Goal: Task Accomplishment & Management: Manage account settings

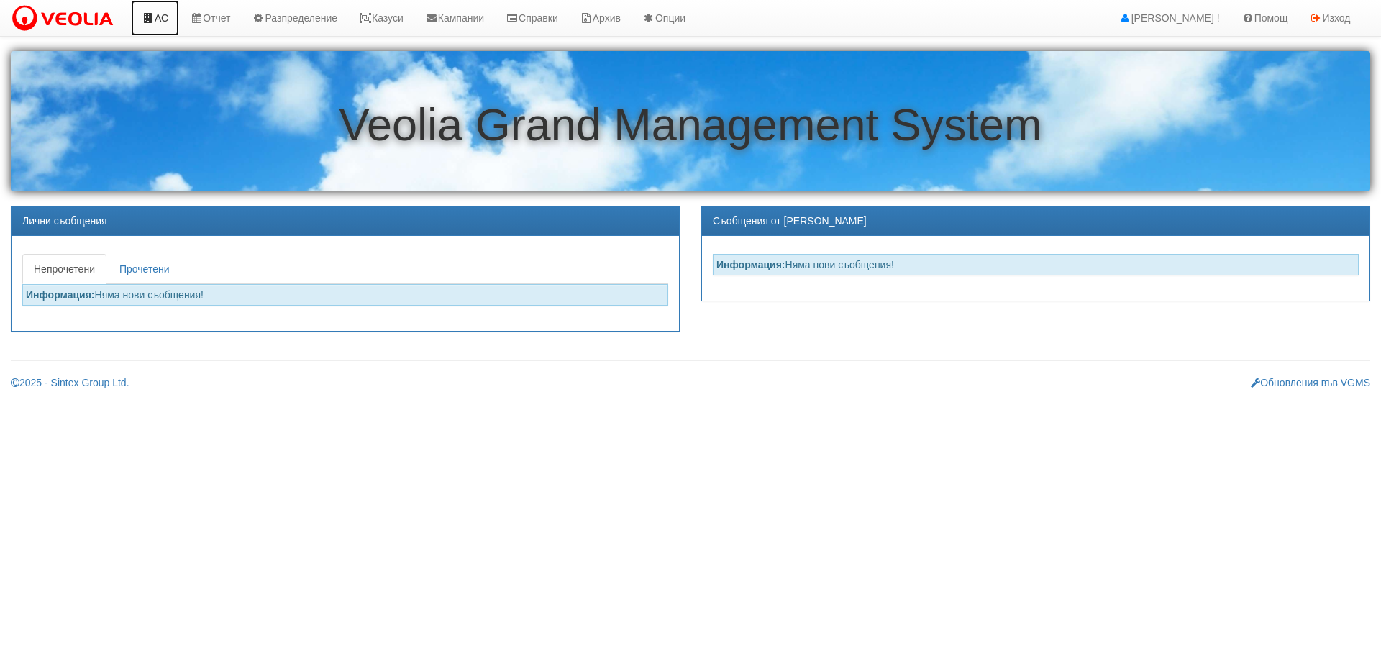
click at [164, 14] on link "АС" at bounding box center [155, 18] width 48 height 36
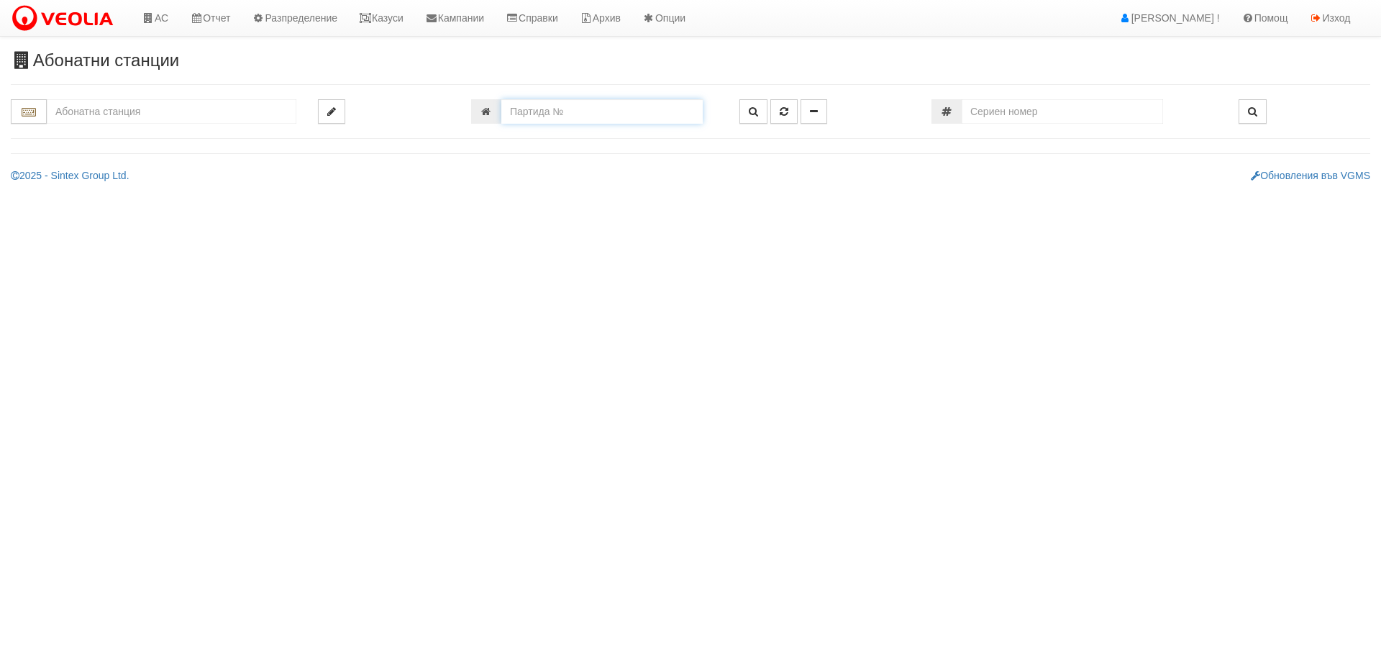
click at [543, 111] on input "number" at bounding box center [601, 111] width 201 height 24
click at [127, 105] on input "text" at bounding box center [172, 111] width 250 height 24
click at [117, 187] on div "125/4 - Младост - "ХОЛИДЕЙ"" at bounding box center [171, 183] width 245 height 17
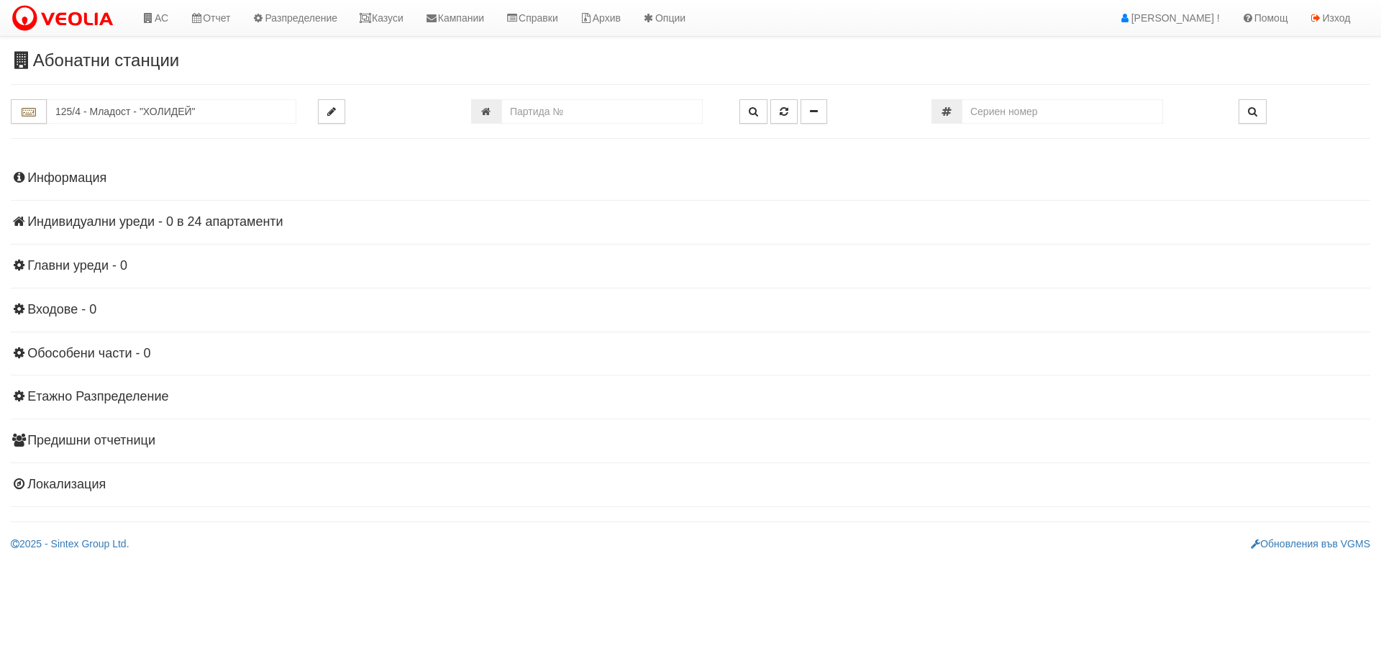
click at [167, 222] on h4 "Индивидуални уреди - 0 в 24 апартаменти" at bounding box center [690, 222] width 1359 height 14
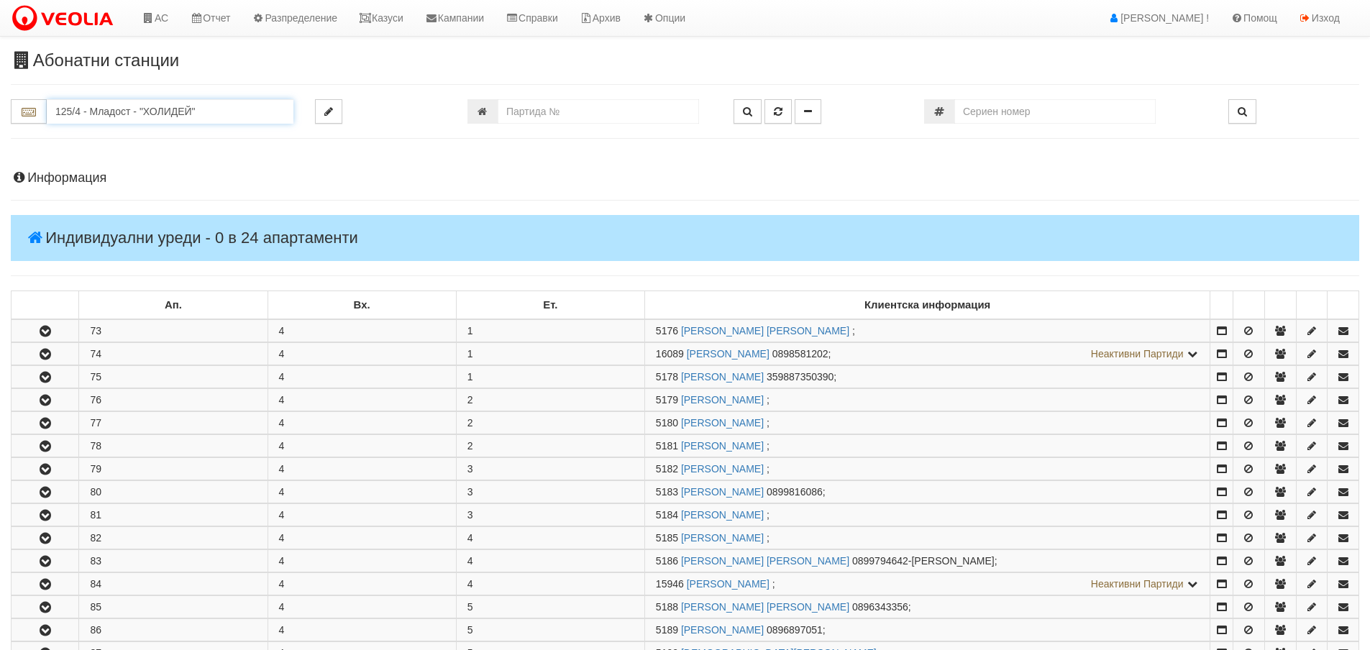
click at [142, 108] on input "125/4 - Младост - "ХОЛИДЕЙ"" at bounding box center [170, 111] width 247 height 24
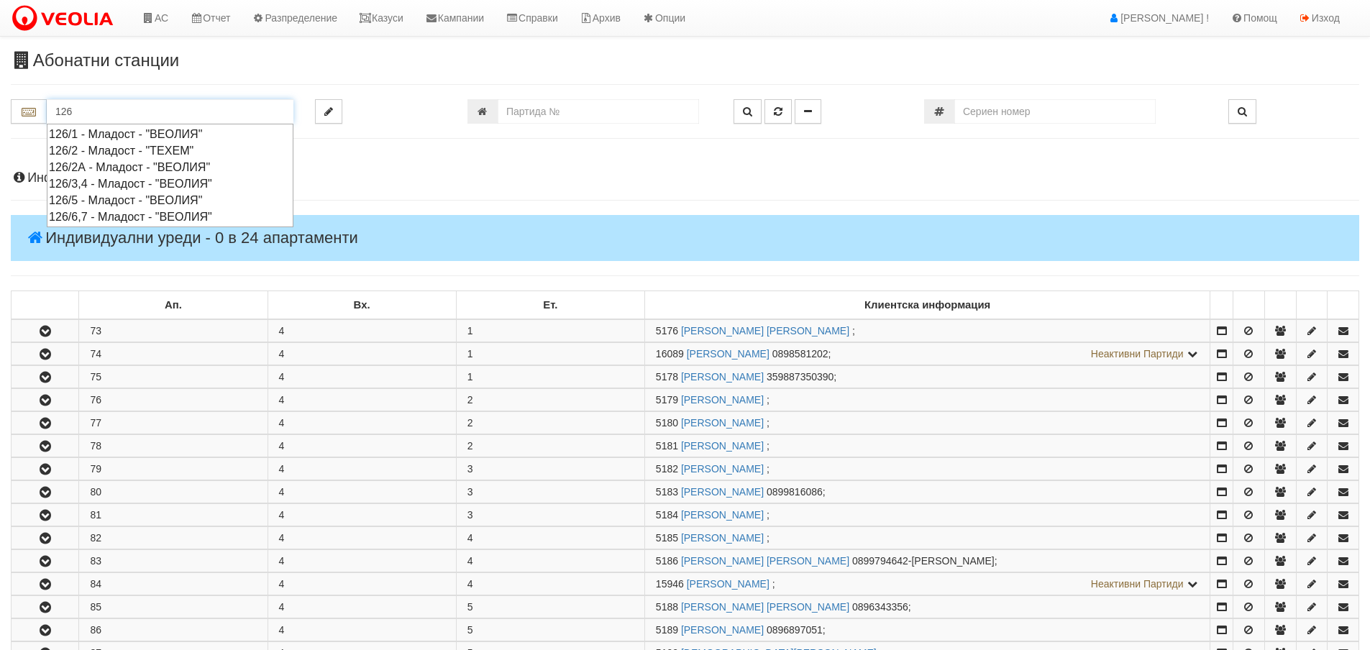
click at [122, 215] on div "126/6,7 - Младост - "ВЕОЛИЯ"" at bounding box center [170, 217] width 242 height 17
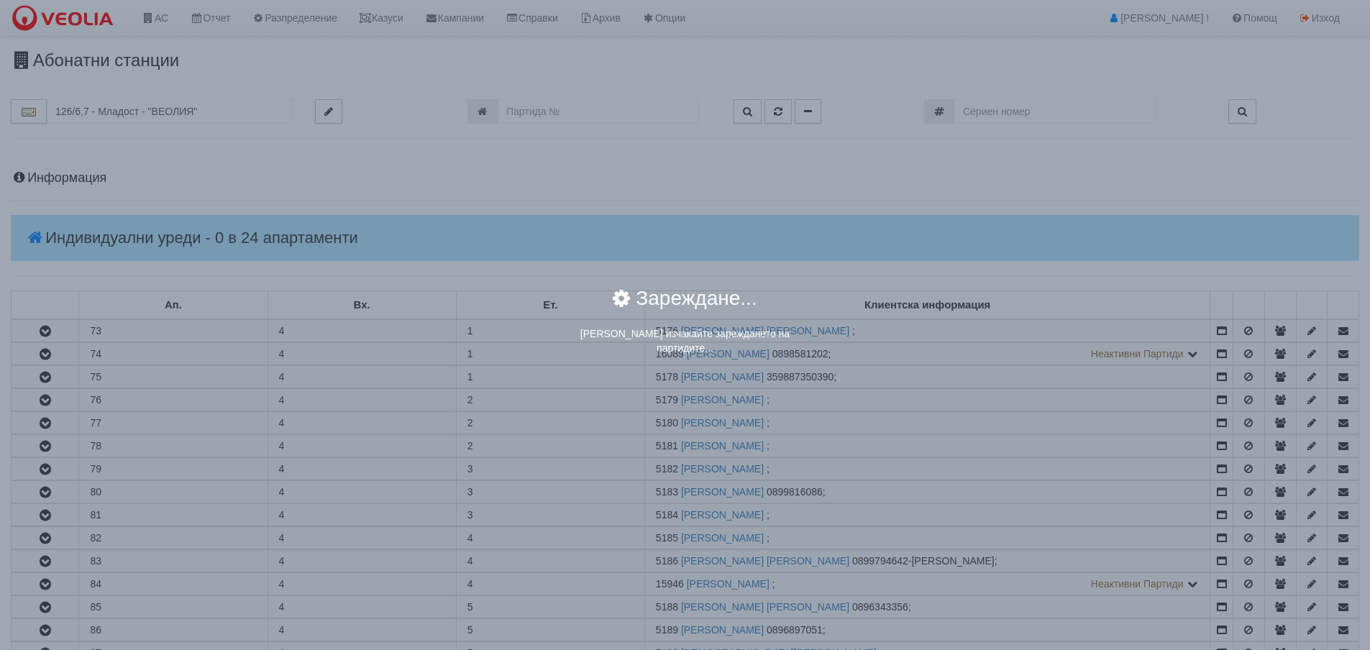
click at [127, 114] on div "× Зареждане... Моля изчакайте зареждането на партидите..." at bounding box center [685, 325] width 1370 height 650
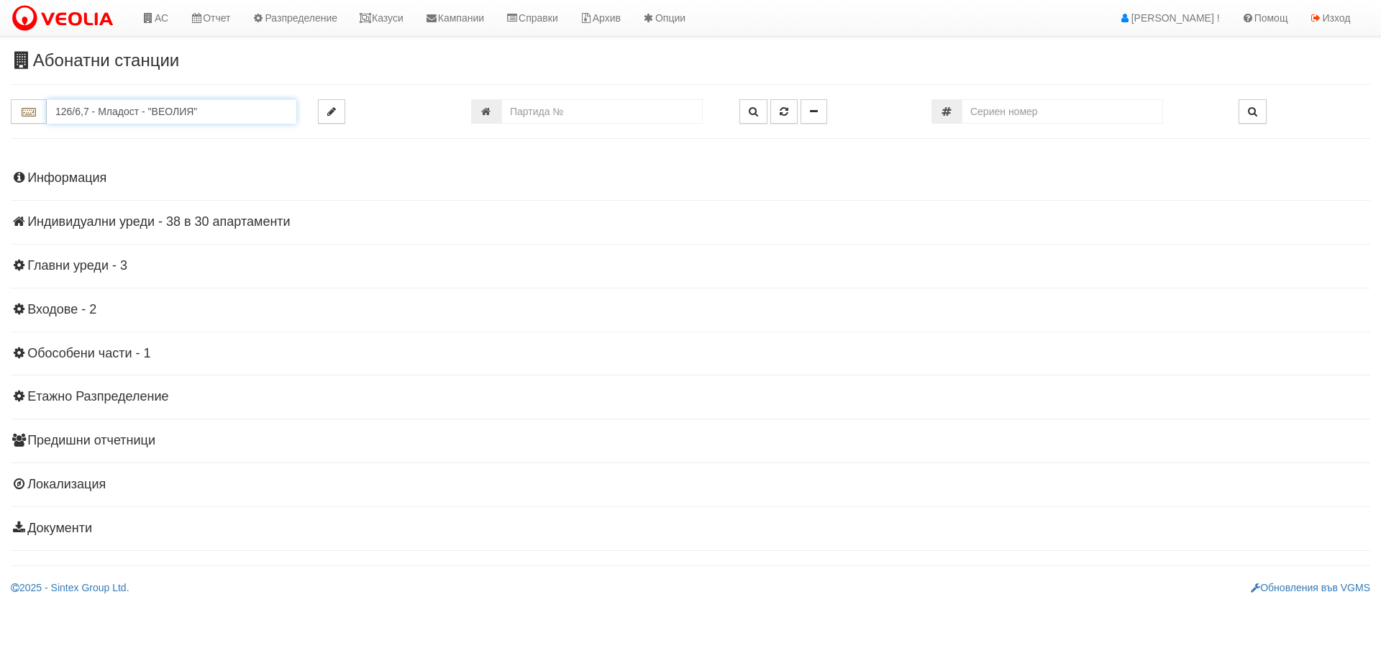
click at [133, 110] on input "126/6,7 - Младост - "ВЕОЛИЯ"" at bounding box center [172, 111] width 250 height 24
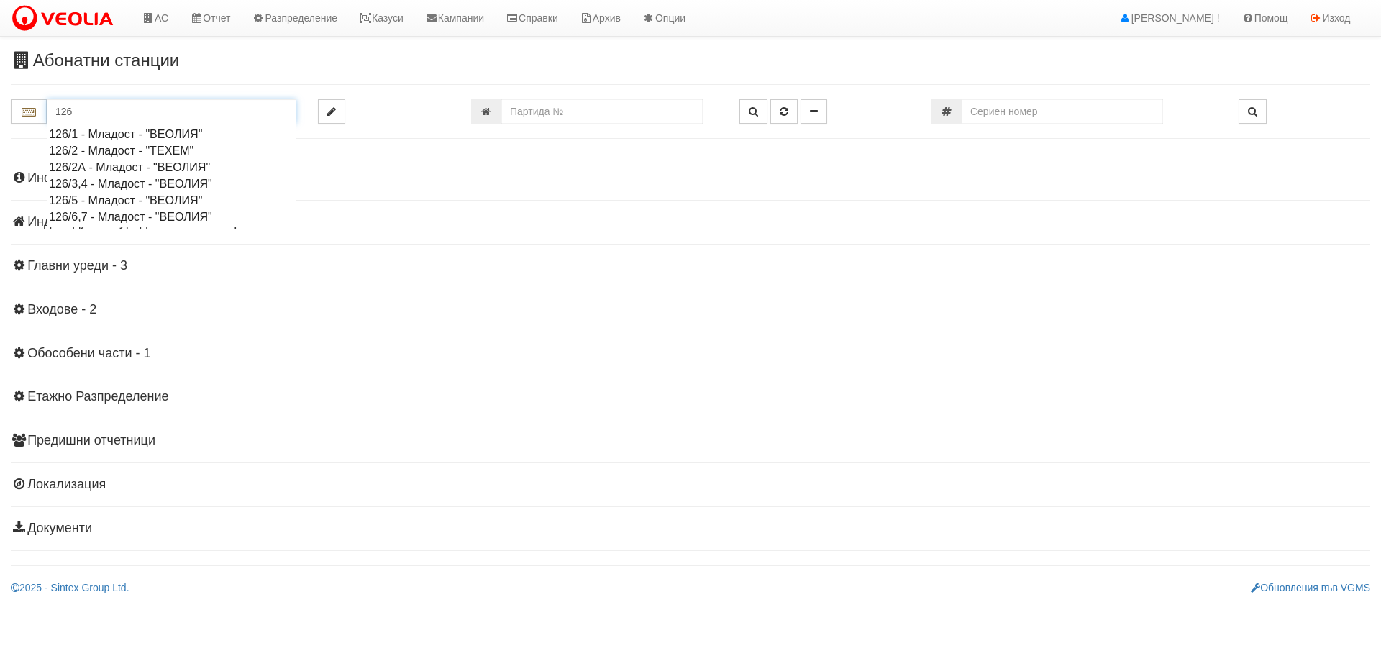
click at [106, 180] on div "126/3,4 - Младост - "ВЕОЛИЯ"" at bounding box center [171, 183] width 245 height 17
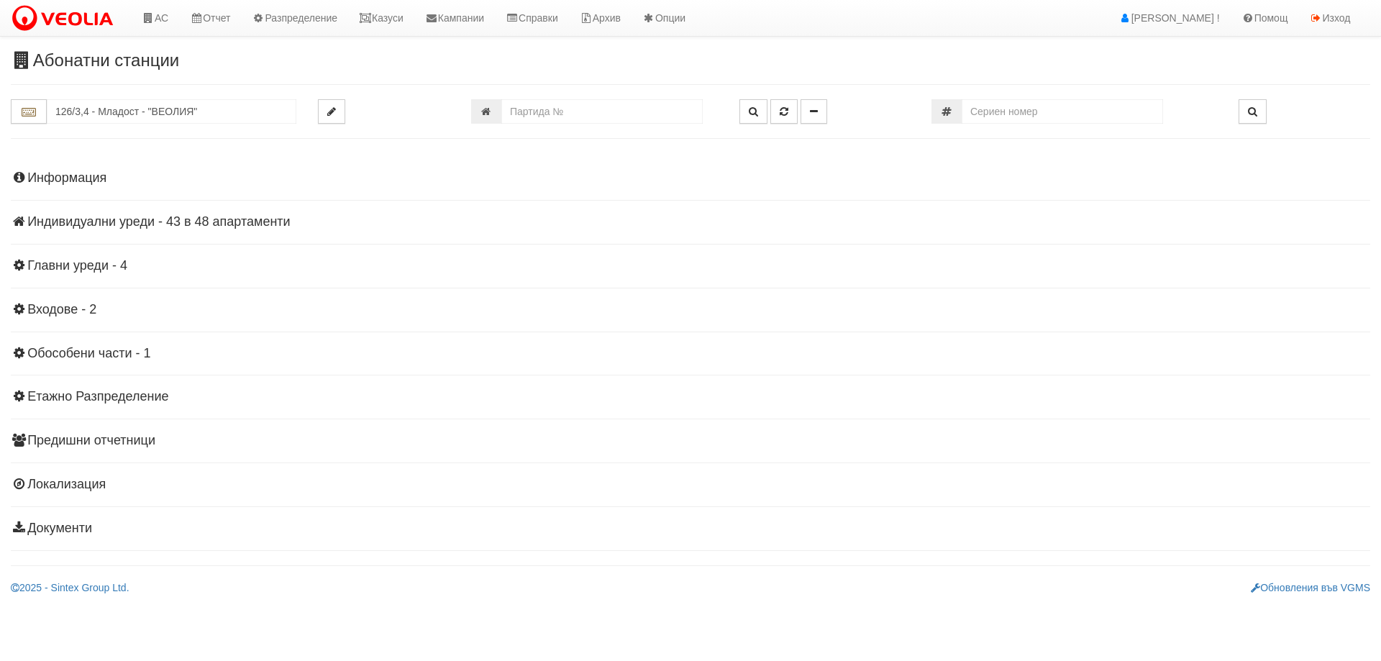
click at [134, 227] on h4 "Индивидуални уреди - 43 в 48 апартаменти" at bounding box center [690, 222] width 1359 height 14
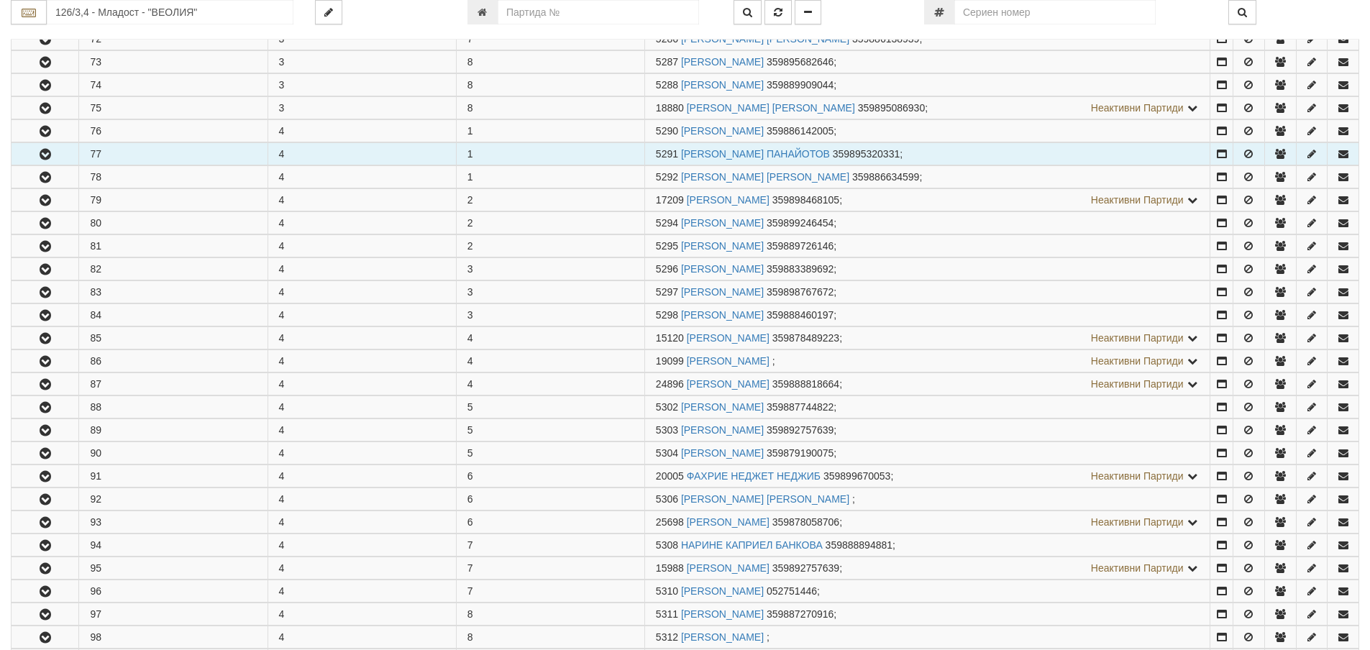
scroll to position [791, 0]
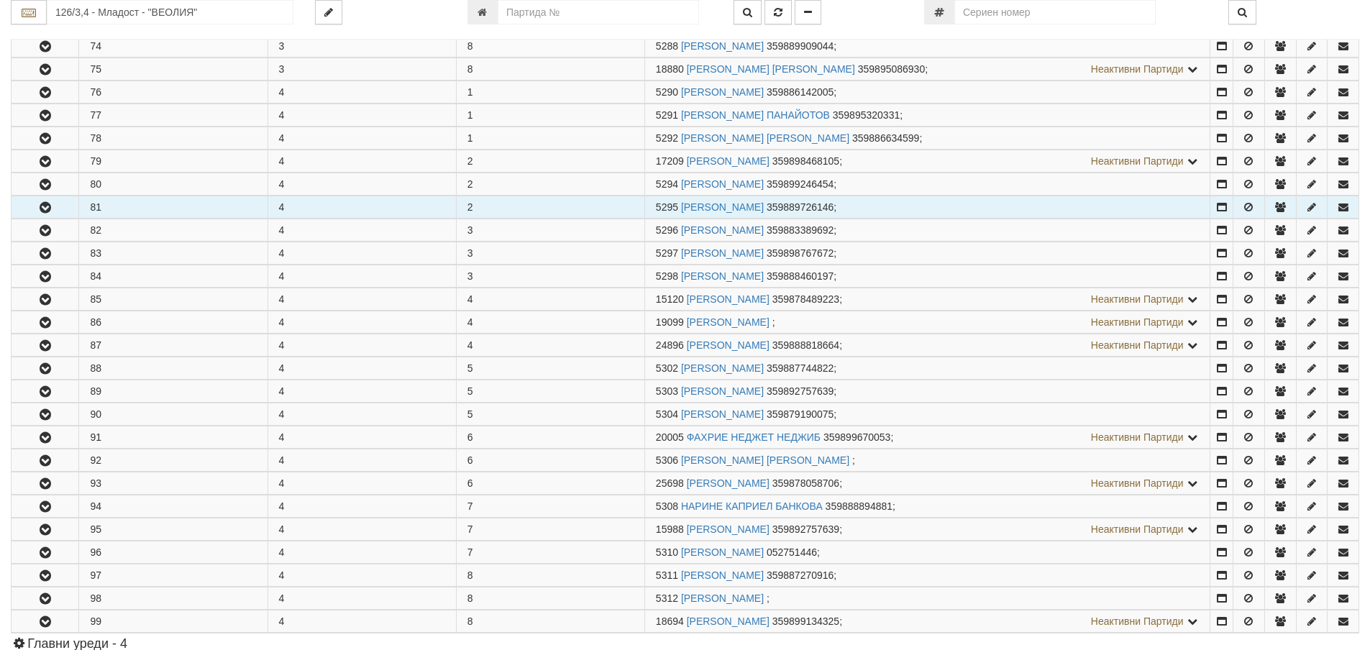
click at [41, 205] on icon "button" at bounding box center [45, 208] width 17 height 10
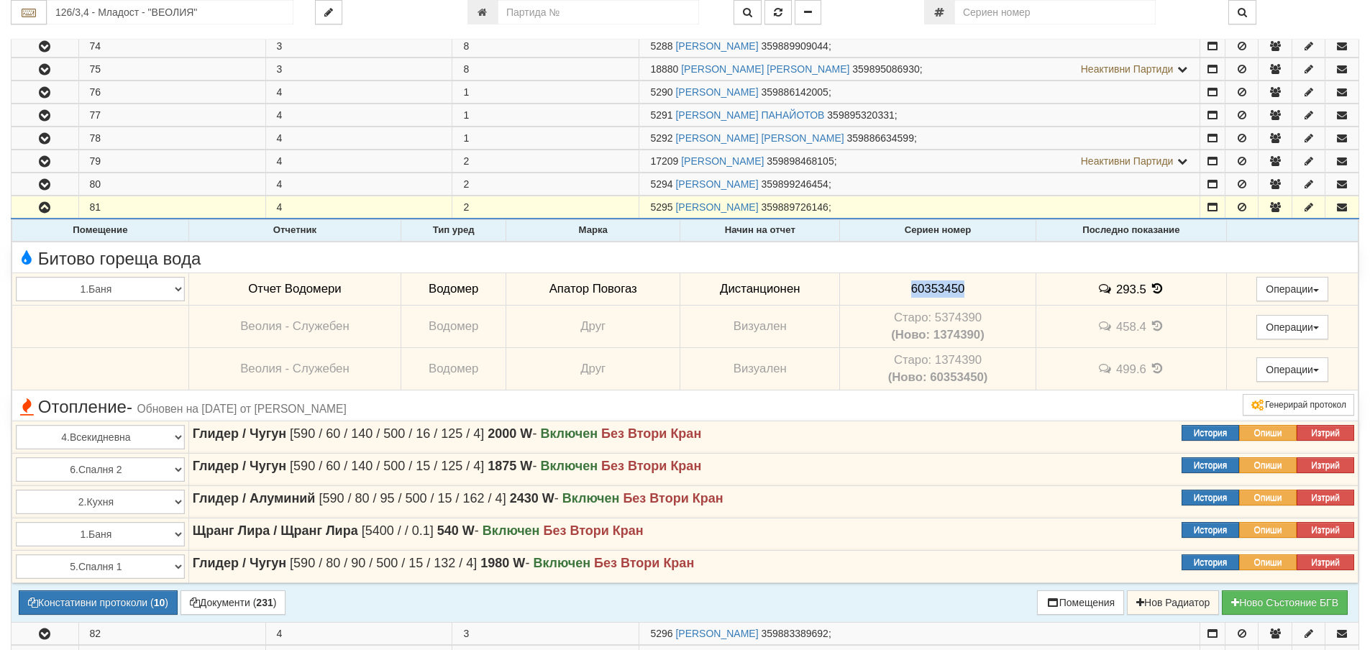
drag, startPoint x: 908, startPoint y: 291, endPoint x: 962, endPoint y: 293, distance: 54.0
click at [962, 293] on td "60353450" at bounding box center [938, 289] width 196 height 33
copy span "60353450"
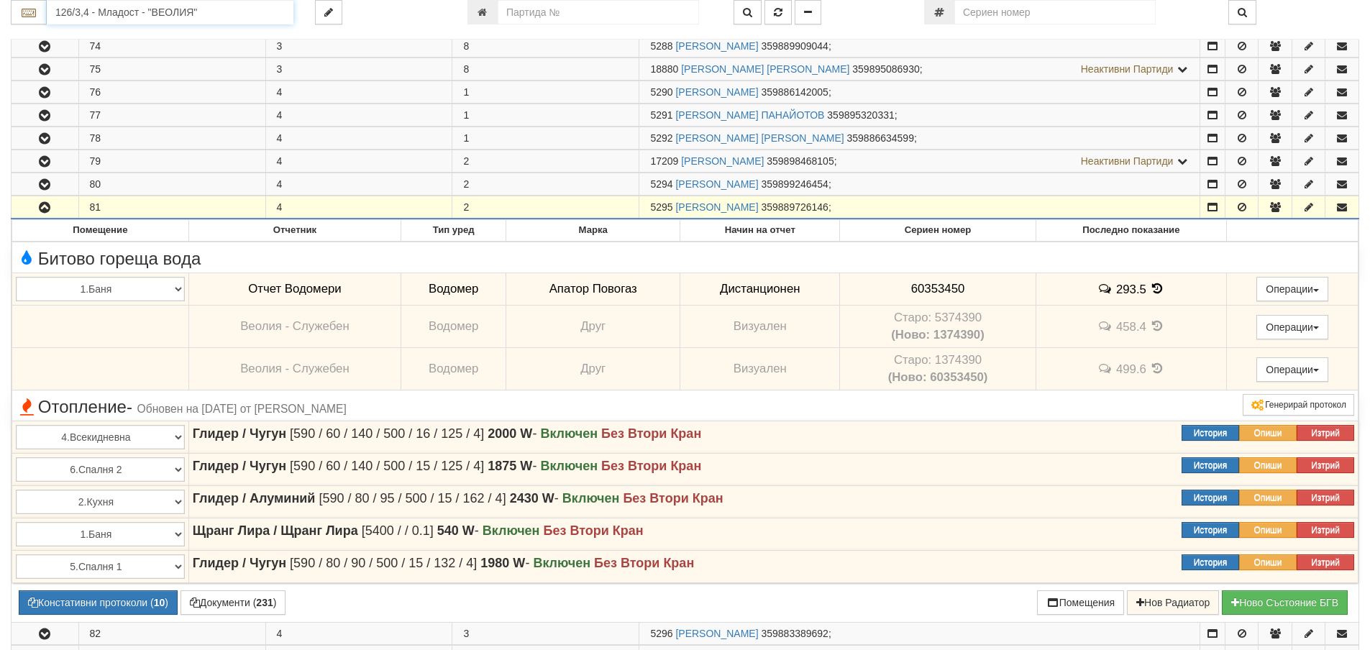
click at [78, 10] on input "126/3,4 - Младост - "ВЕОЛИЯ"" at bounding box center [170, 12] width 247 height 24
click at [102, 50] on div "148/2,3 - Младост - "ВЕОЛИЯ"" at bounding box center [170, 51] width 242 height 17
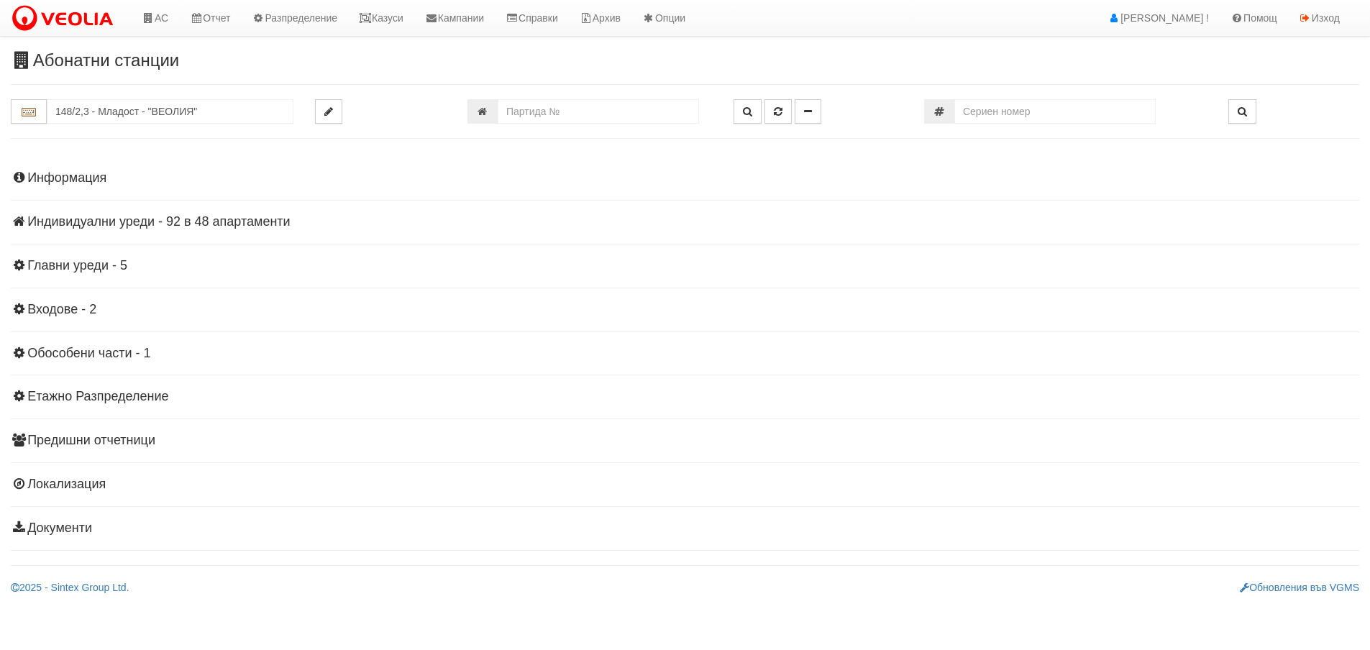
scroll to position [0, 0]
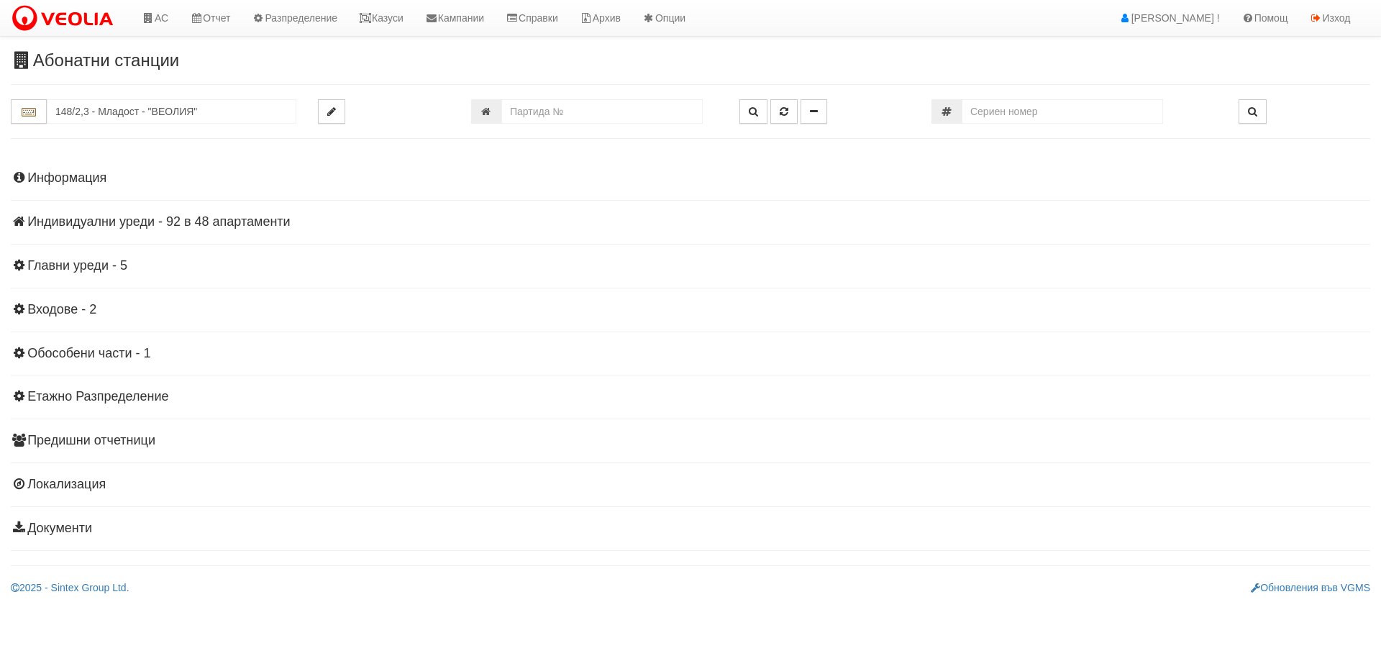
click at [137, 224] on h4 "Индивидуални уреди - 92 в 48 апартаменти" at bounding box center [690, 222] width 1359 height 14
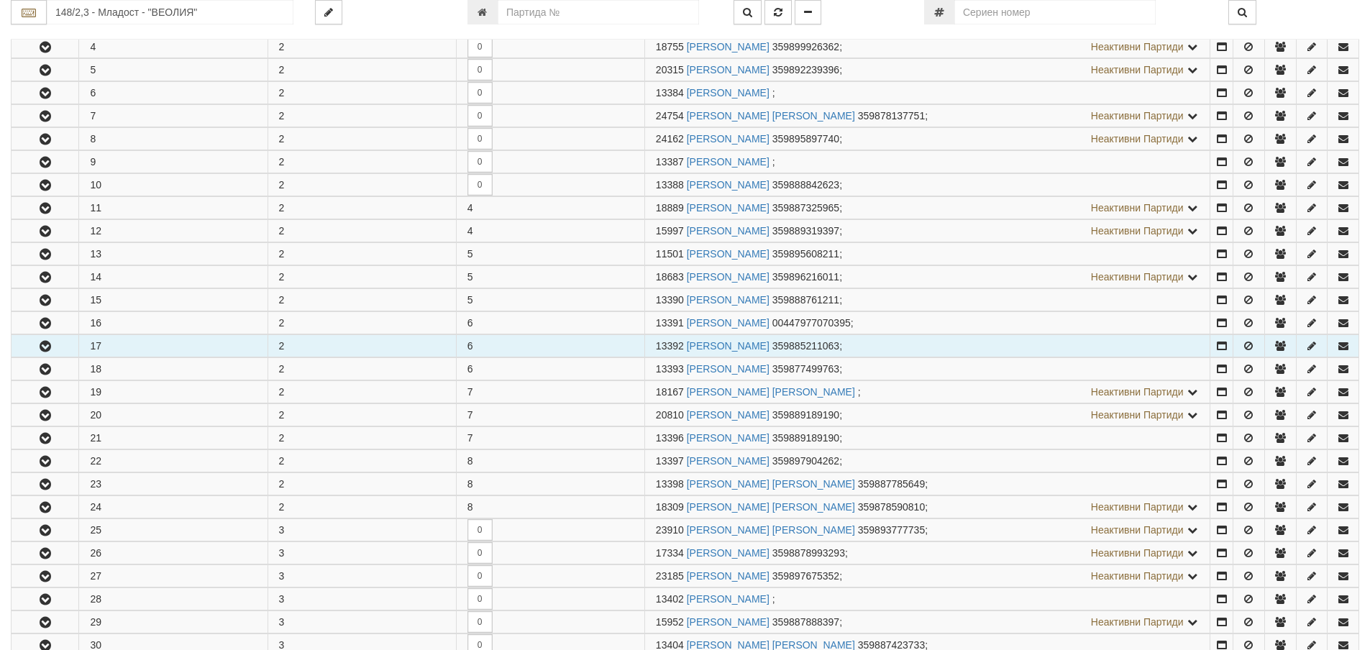
scroll to position [360, 0]
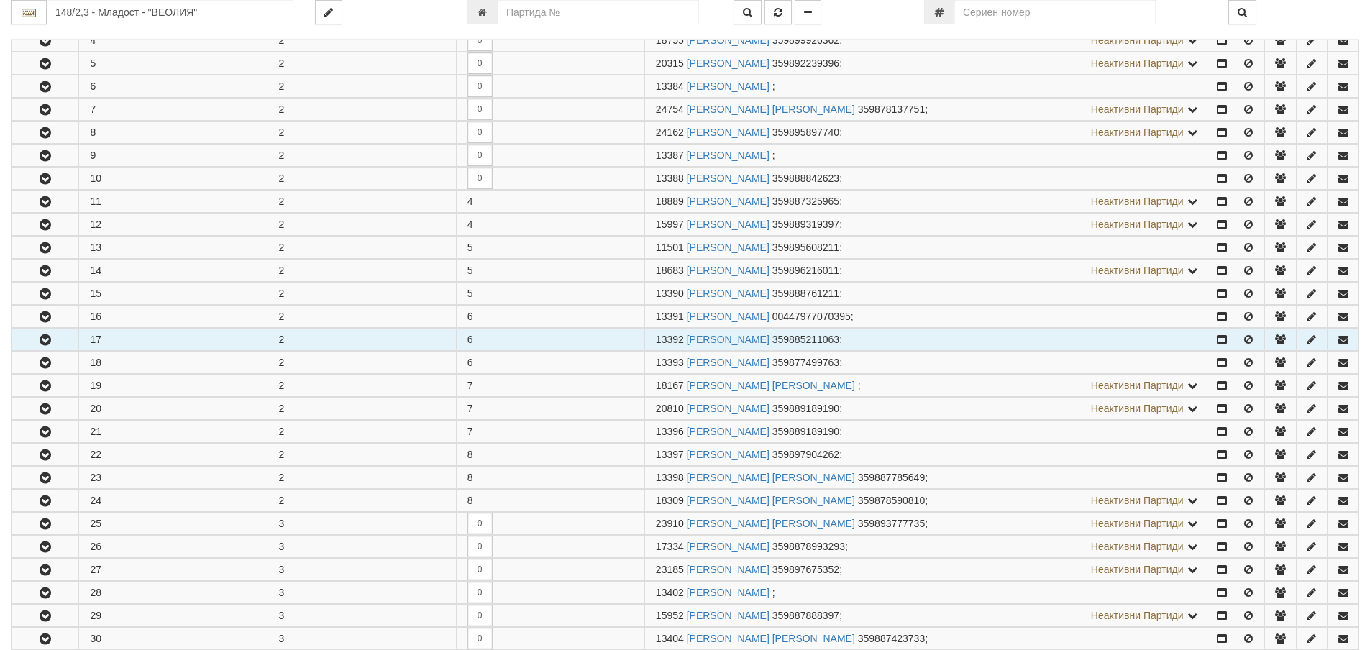
click at [42, 335] on icon "button" at bounding box center [45, 340] width 17 height 10
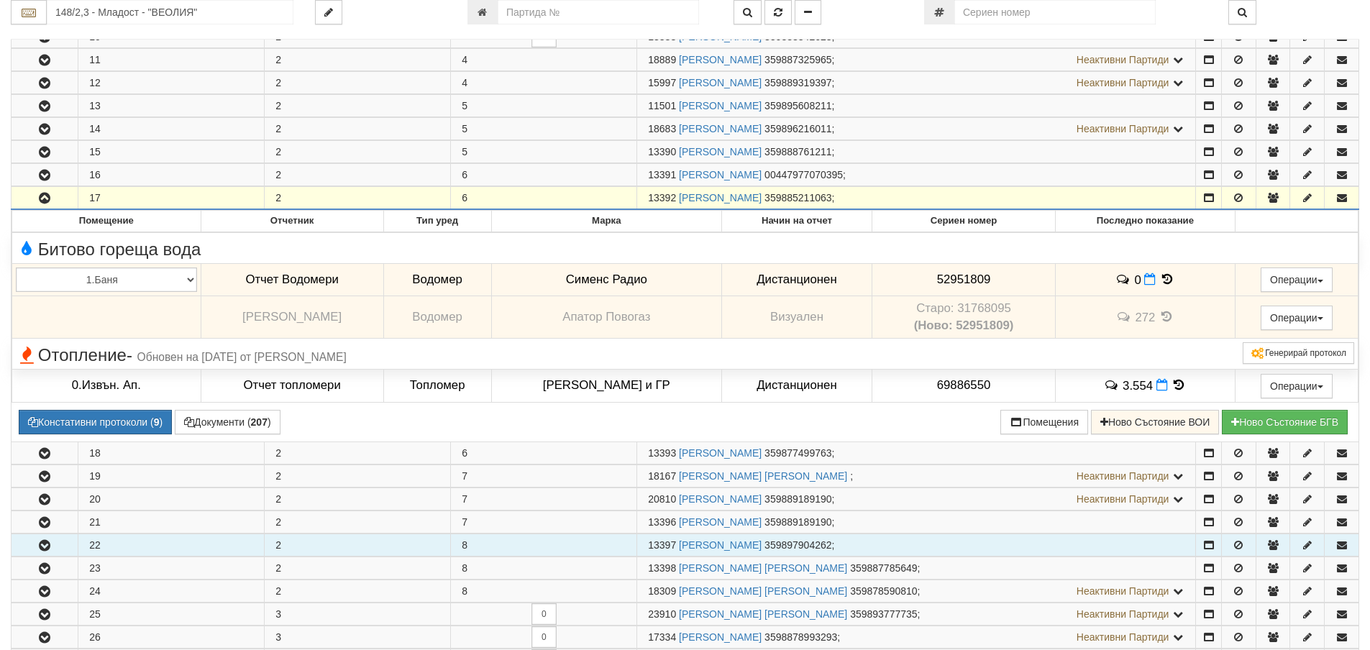
scroll to position [575, 0]
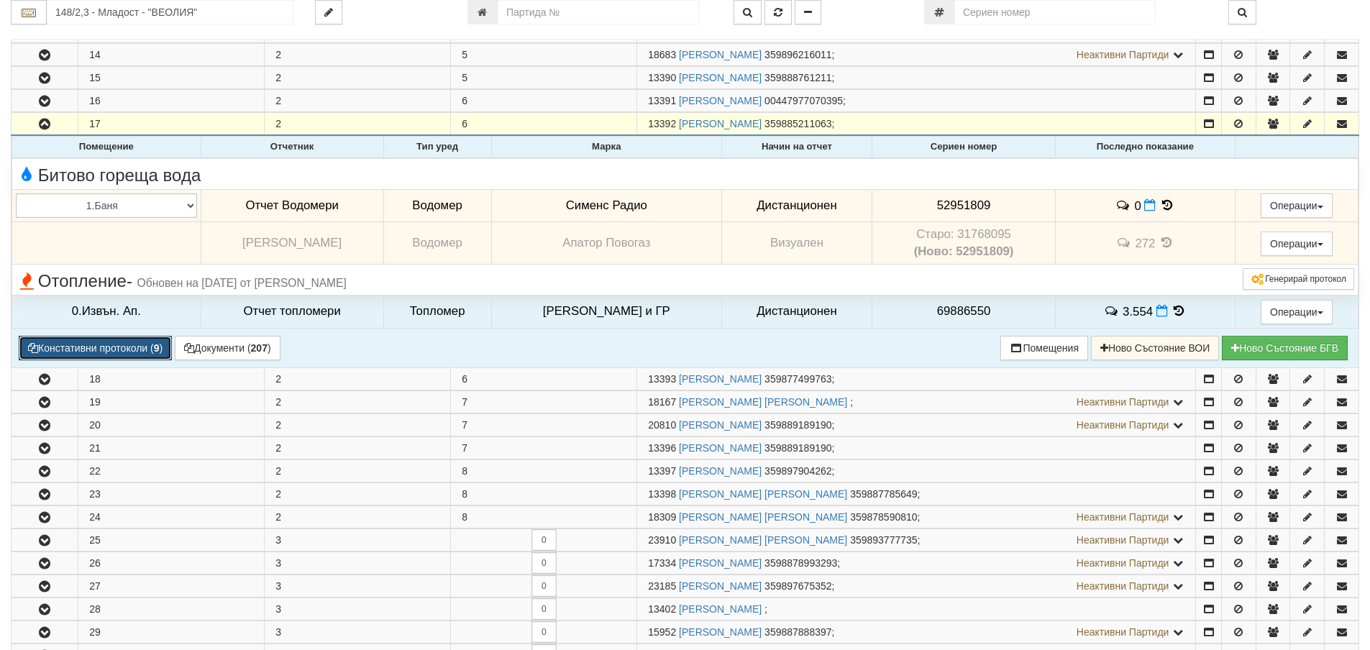
click at [131, 345] on button "Констативни протоколи ( 9 )" at bounding box center [95, 348] width 153 height 24
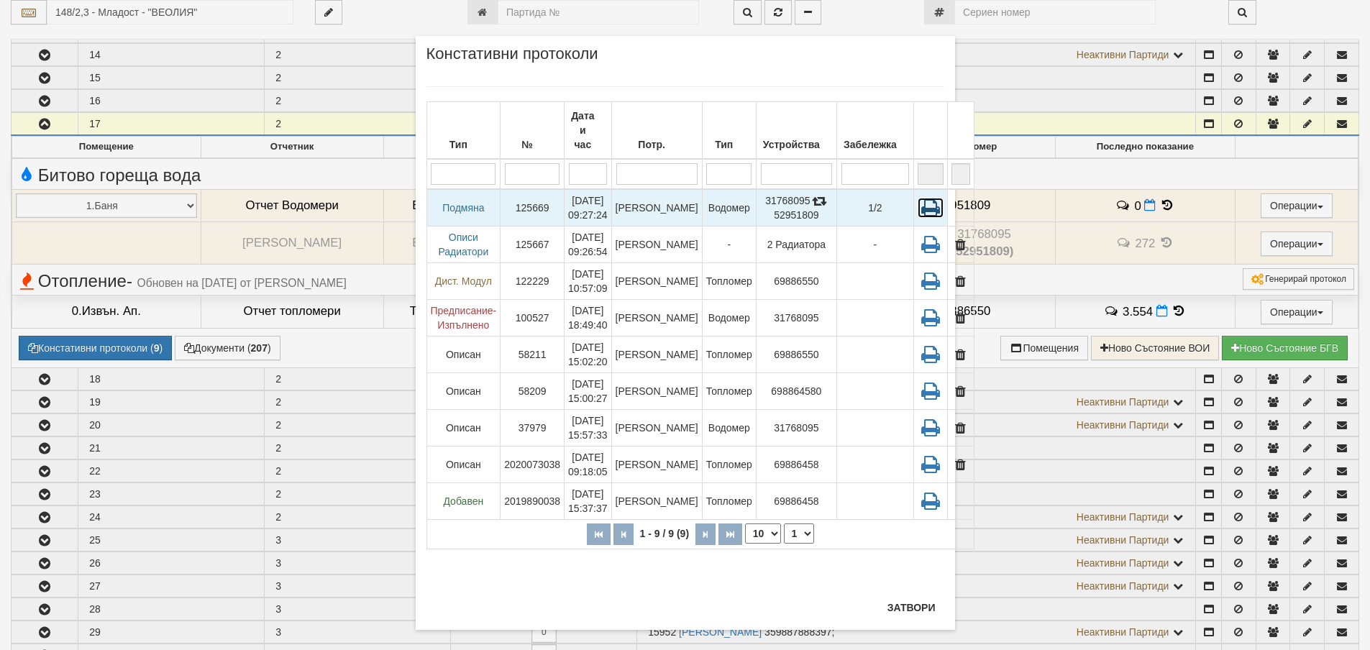
click at [918, 198] on icon at bounding box center [931, 208] width 26 height 20
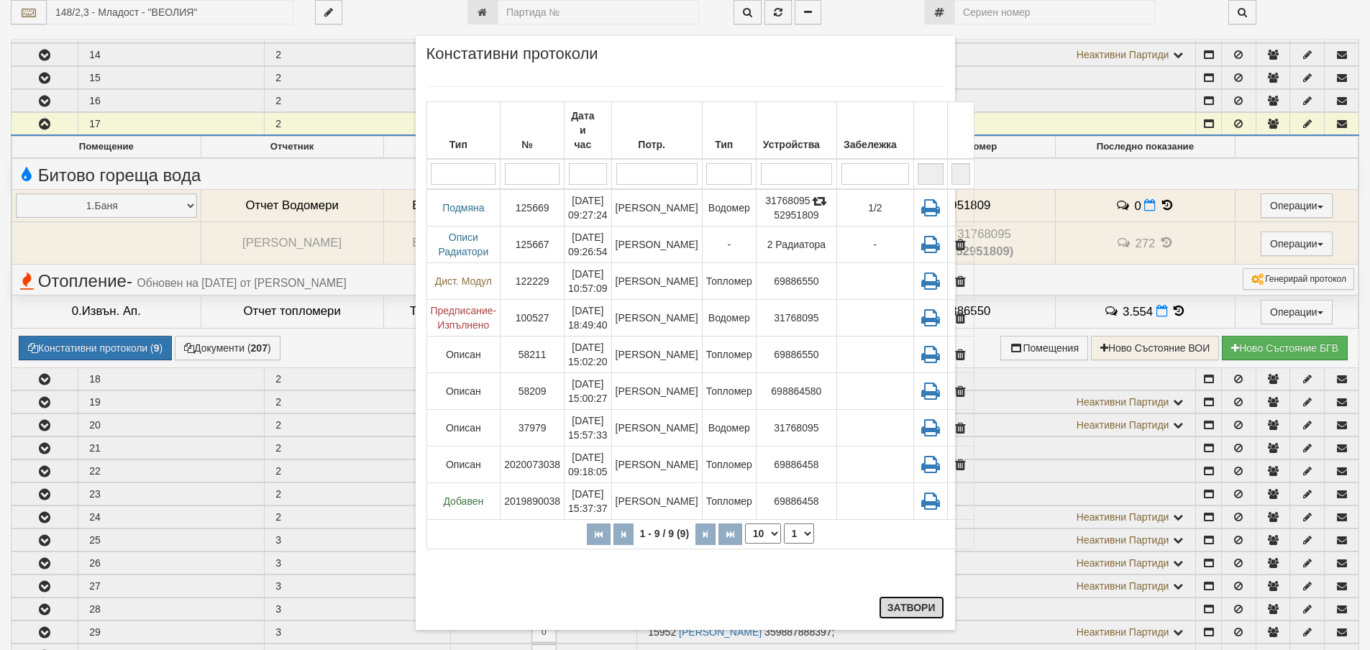
click at [905, 609] on button "Затвори" at bounding box center [911, 607] width 65 height 23
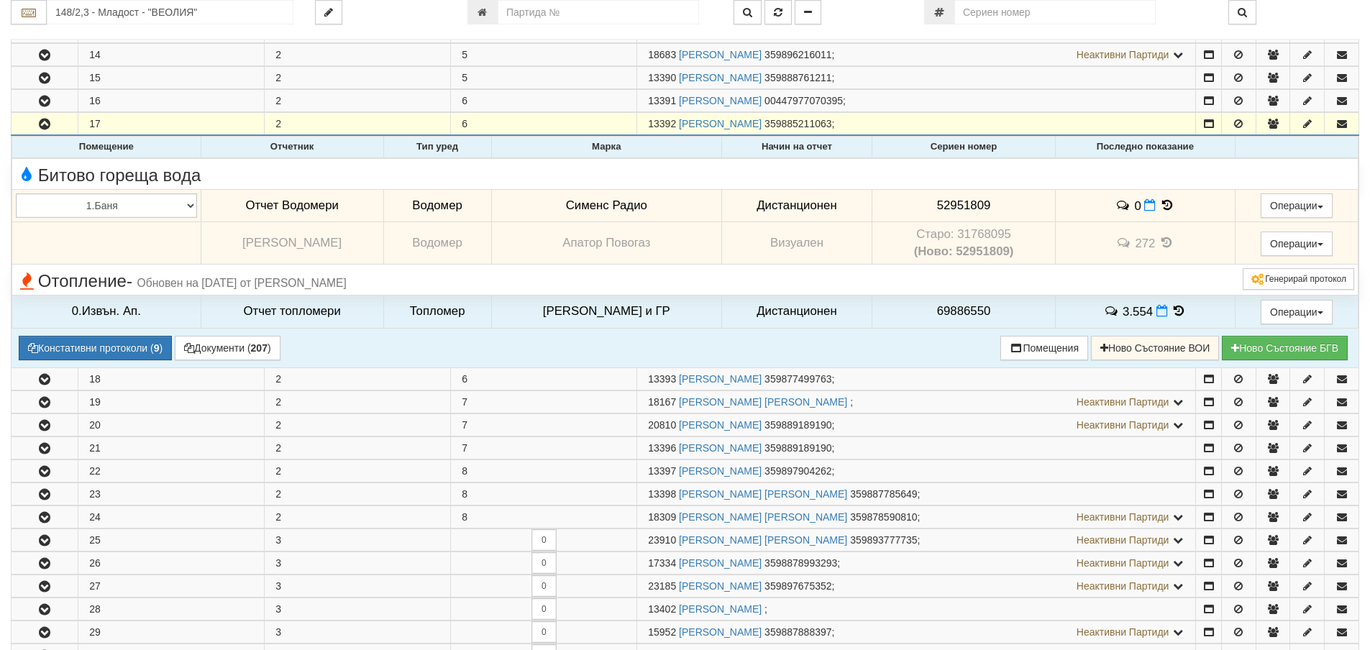
click at [1165, 241] on icon at bounding box center [1167, 243] width 16 height 12
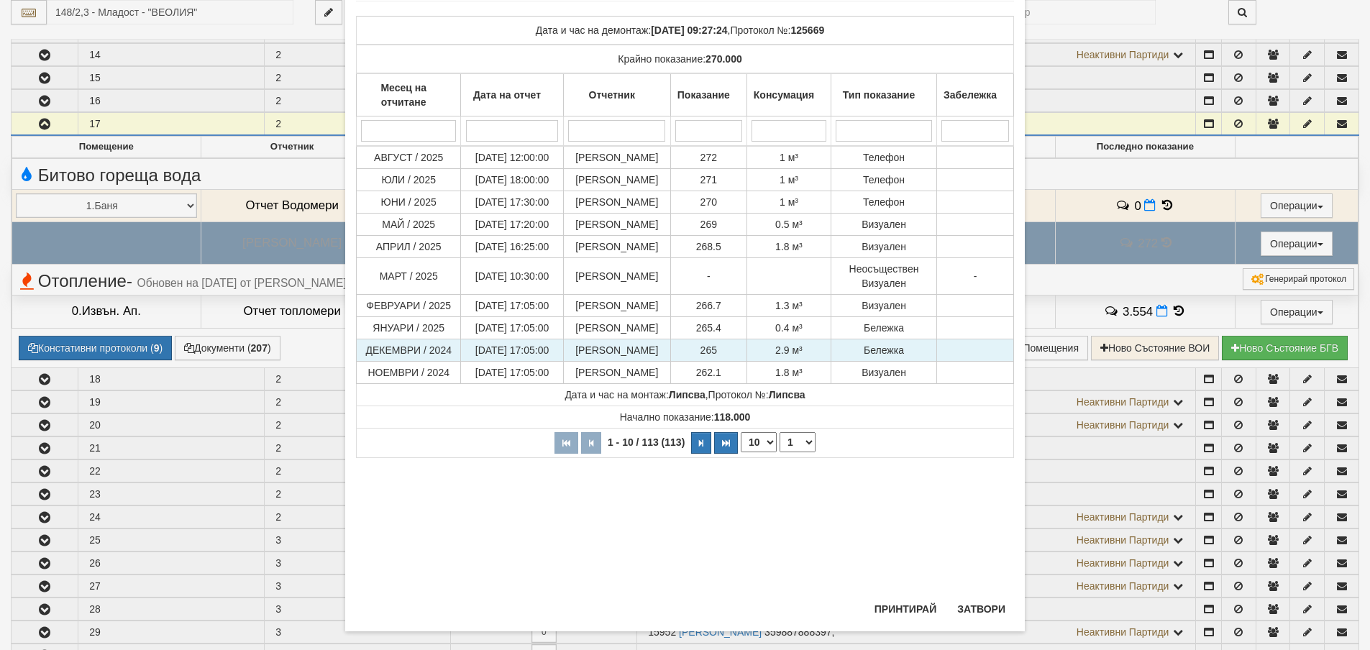
scroll to position [104, 0]
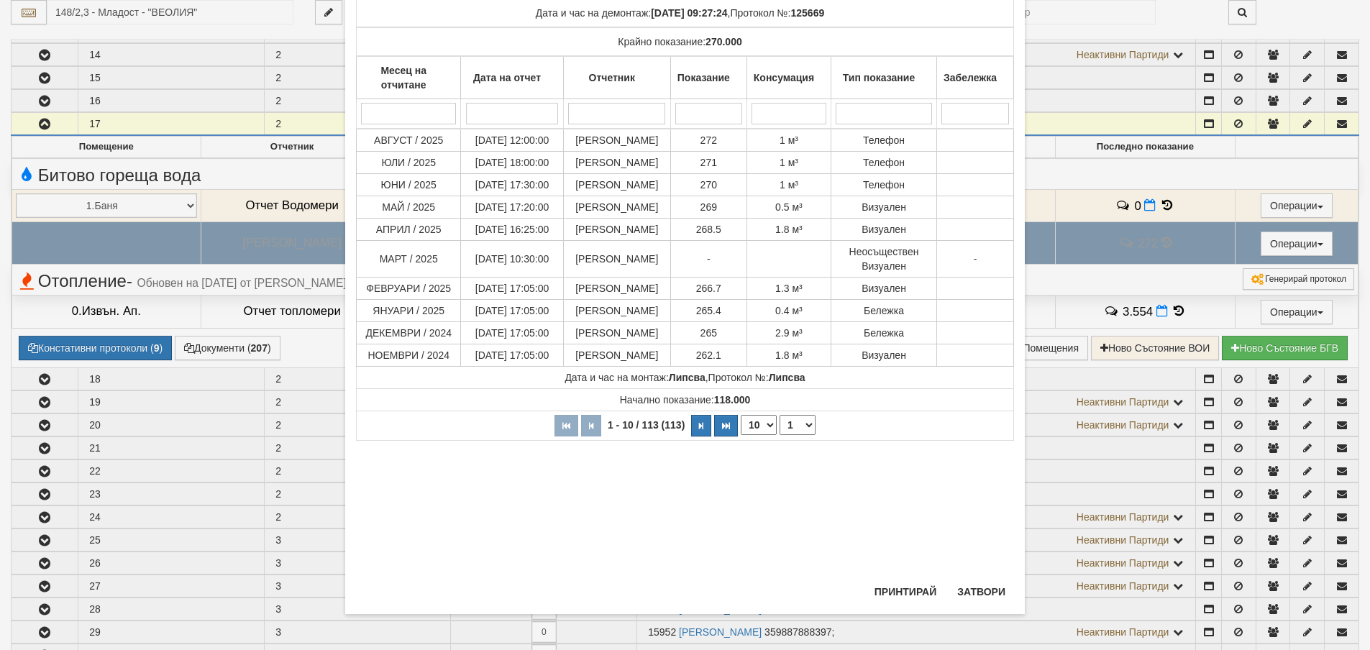
click at [977, 455] on div "Дата и час на демонтаж: 25/09/2025 09:27:24 , Протокол №: 125669 Крайно показан…" at bounding box center [685, 212] width 658 height 486
click at [980, 593] on button "Затвори" at bounding box center [981, 591] width 65 height 23
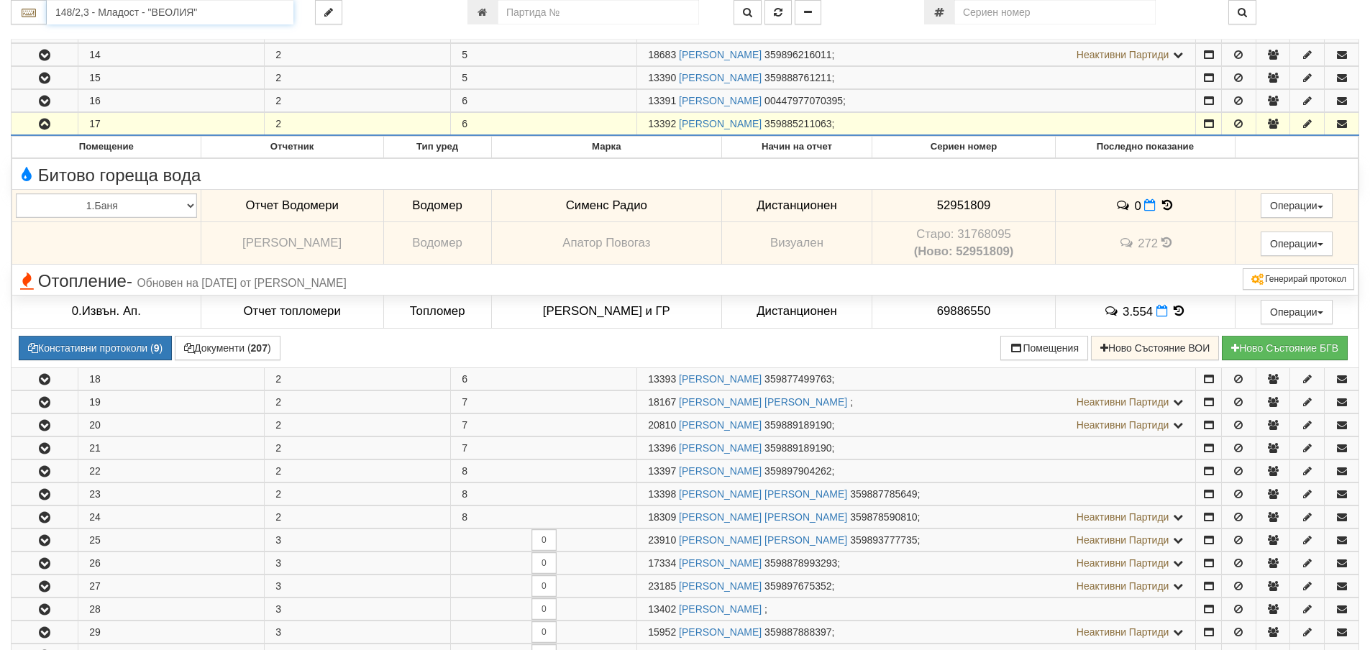
click at [138, 12] on input "148/2,3 - Младост - "ВЕОЛИЯ"" at bounding box center [170, 12] width 247 height 24
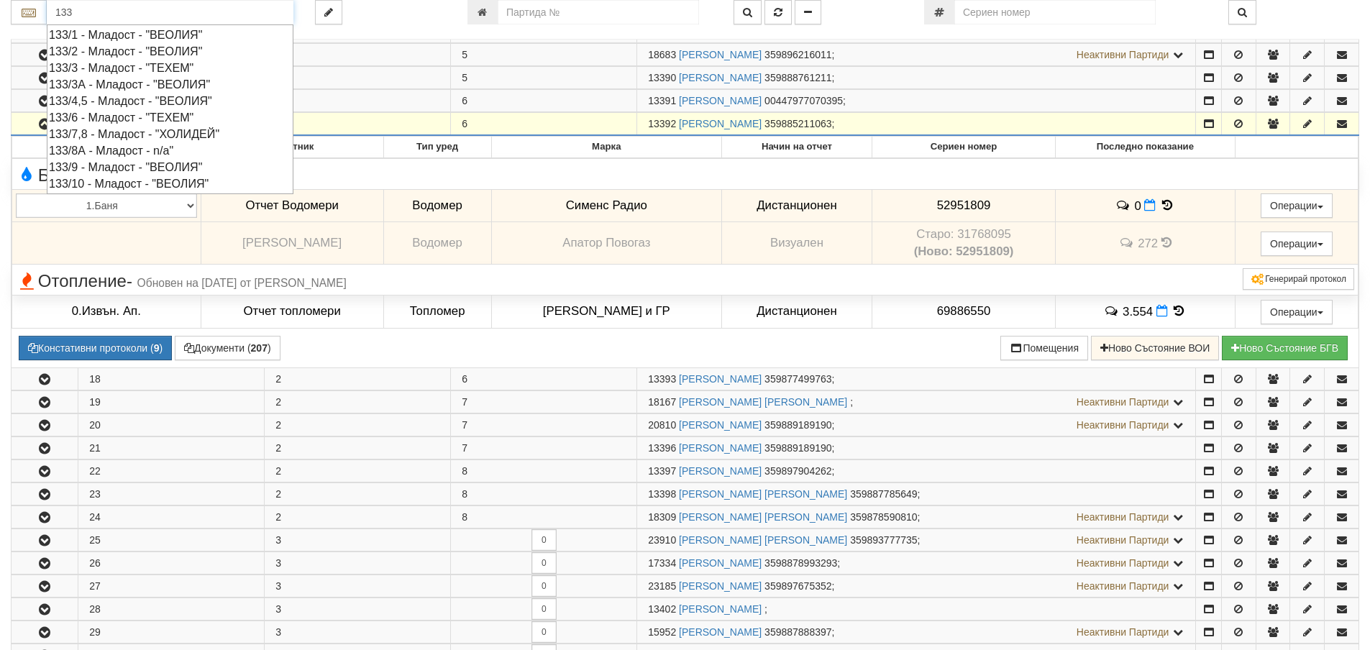
click at [150, 102] on div "133/4,5 - Младост - "ВЕОЛИЯ"" at bounding box center [170, 101] width 242 height 17
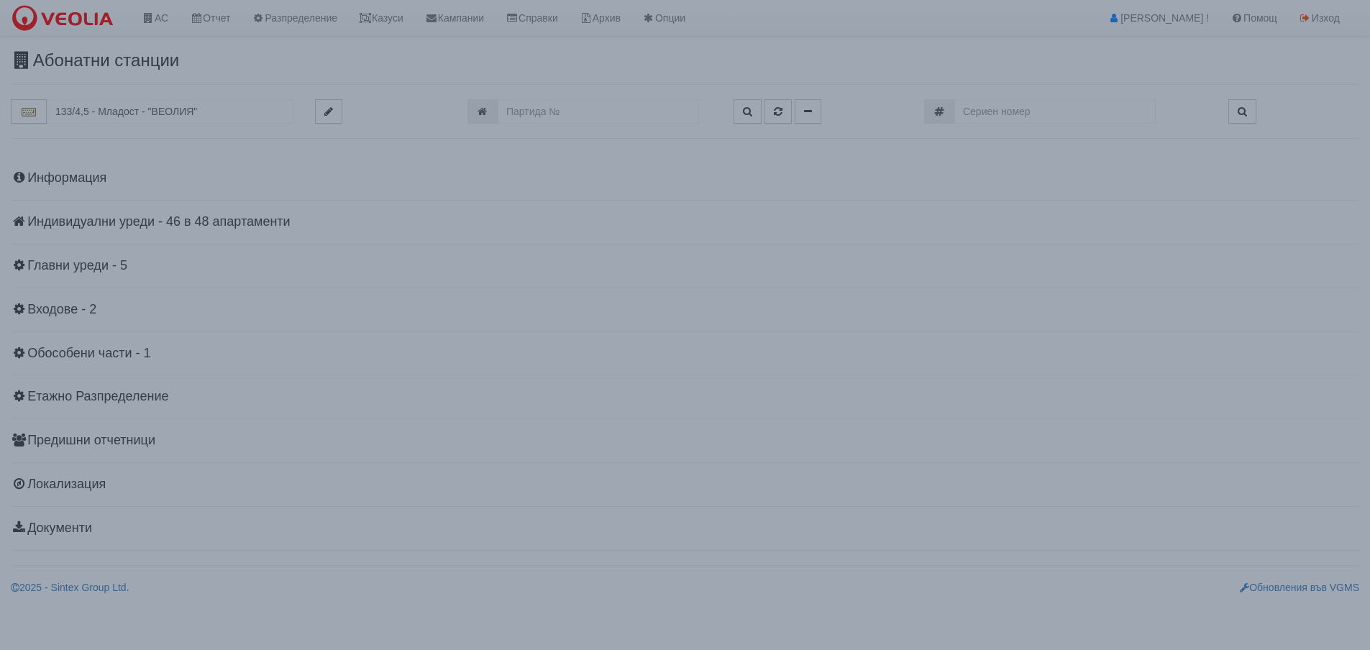
scroll to position [0, 0]
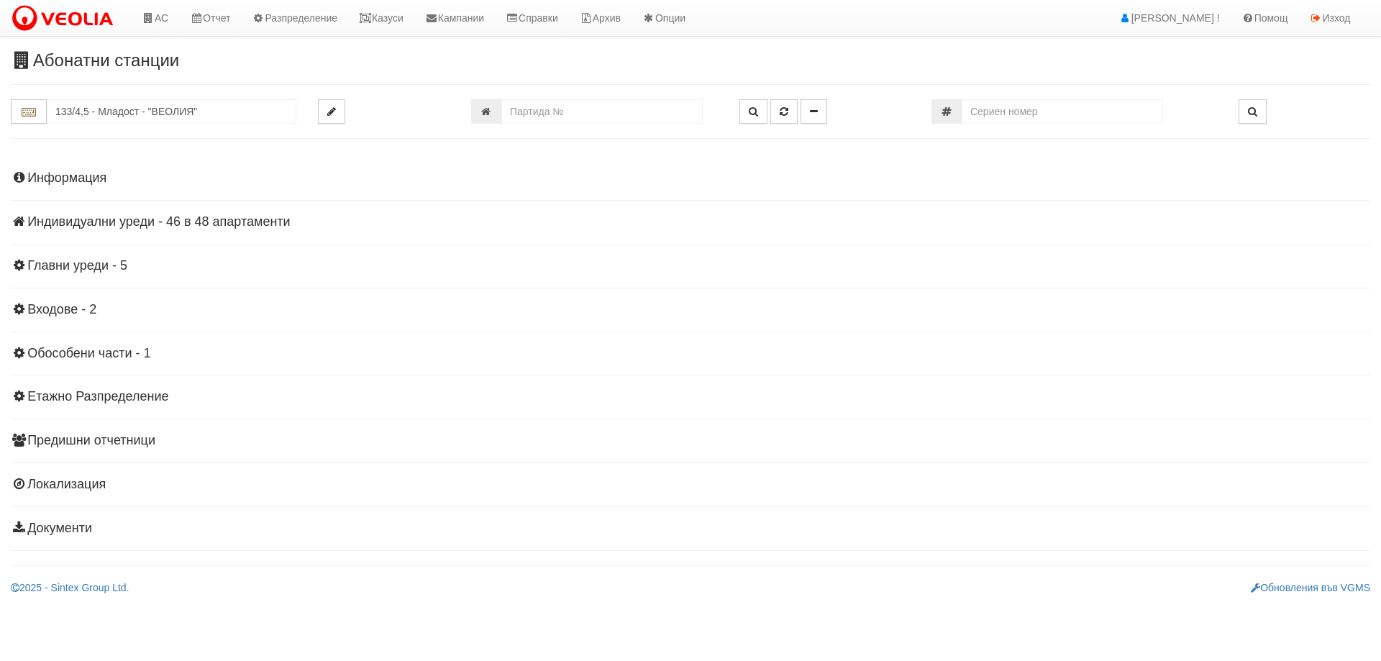
click at [233, 215] on h4 "Индивидуални уреди - 46 в 48 апартаменти" at bounding box center [690, 222] width 1359 height 14
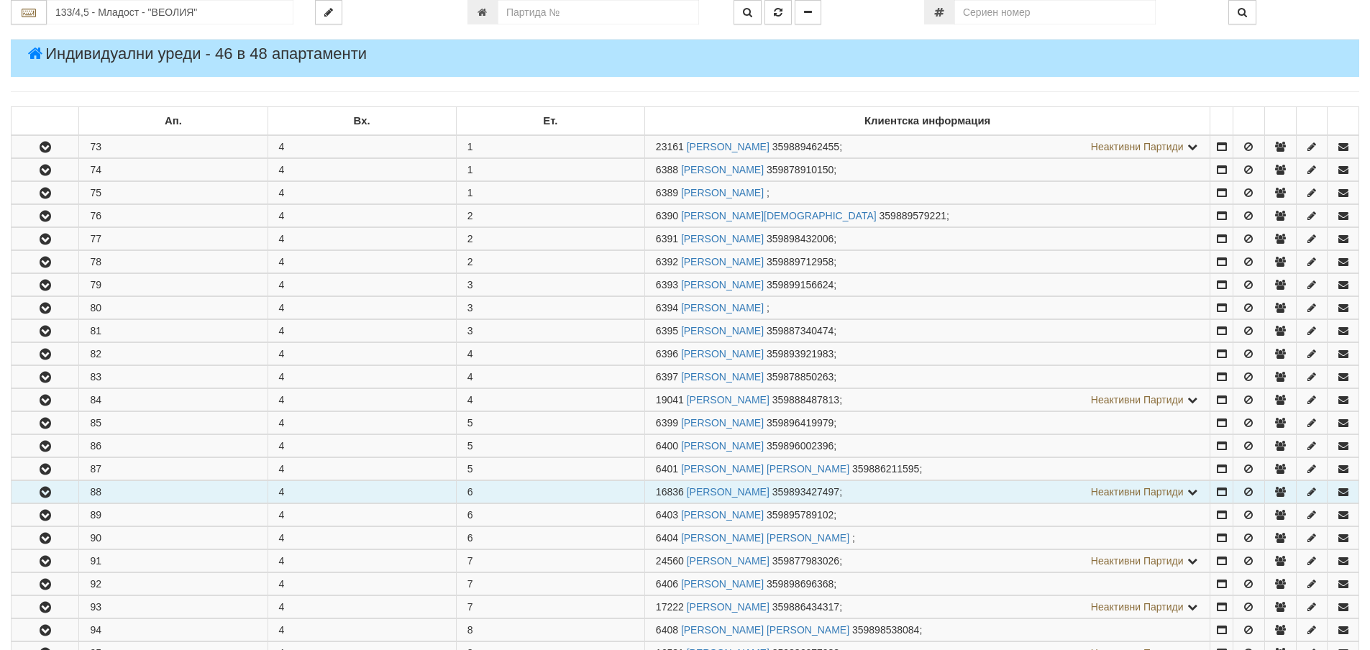
scroll to position [216, 0]
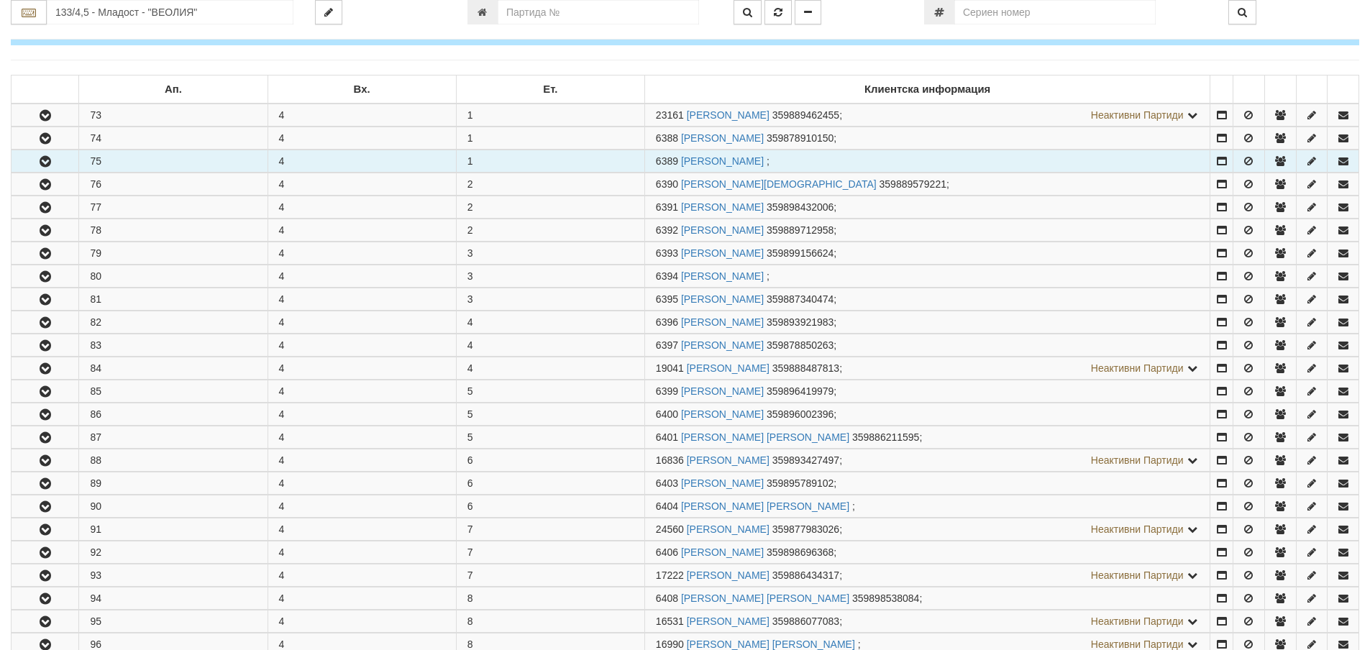
click at [42, 165] on icon "button" at bounding box center [45, 162] width 17 height 10
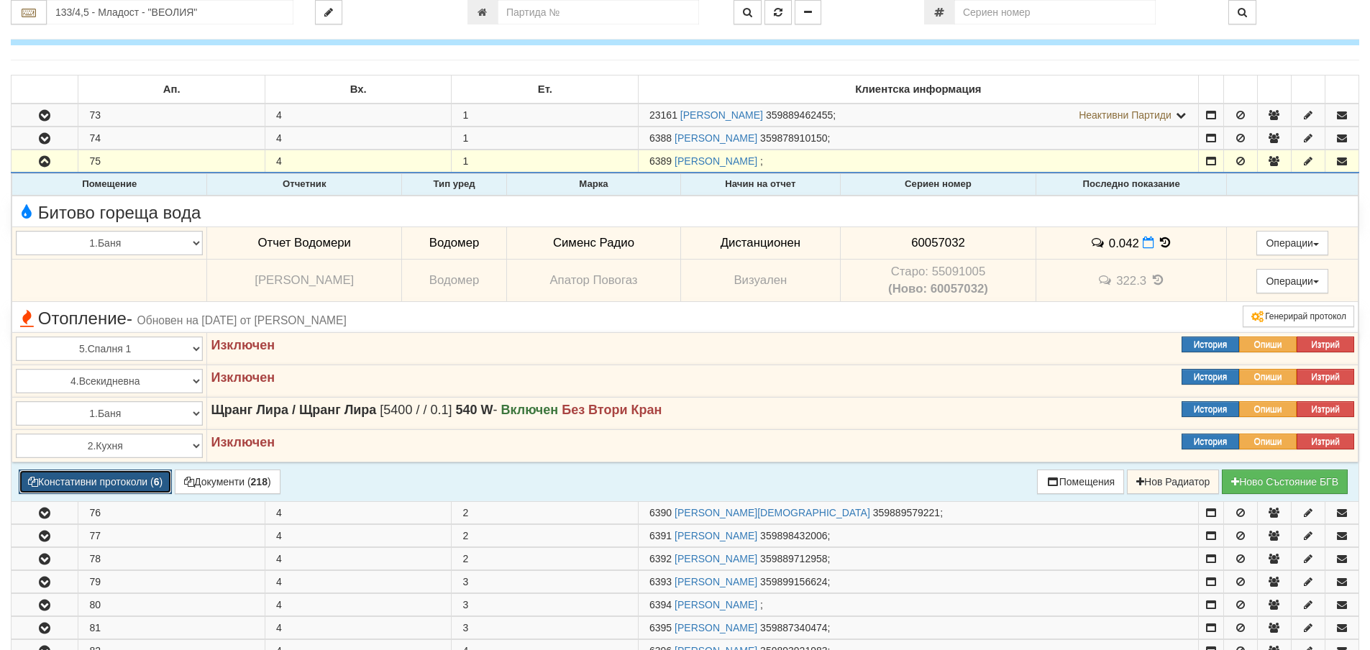
click at [85, 480] on button "Констативни протоколи ( 6 )" at bounding box center [95, 482] width 153 height 24
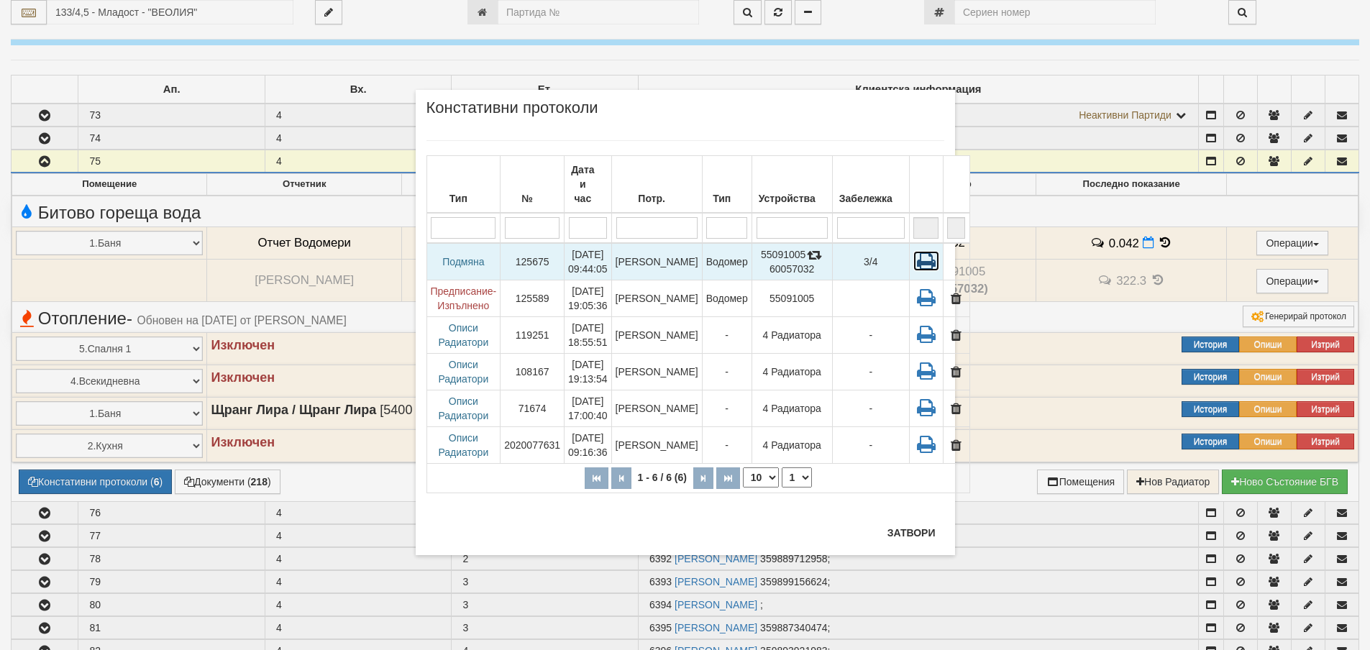
click at [913, 251] on icon at bounding box center [926, 261] width 26 height 20
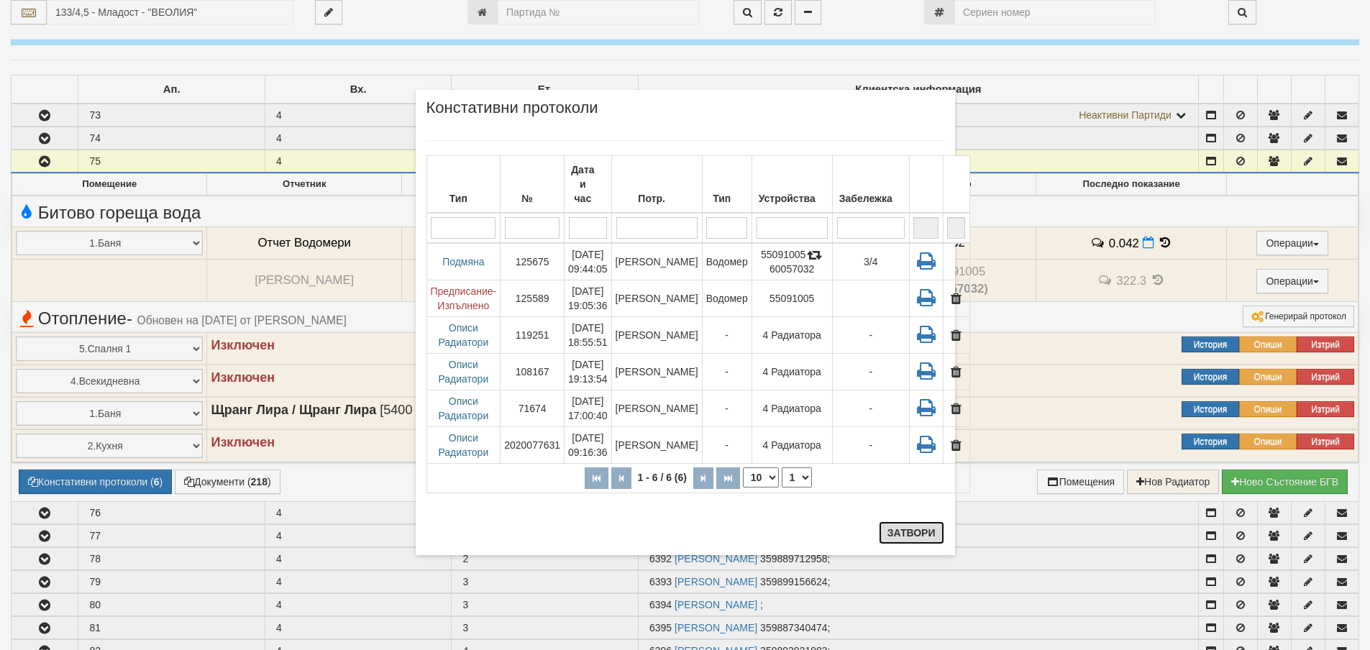
click at [915, 529] on button "Затвори" at bounding box center [911, 532] width 65 height 23
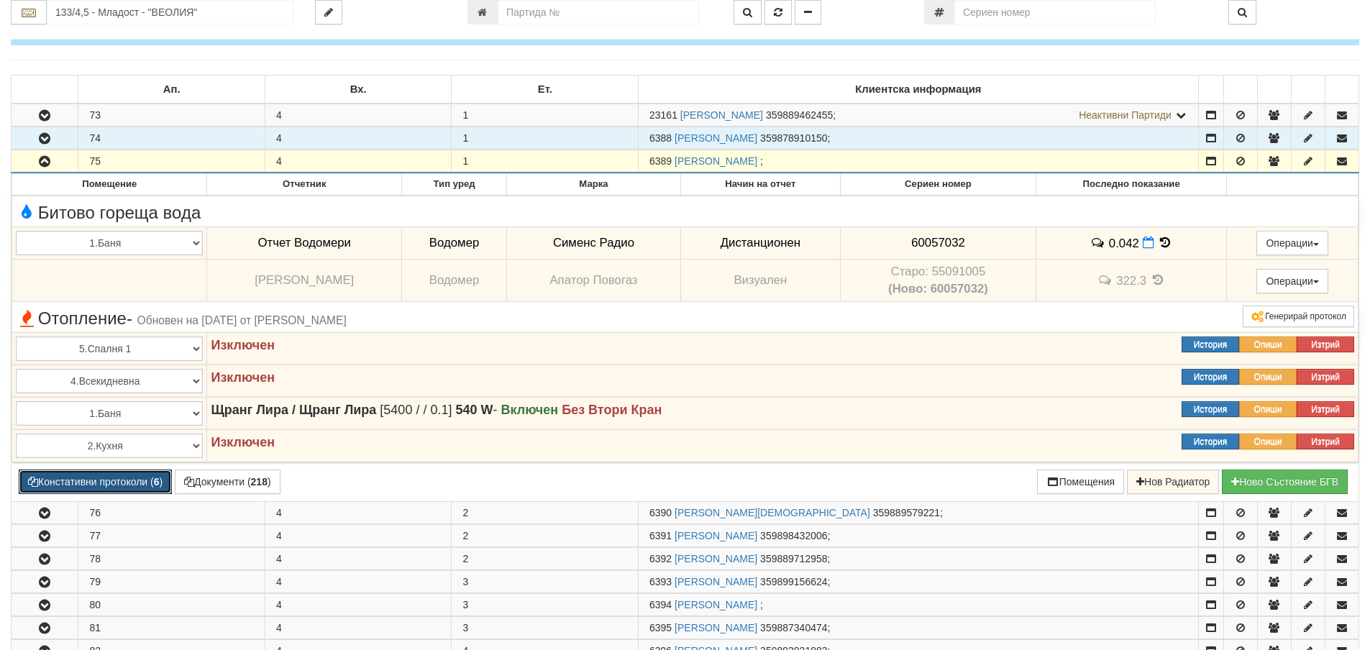
scroll to position [0, 0]
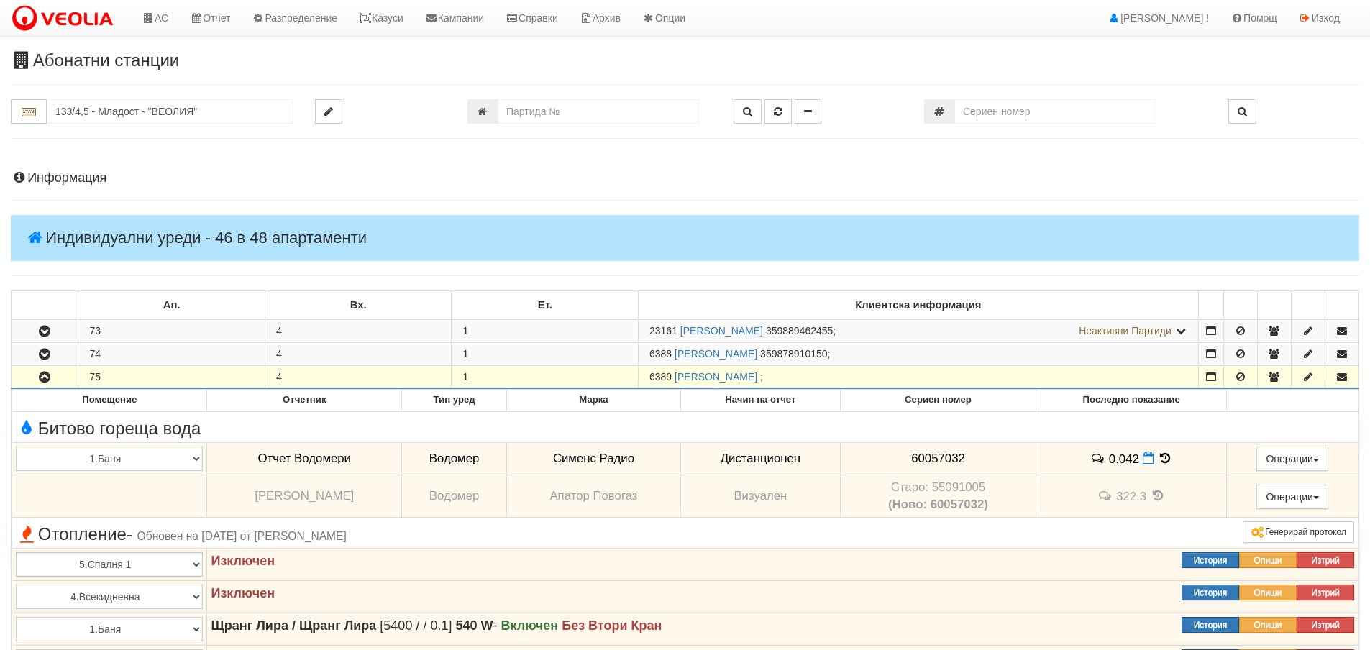
click at [49, 182] on h4 "Информация" at bounding box center [685, 178] width 1348 height 14
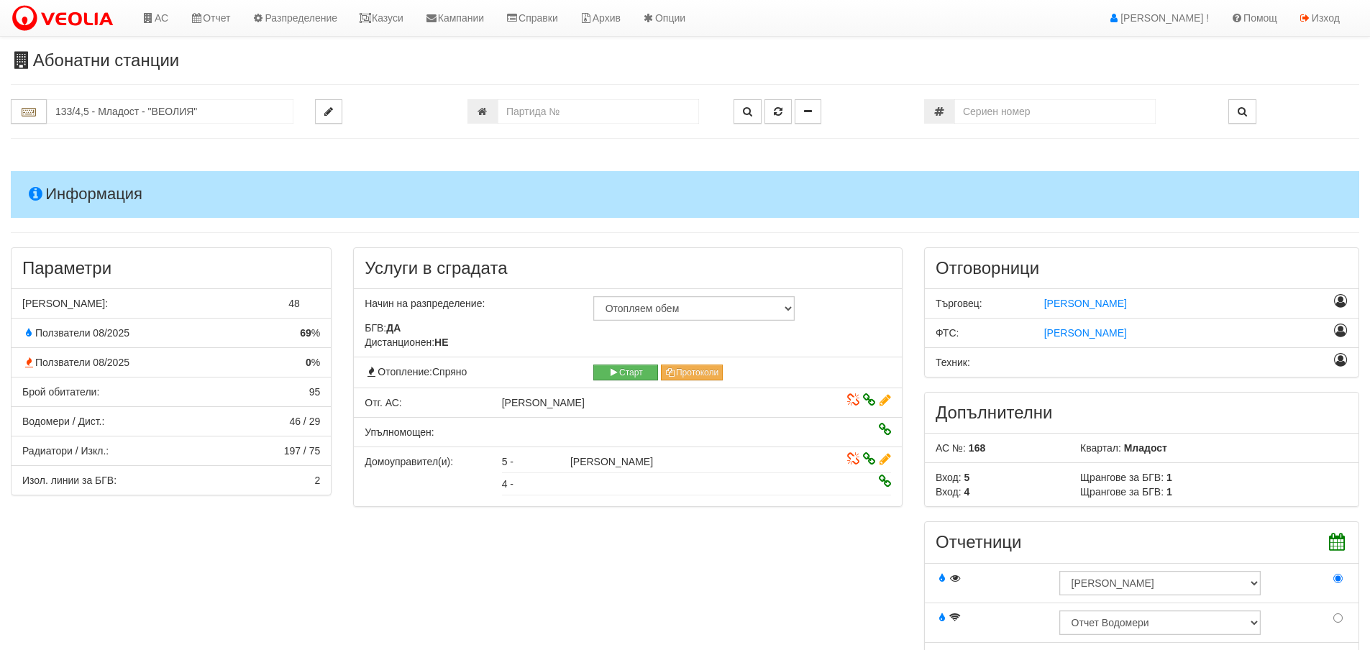
click at [58, 198] on h4 "Информация" at bounding box center [685, 194] width 1348 height 46
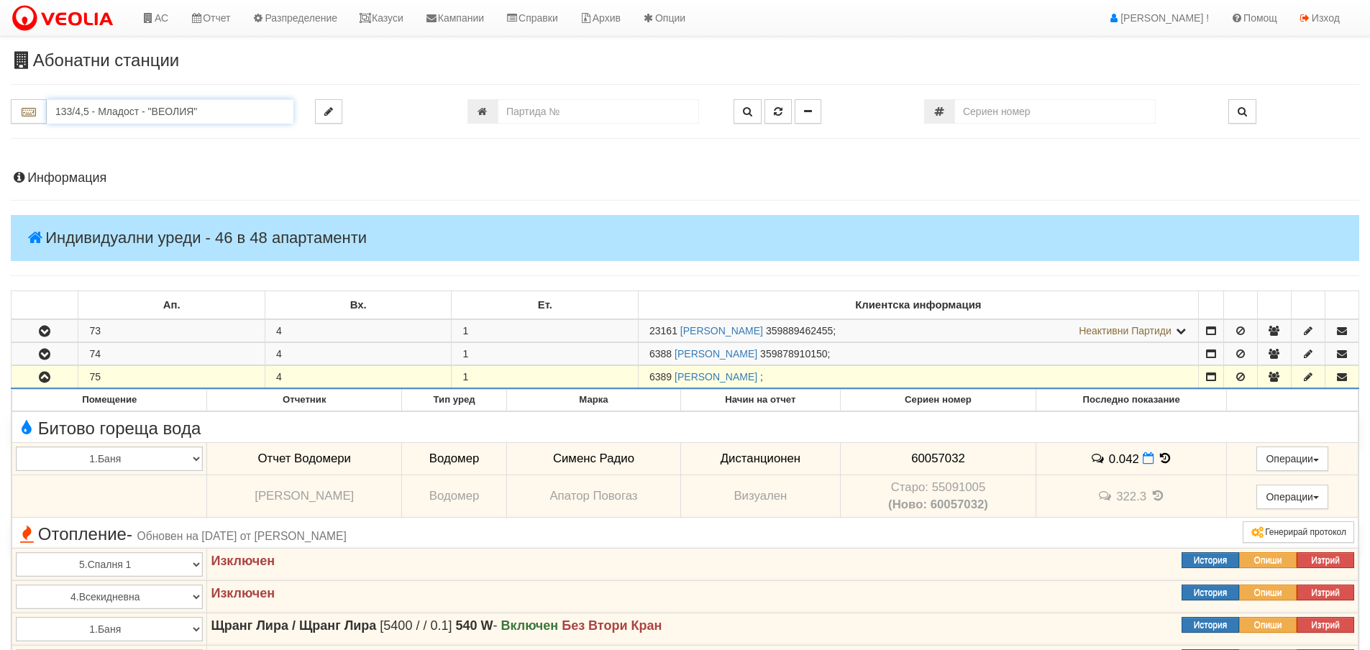
click at [73, 111] on input "133/4,5 - Младост - "ВЕОЛИЯ"" at bounding box center [170, 111] width 247 height 24
click at [107, 134] on div "037/1 - Трошево - "ВЕОЛИЯ"" at bounding box center [170, 134] width 242 height 17
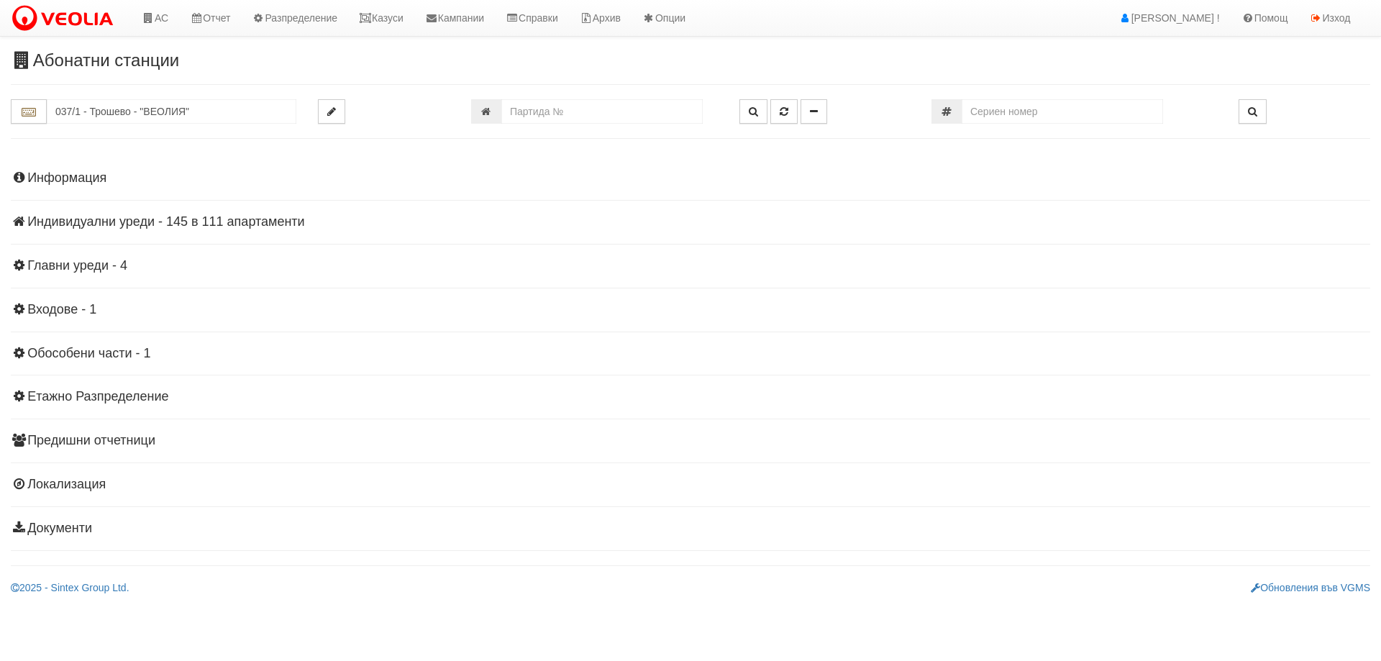
click at [115, 224] on h4 "Индивидуални уреди - 145 в 111 апартаменти" at bounding box center [690, 222] width 1359 height 14
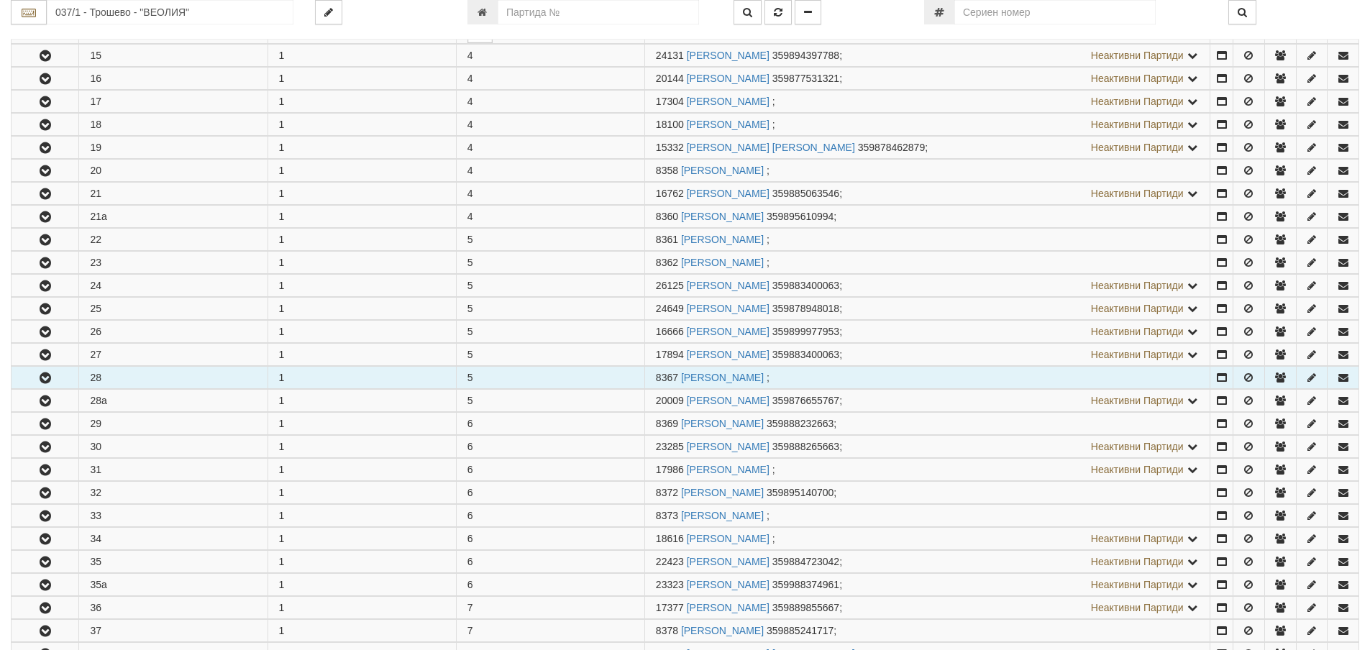
scroll to position [647, 0]
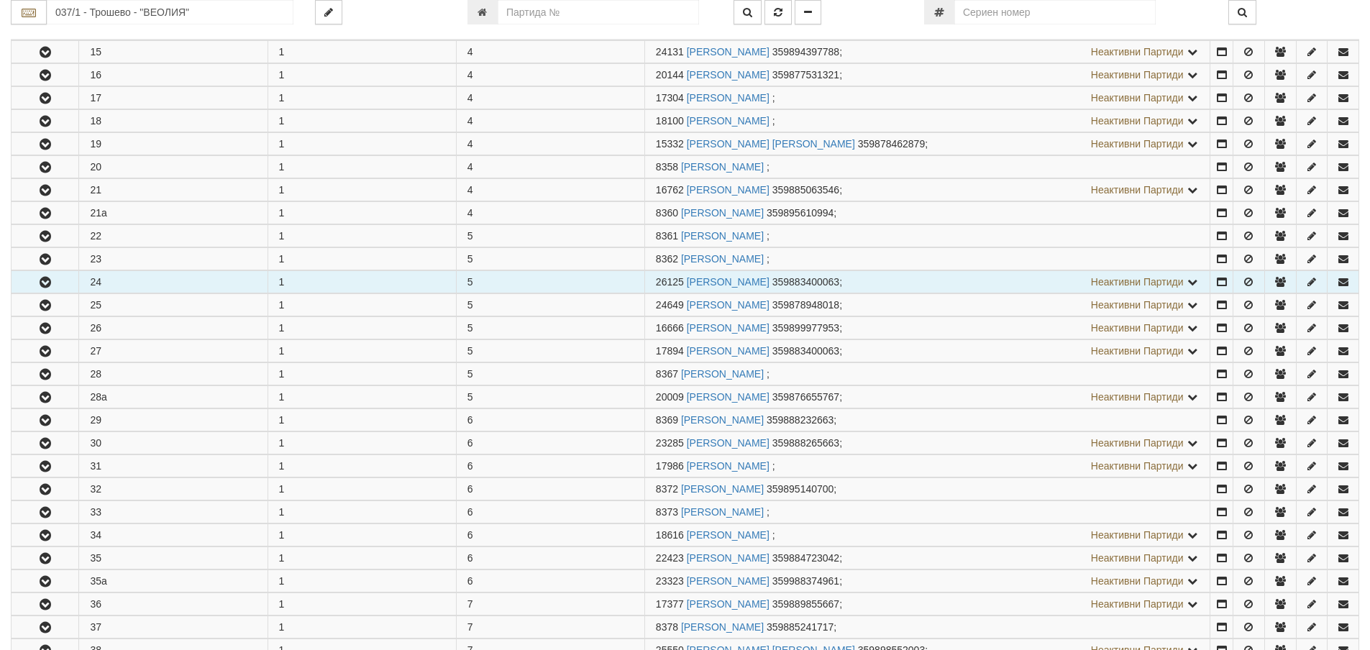
click at [45, 280] on icon "button" at bounding box center [45, 283] width 17 height 10
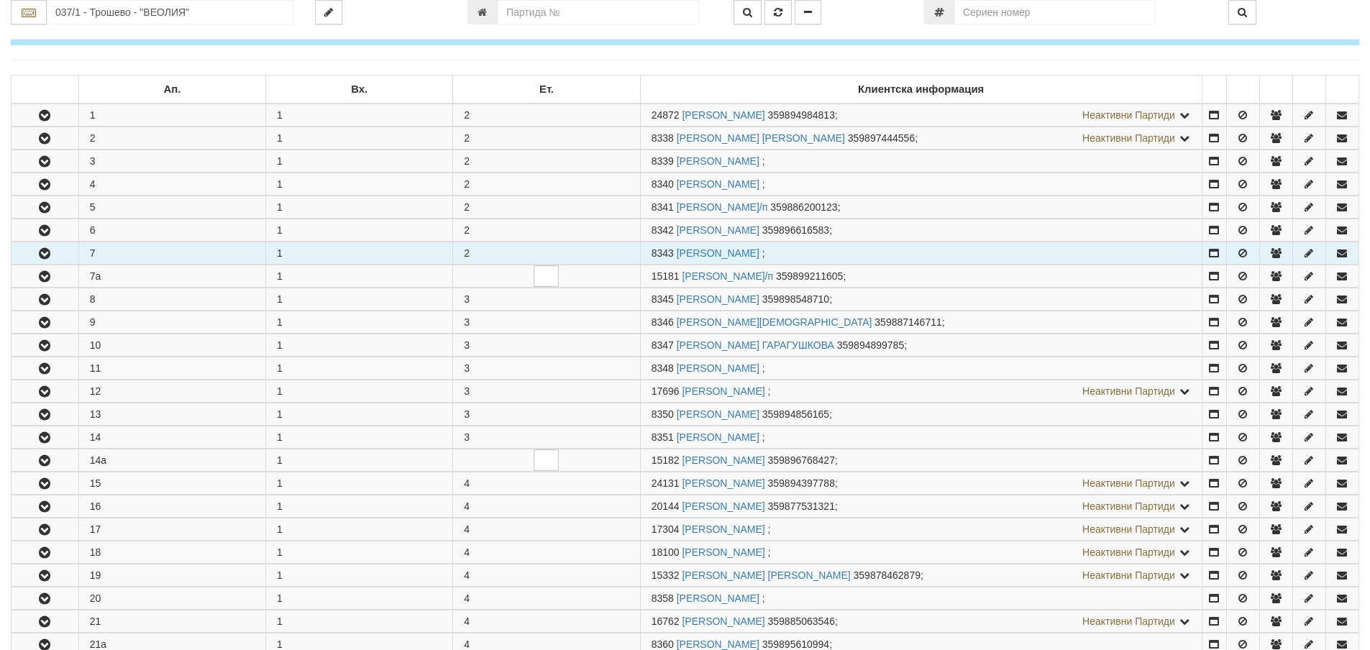
scroll to position [0, 0]
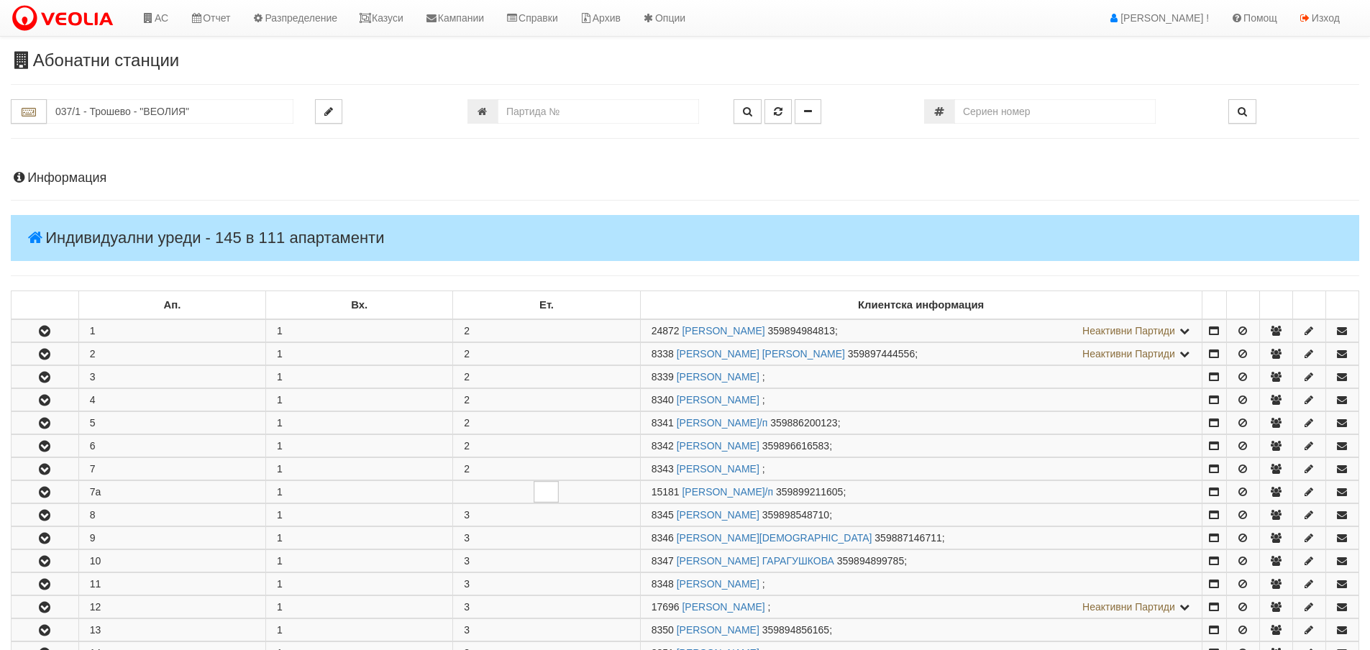
click at [84, 176] on h4 "Информация" at bounding box center [685, 178] width 1348 height 14
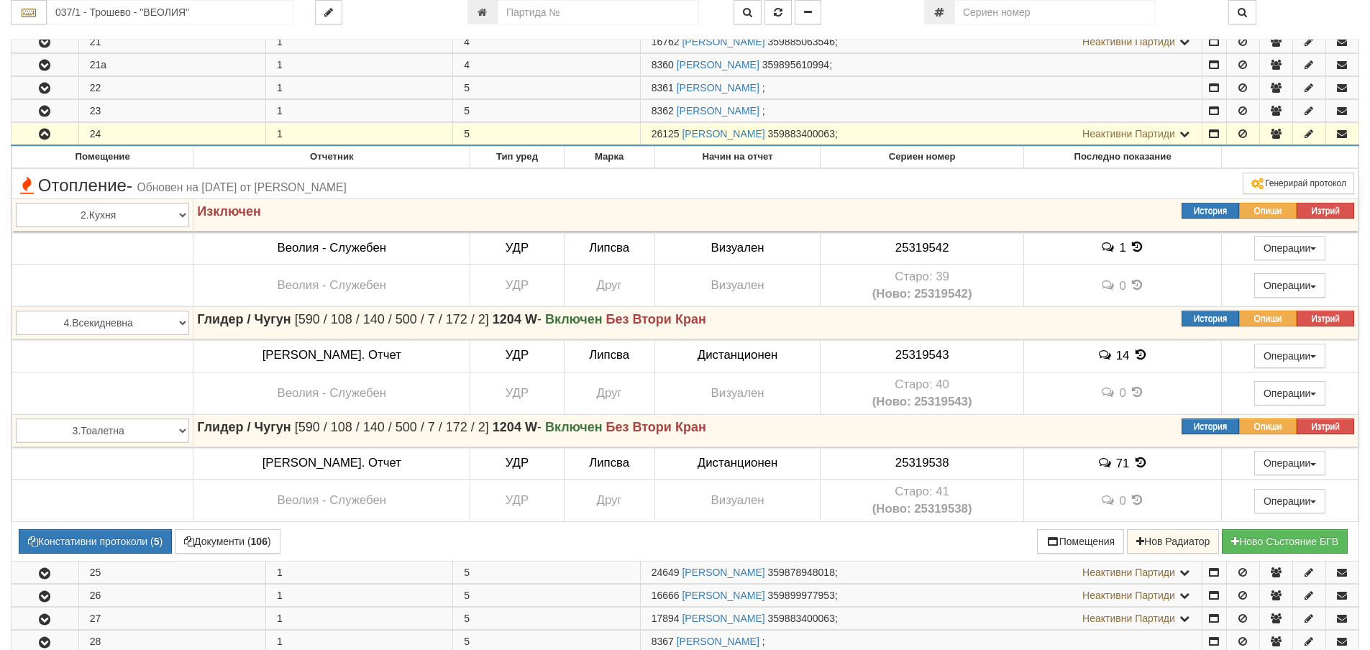
scroll to position [1295, 0]
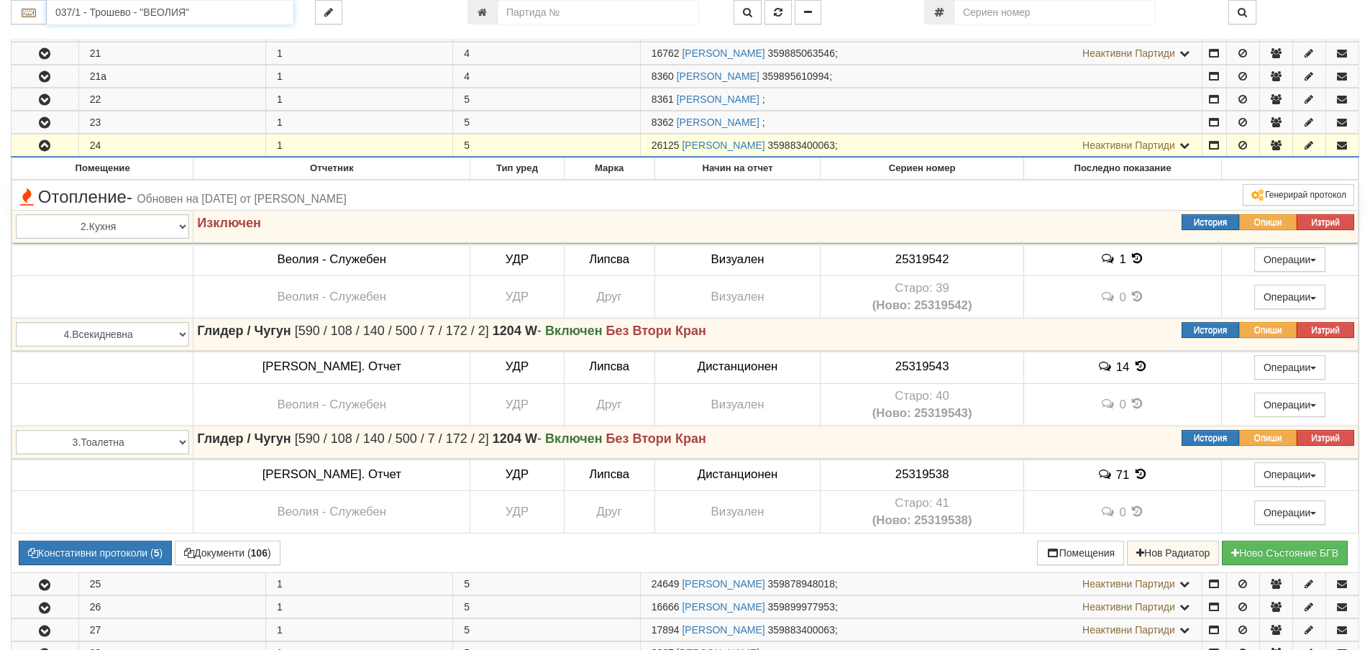
click at [102, 14] on input "037/1 - Трошево - "ВЕОЛИЯ"" at bounding box center [170, 12] width 247 height 24
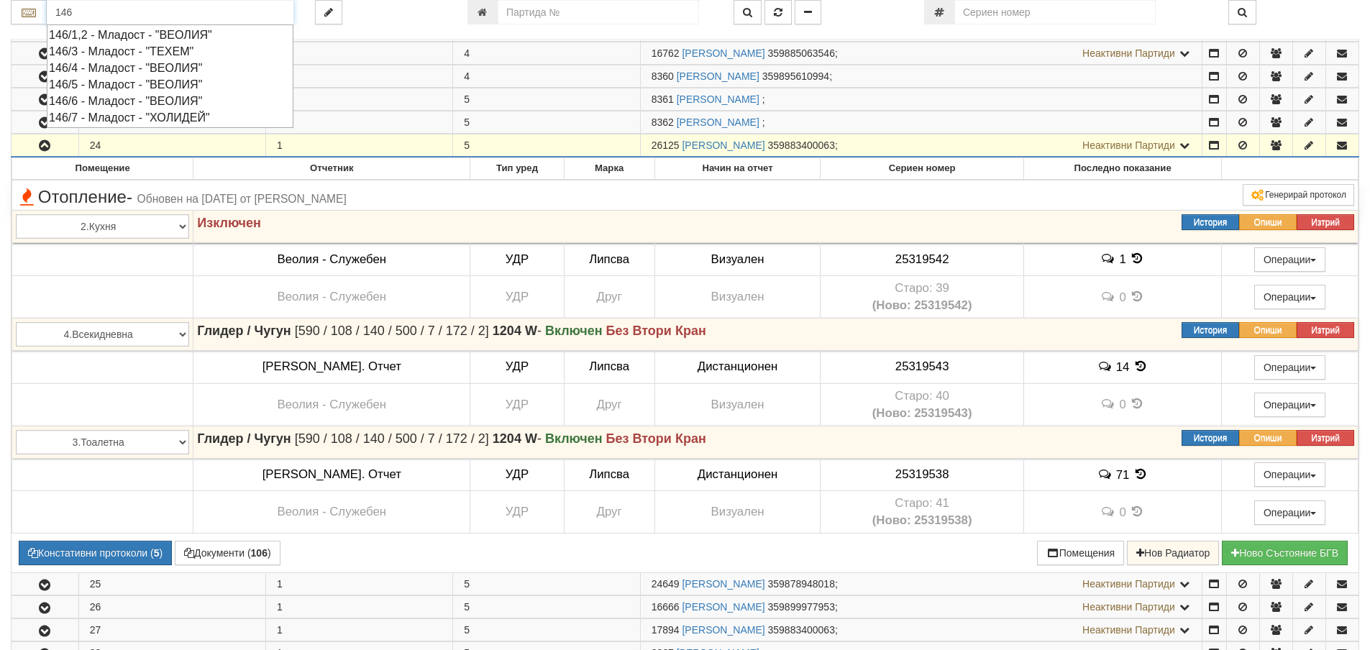
click at [114, 81] on div "146/5 - Младост - "ВЕОЛИЯ"" at bounding box center [170, 84] width 242 height 17
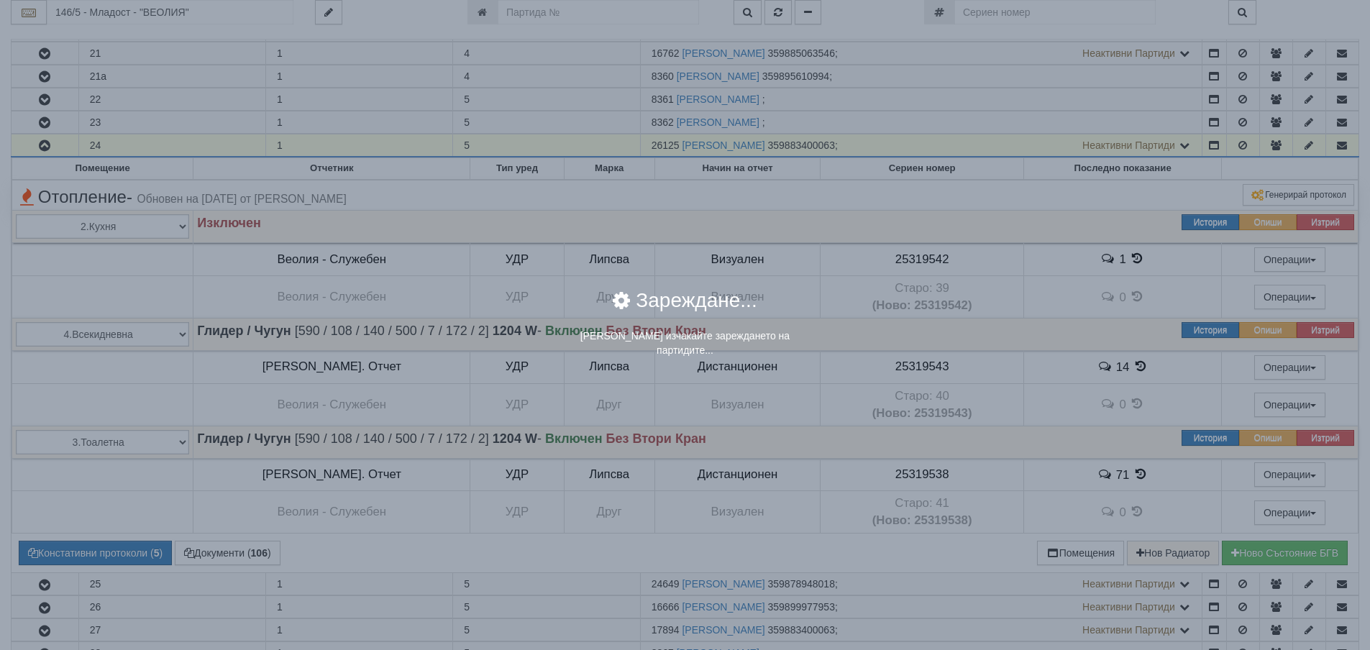
scroll to position [0, 0]
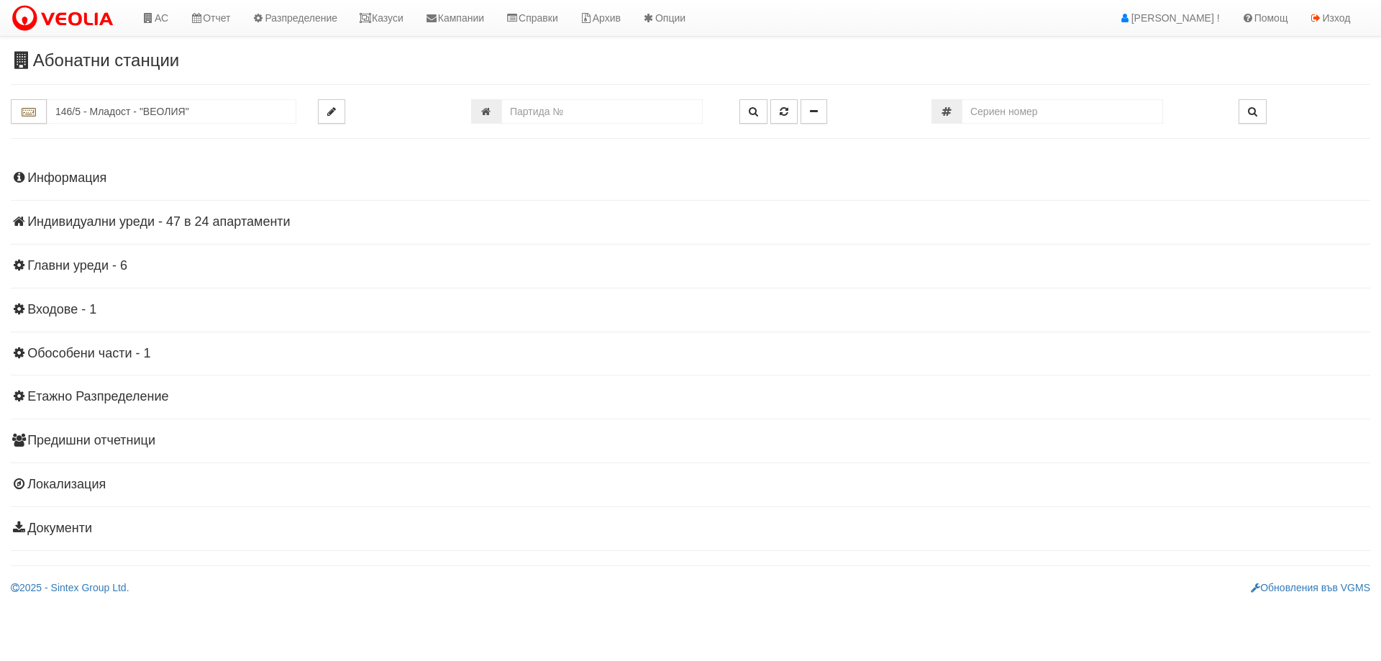
click at [111, 226] on h4 "Индивидуални уреди - 47 в 24 апартаменти" at bounding box center [690, 222] width 1359 height 14
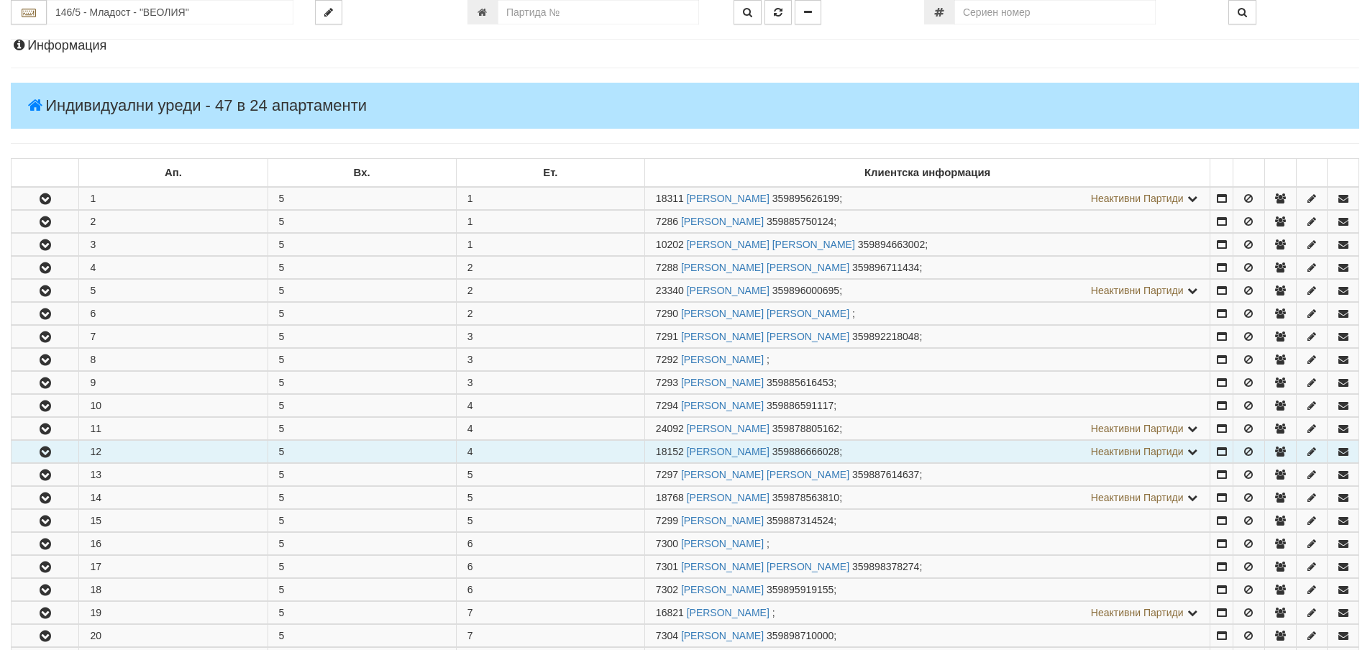
scroll to position [144, 0]
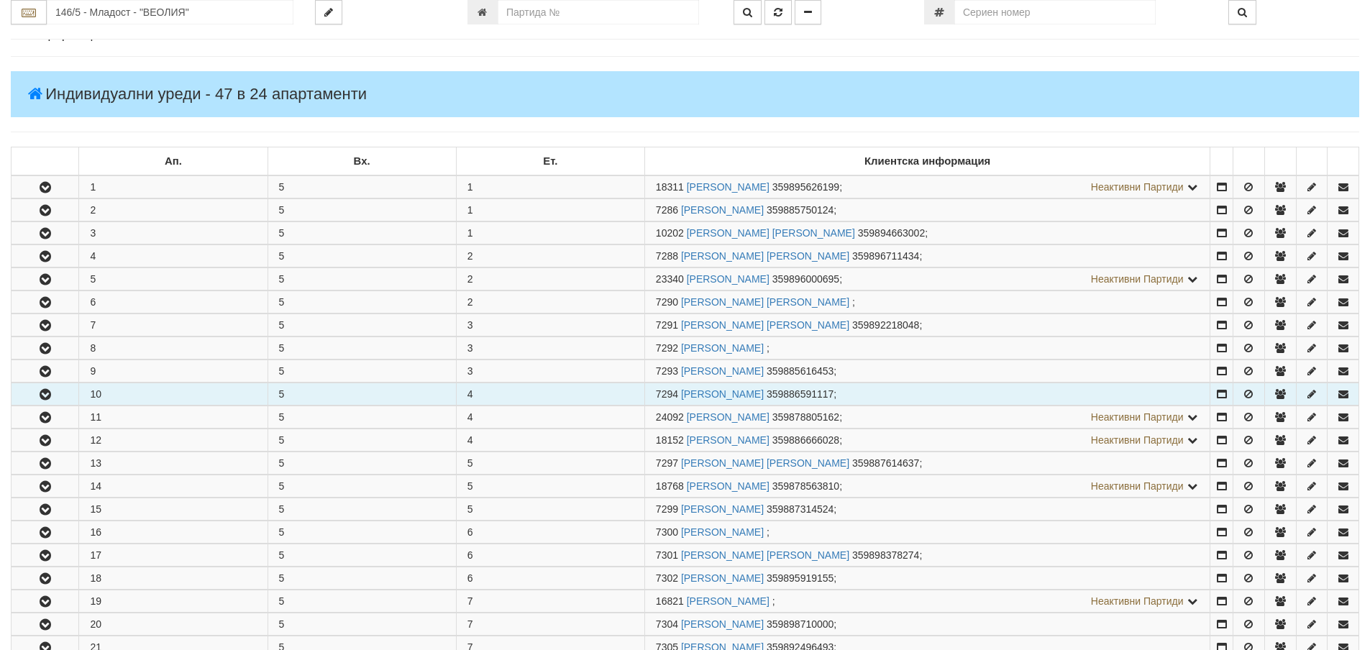
click at [34, 395] on button "button" at bounding box center [45, 394] width 67 height 22
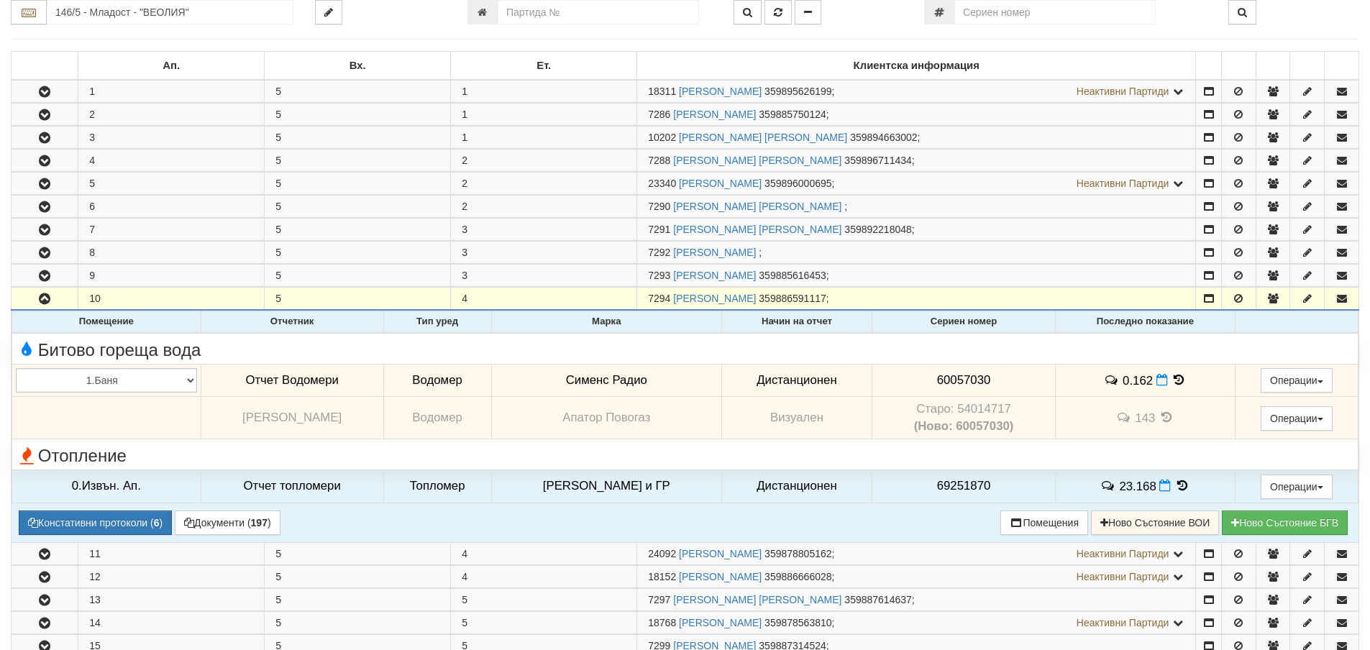
scroll to position [360, 0]
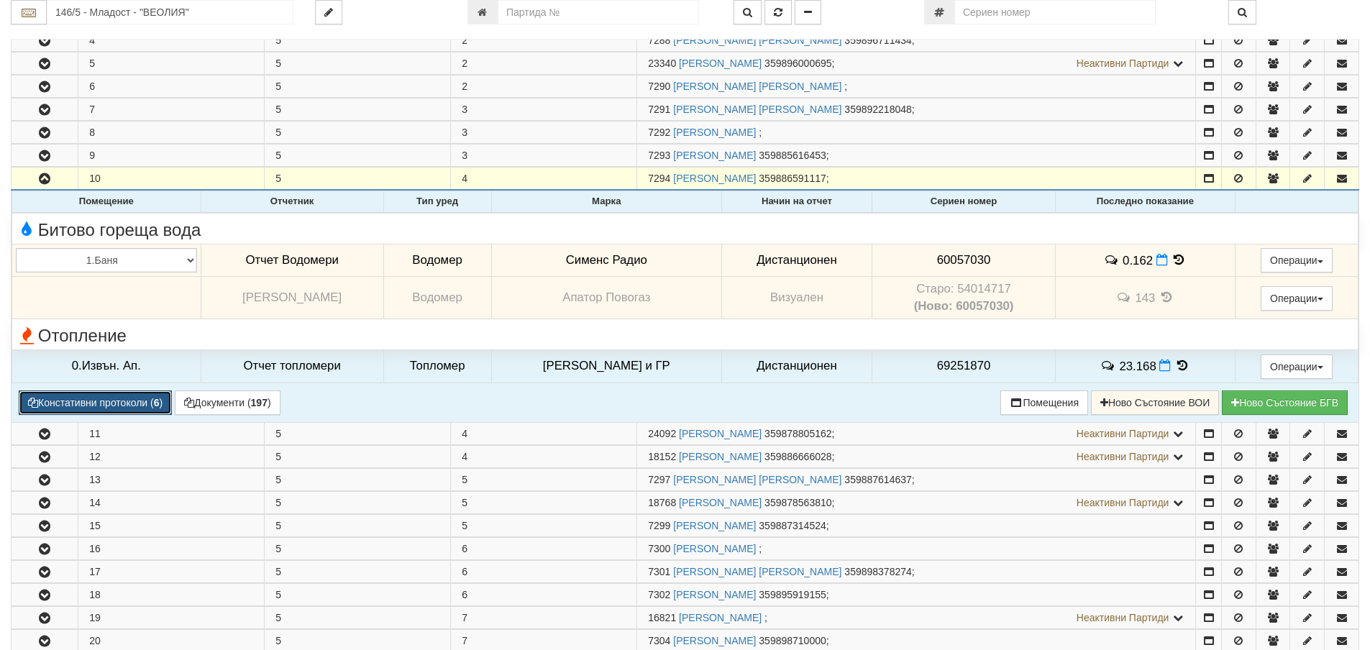
click at [86, 401] on button "Констативни протоколи ( 6 )" at bounding box center [95, 403] width 153 height 24
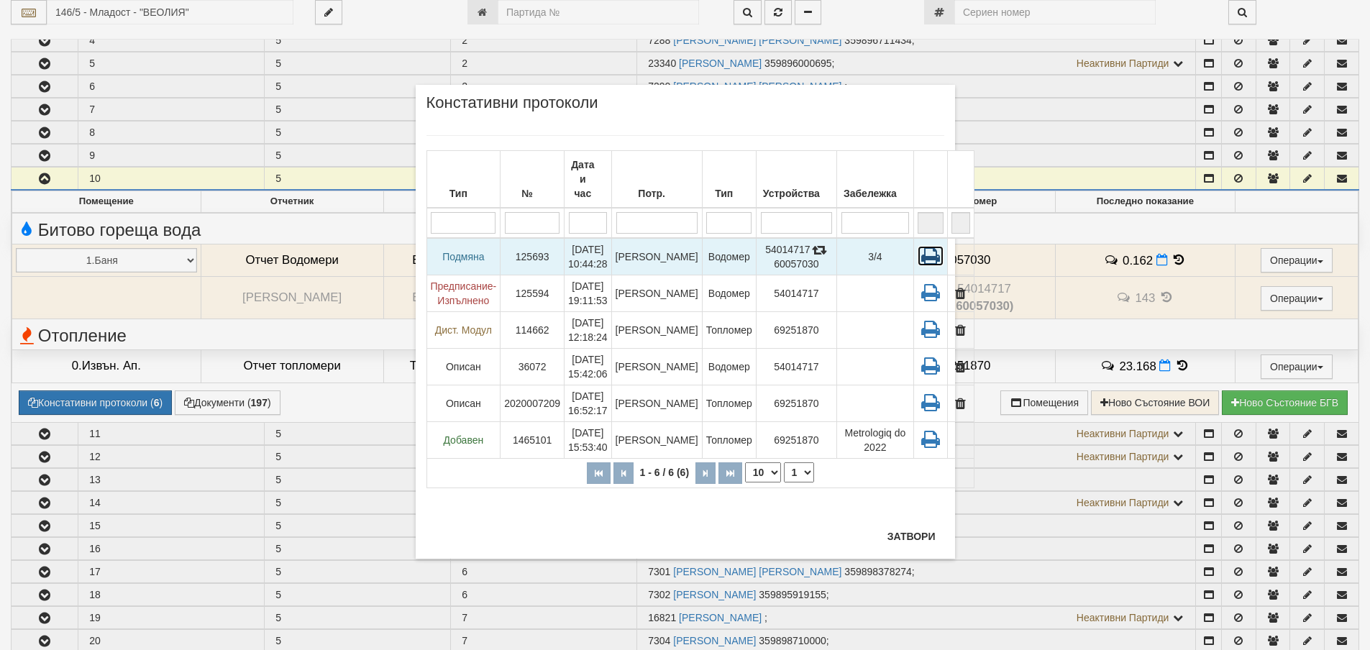
click at [918, 246] on icon at bounding box center [931, 256] width 26 height 20
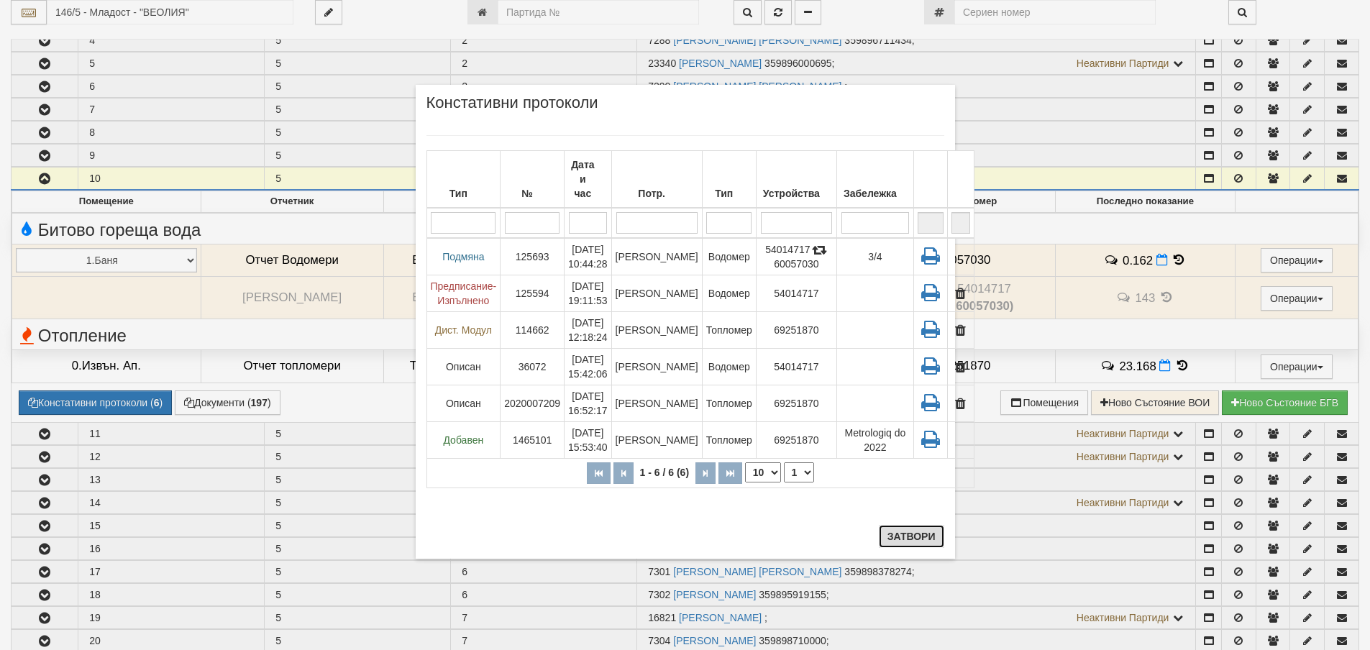
click at [895, 535] on button "Затвори" at bounding box center [911, 536] width 65 height 23
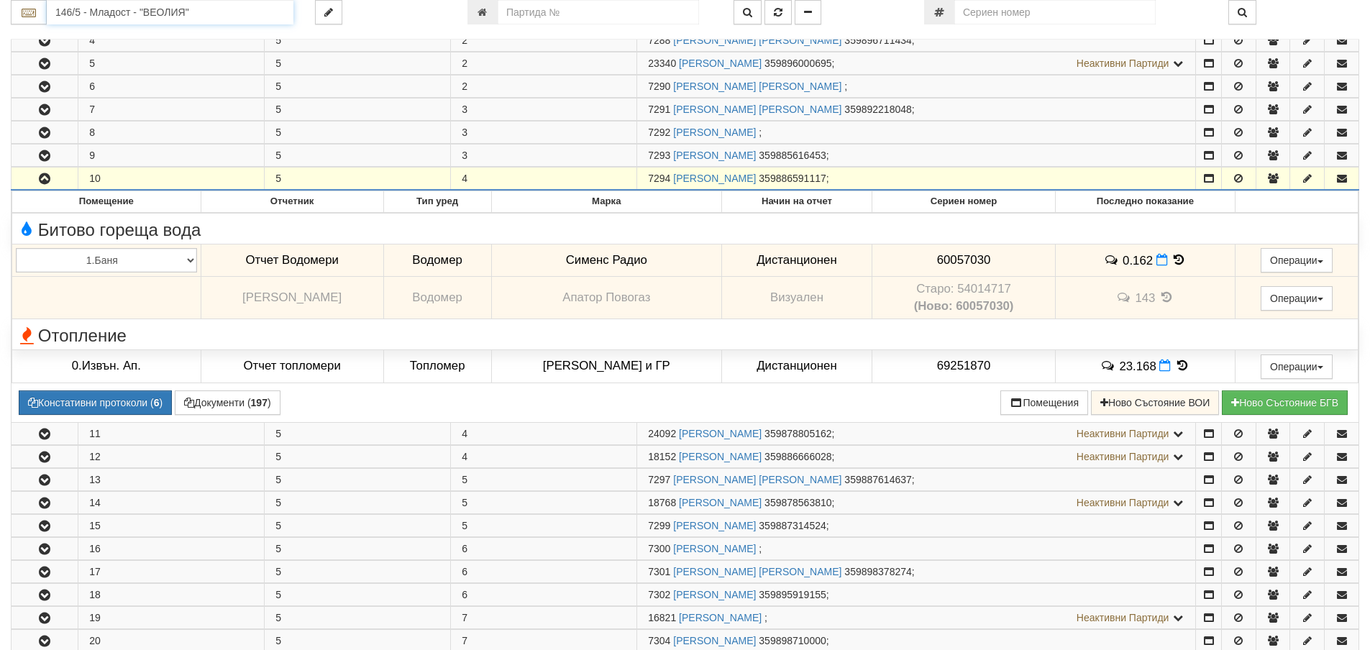
click at [113, 13] on input "146/5 - Младост - "ВЕОЛИЯ"" at bounding box center [170, 12] width 247 height 24
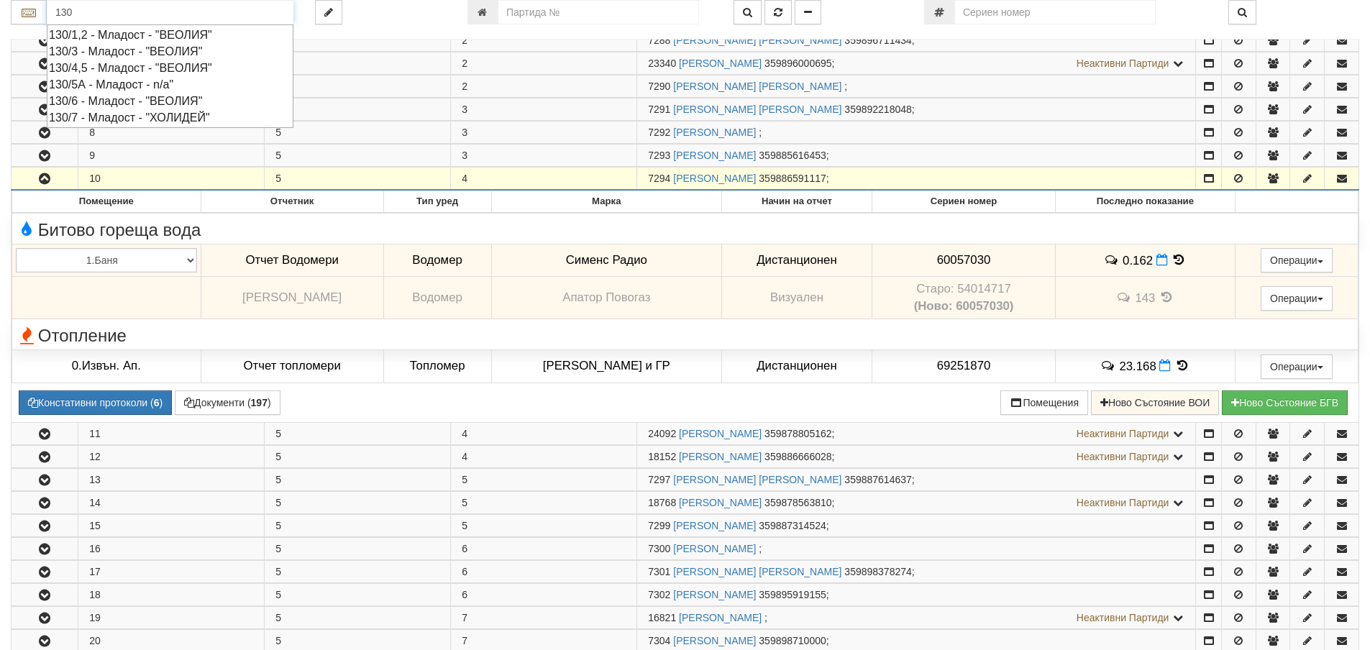
click at [106, 35] on div "130/1,2 - Младост - "ВЕОЛИЯ"" at bounding box center [170, 35] width 242 height 17
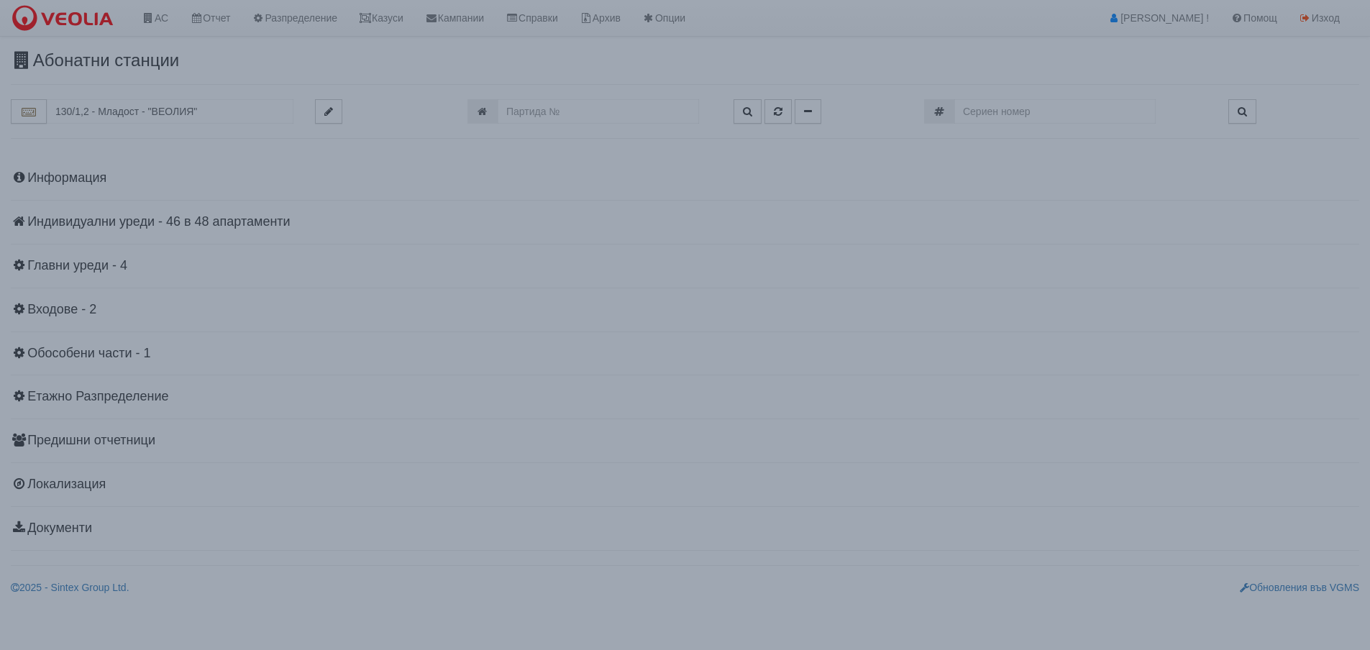
scroll to position [0, 0]
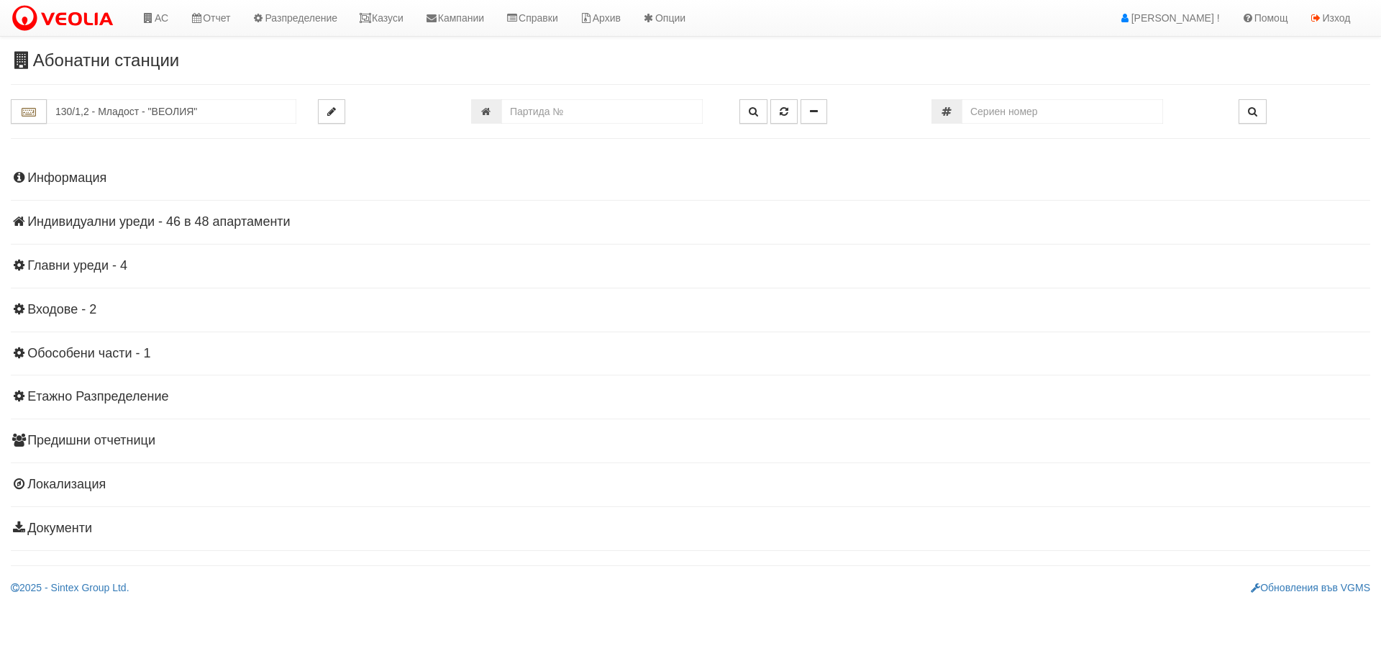
click at [60, 178] on h4 "Информация" at bounding box center [690, 178] width 1359 height 14
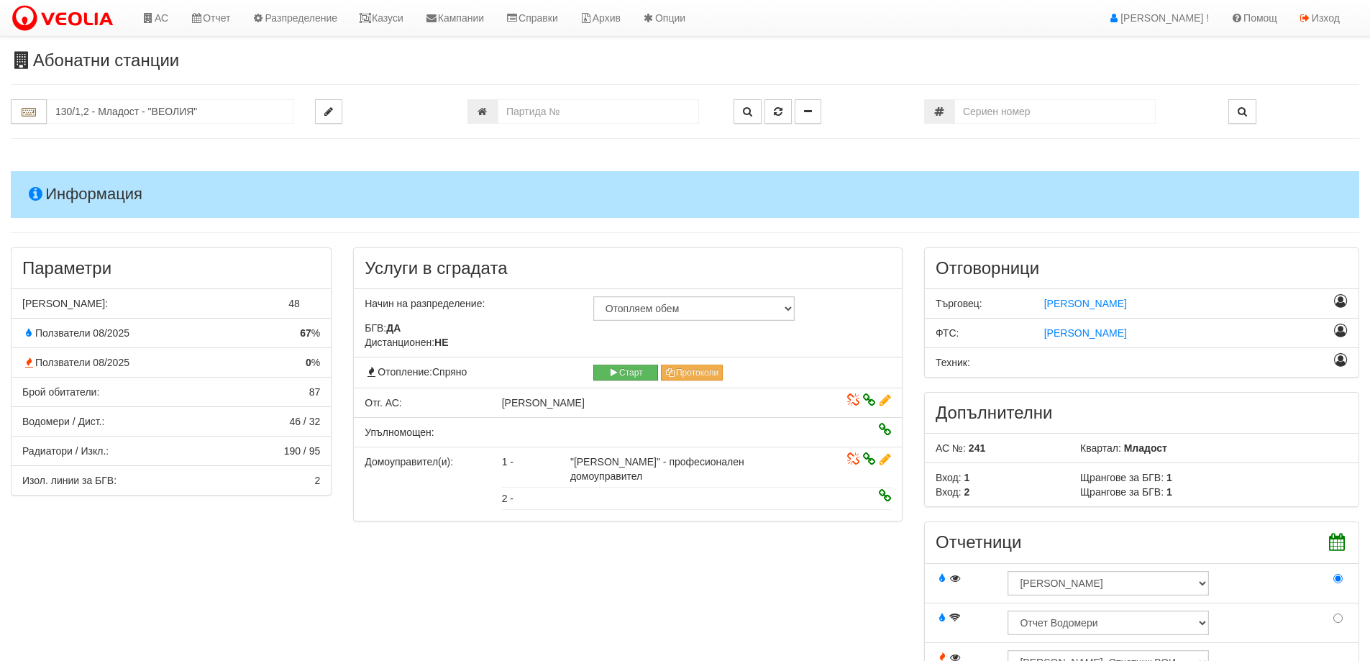
click at [60, 178] on h4 "Информация" at bounding box center [685, 194] width 1348 height 46
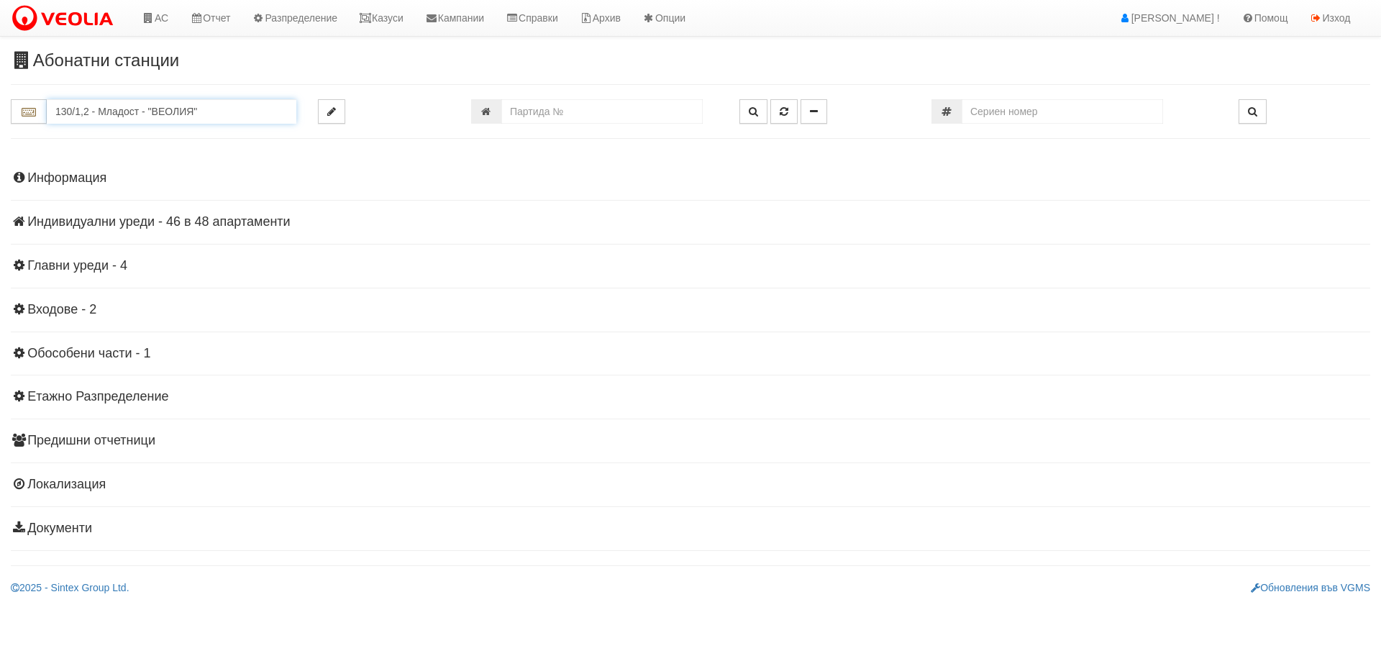
click at [82, 114] on input "130/1,2 - Младост - "ВЕОЛИЯ"" at bounding box center [172, 111] width 250 height 24
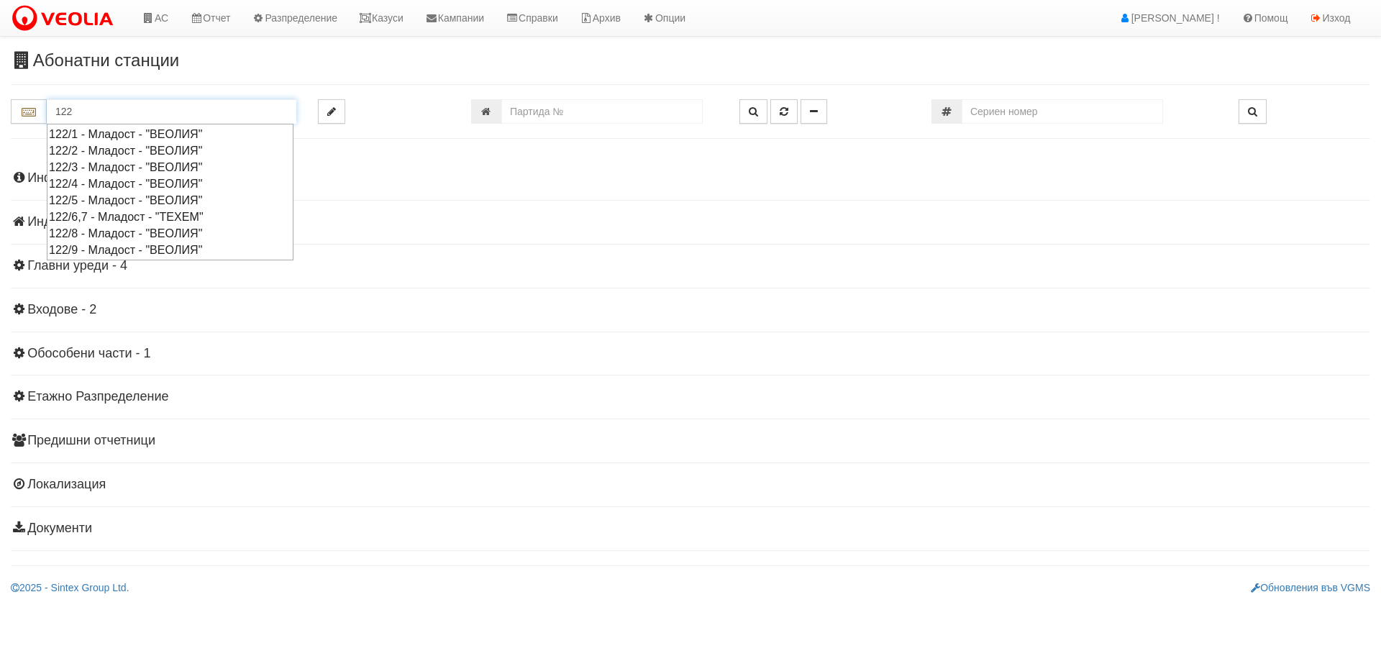
click at [134, 247] on div "122/9 - Младост - "ВЕОЛИЯ"" at bounding box center [170, 250] width 242 height 17
type input "122/9 - Младост - "ВЕОЛИЯ""
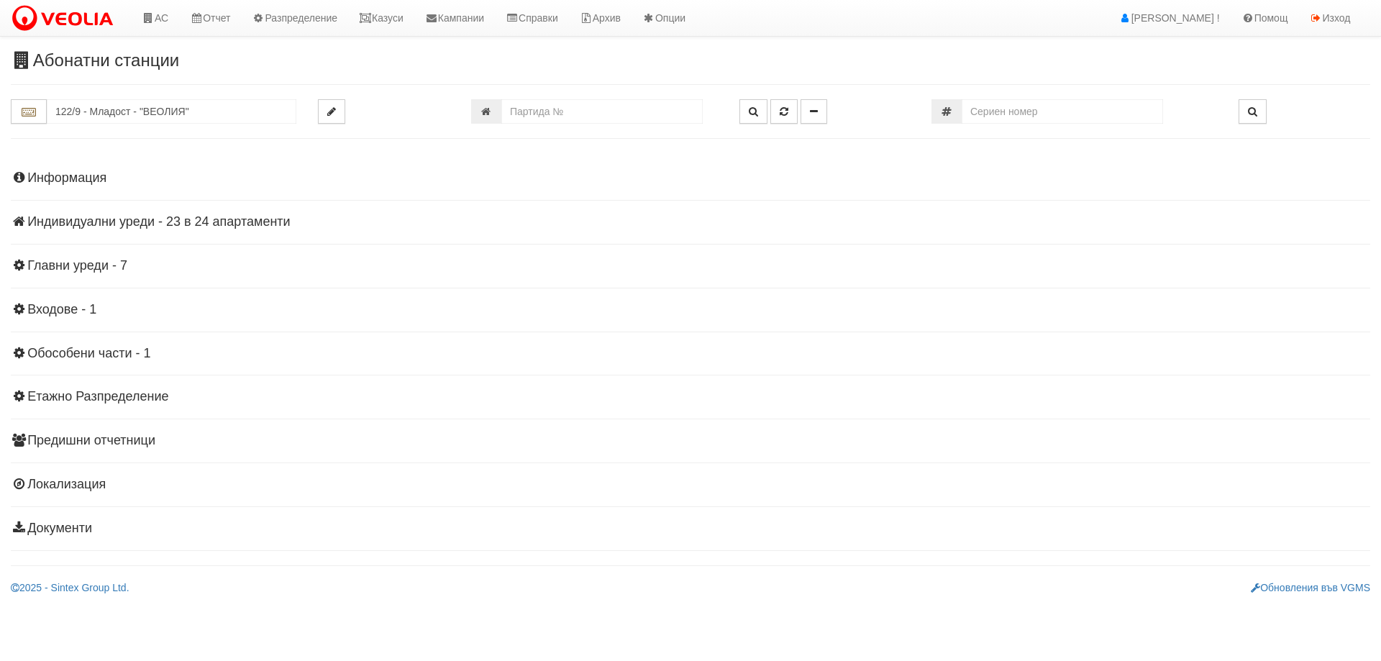
click at [171, 224] on h4 "Индивидуални уреди - 23 в 24 апартаменти" at bounding box center [690, 222] width 1359 height 14
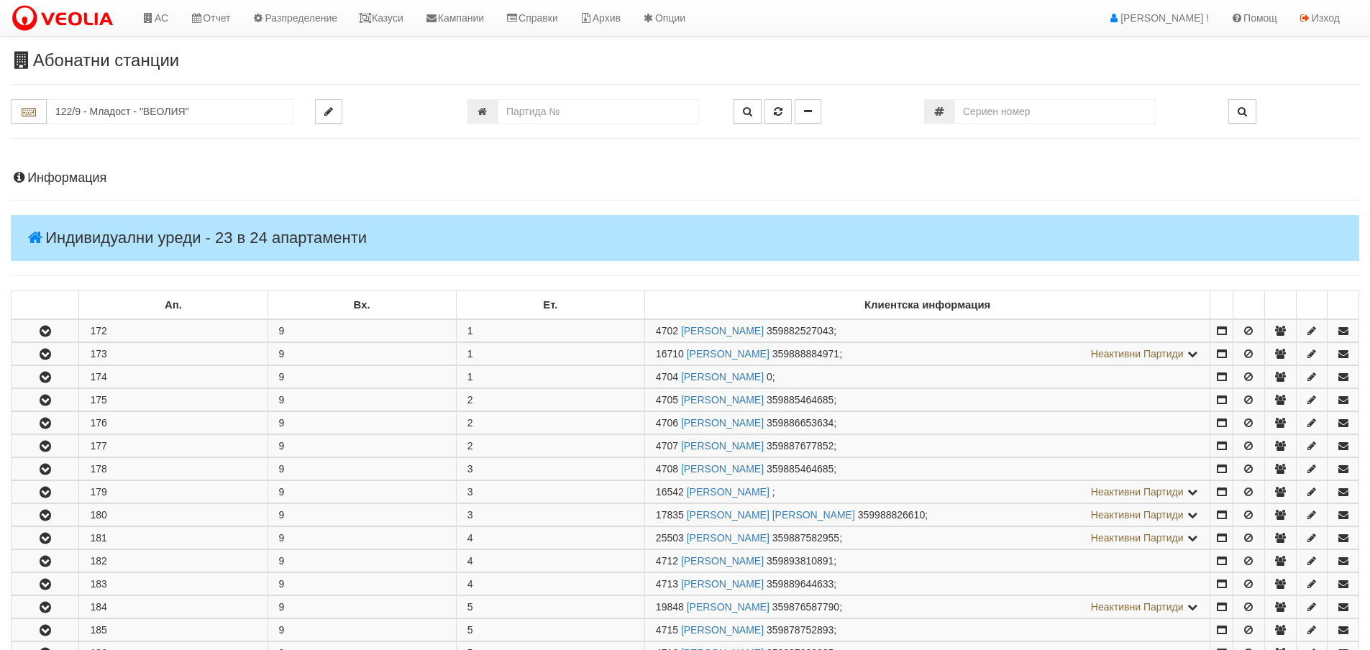
click at [54, 177] on h4 "Информация" at bounding box center [685, 178] width 1348 height 14
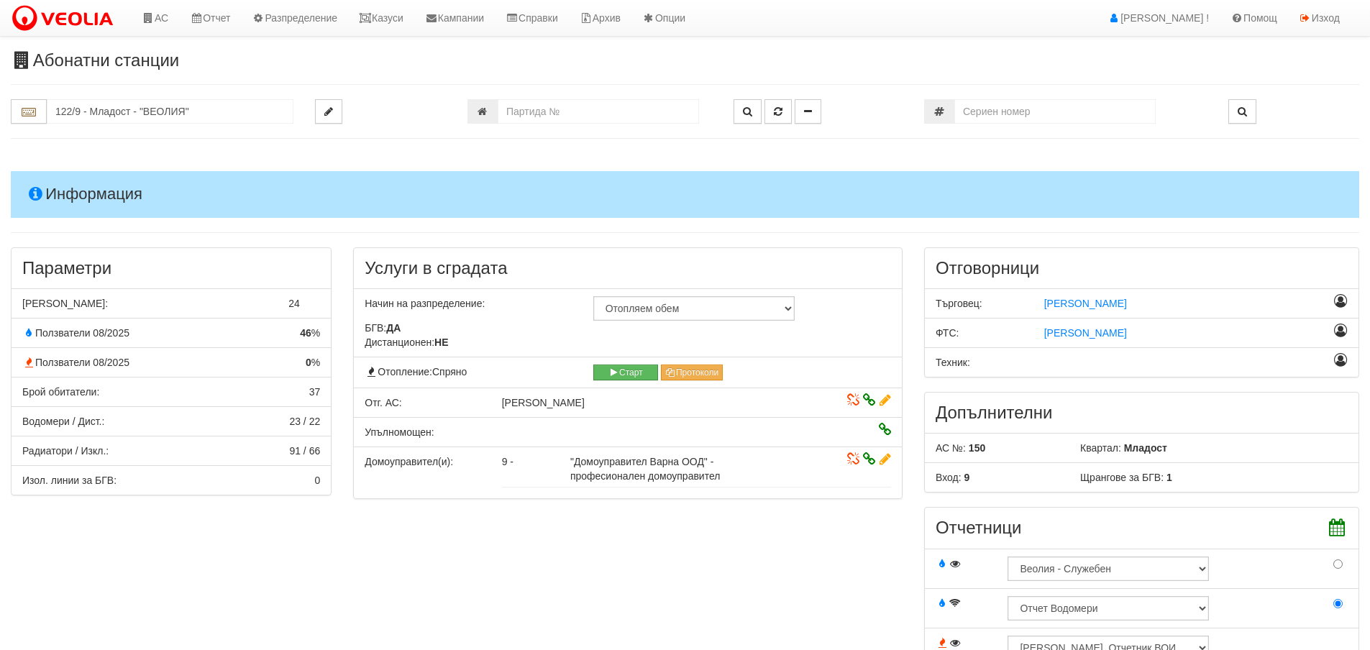
click at [62, 193] on h4 "Информация" at bounding box center [685, 194] width 1348 height 46
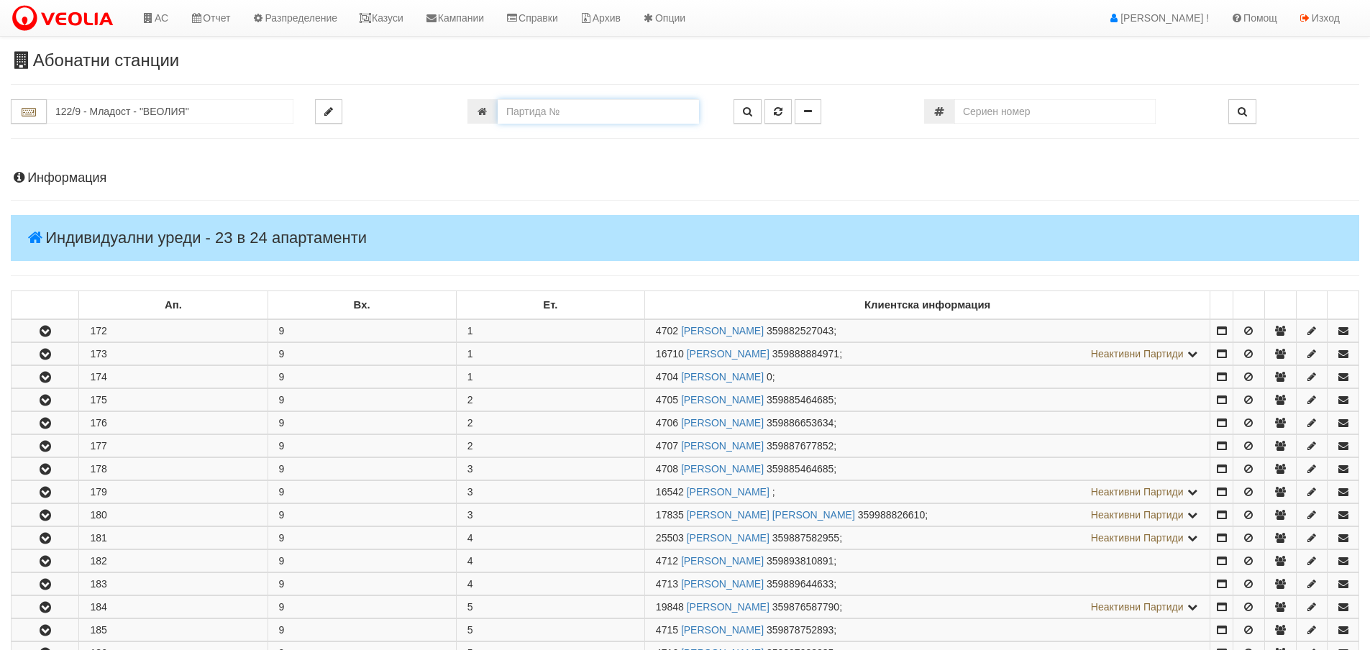
click at [528, 113] on input "number" at bounding box center [598, 111] width 201 height 24
type input "10669"
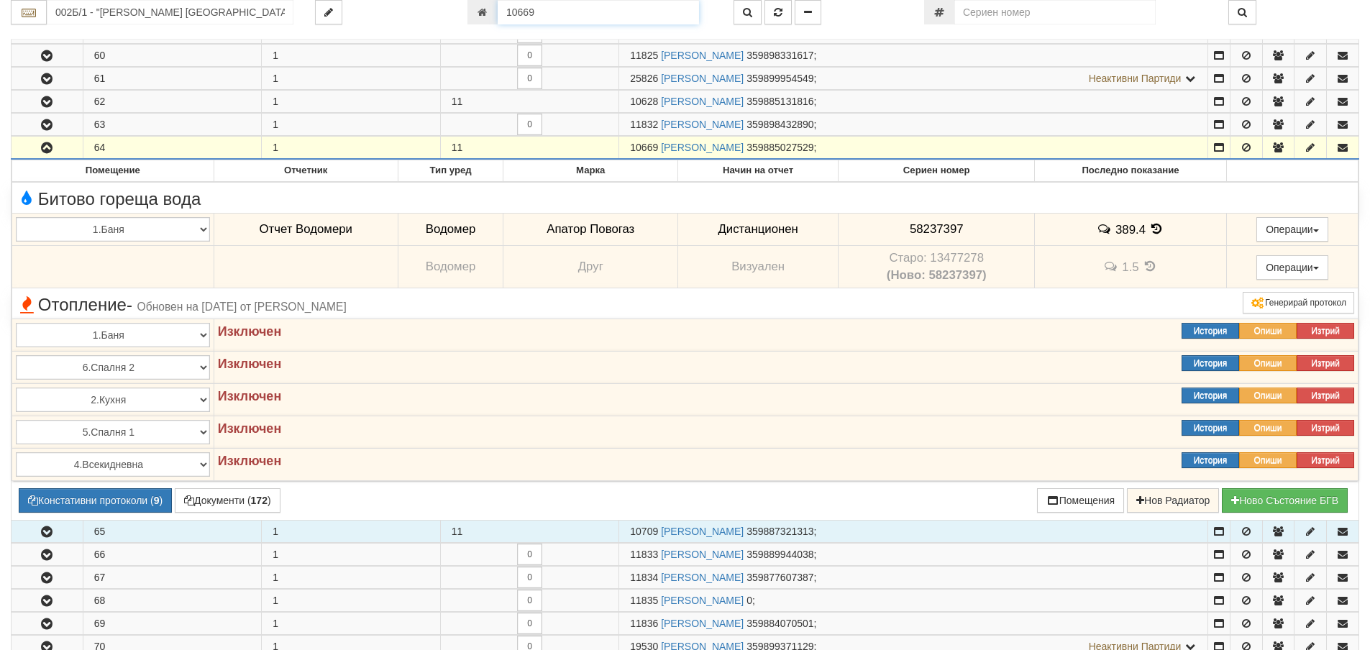
scroll to position [1518, 0]
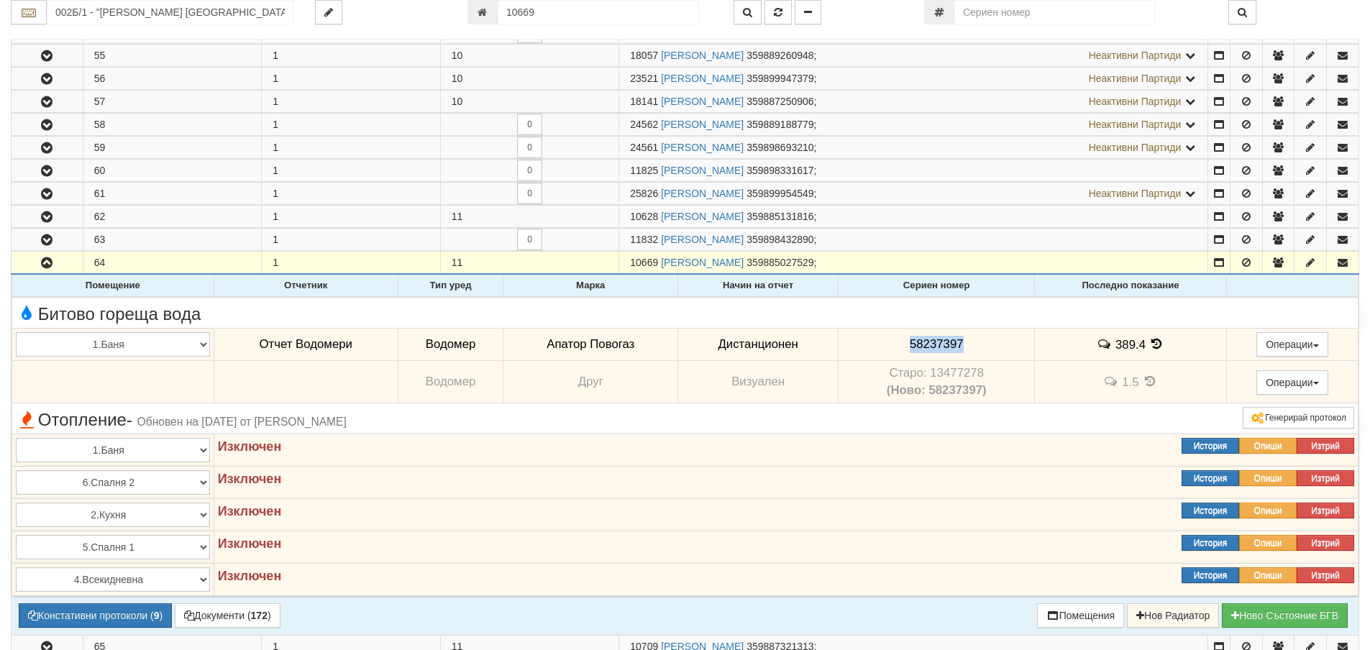
drag, startPoint x: 905, startPoint y: 344, endPoint x: 960, endPoint y: 347, distance: 55.5
click at [960, 347] on td "58237397" at bounding box center [937, 344] width 196 height 33
copy span "58237397"
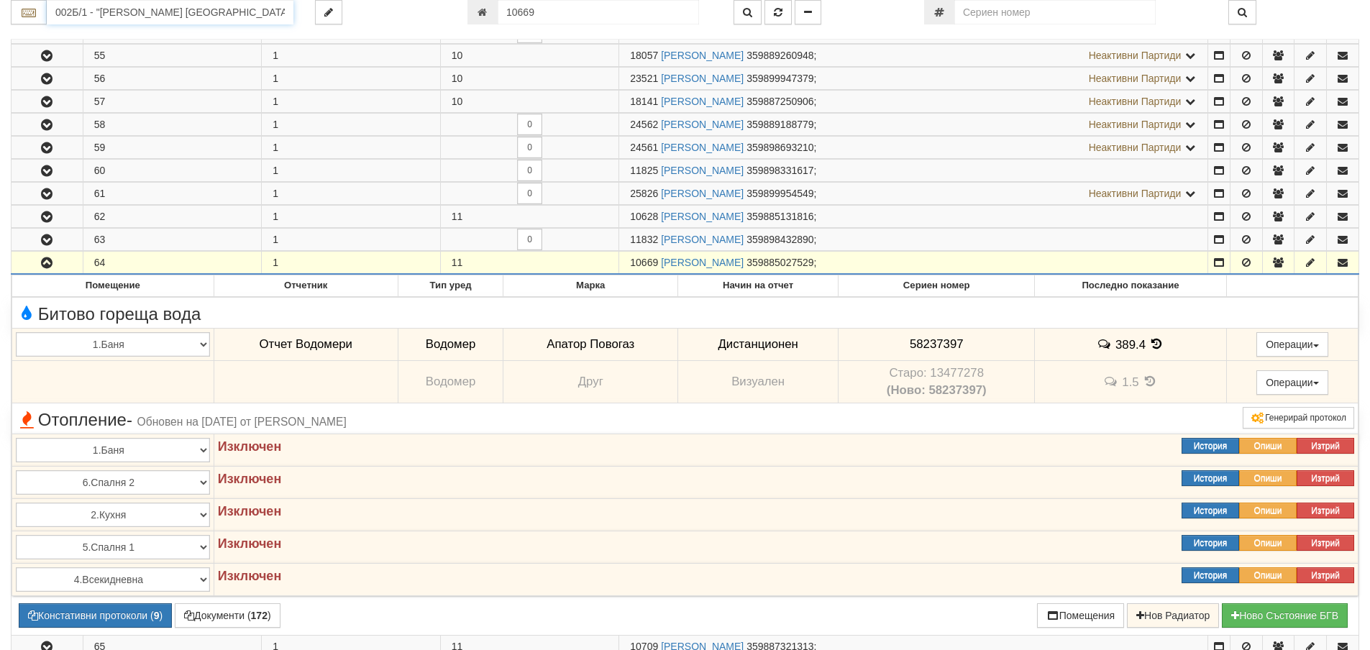
click at [79, 12] on input "002Б/1 - "ВЕОЛИЯ ЕНЕРДЖИ ВАРНА " ЕАД" at bounding box center [170, 12] width 247 height 24
click at [76, 33] on div "079/1 - Трошево - "ВЕОЛИЯ"" at bounding box center [170, 35] width 242 height 17
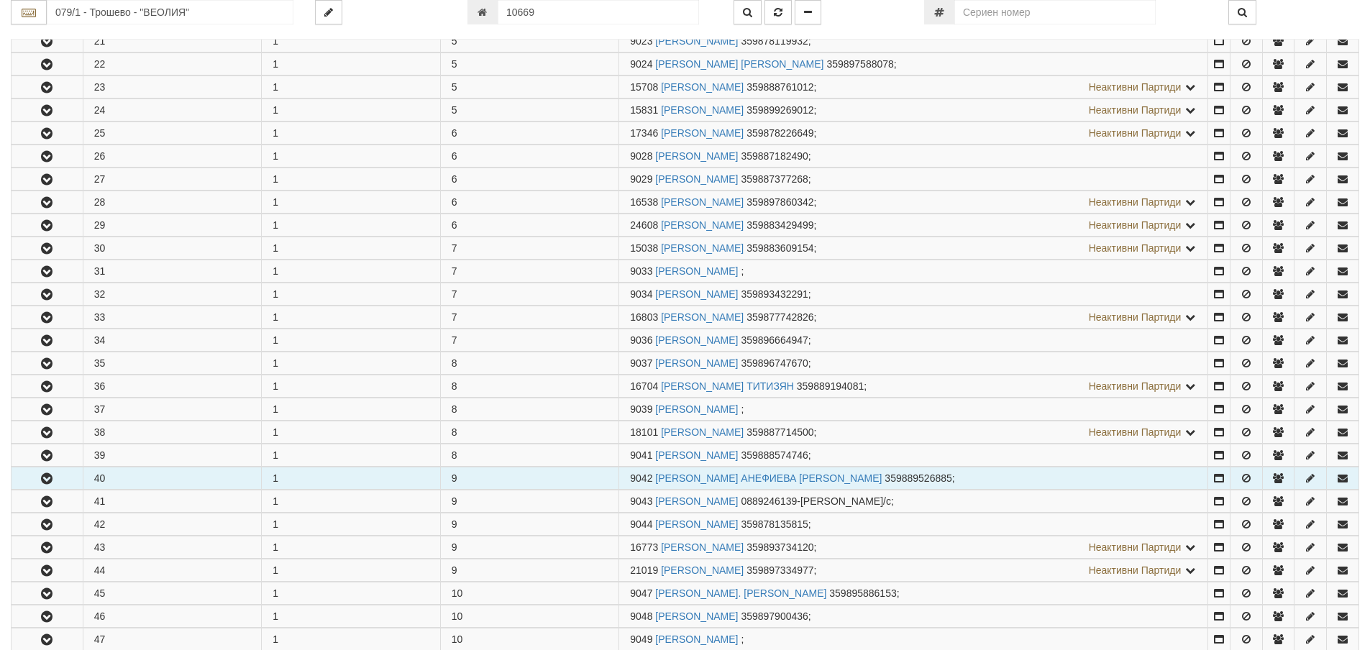
scroll to position [863, 0]
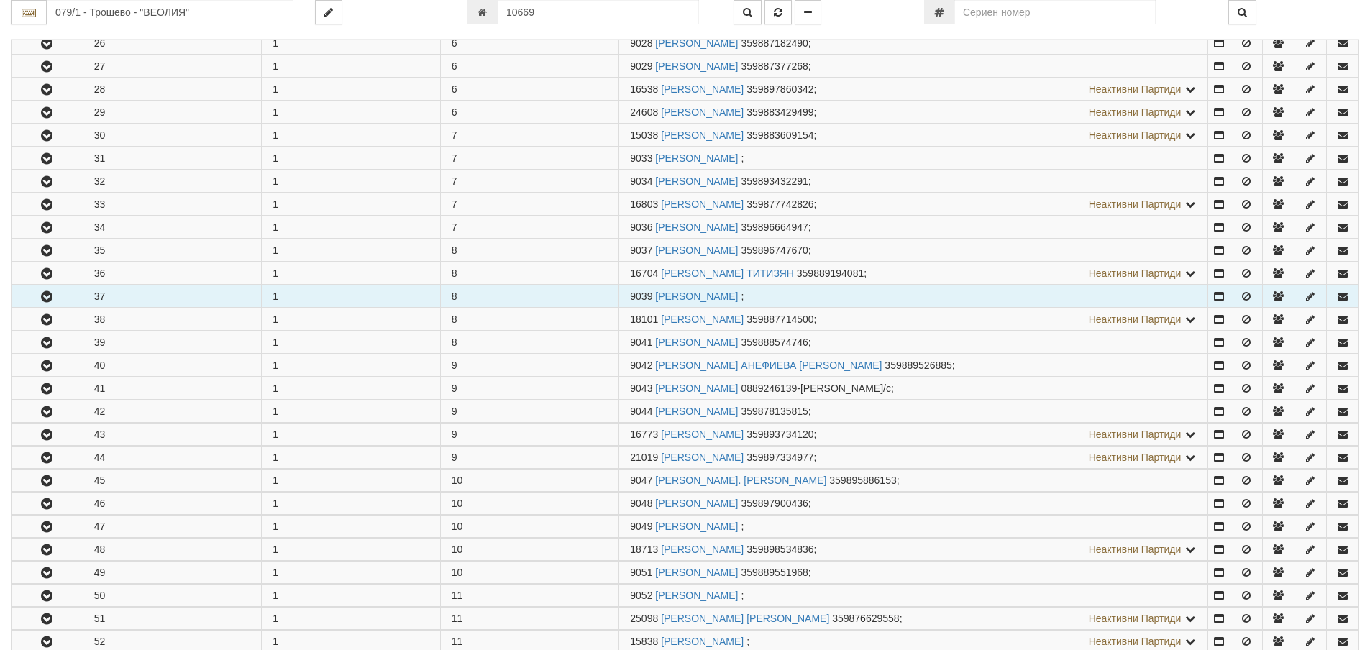
click at [50, 292] on icon "button" at bounding box center [46, 297] width 17 height 10
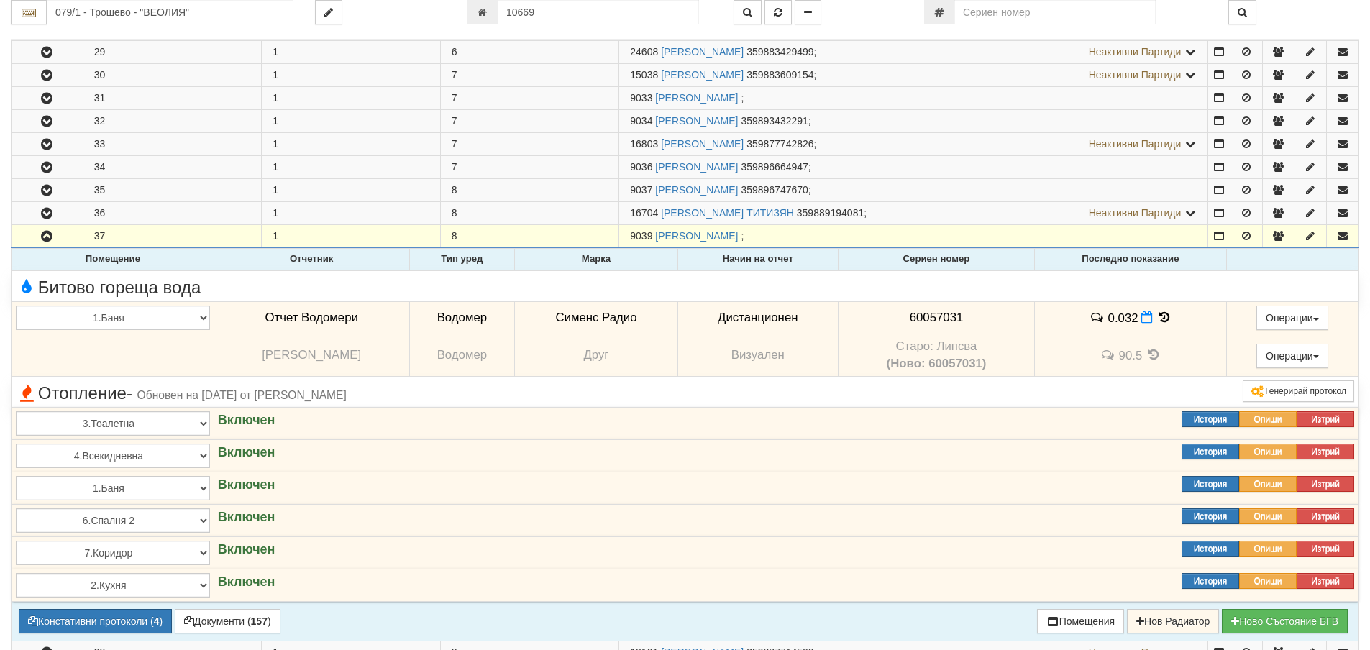
scroll to position [1007, 0]
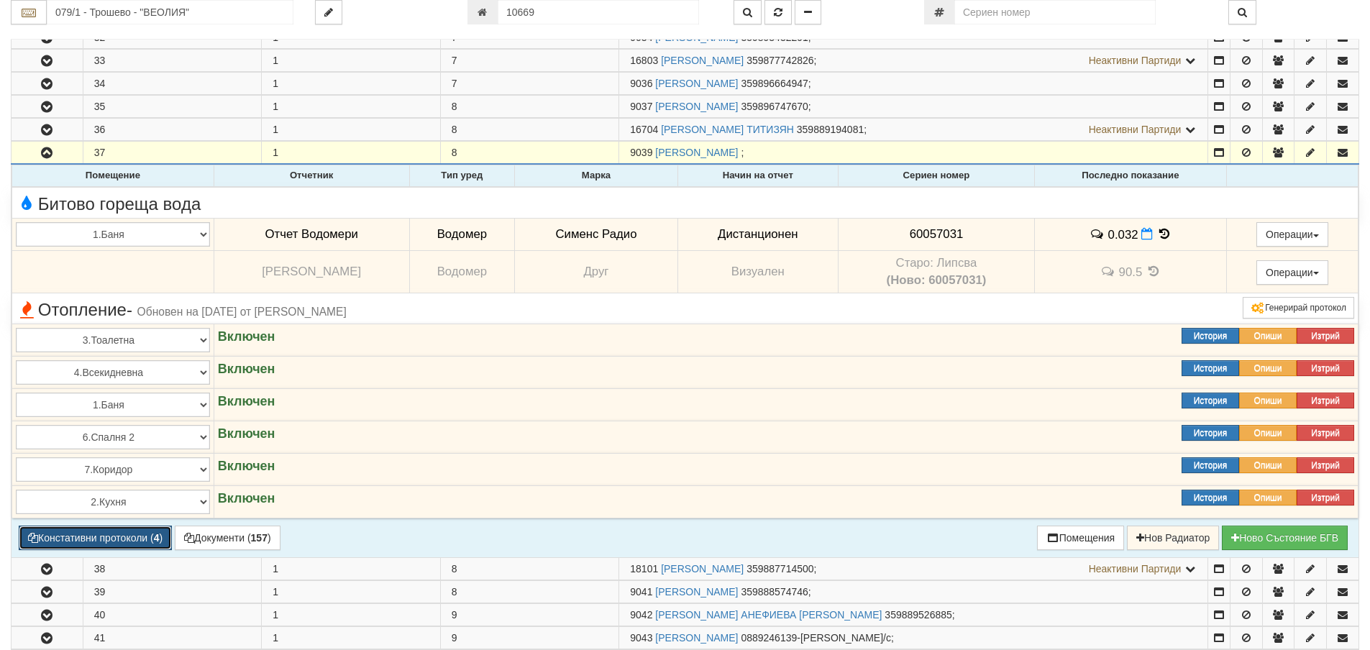
click at [136, 538] on button "Констативни протоколи ( 4 )" at bounding box center [95, 538] width 153 height 24
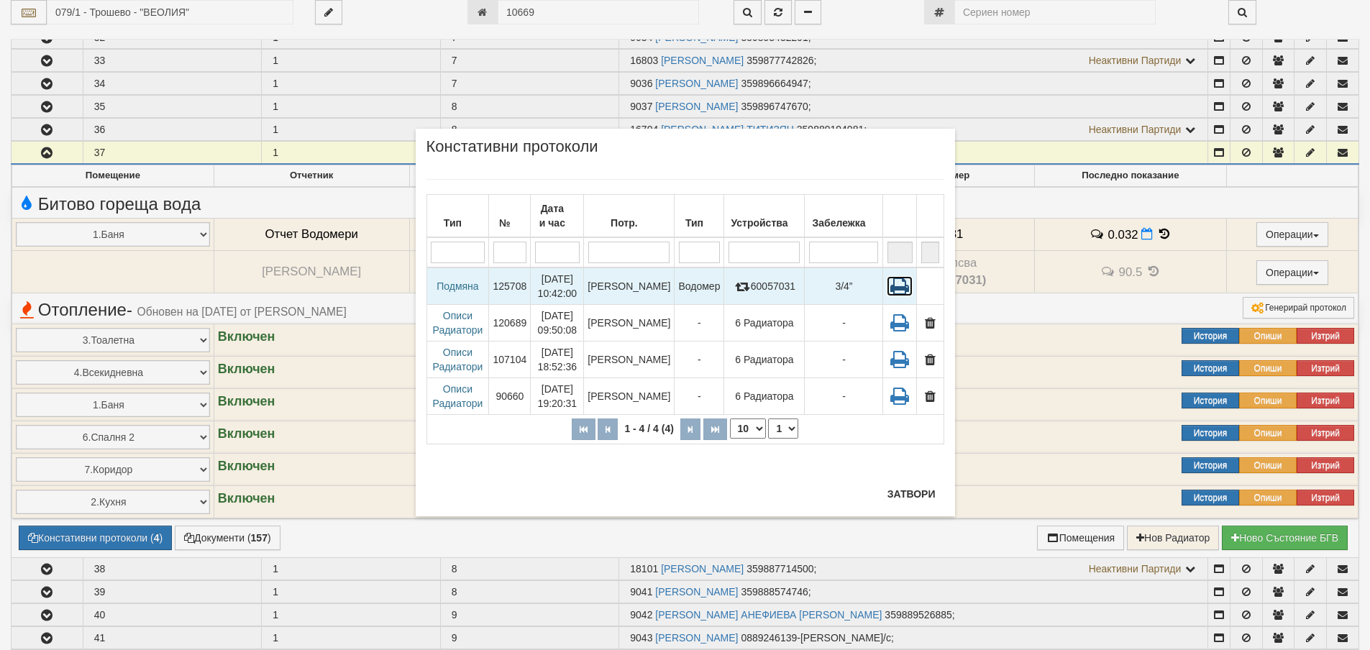
click at [899, 286] on icon at bounding box center [900, 286] width 26 height 20
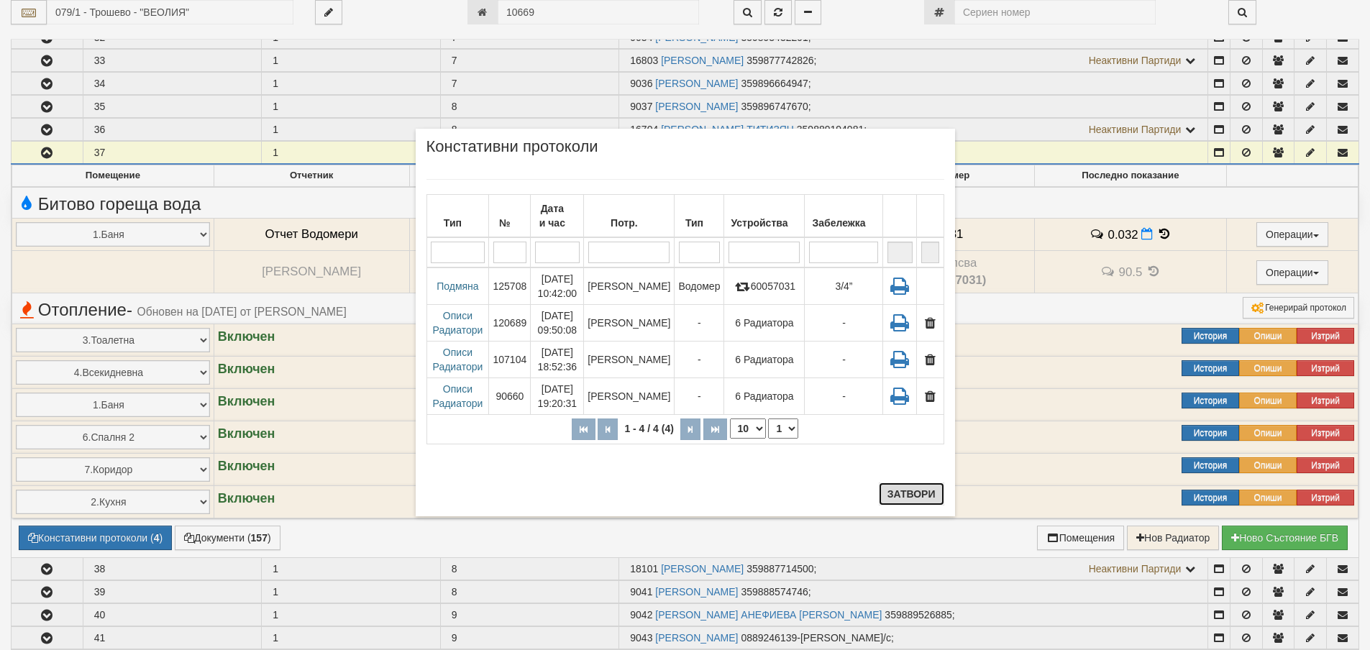
click at [904, 493] on button "Затвори" at bounding box center [911, 494] width 65 height 23
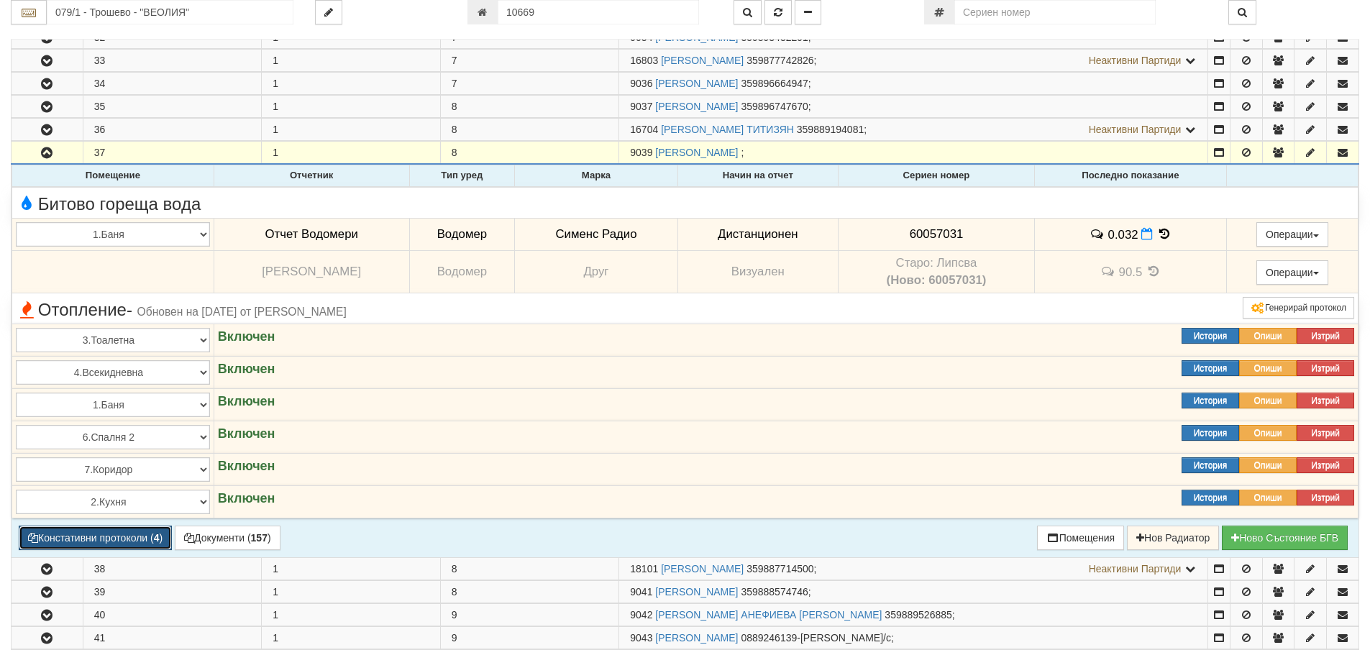
click at [109, 542] on button "Констативни протоколи ( 4 )" at bounding box center [95, 538] width 153 height 24
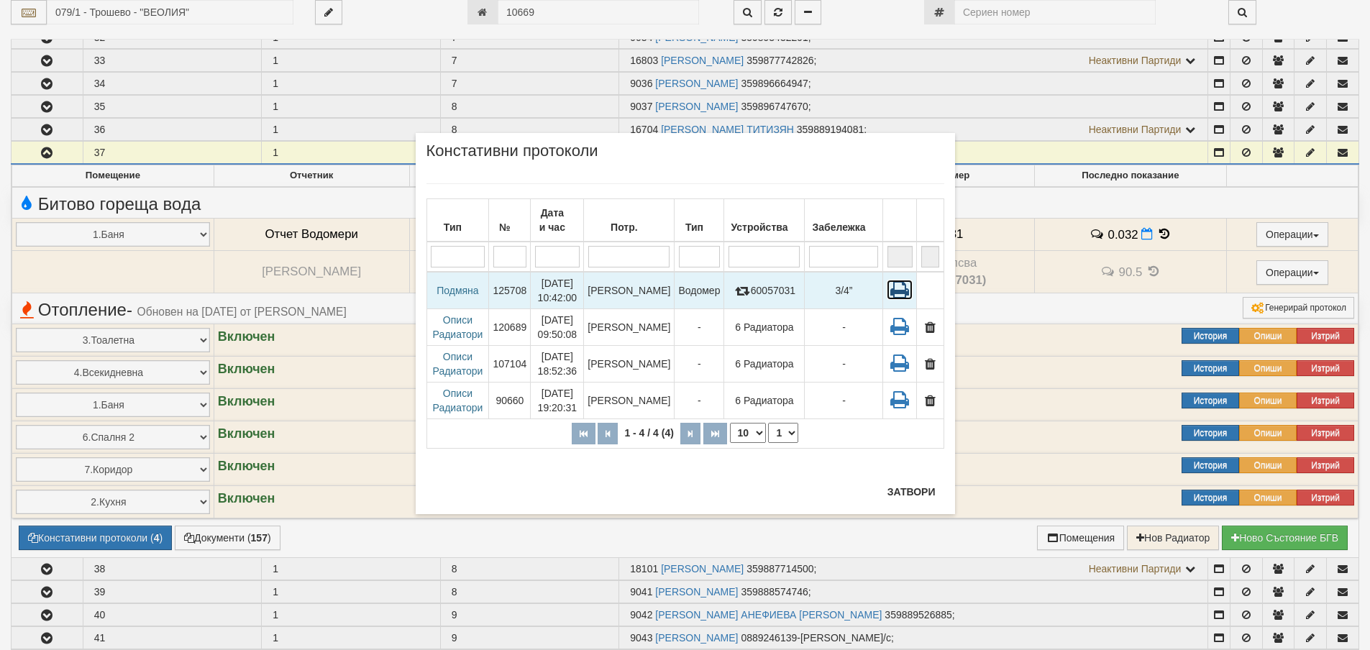
click at [900, 291] on icon at bounding box center [900, 290] width 26 height 20
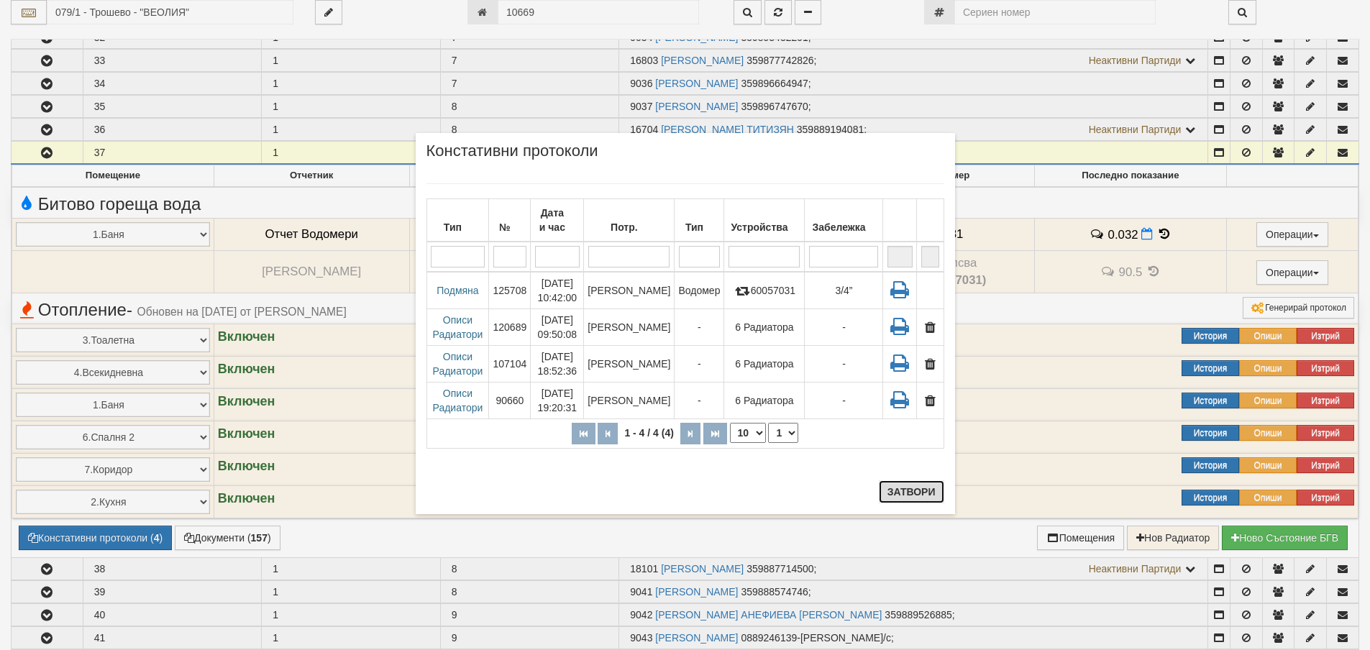
click at [916, 492] on button "Затвори" at bounding box center [911, 491] width 65 height 23
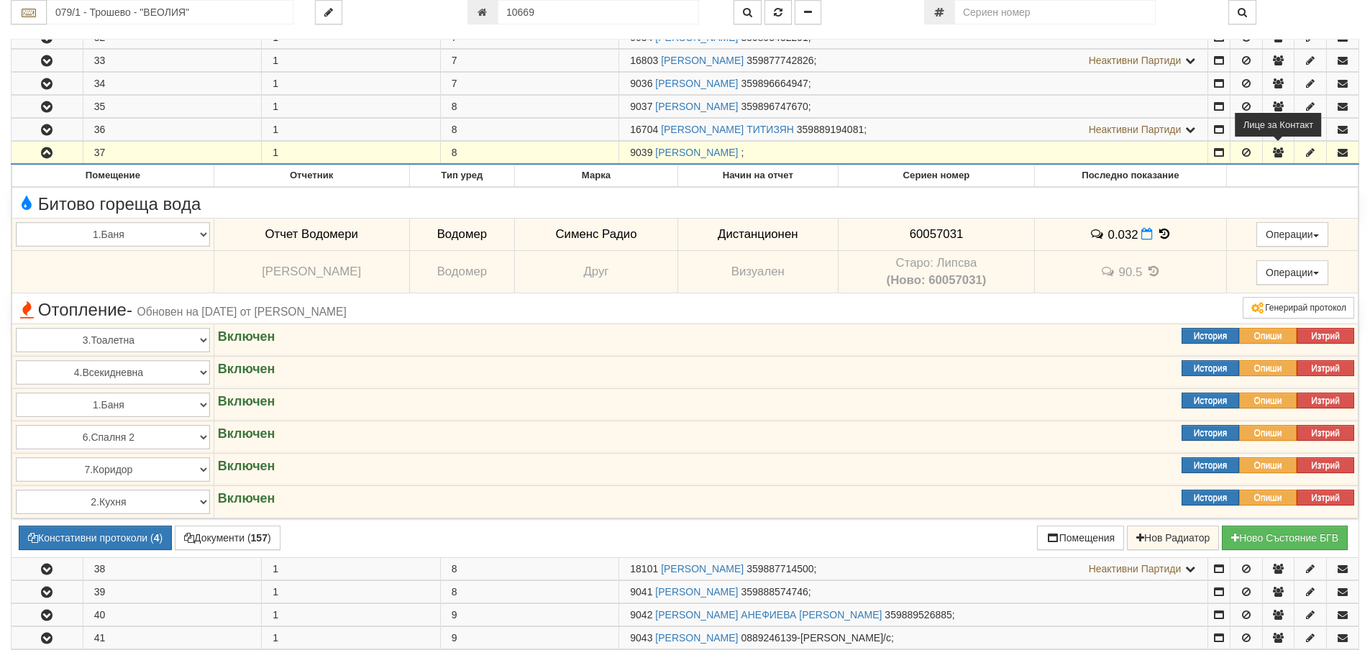
click at [1275, 155] on icon "button" at bounding box center [1278, 152] width 13 height 10
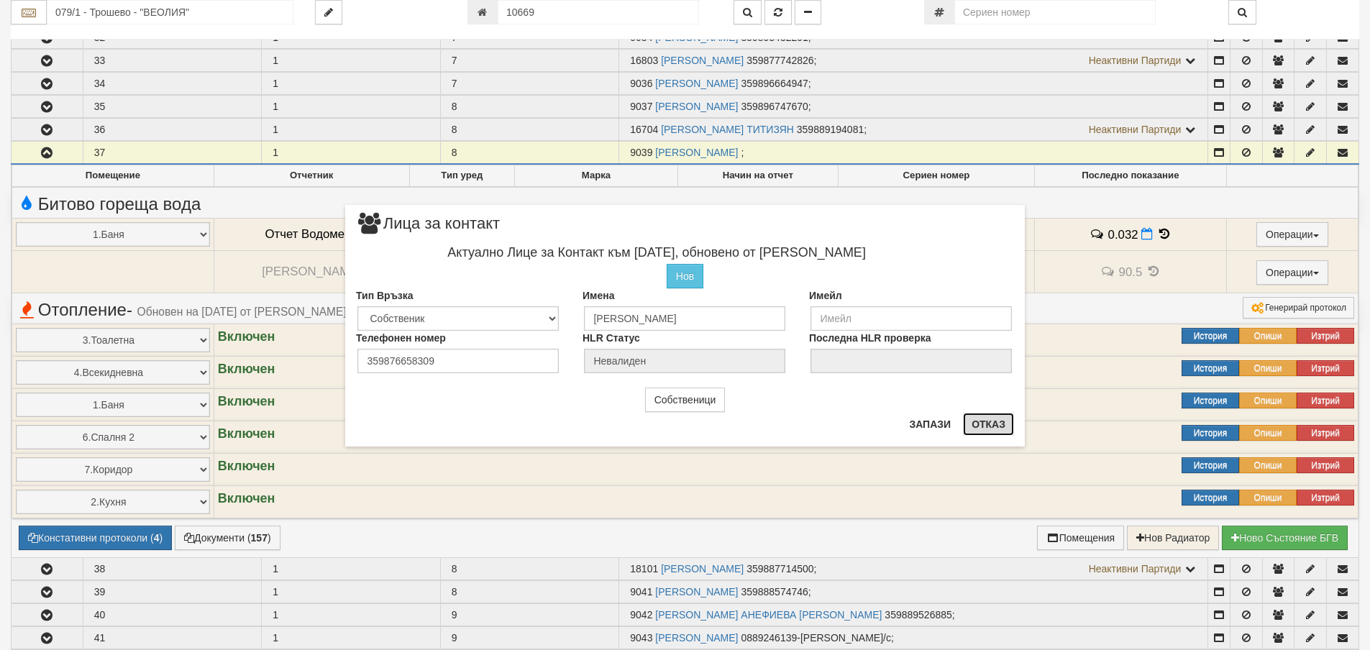
click at [994, 423] on button "Отказ" at bounding box center [988, 424] width 51 height 23
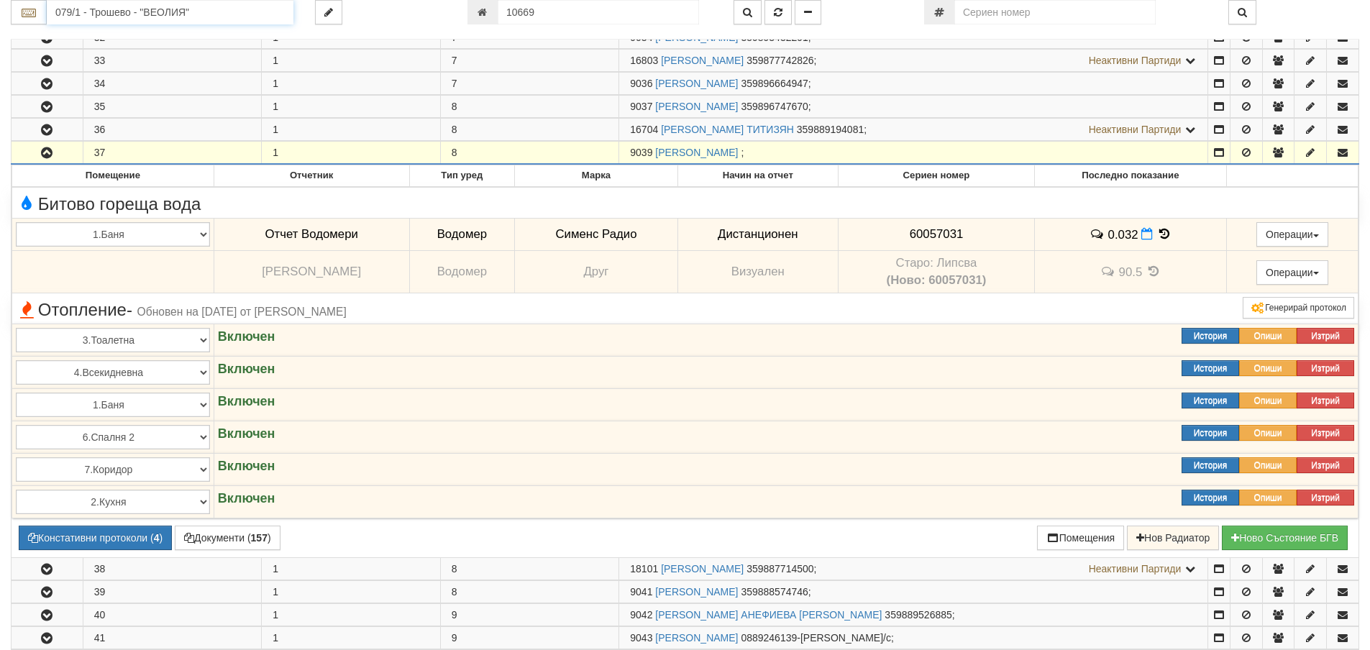
click at [98, 12] on input "079/1 - Трошево - "ВЕОЛИЯ"" at bounding box center [170, 12] width 247 height 24
click at [144, 36] on div "209/1 - Вл. Варненчик - "ТЕХЕМ"" at bounding box center [170, 35] width 242 height 17
type input "209/1 - Вл. Варненчик - "ТЕХЕМ""
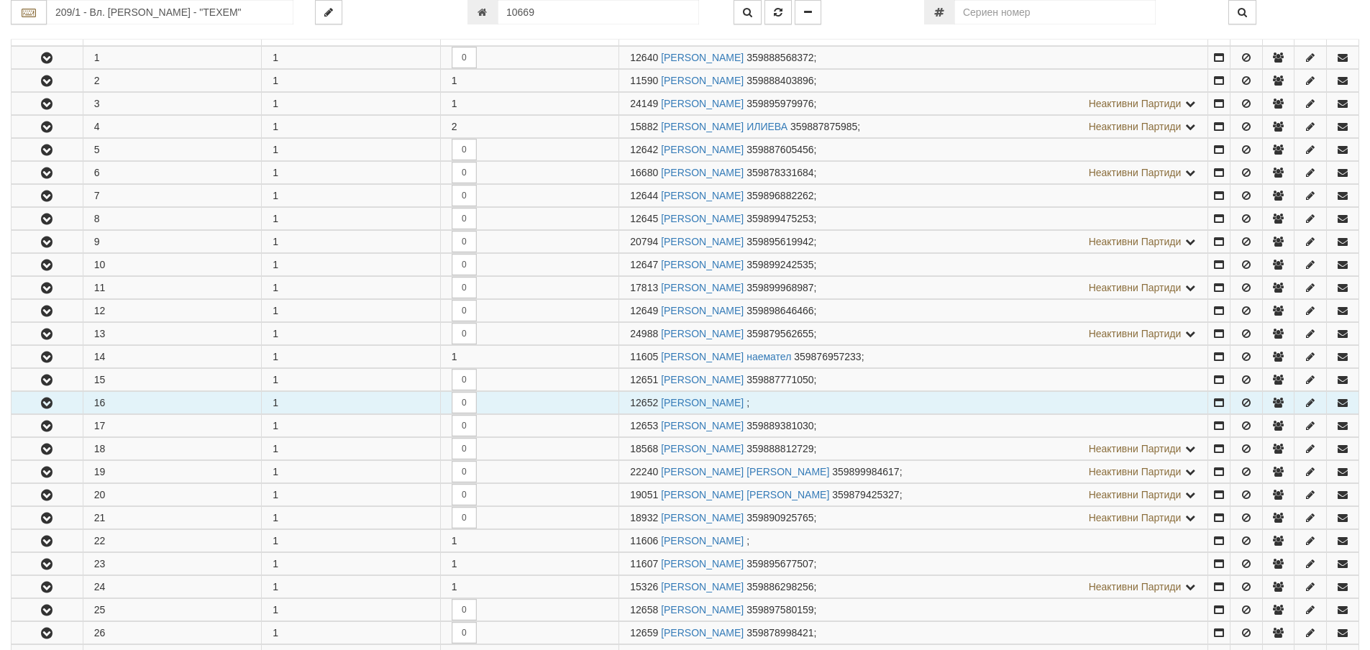
scroll to position [360, 0]
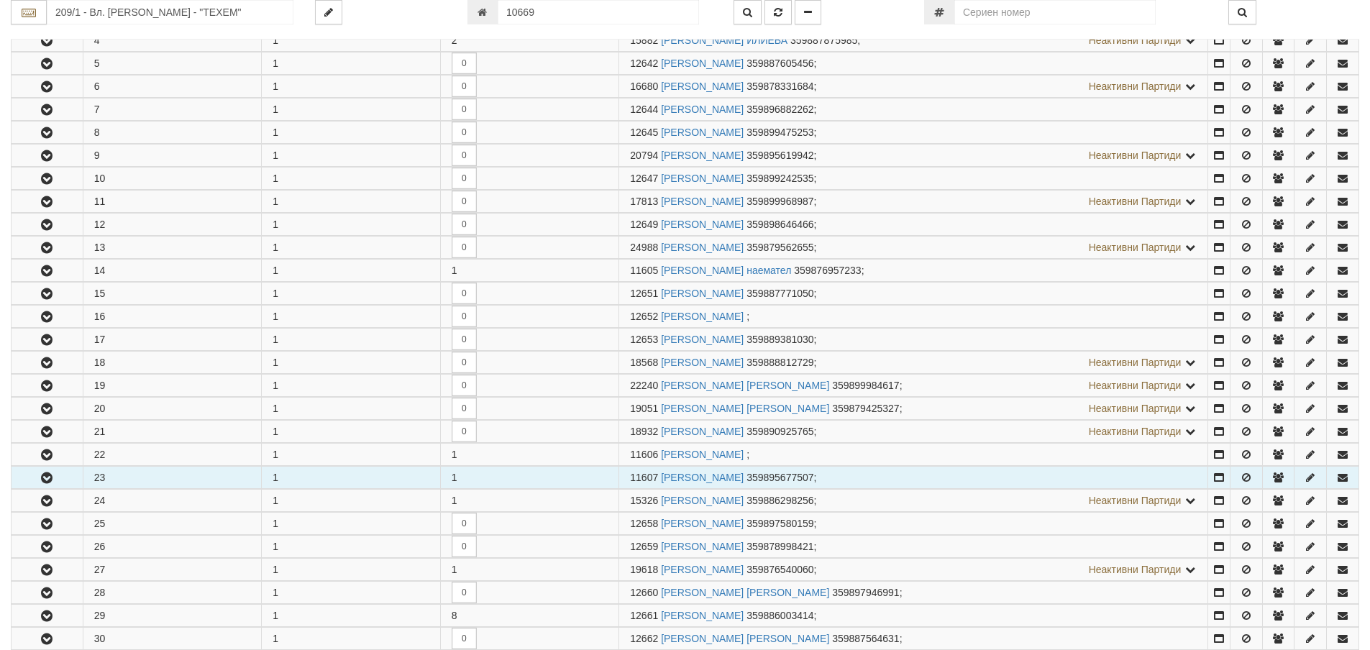
click at [37, 475] on button "button" at bounding box center [47, 478] width 71 height 22
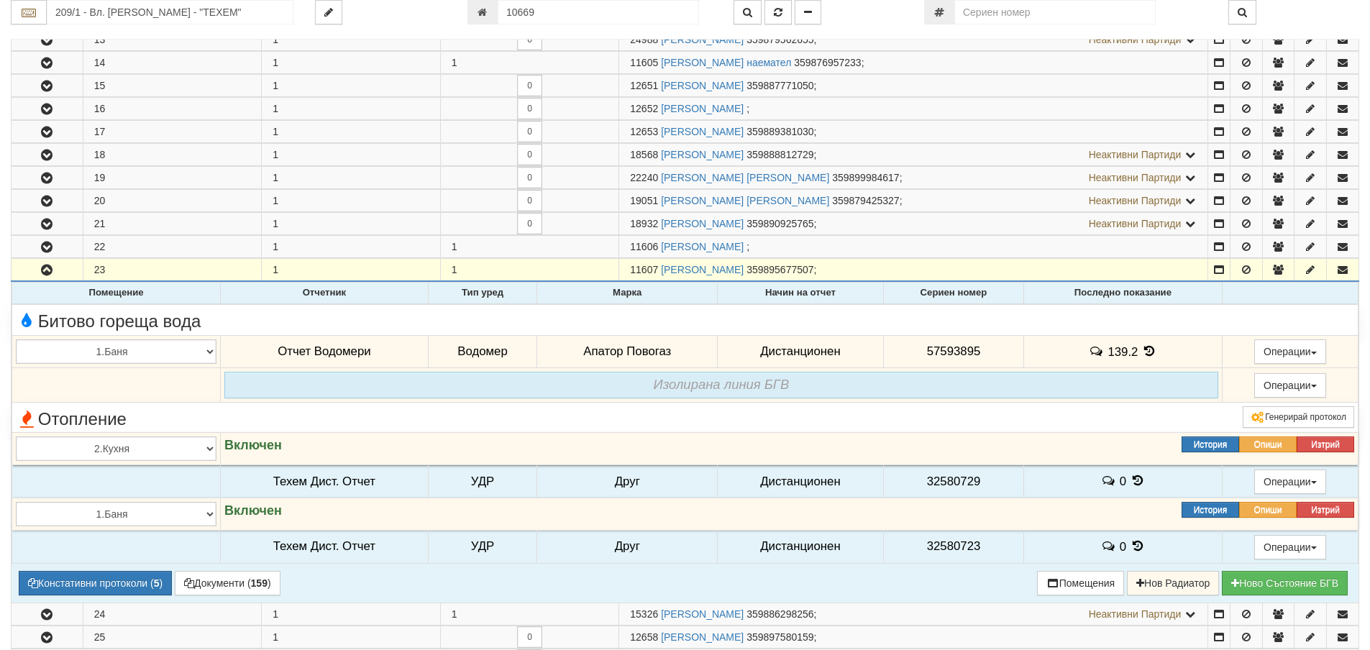
scroll to position [575, 0]
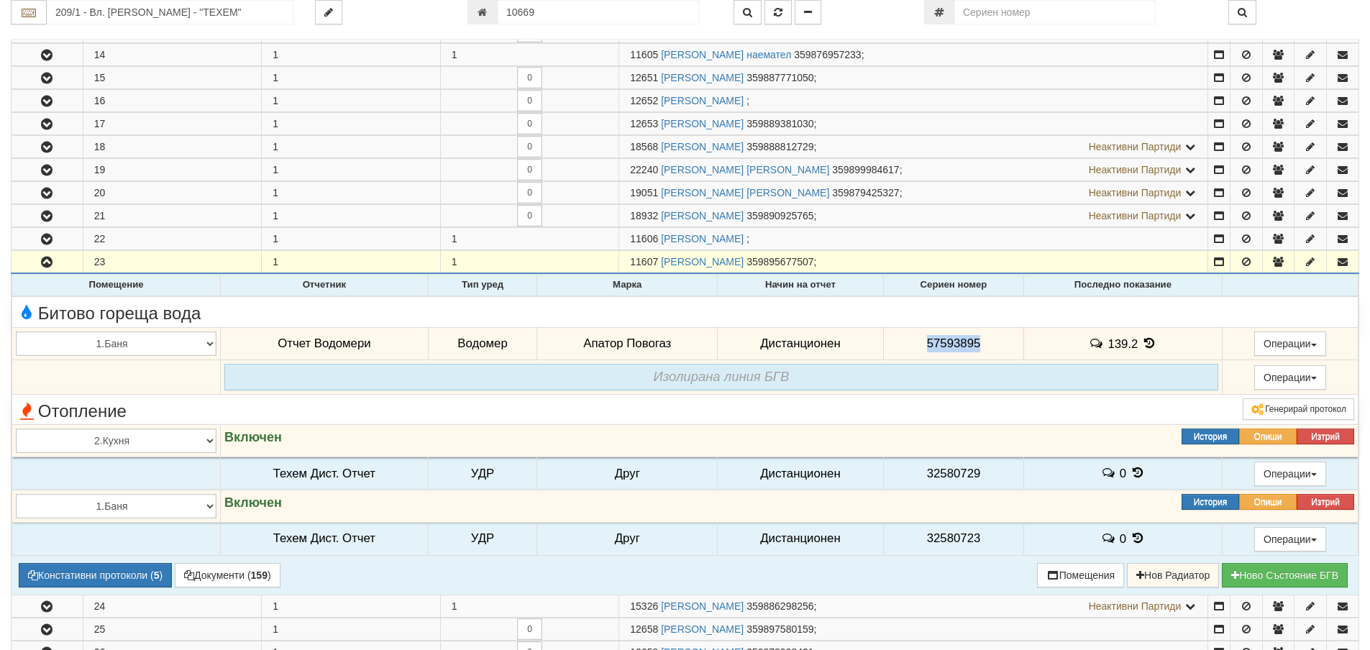
drag, startPoint x: 926, startPoint y: 344, endPoint x: 974, endPoint y: 347, distance: 49.0
click at [974, 347] on span "57593895" at bounding box center [954, 344] width 54 height 14
copy span "57593895"
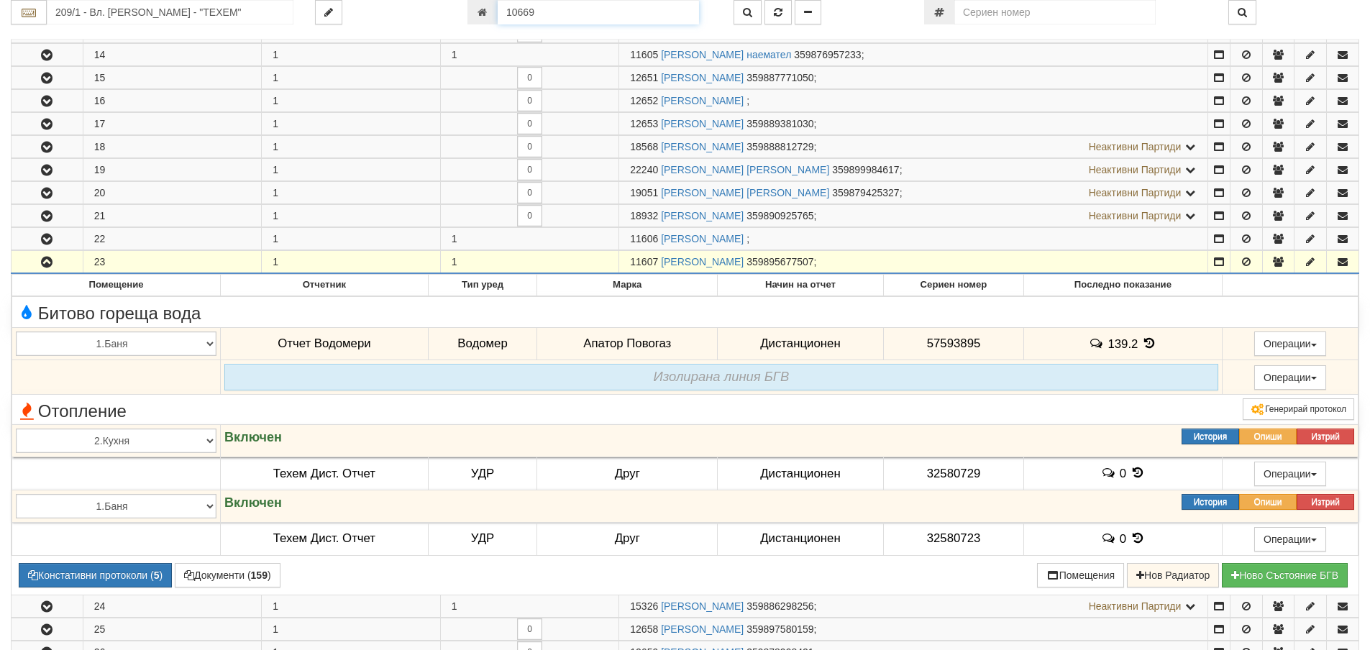
click at [539, 15] on input "10669" at bounding box center [598, 12] width 201 height 24
type input "1576"
type input "102/2 - "ВЕОЛИЯ ЕНЕРДЖИ ВАРНА " ЕАД"
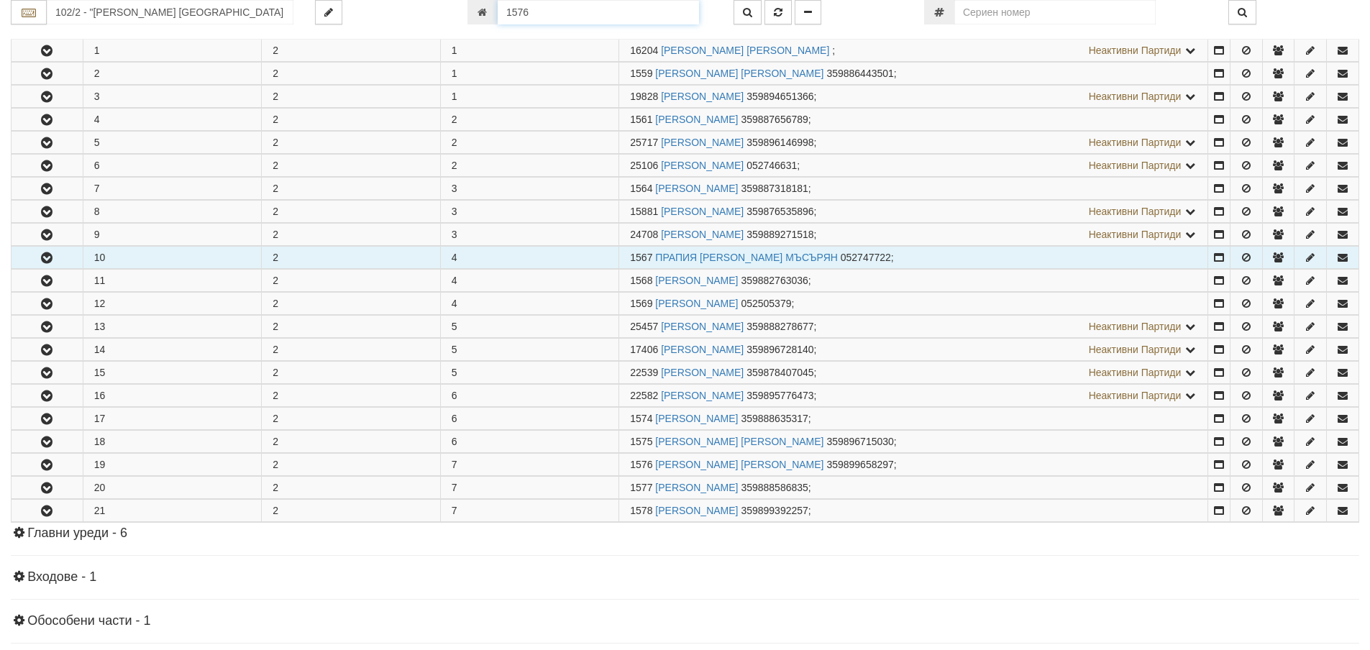
scroll to position [503, 0]
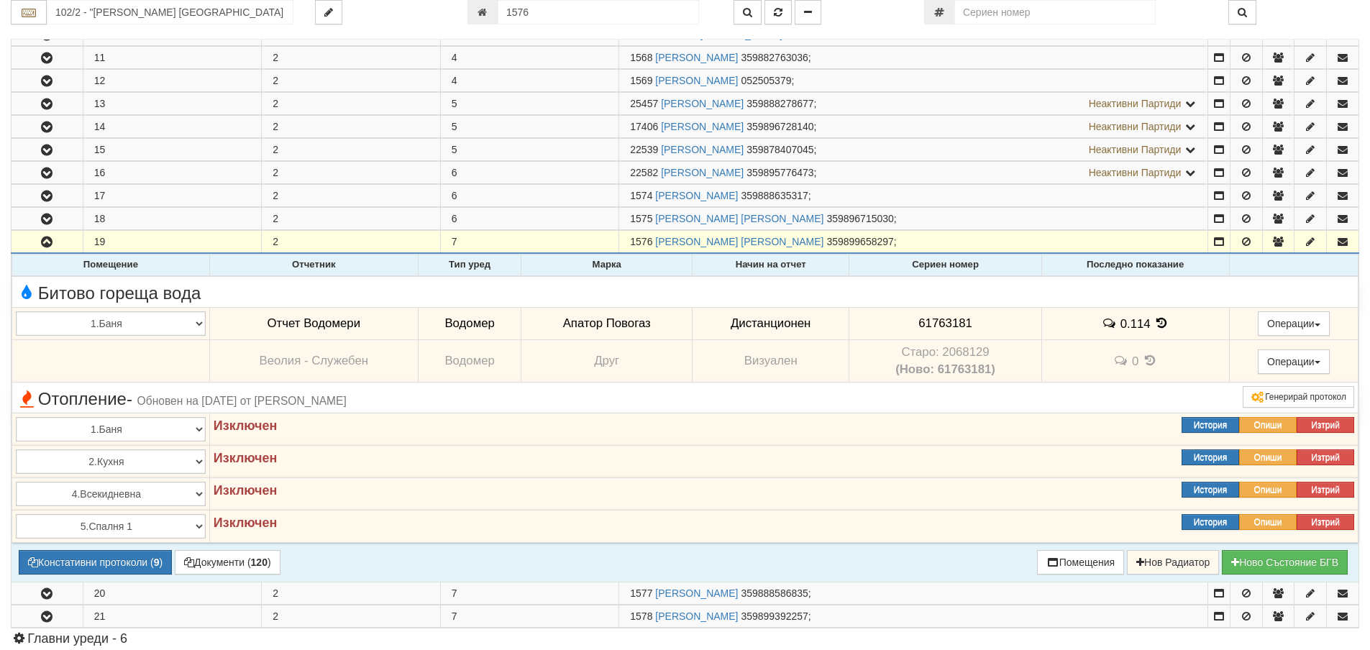
click at [1159, 321] on icon at bounding box center [1162, 323] width 16 height 12
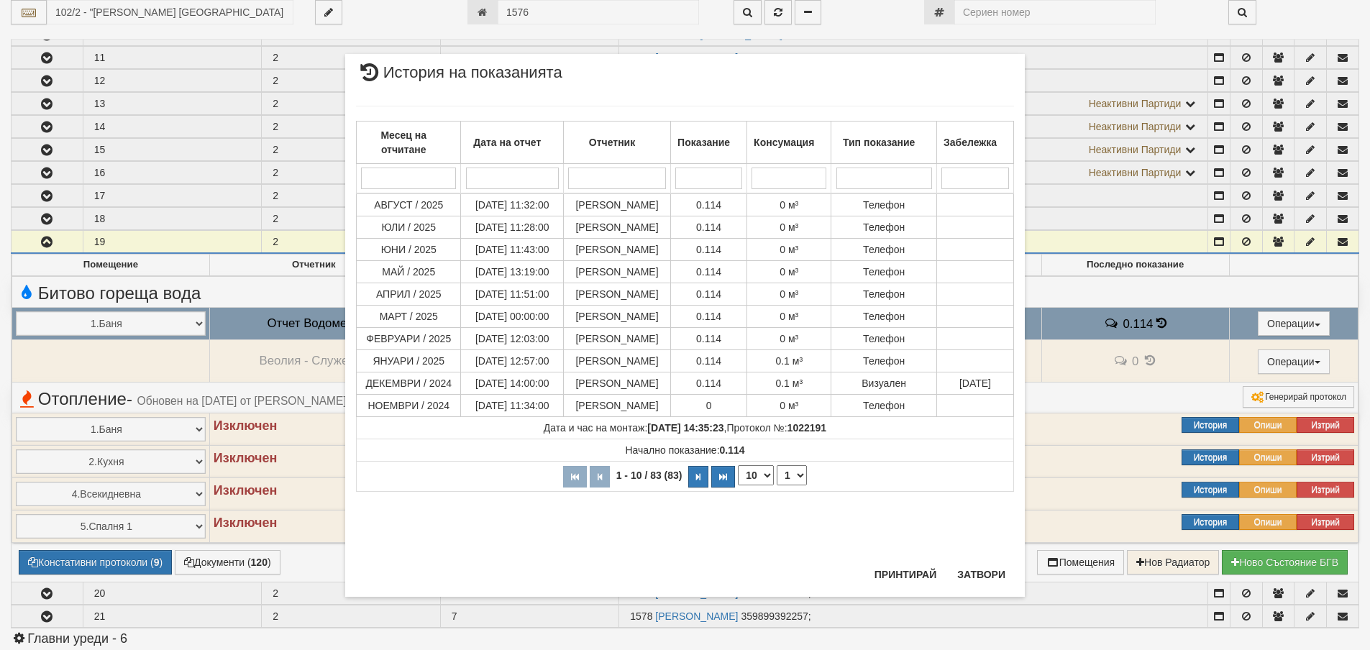
click at [767, 485] on select "10 20 30 40" at bounding box center [756, 475] width 36 height 20
select select "40"
click at [738, 485] on select "10 20 30 40" at bounding box center [756, 475] width 36 height 20
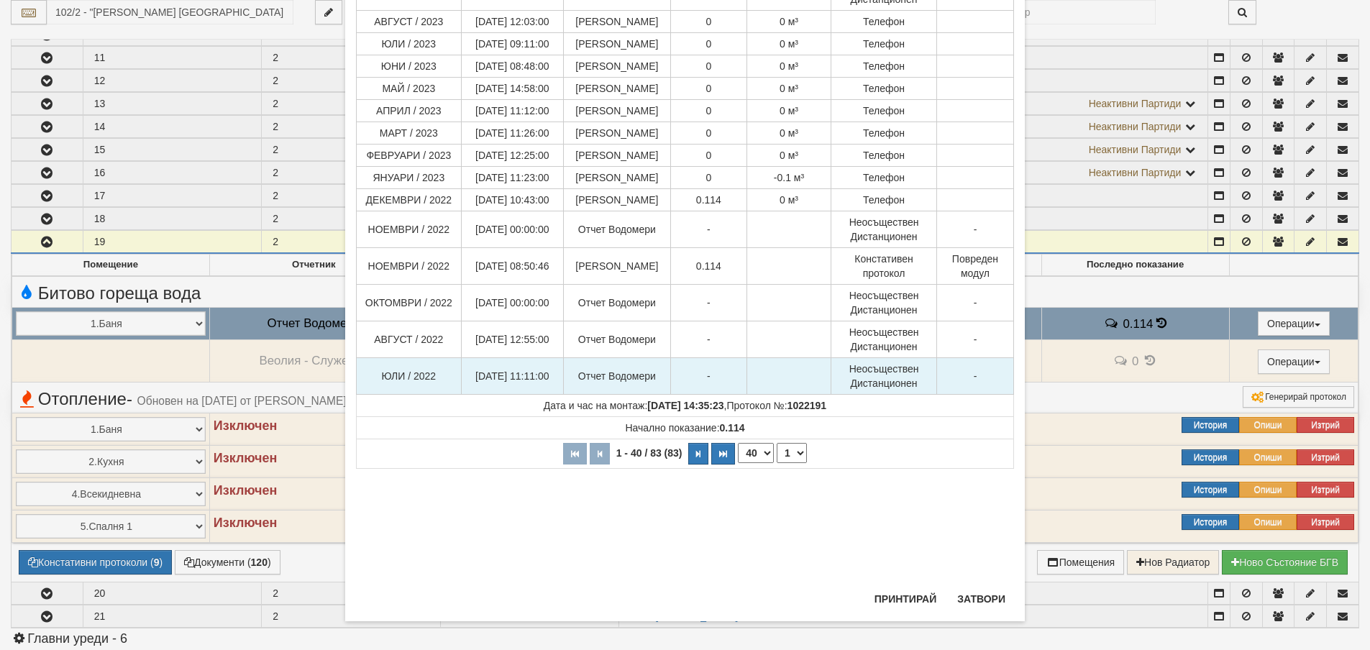
scroll to position [781, 0]
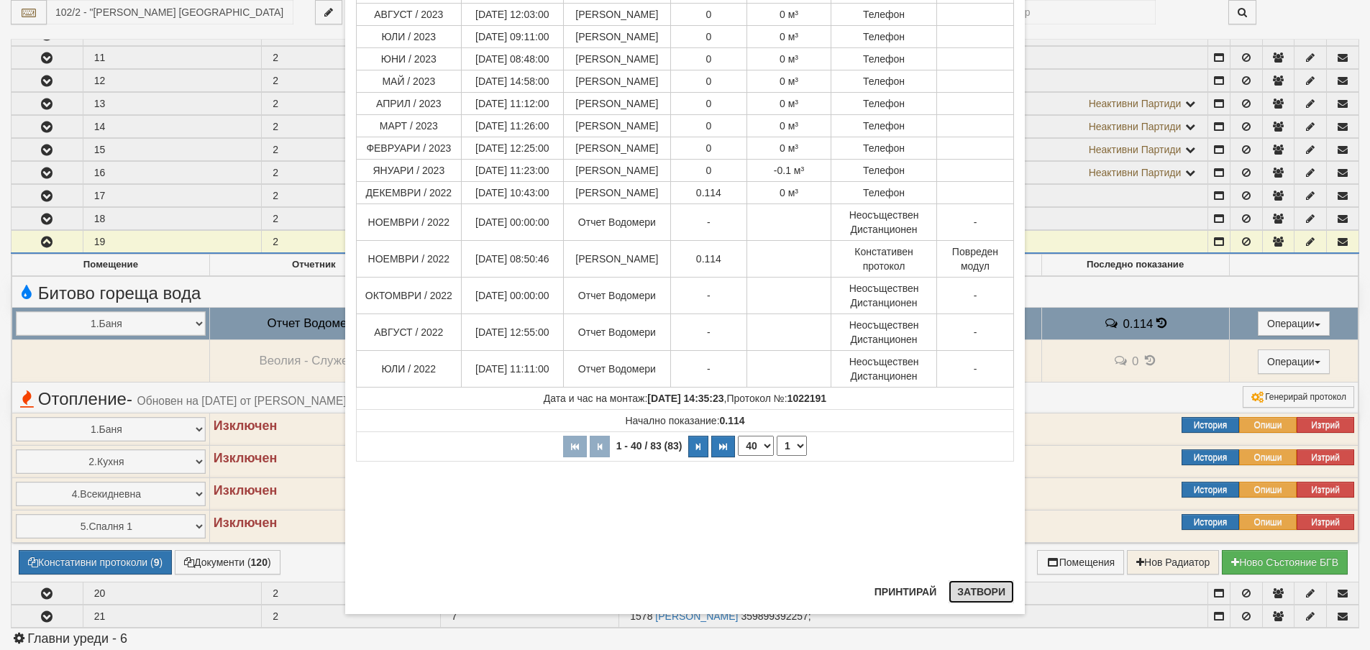
click at [980, 595] on button "Затвори" at bounding box center [981, 591] width 65 height 23
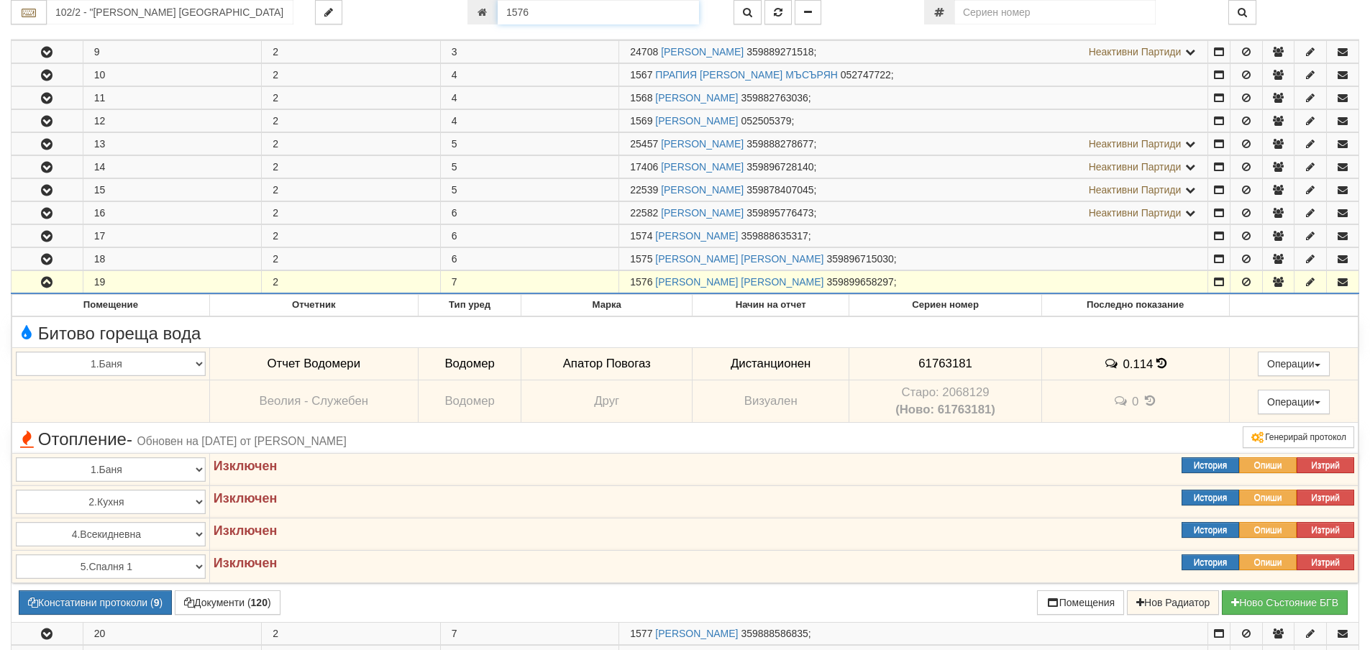
scroll to position [406, 0]
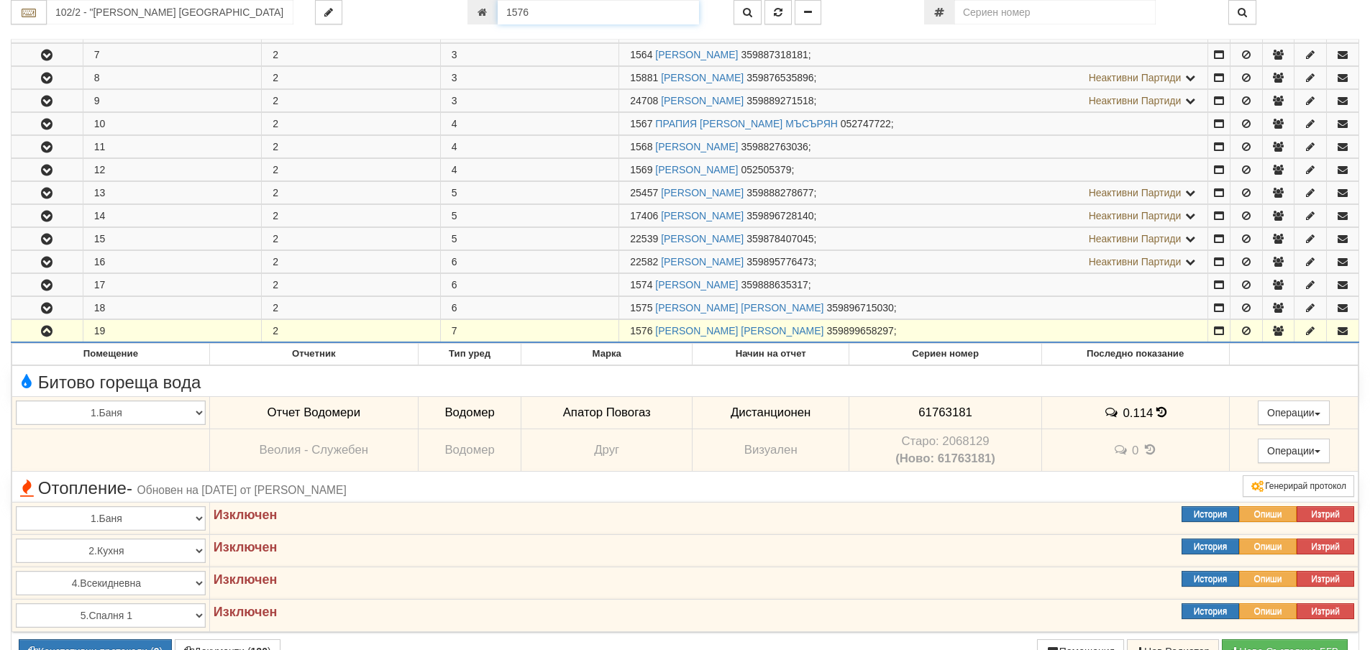
drag, startPoint x: 537, startPoint y: 11, endPoint x: 496, endPoint y: 9, distance: 41.8
click at [496, 9] on div "1576" at bounding box center [589, 12] width 245 height 24
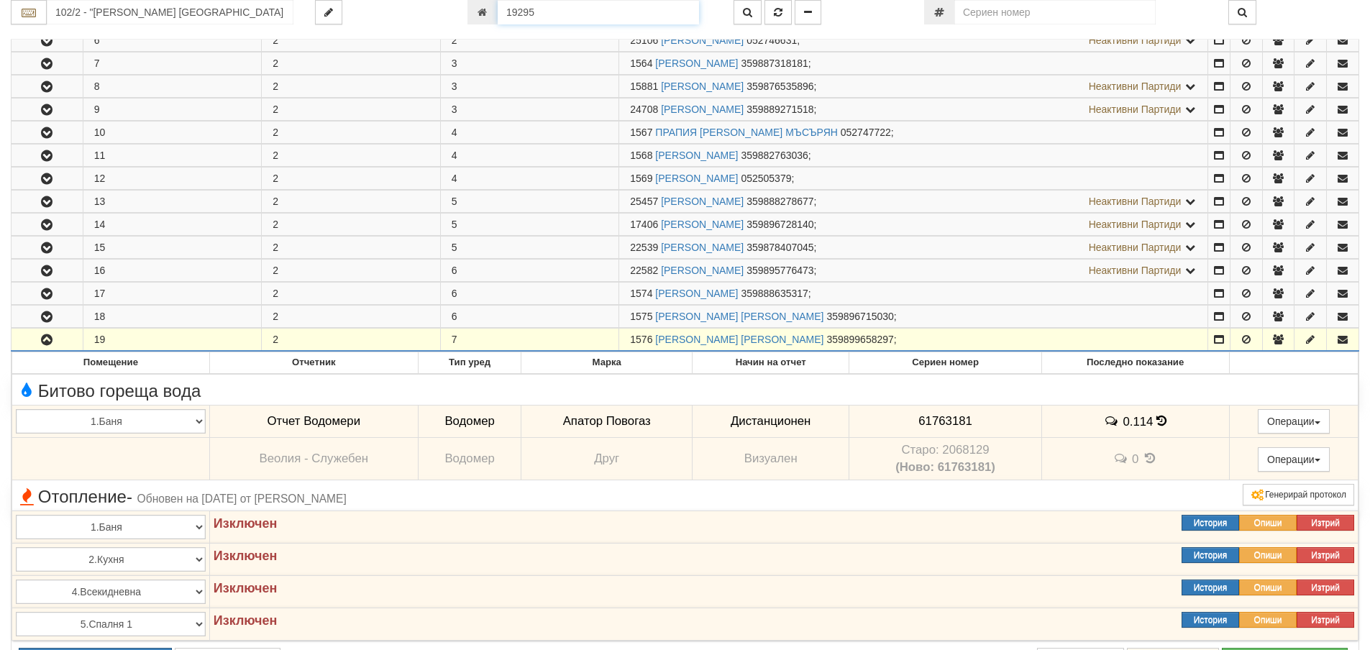
type input "19295"
type input "035/Д - "ВЕОЛИЯ ЕНЕРДЖИ ВАРНА " ЕАД"
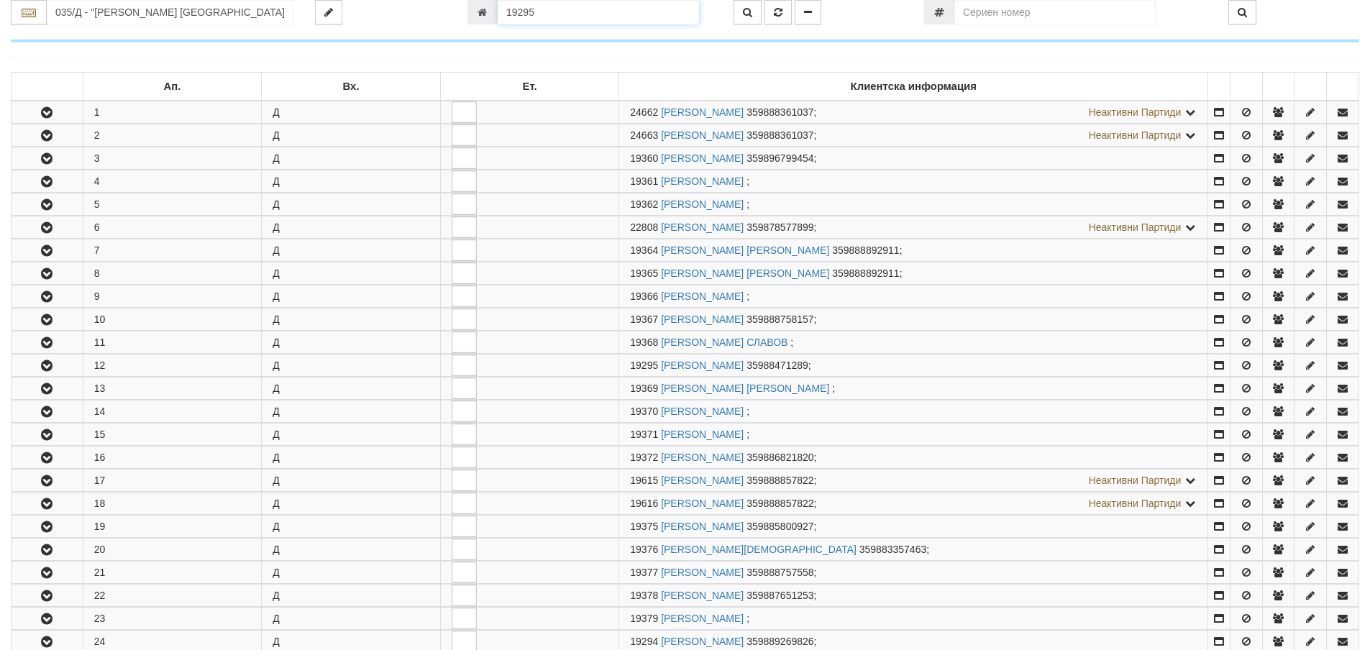
scroll to position [537, 0]
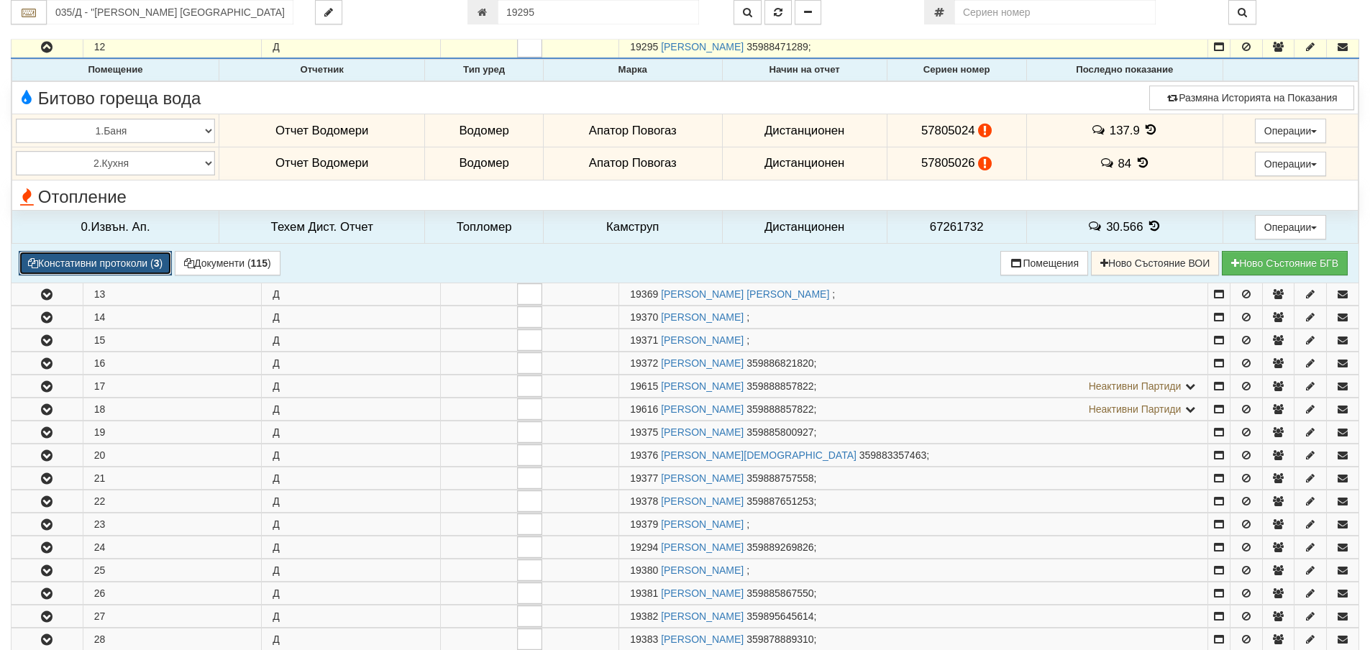
click at [91, 264] on button "Констативни протоколи ( 3 )" at bounding box center [95, 263] width 153 height 24
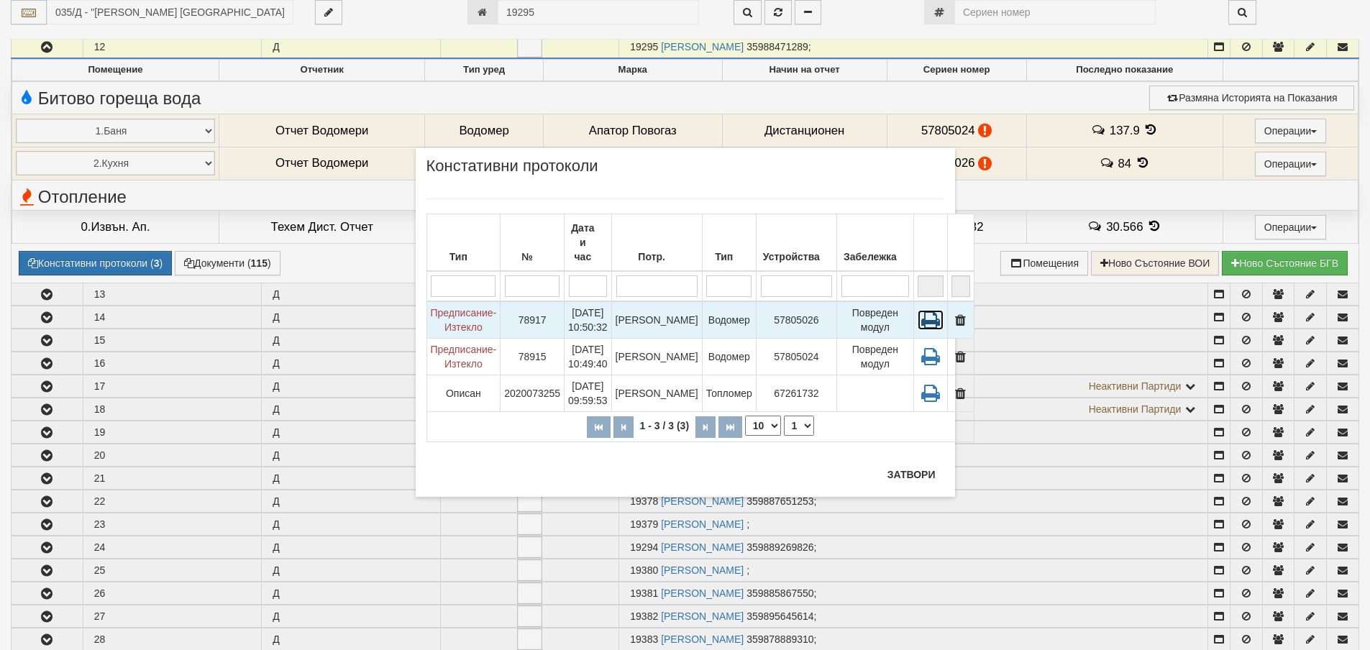
click at [918, 310] on icon at bounding box center [931, 320] width 26 height 20
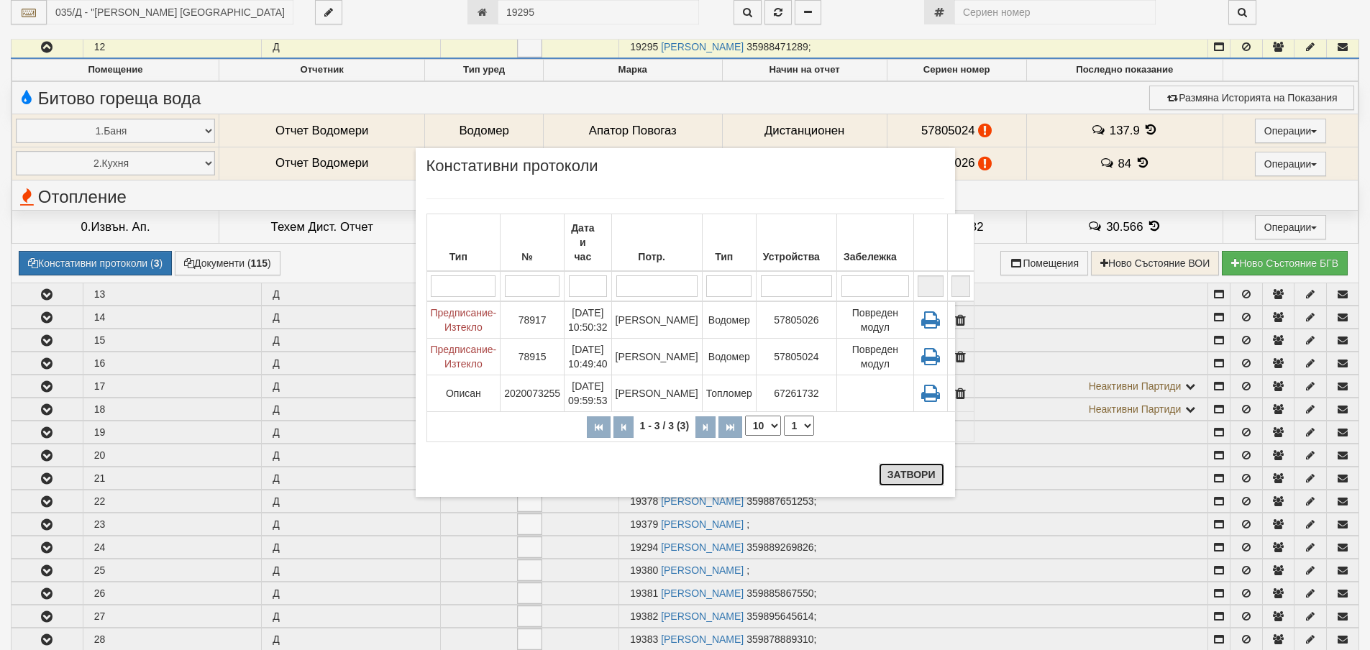
click at [909, 475] on button "Затвори" at bounding box center [911, 474] width 65 height 23
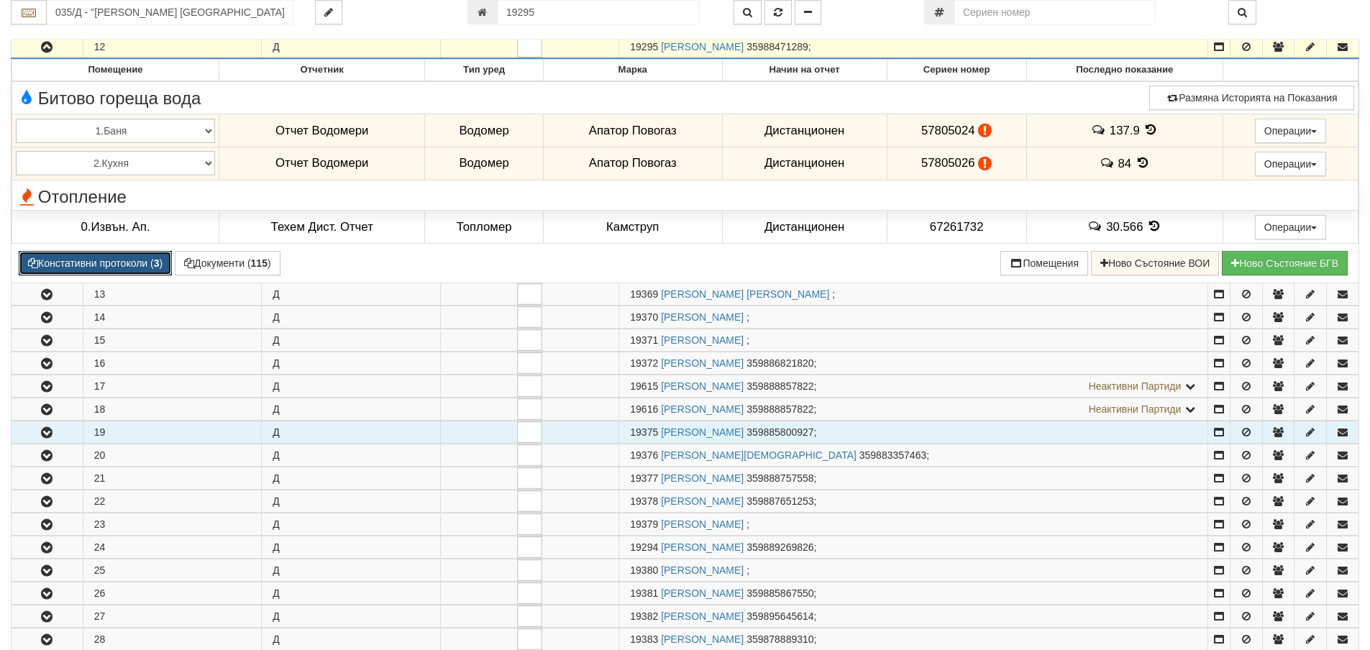
scroll to position [321, 0]
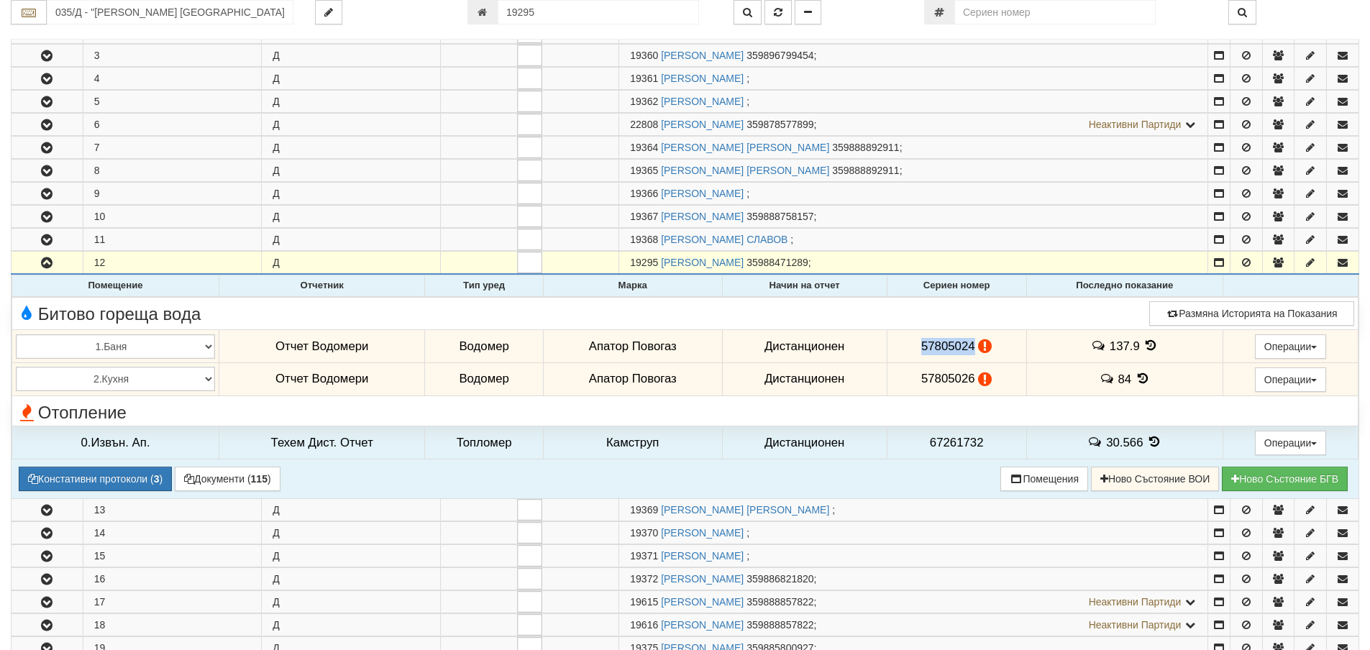
drag, startPoint x: 917, startPoint y: 345, endPoint x: 969, endPoint y: 350, distance: 52.0
click at [969, 350] on span "57805024" at bounding box center [948, 346] width 54 height 14
copy span "57805024"
drag, startPoint x: 916, startPoint y: 380, endPoint x: 976, endPoint y: 386, distance: 60.0
click at [976, 386] on td "57805026" at bounding box center [957, 378] width 140 height 33
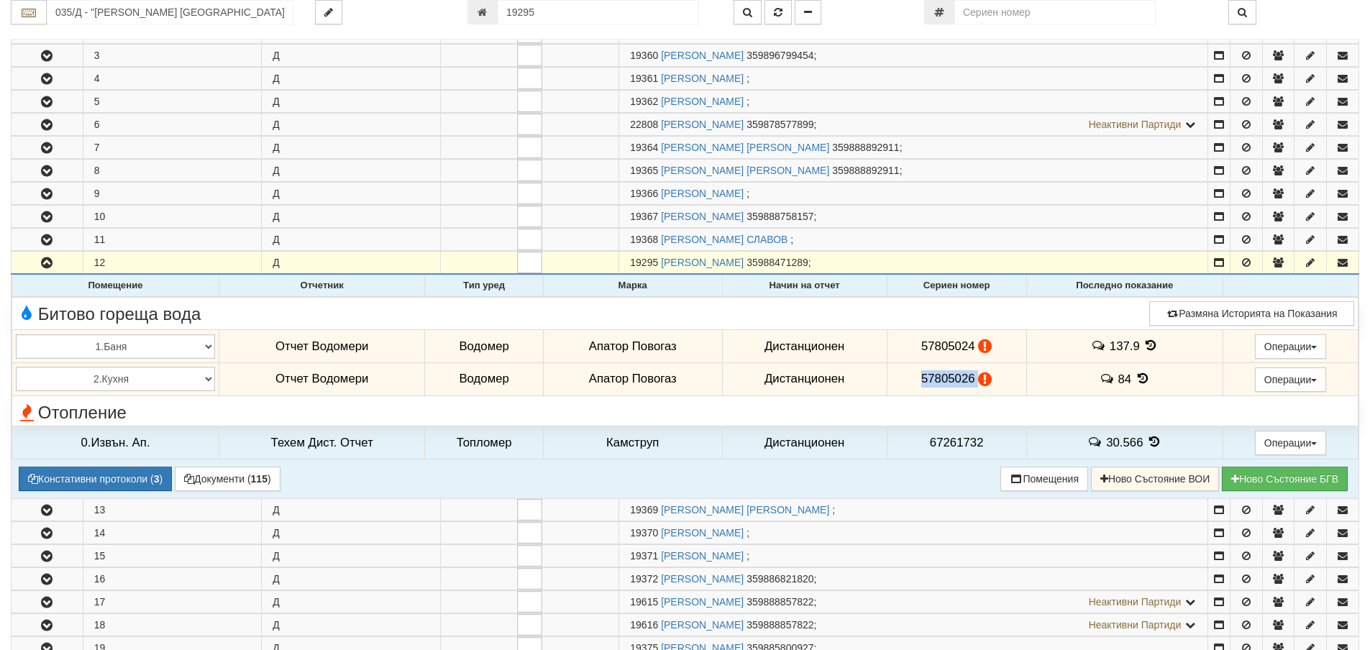
click at [923, 382] on span "57805026" at bounding box center [948, 379] width 54 height 14
drag, startPoint x: 918, startPoint y: 380, endPoint x: 969, endPoint y: 382, distance: 51.8
click at [969, 382] on span "57805026" at bounding box center [948, 379] width 54 height 14
copy span "57805026"
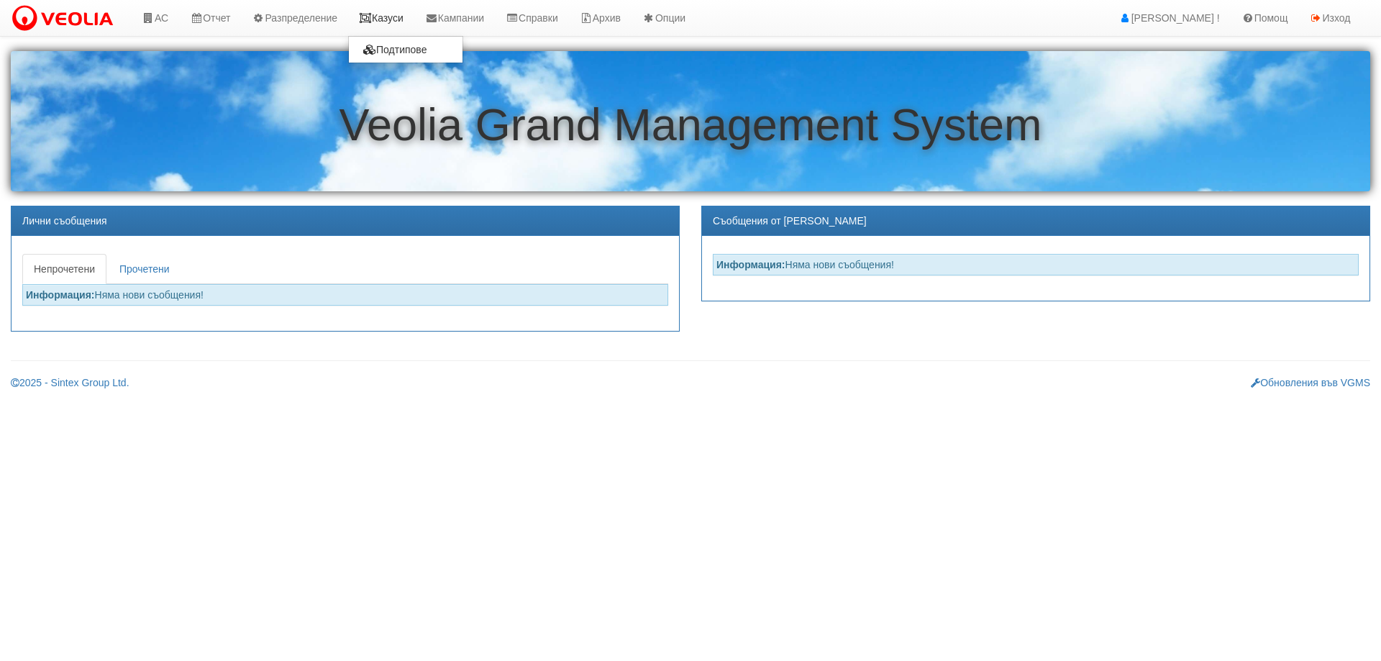
click at [396, 10] on link "Казуси" at bounding box center [381, 18] width 66 height 36
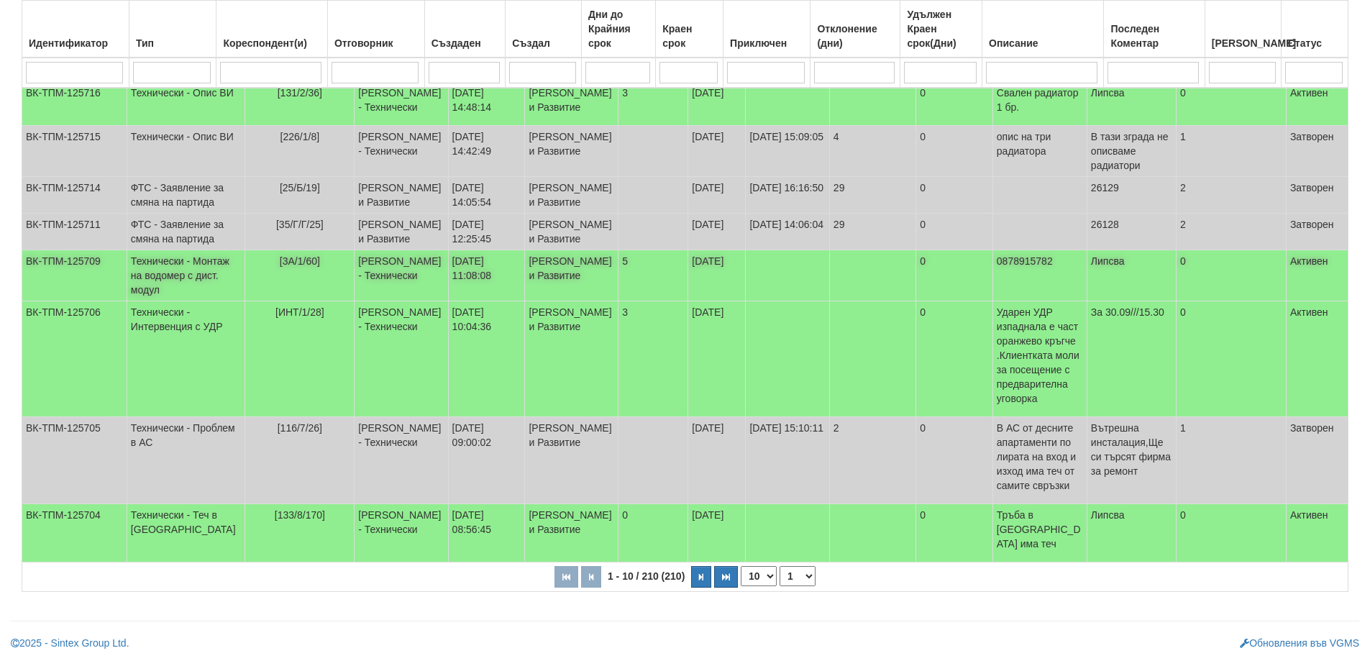
scroll to position [421, 0]
click at [771, 577] on select "10 20 30 40" at bounding box center [759, 576] width 36 height 20
select select "40"
click at [744, 586] on select "10 20 30 40" at bounding box center [759, 576] width 36 height 20
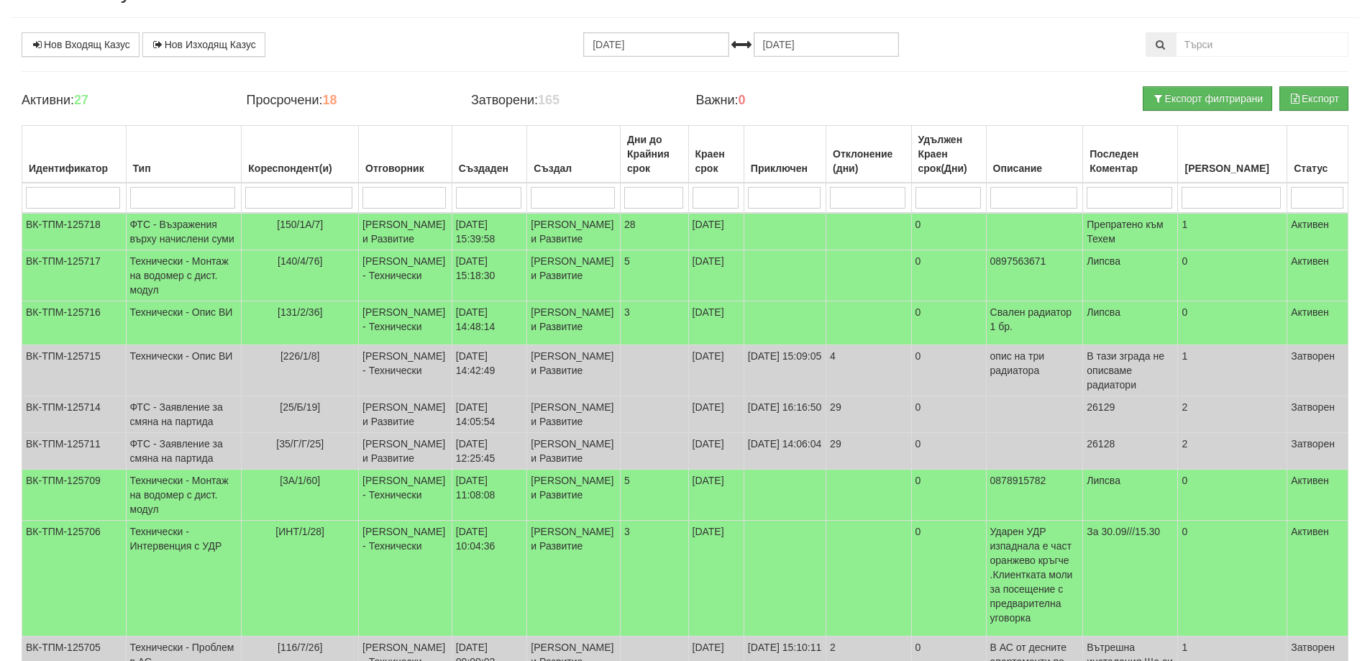
scroll to position [0, 0]
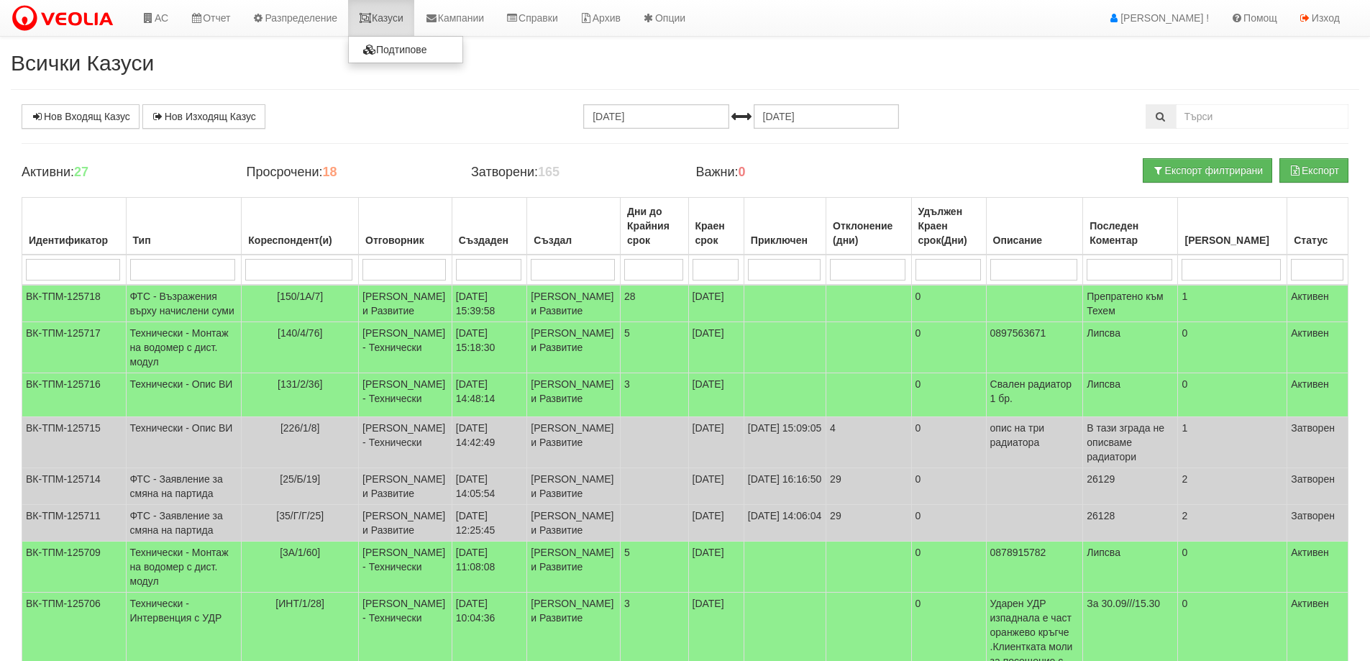
select select "40"
click at [398, 24] on link "Казуси" at bounding box center [381, 18] width 66 height 36
click at [391, 23] on link "Казуси" at bounding box center [381, 18] width 66 height 36
click at [393, 16] on link "Казуси" at bounding box center [381, 18] width 66 height 36
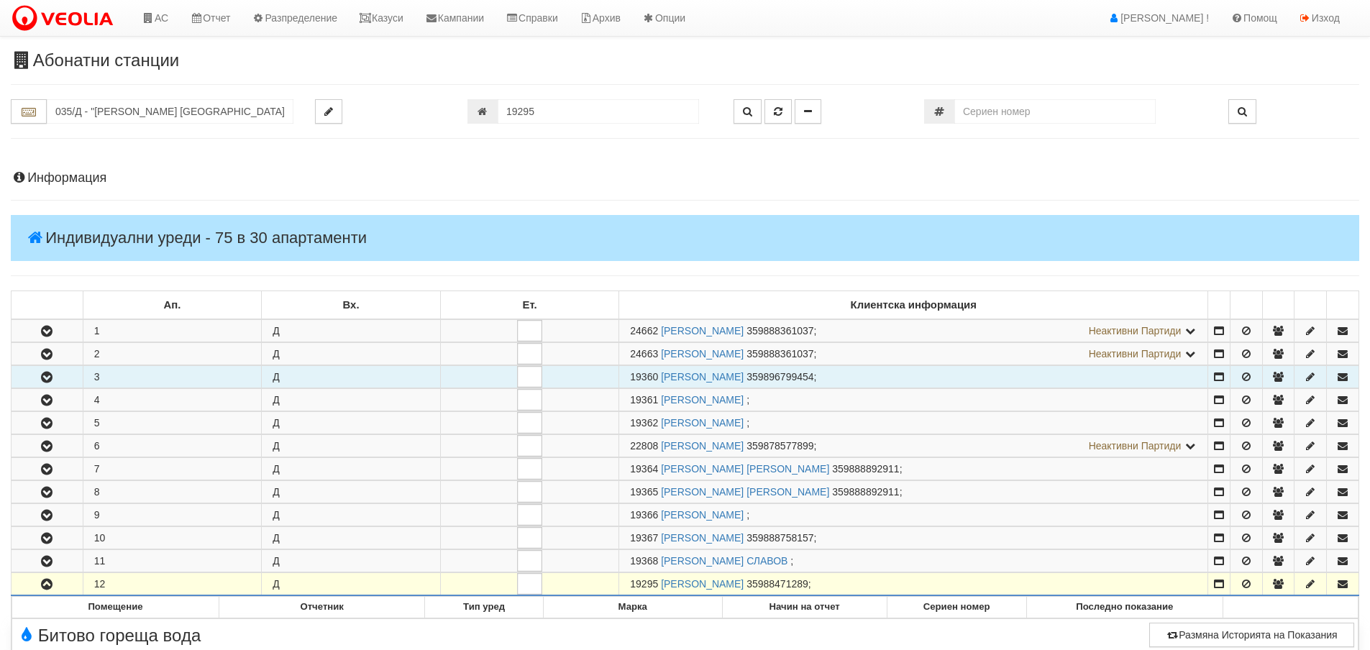
scroll to position [321, 0]
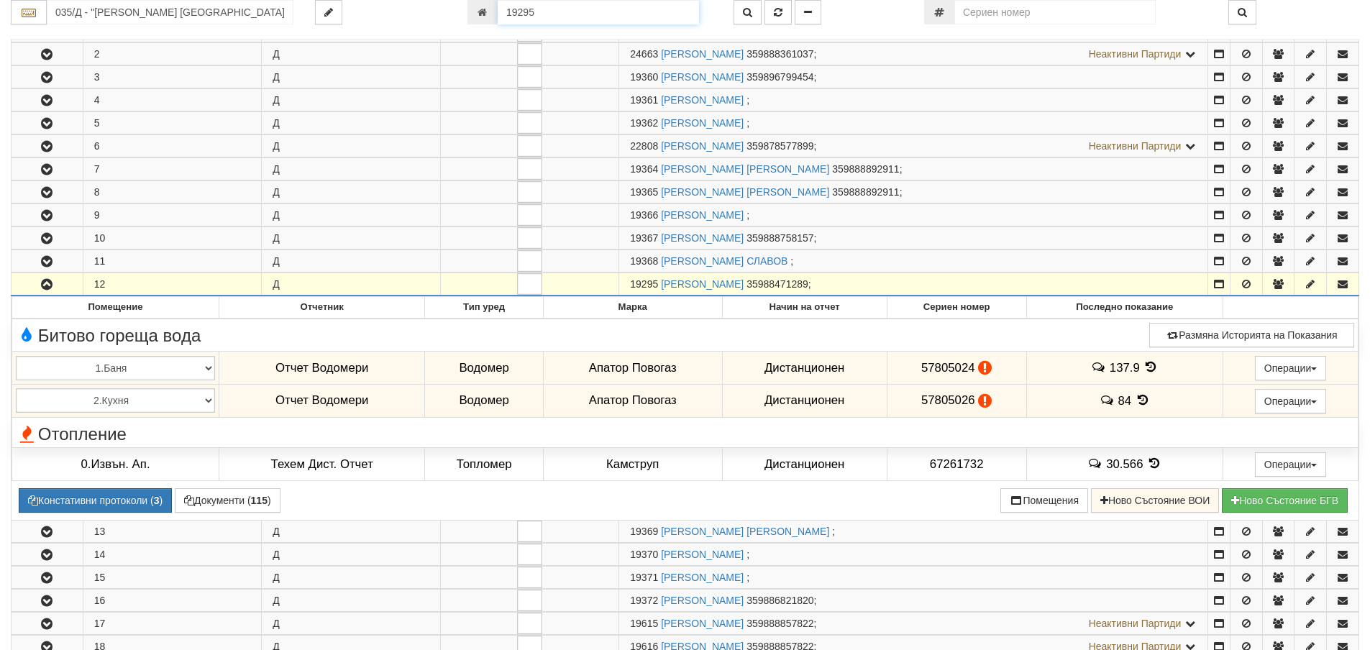
drag, startPoint x: 542, startPoint y: 9, endPoint x: 496, endPoint y: 14, distance: 46.2
click at [496, 14] on div "19295" at bounding box center [589, 12] width 245 height 24
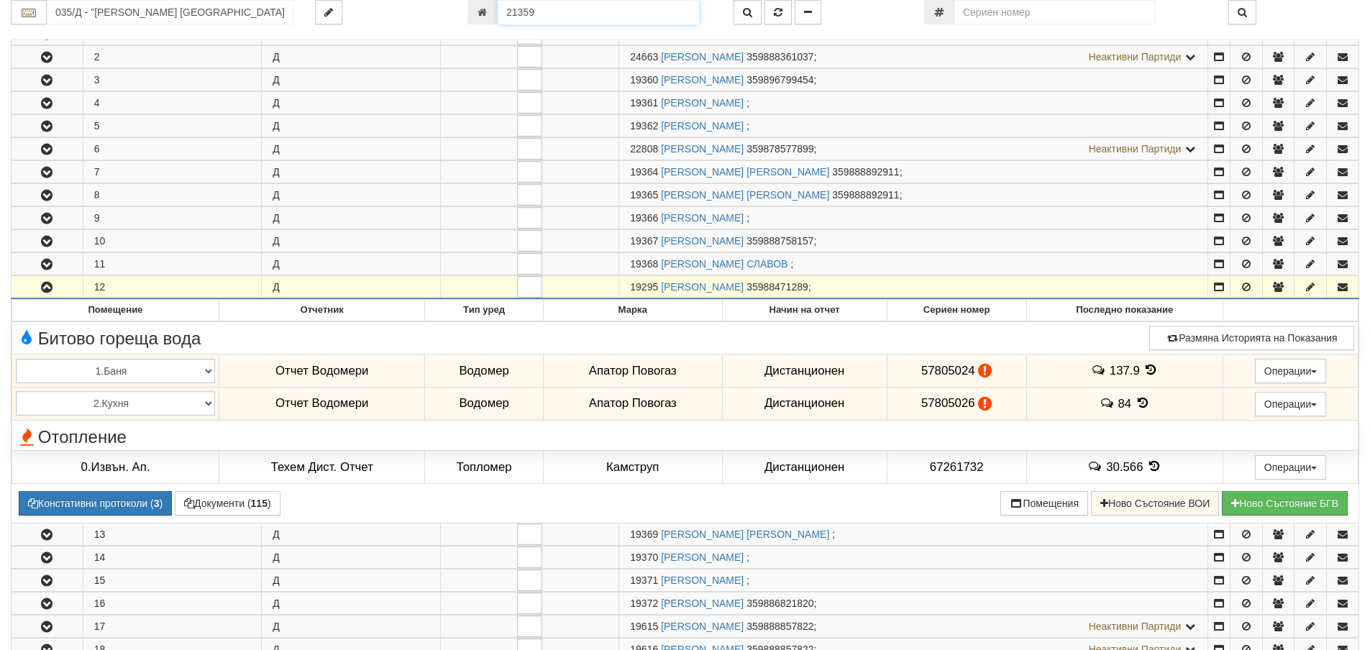
type input "21359"
type input "016/12 - "ВЕОЛИЯ ЕНЕРДЖИ ВАРНА " ЕАД"
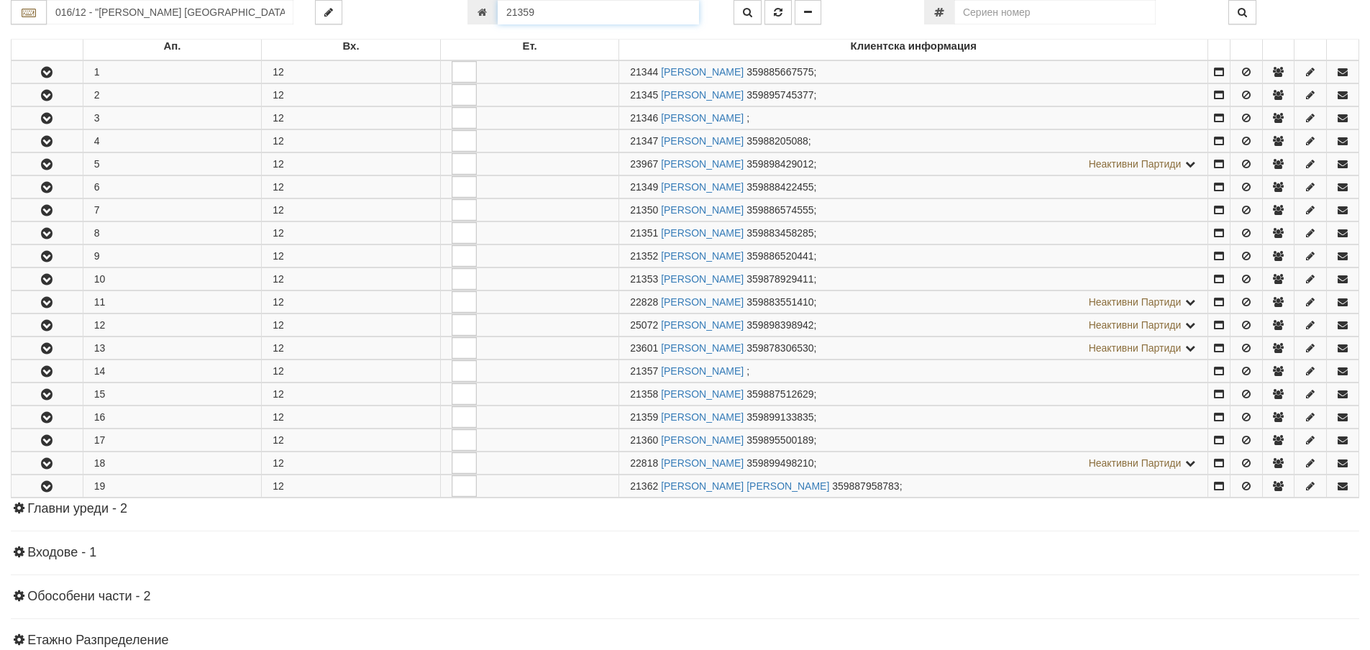
scroll to position [457, 0]
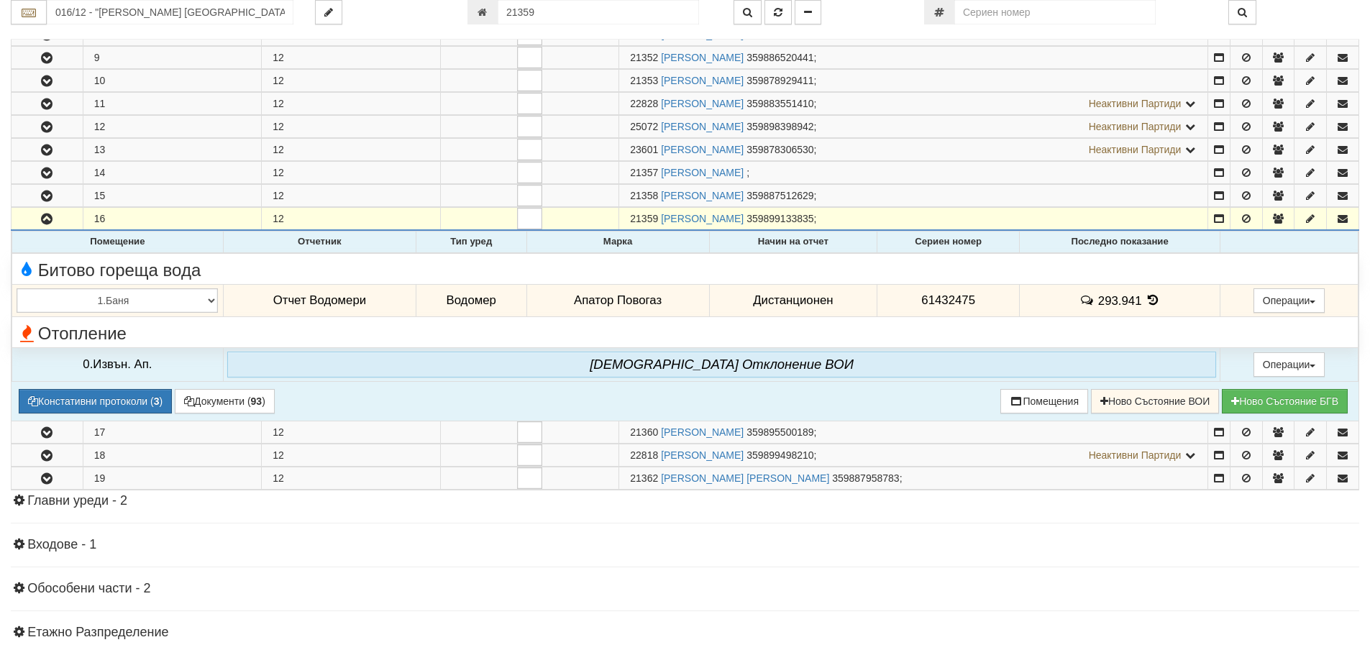
click at [1148, 298] on icon at bounding box center [1153, 300] width 16 height 12
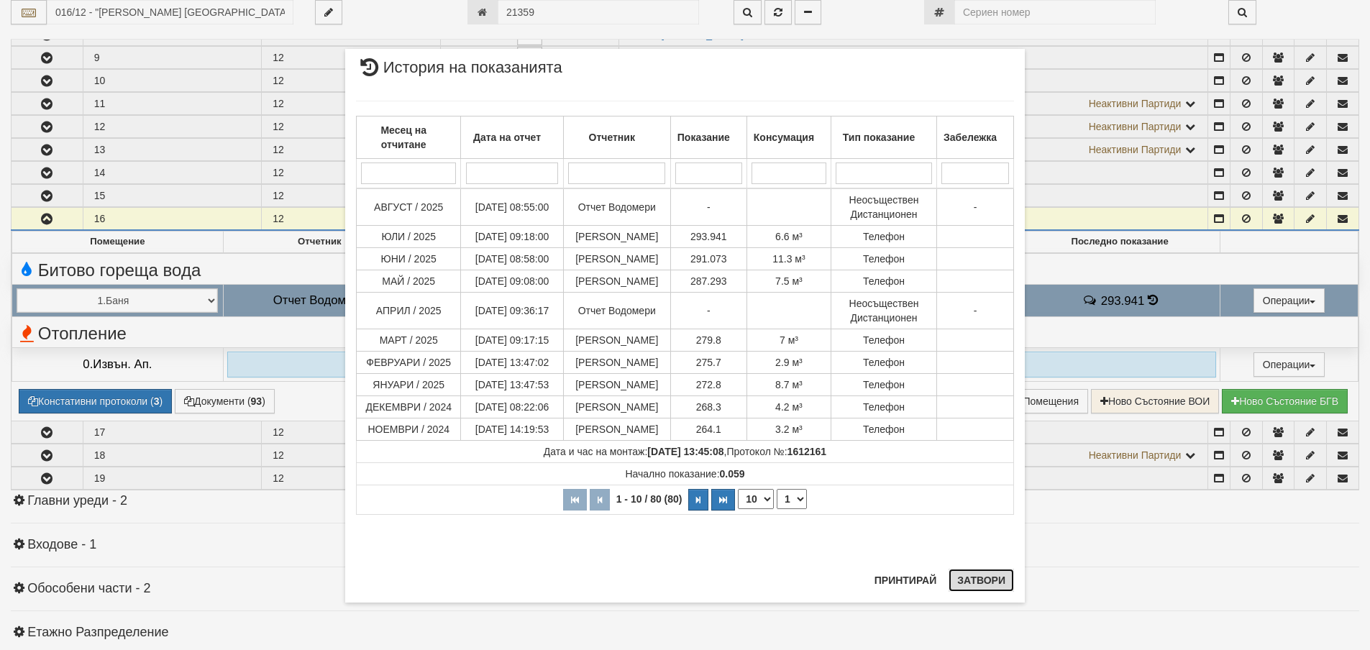
click at [971, 578] on button "Затвори" at bounding box center [981, 580] width 65 height 23
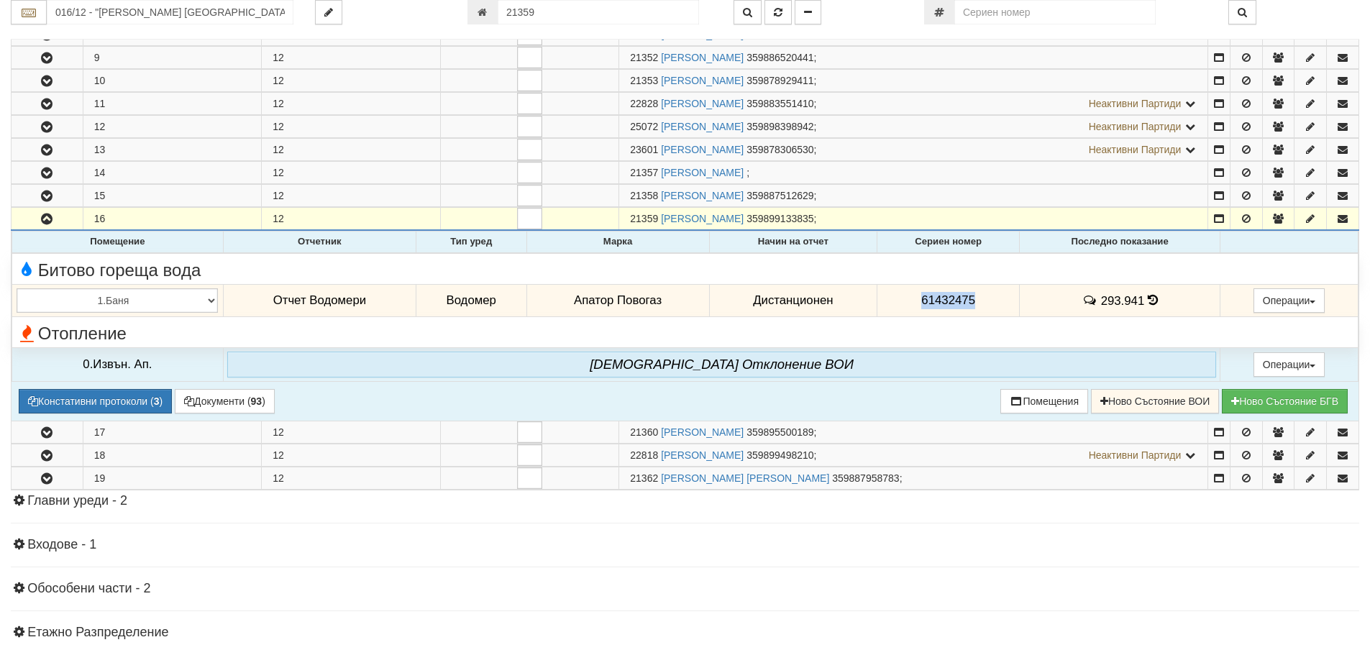
drag, startPoint x: 917, startPoint y: 300, endPoint x: 973, endPoint y: 313, distance: 57.6
click at [973, 313] on td "61432475" at bounding box center [948, 300] width 142 height 33
copy span "61432475"
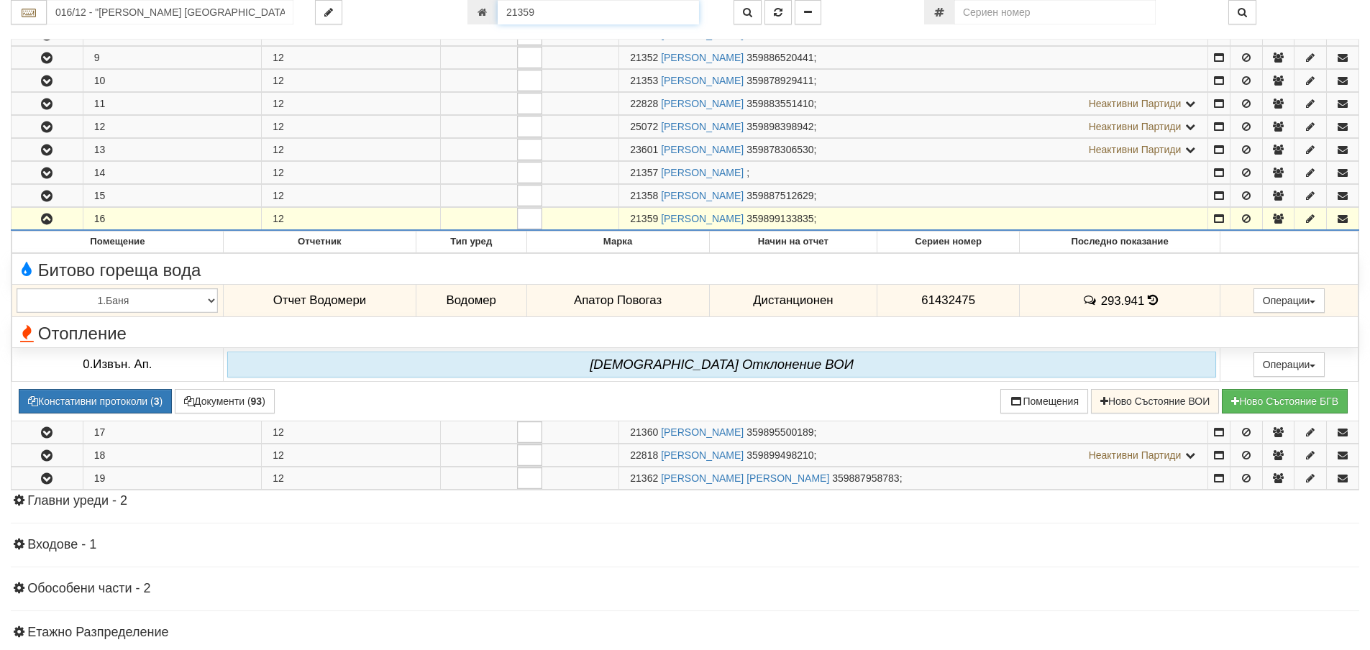
scroll to position [449, 0]
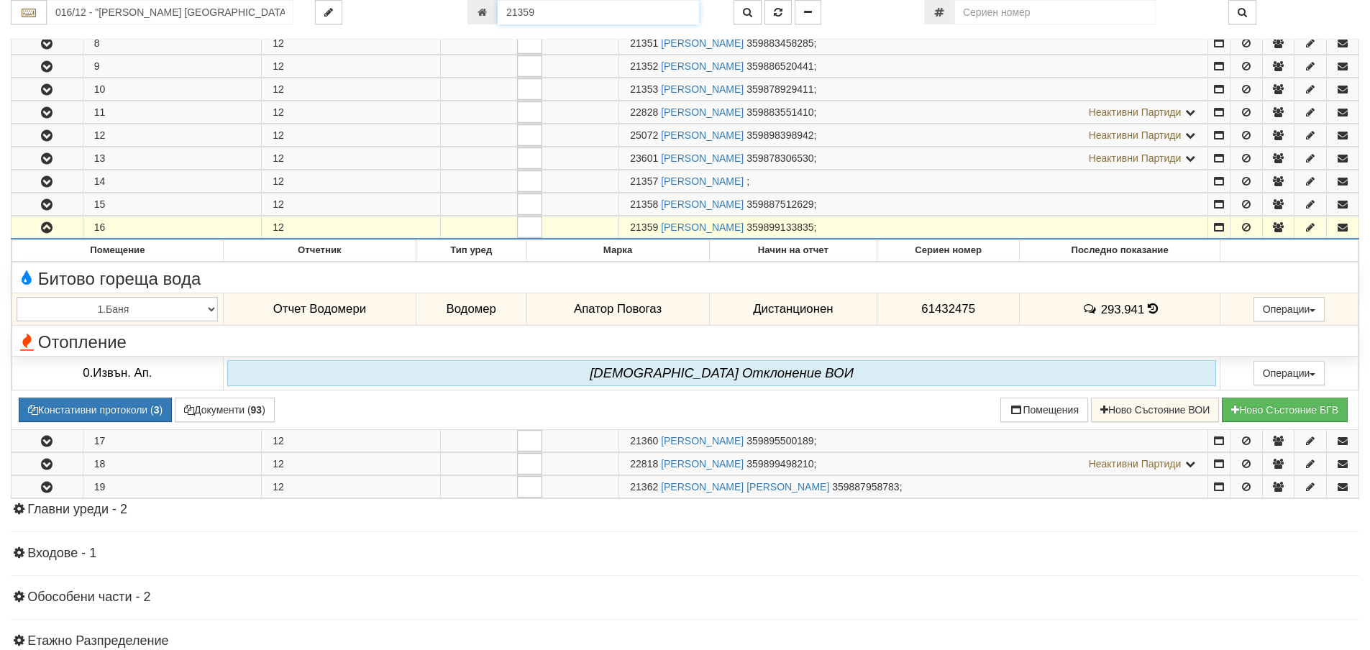
drag, startPoint x: 537, startPoint y: 11, endPoint x: 494, endPoint y: 16, distance: 43.4
click at [494, 16] on div "21359" at bounding box center [589, 12] width 245 height 24
type input "6446"
type input "133/6 - "ТЕХЕМ СЪРВИСИС" ЕООД"
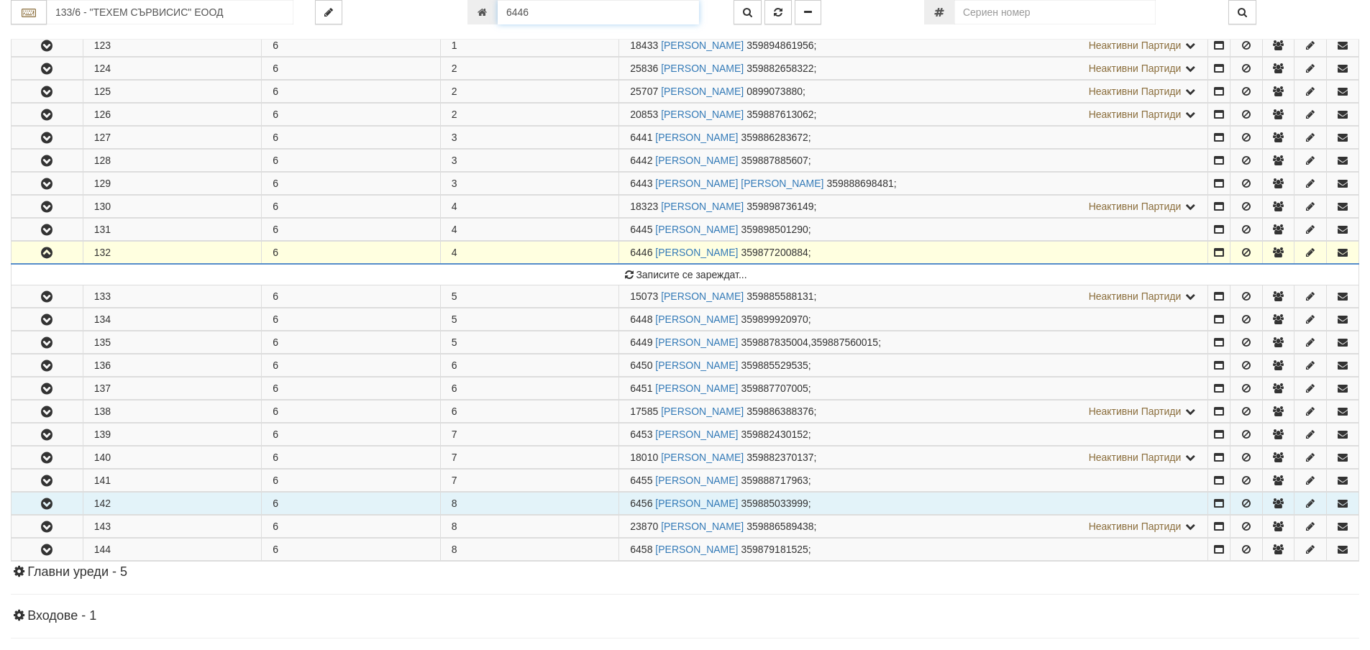
scroll to position [321, 0]
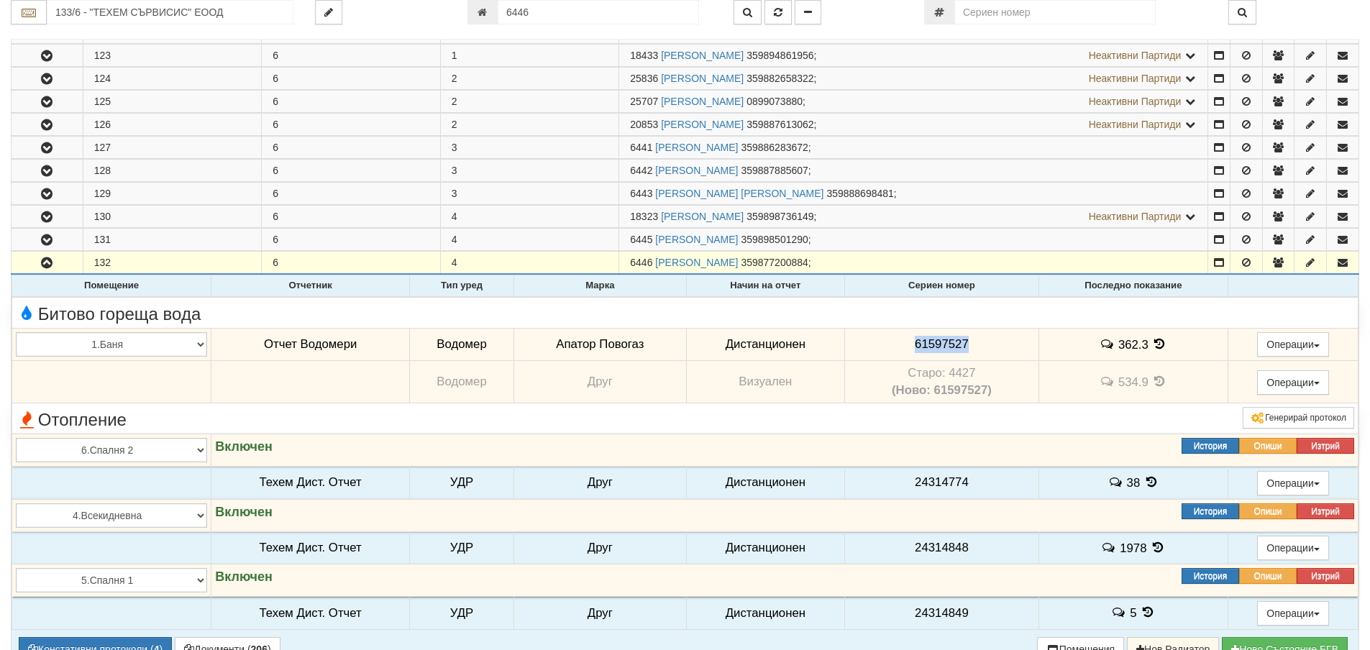
drag, startPoint x: 909, startPoint y: 342, endPoint x: 974, endPoint y: 355, distance: 66.7
click at [974, 355] on td "61597527" at bounding box center [942, 344] width 194 height 33
copy span "61597527"
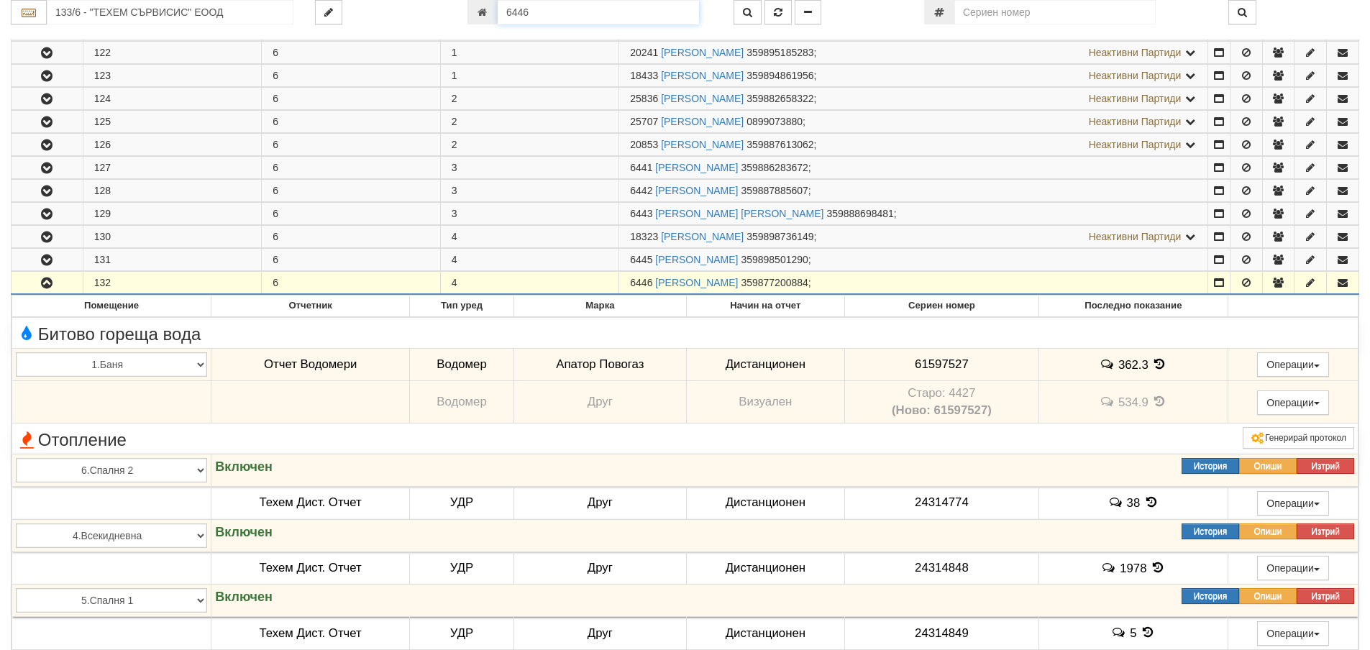
drag, startPoint x: 531, startPoint y: 16, endPoint x: 488, endPoint y: 13, distance: 44.0
click at [488, 13] on div "6446" at bounding box center [589, 12] width 245 height 24
type input "10905"
type input "202/3,4 - "ВЕОЛИЯ ЕНЕРДЖИ ВАРНА " ЕАД"
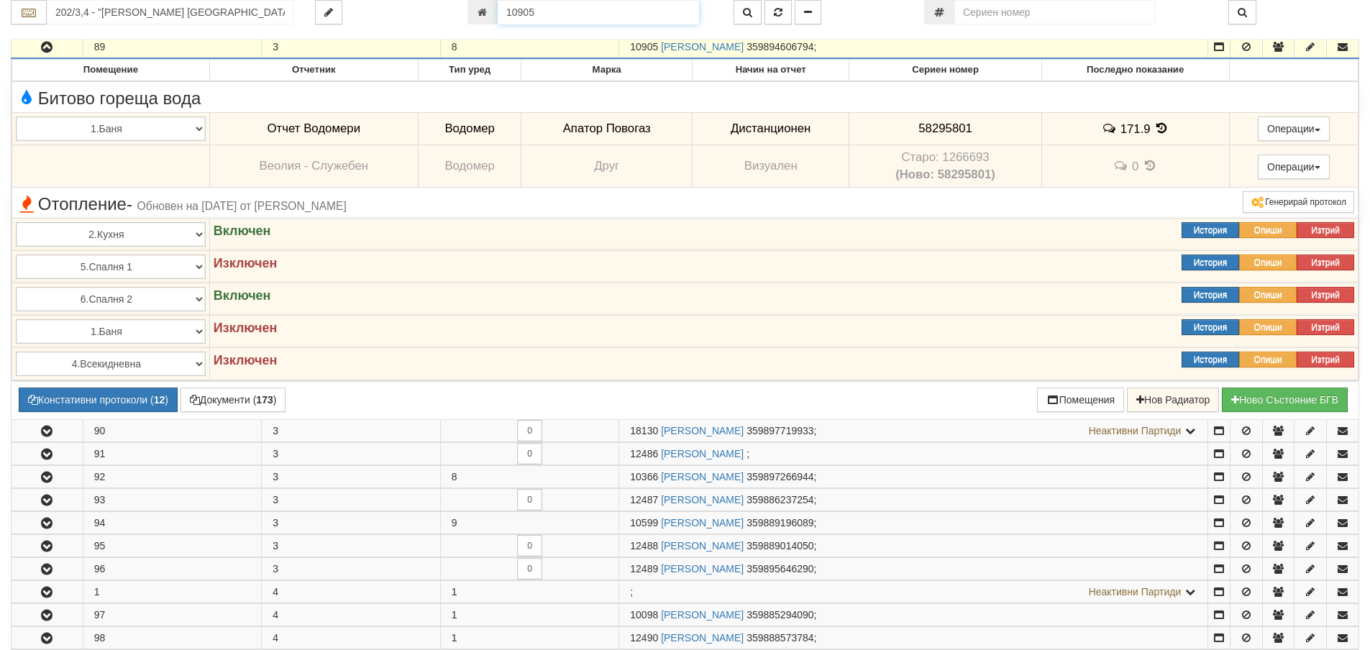
scroll to position [927, 0]
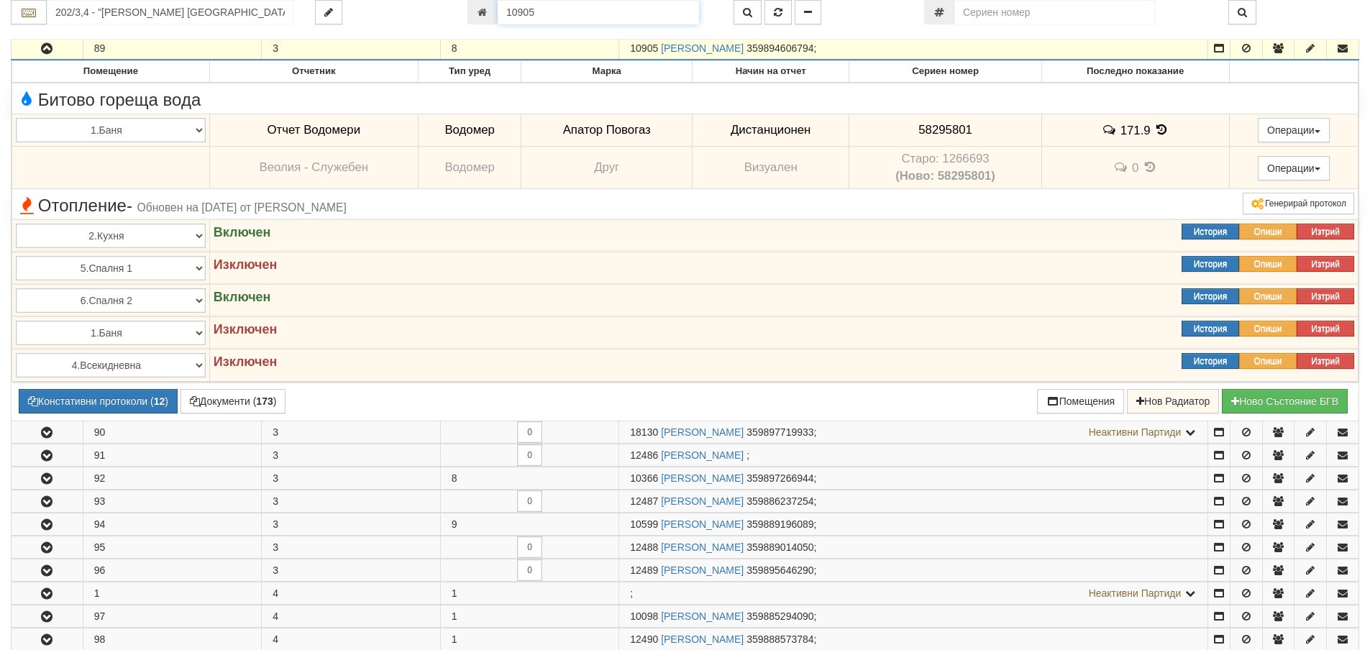
drag, startPoint x: 519, startPoint y: 14, endPoint x: 501, endPoint y: 17, distance: 18.1
click at [501, 17] on input "10905" at bounding box center [598, 12] width 201 height 24
type input "3020"
type input "111/1,2 - "ВЕОЛИЯ ЕНЕРДЖИ ВАРНА " ЕАД"
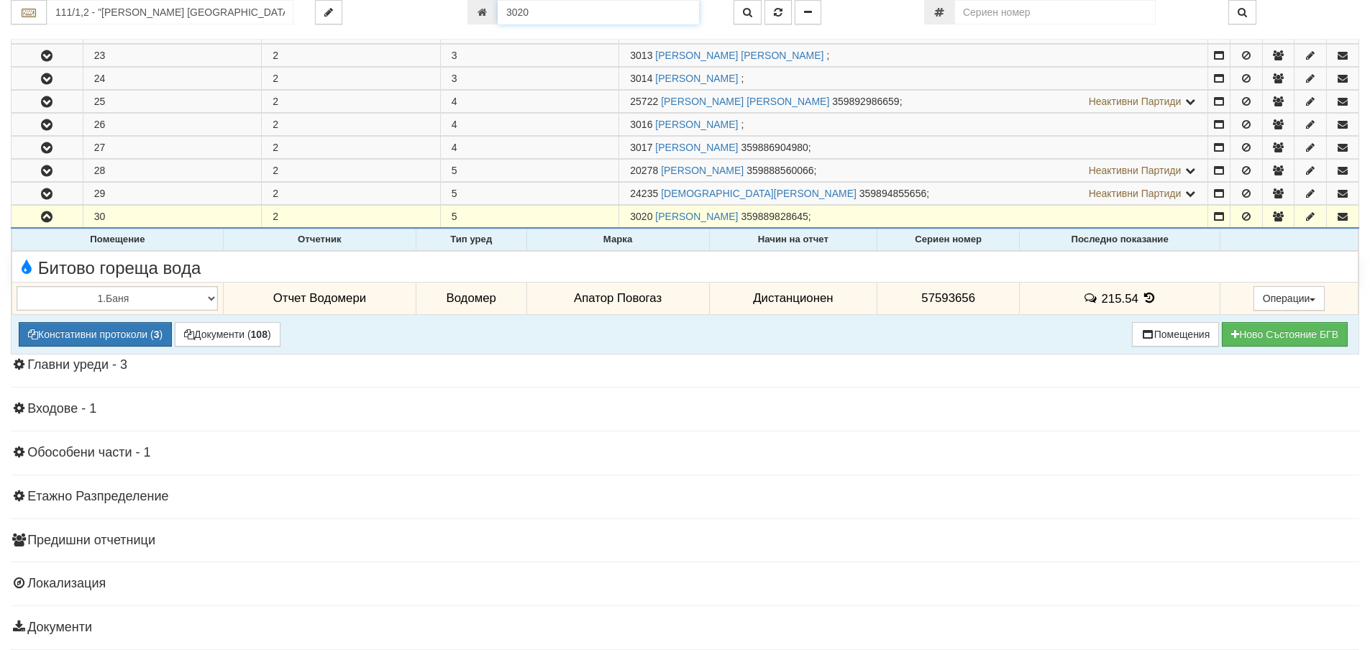
scroll to position [821, 0]
drag, startPoint x: 917, startPoint y: 295, endPoint x: 975, endPoint y: 306, distance: 59.2
click at [975, 306] on td "57593656" at bounding box center [948, 297] width 142 height 33
copy span "57593656"
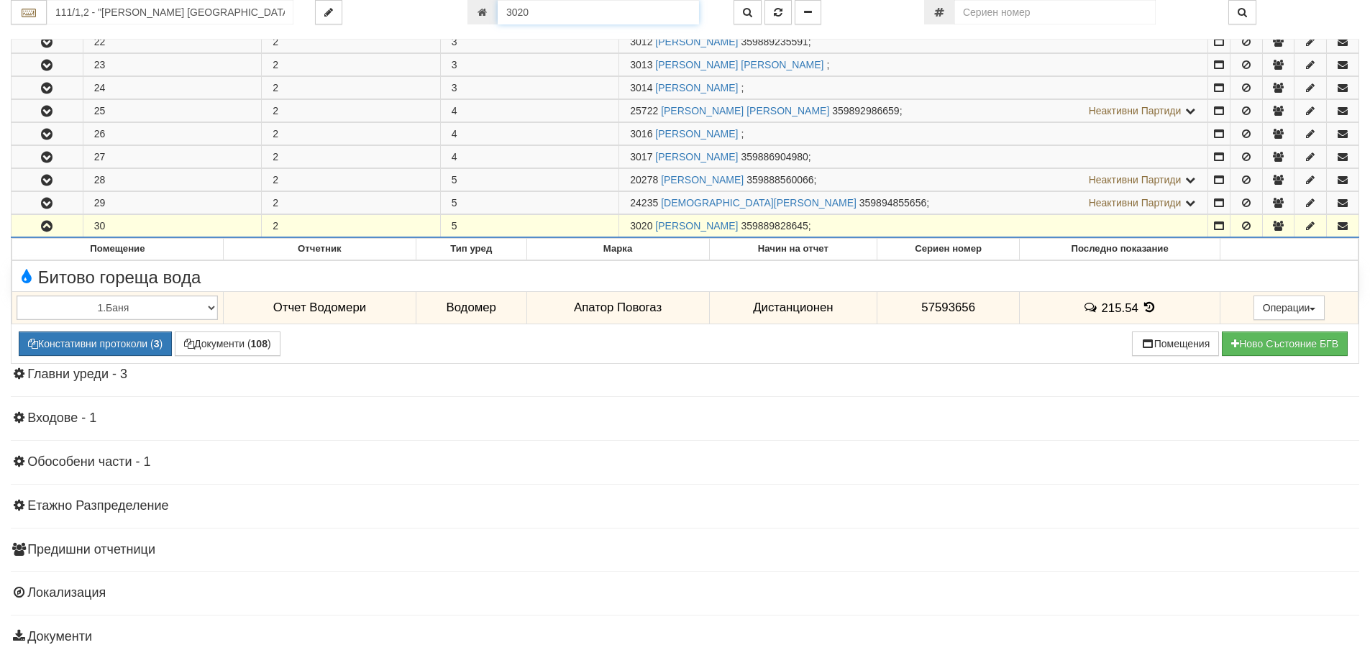
drag, startPoint x: 534, startPoint y: 14, endPoint x: 501, endPoint y: 14, distance: 32.4
click at [501, 14] on input "3020" at bounding box center [598, 12] width 201 height 24
type input "20757"
type input "218/7 - "ВЕОЛИЯ ЕНЕРДЖИ ВАРНА " ЕАД"
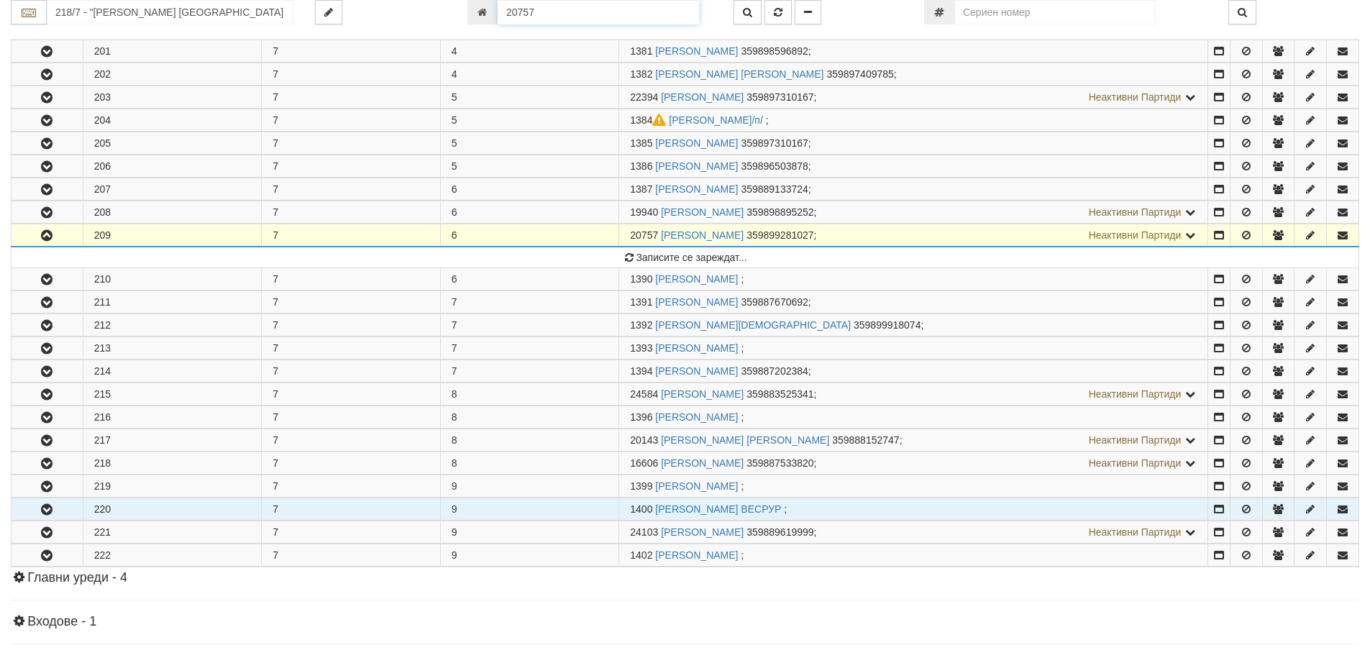
scroll to position [575, 0]
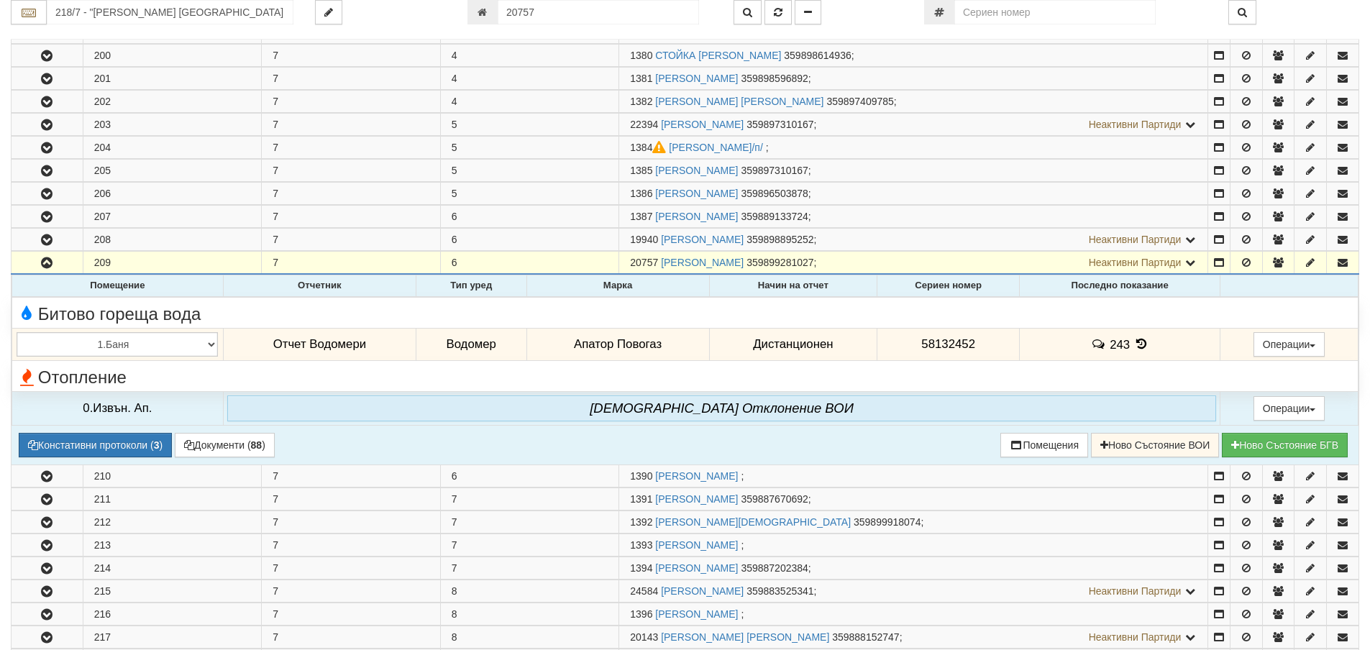
click at [1137, 341] on icon at bounding box center [1141, 344] width 16 height 12
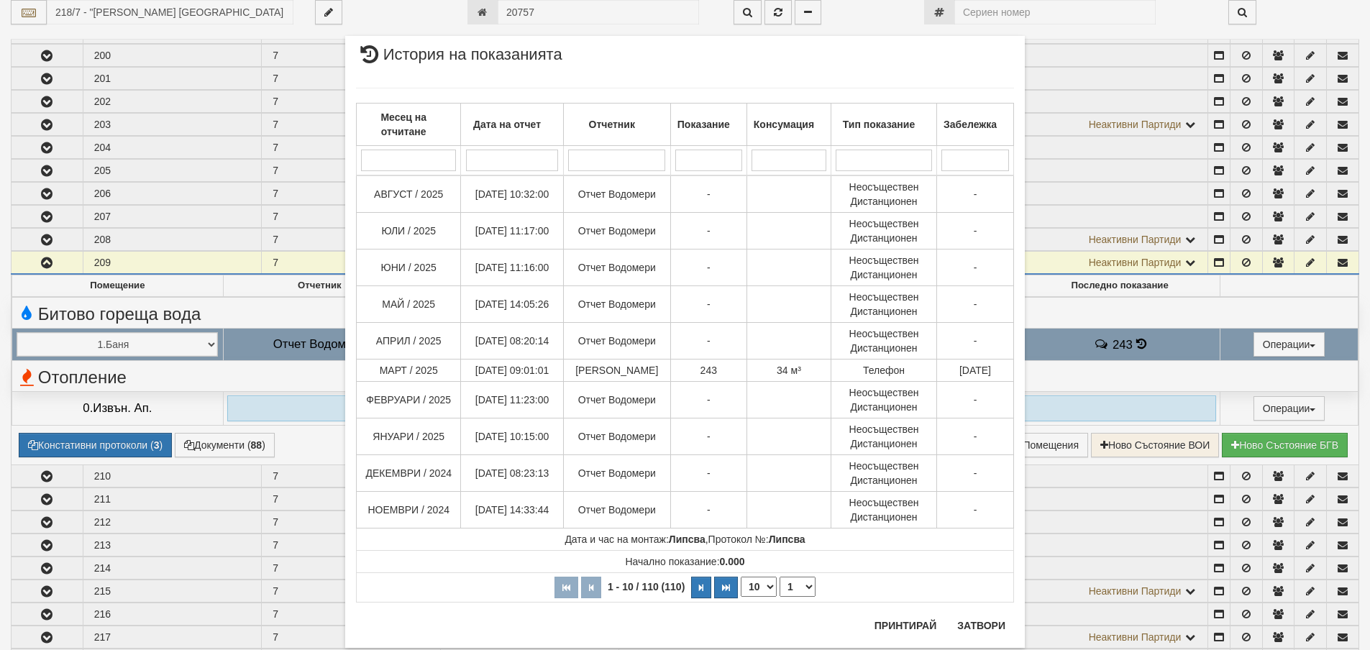
click at [982, 616] on div "Месец на отчитане Дата на отчет Отчетник Показание Консумация Тип показание Заб…" at bounding box center [685, 345] width 658 height 544
click at [981, 628] on button "Затвори" at bounding box center [981, 625] width 65 height 23
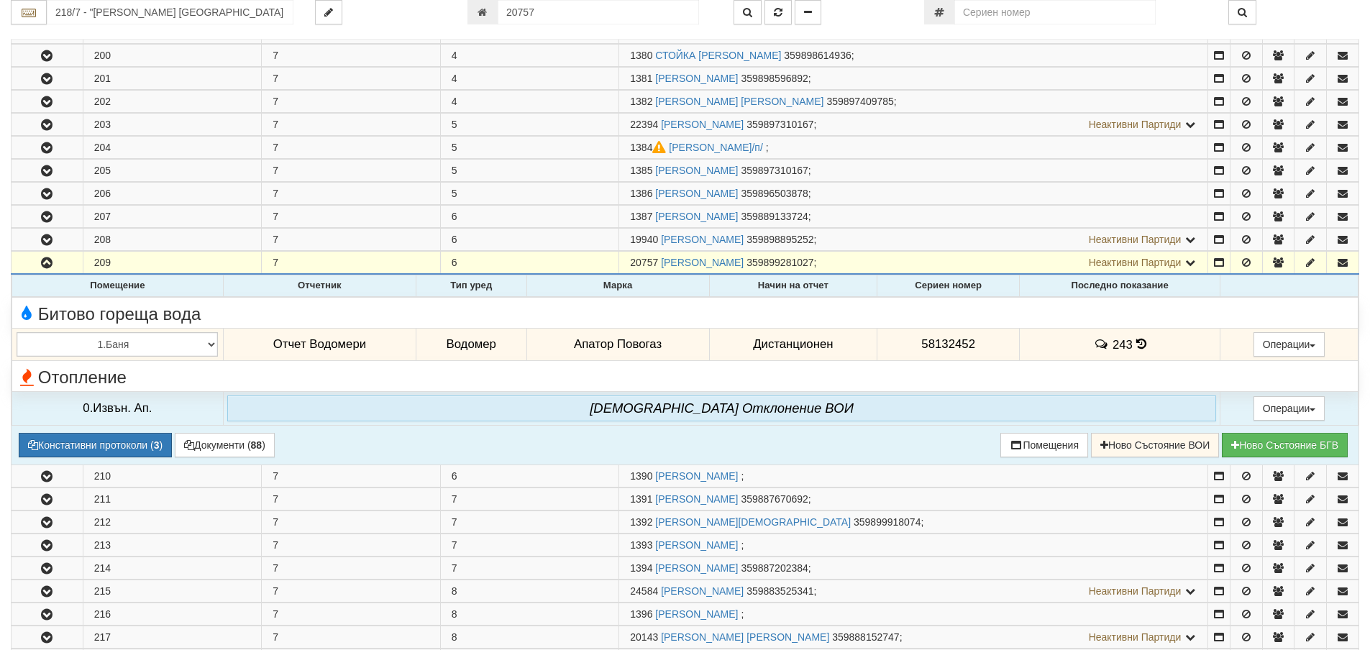
click at [1138, 343] on icon at bounding box center [1141, 344] width 10 height 12
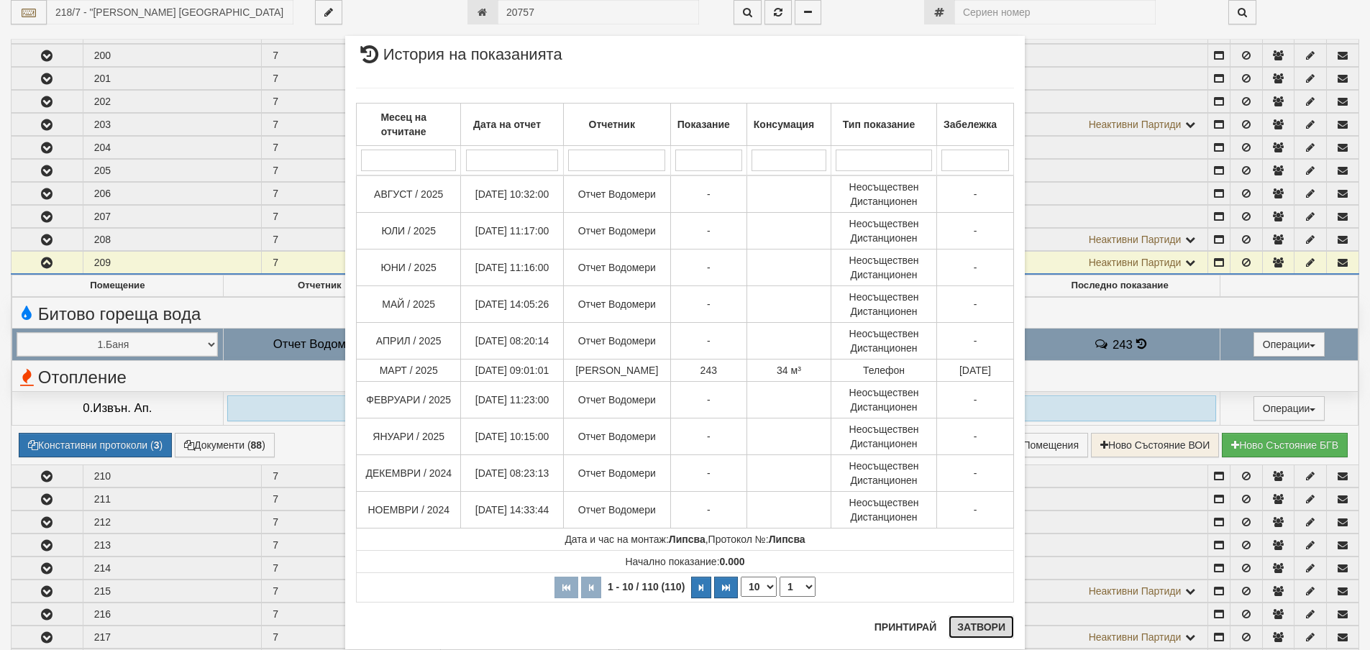
click at [974, 627] on button "Затвори" at bounding box center [981, 627] width 65 height 23
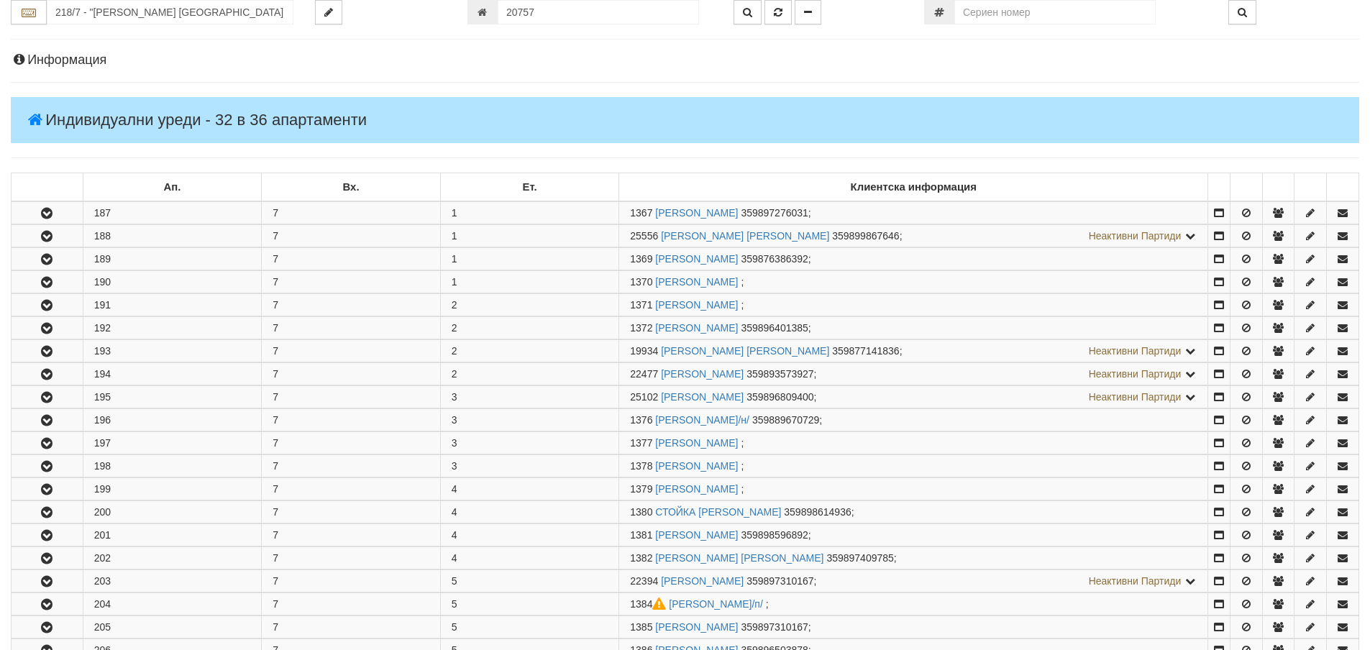
scroll to position [0, 0]
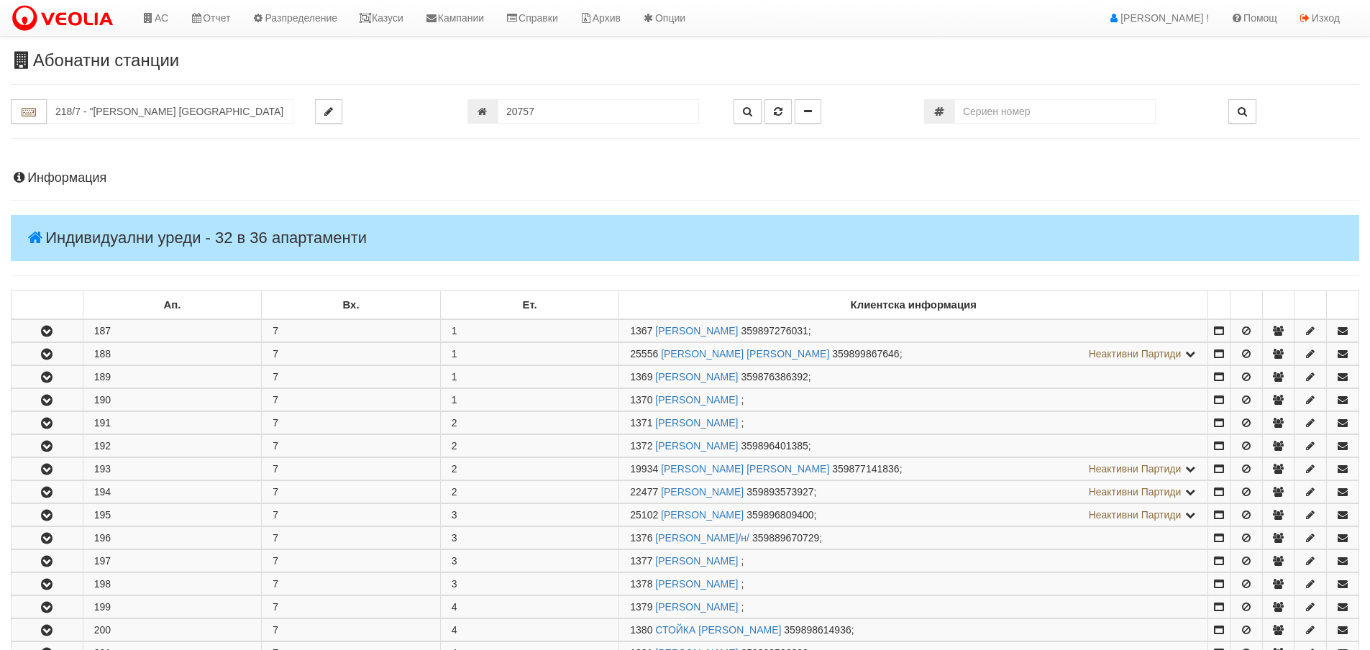
click at [57, 179] on h4 "Информация" at bounding box center [685, 178] width 1348 height 14
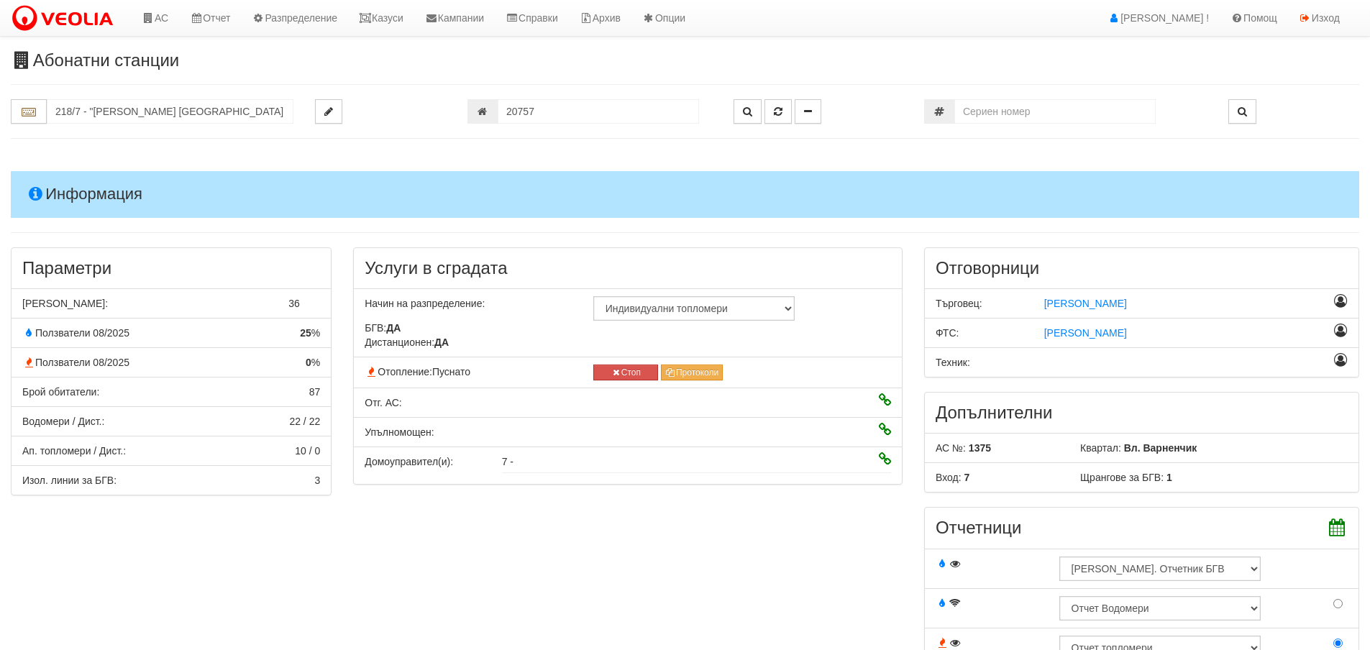
click at [73, 193] on h4 "Информация" at bounding box center [685, 194] width 1348 height 46
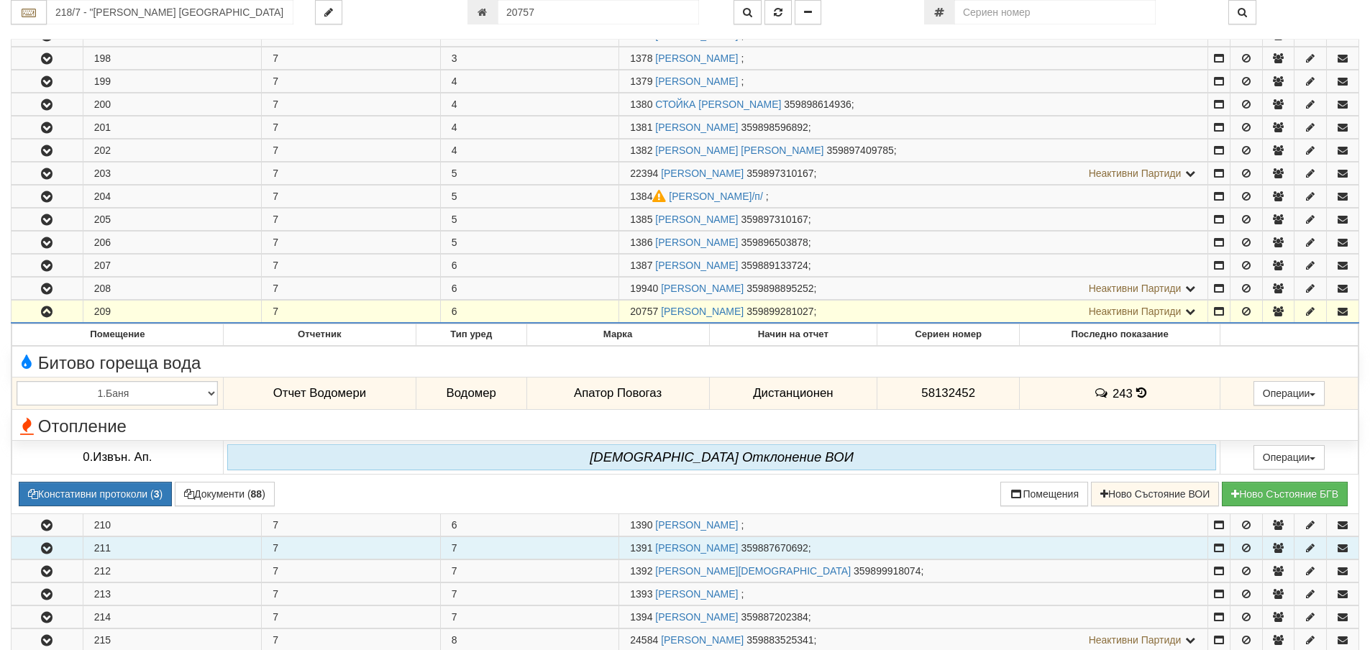
scroll to position [575, 0]
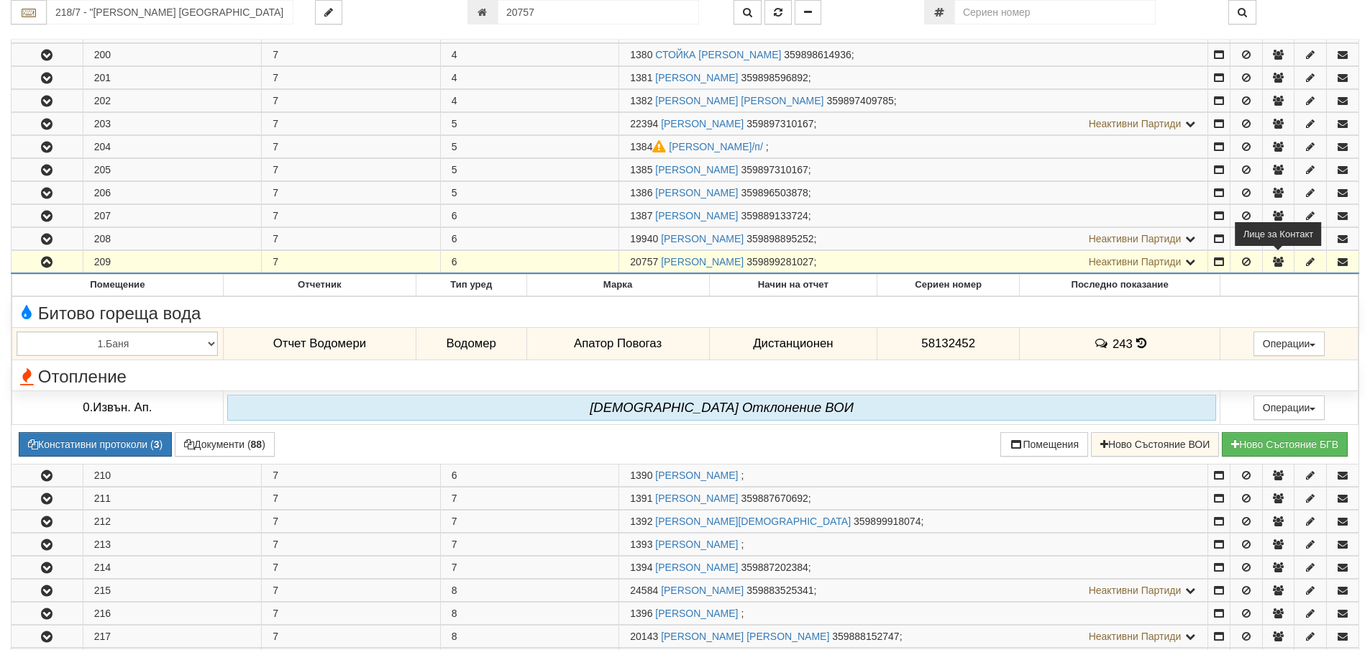
click at [1279, 260] on icon "button" at bounding box center [1278, 262] width 13 height 10
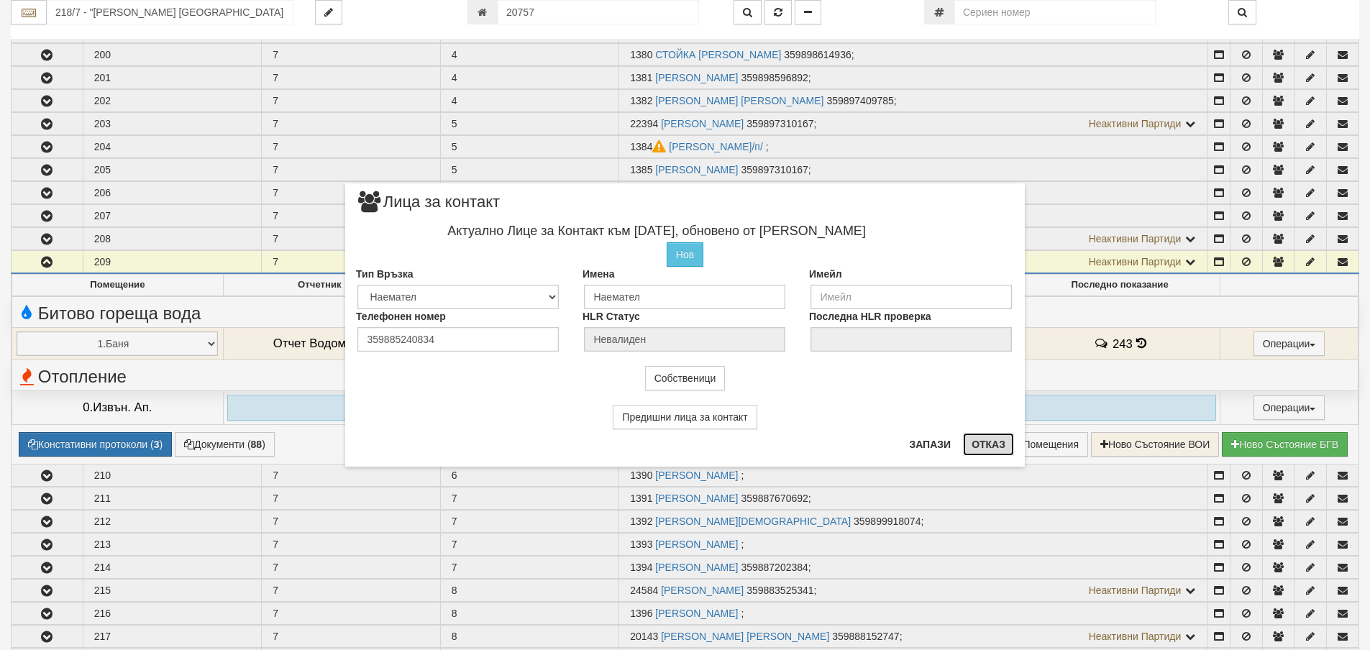
click at [989, 447] on button "Отказ" at bounding box center [988, 444] width 51 height 23
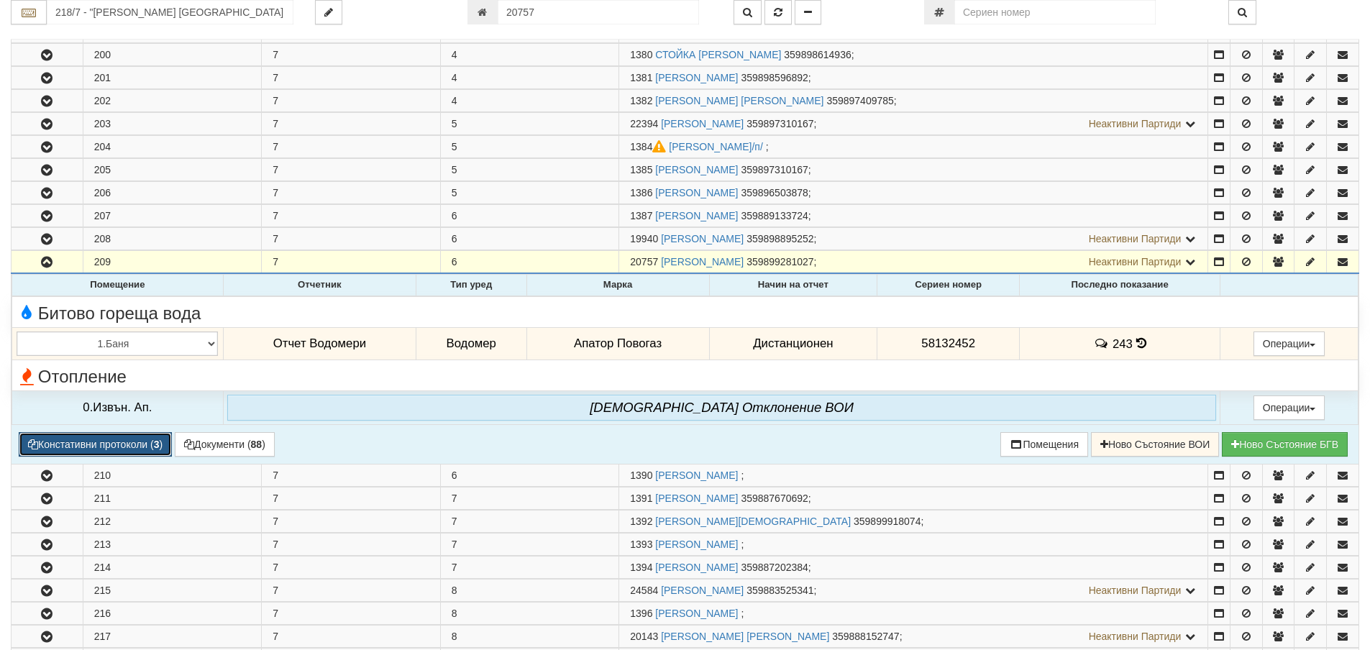
click at [138, 452] on button "Констативни протоколи ( 3 )" at bounding box center [95, 444] width 153 height 24
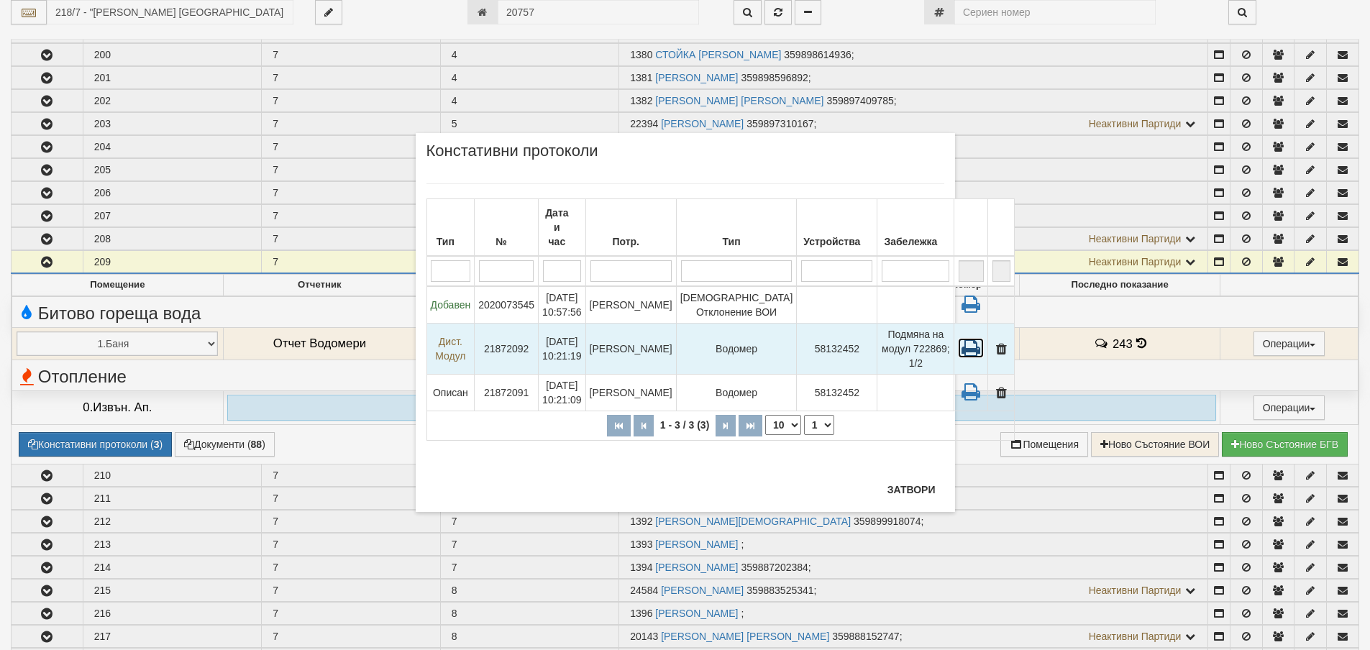
click at [958, 344] on icon at bounding box center [971, 348] width 26 height 20
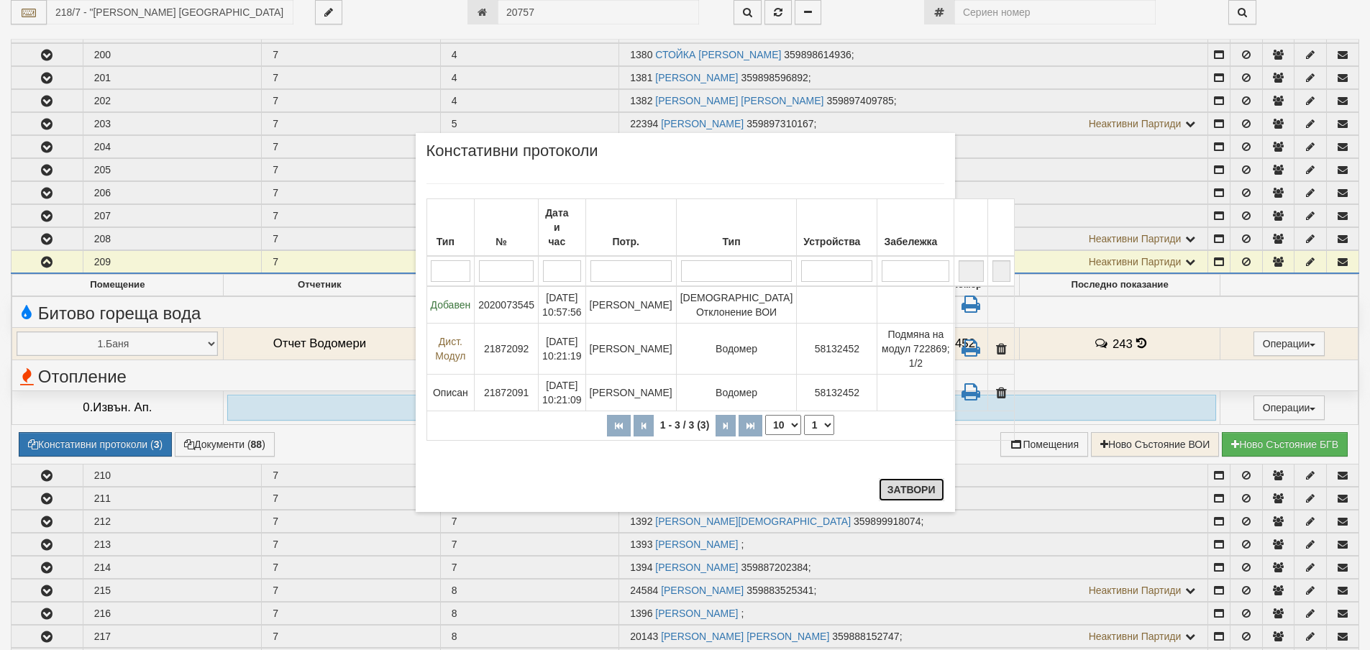
click at [906, 496] on button "Затвори" at bounding box center [911, 489] width 65 height 23
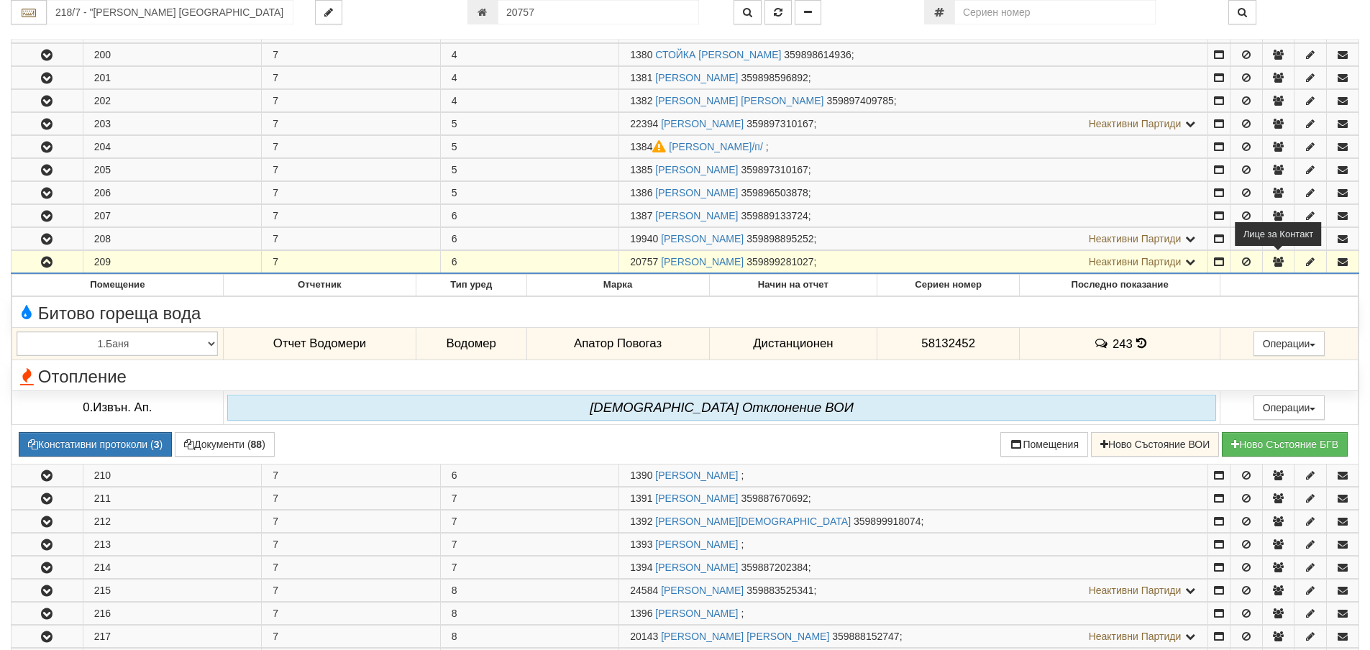
click at [1272, 263] on icon "button" at bounding box center [1278, 262] width 13 height 10
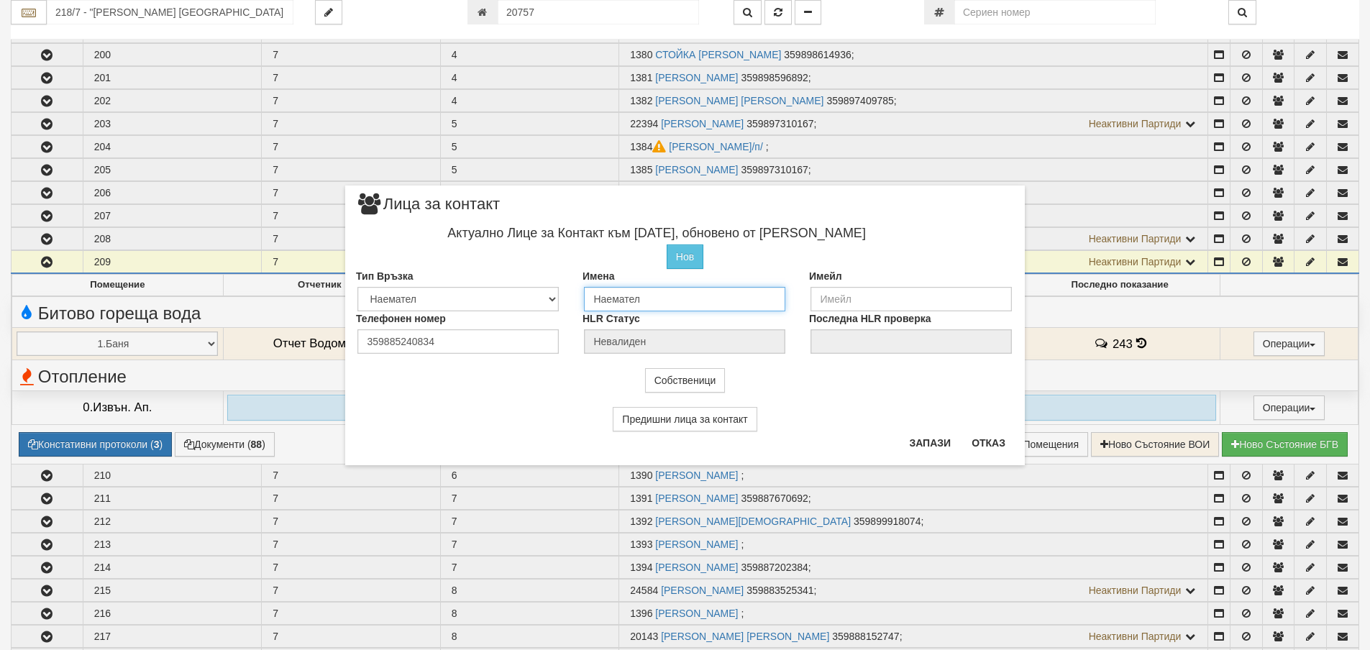
drag, startPoint x: 613, startPoint y: 306, endPoint x: 568, endPoint y: 315, distance: 45.4
click at [568, 315] on div "Актуално Лице за Контакт към 14/04/2025, обновено от Миглена Михова Нов Промени…" at bounding box center [685, 288] width 680 height 131
type input "Евгени"
click at [923, 444] on button "Запази" at bounding box center [929, 443] width 59 height 23
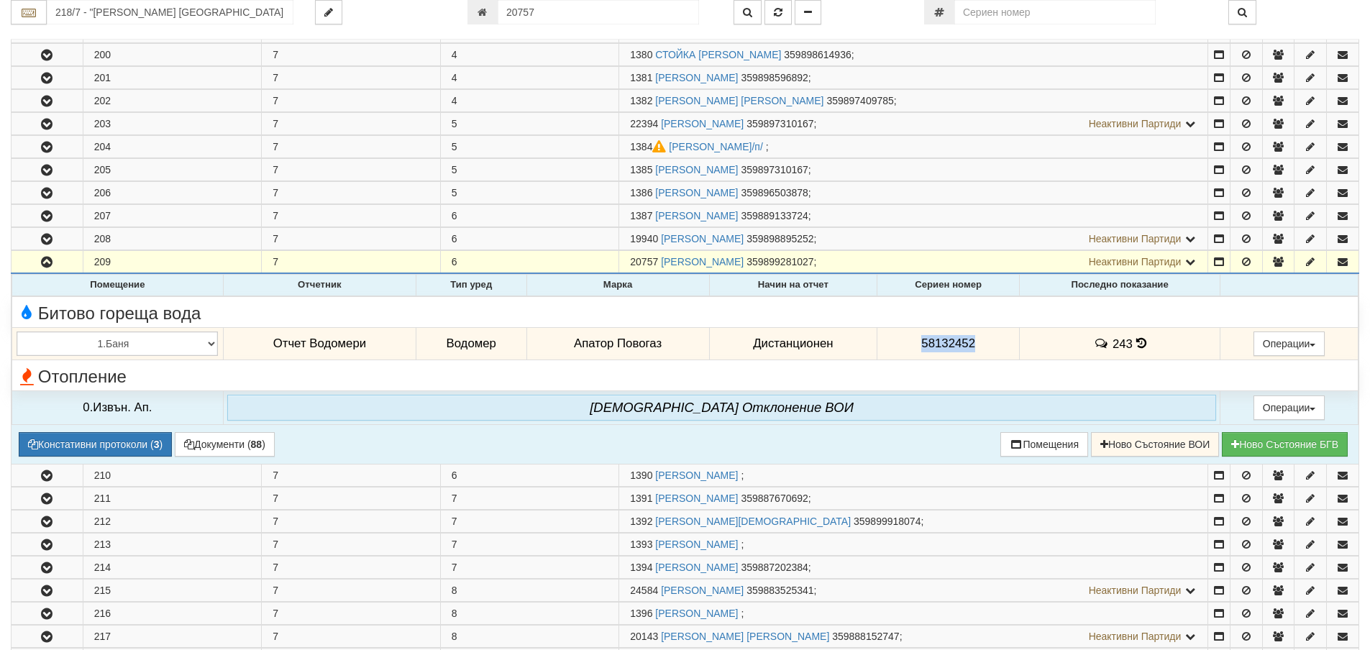
drag, startPoint x: 920, startPoint y: 343, endPoint x: 977, endPoint y: 344, distance: 57.6
click at [977, 344] on td "58132452" at bounding box center [948, 343] width 142 height 33
copy span "58132452"
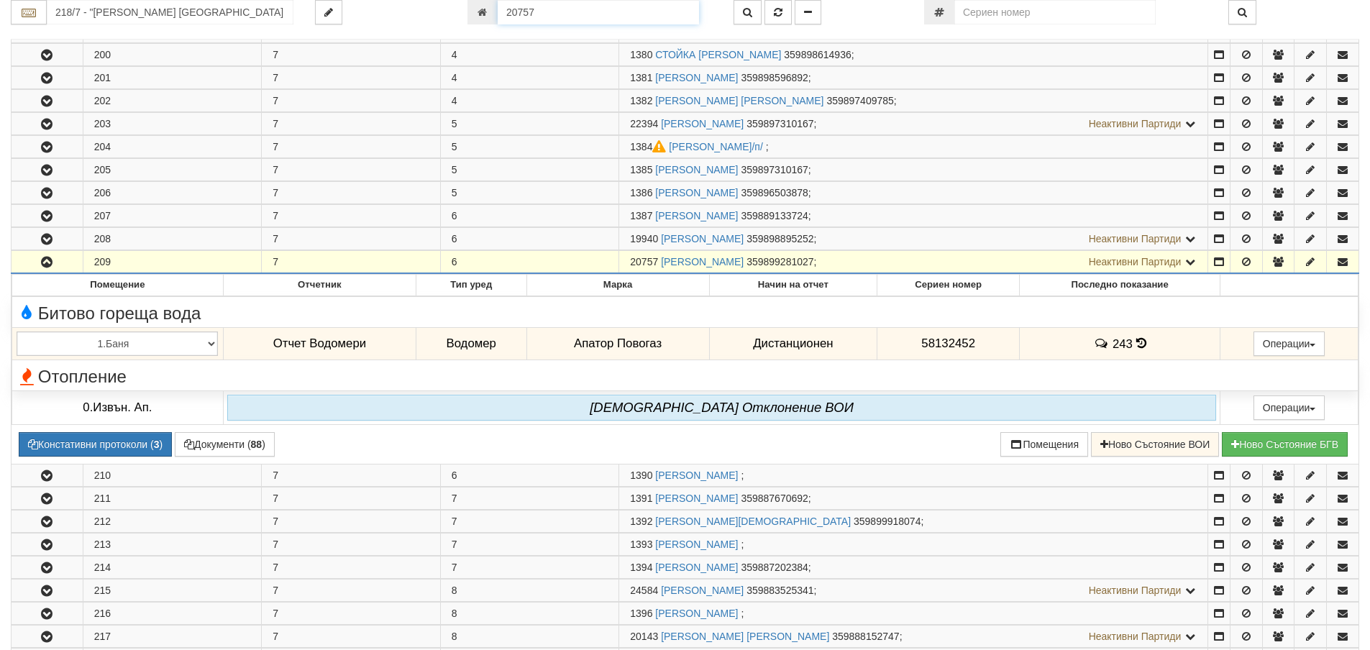
drag, startPoint x: 538, startPoint y: 14, endPoint x: 500, endPoint y: 19, distance: 38.4
click at [500, 19] on input "20757" at bounding box center [598, 12] width 201 height 24
type input "10579"
type input "005/1,2 - "ВЕОЛИЯ ЕНЕРДЖИ ВАРНА " ЕАД"
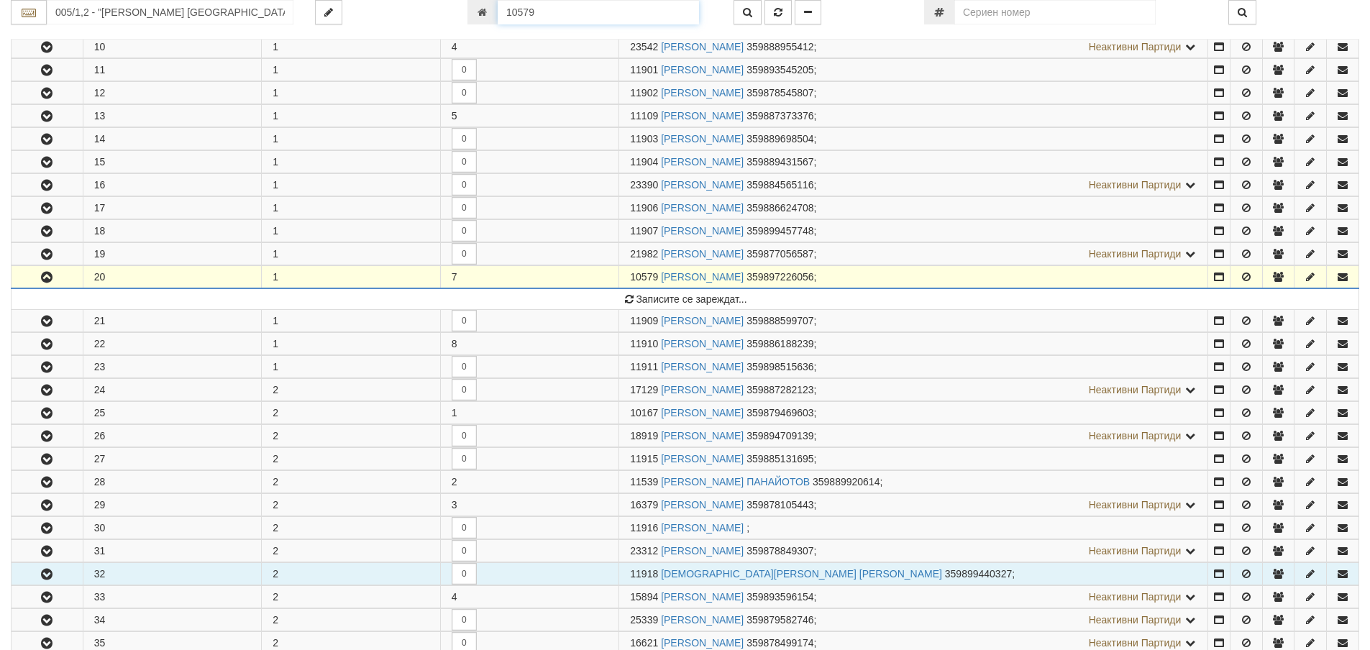
scroll to position [434, 0]
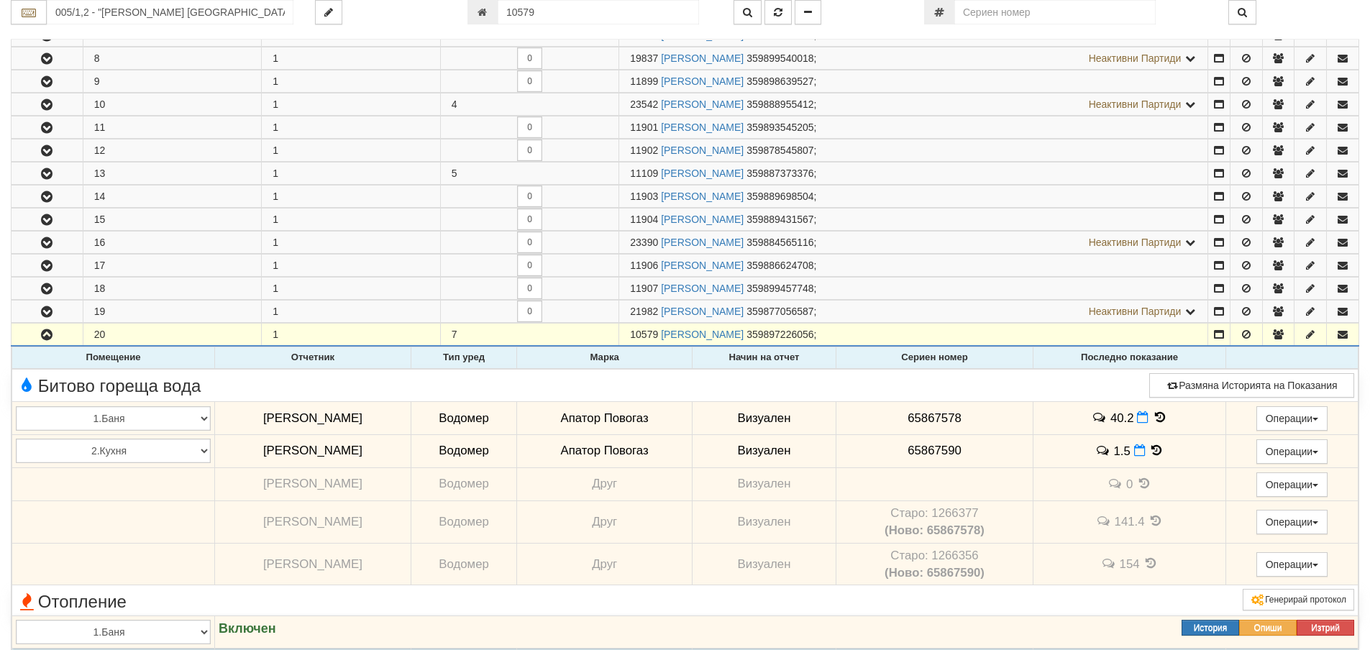
click at [1176, 485] on td "0" at bounding box center [1129, 483] width 193 height 33
click at [1149, 452] on icon at bounding box center [1157, 450] width 16 height 12
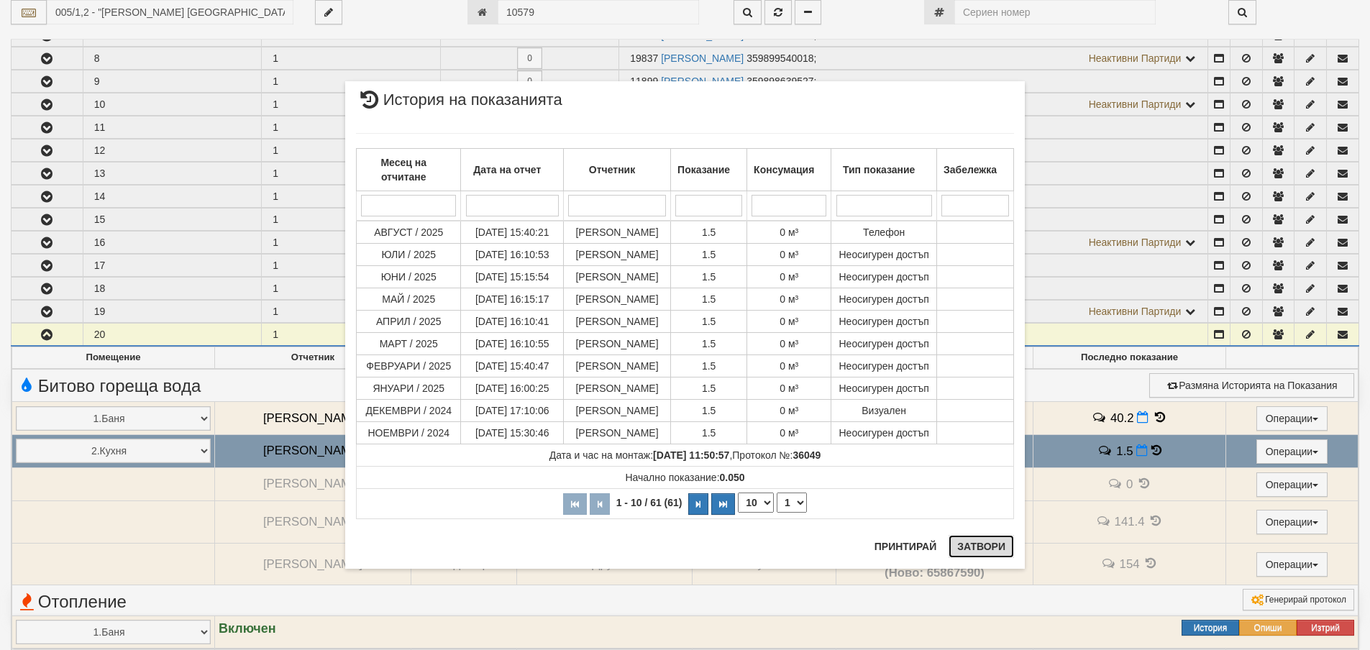
click at [985, 547] on button "Затвори" at bounding box center [981, 546] width 65 height 23
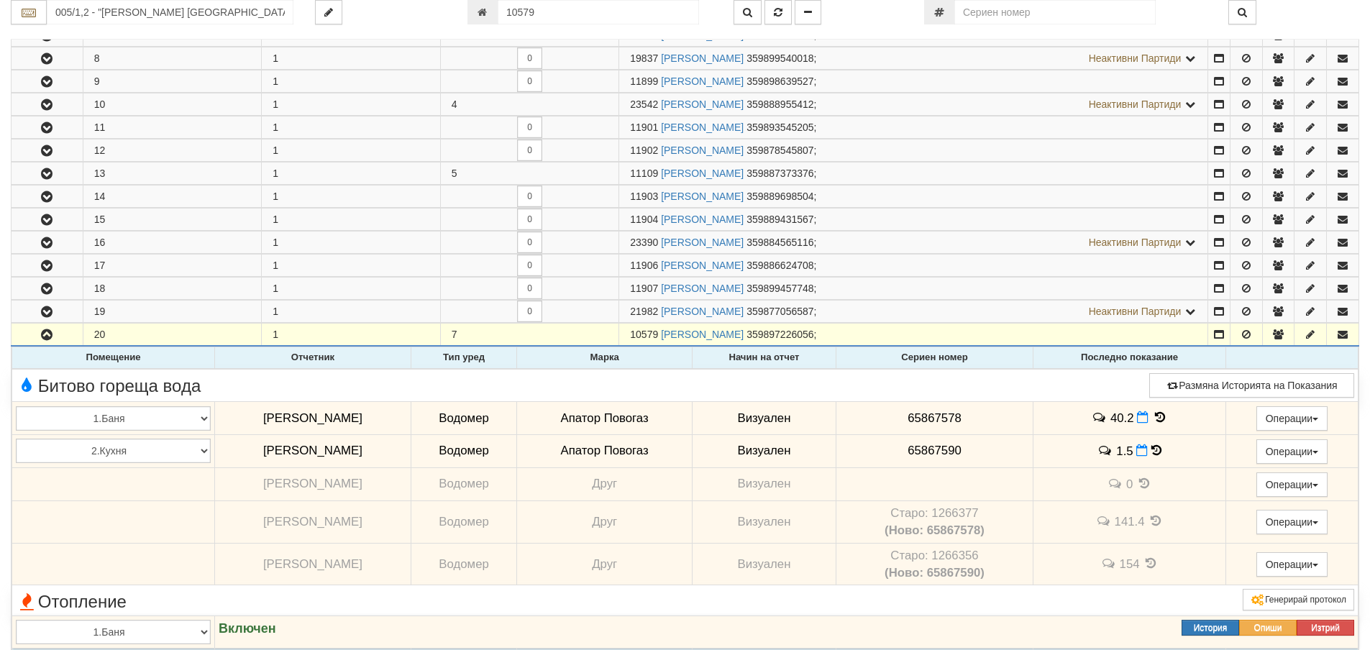
click at [1156, 414] on icon at bounding box center [1160, 417] width 16 height 12
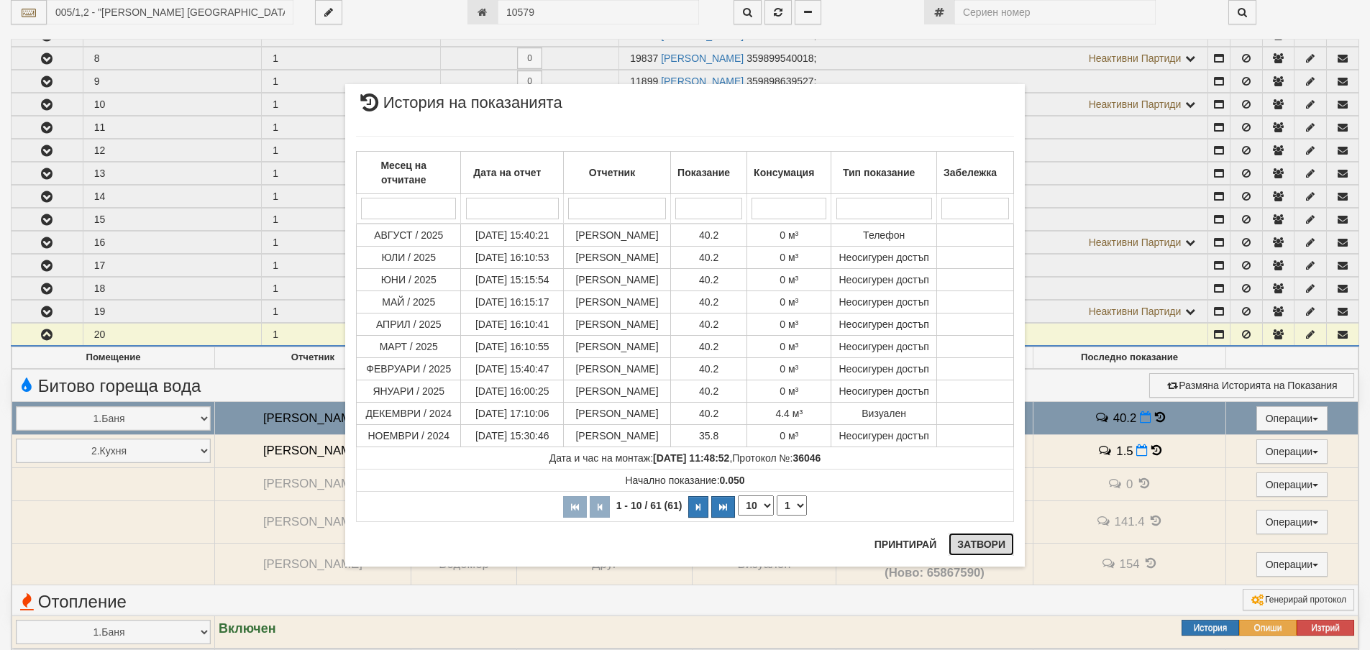
click at [980, 546] on button "Затвори" at bounding box center [981, 544] width 65 height 23
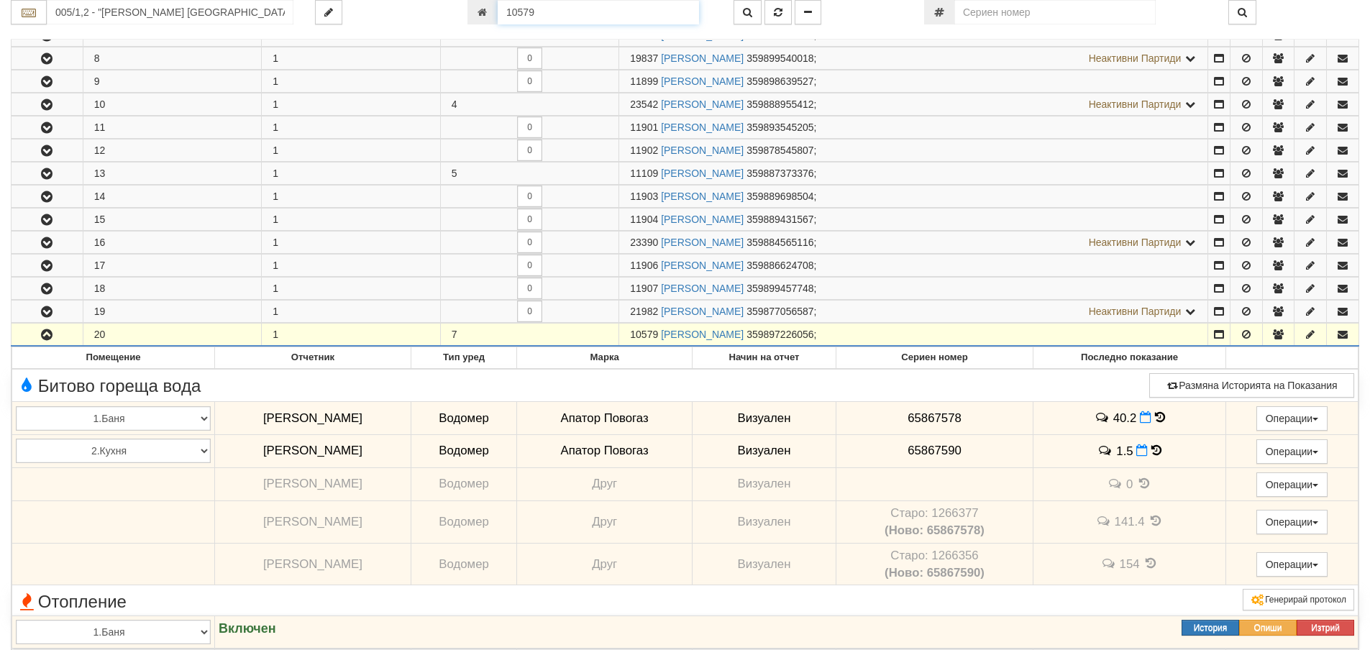
drag, startPoint x: 516, startPoint y: 17, endPoint x: 468, endPoint y: 23, distance: 47.8
click at [468, 23] on div "10579" at bounding box center [589, 12] width 245 height 24
type input "21621"
type input "229/3 - "ВЕОЛИЯ ЕНЕРДЖИ ВАРНА " ЕАД"
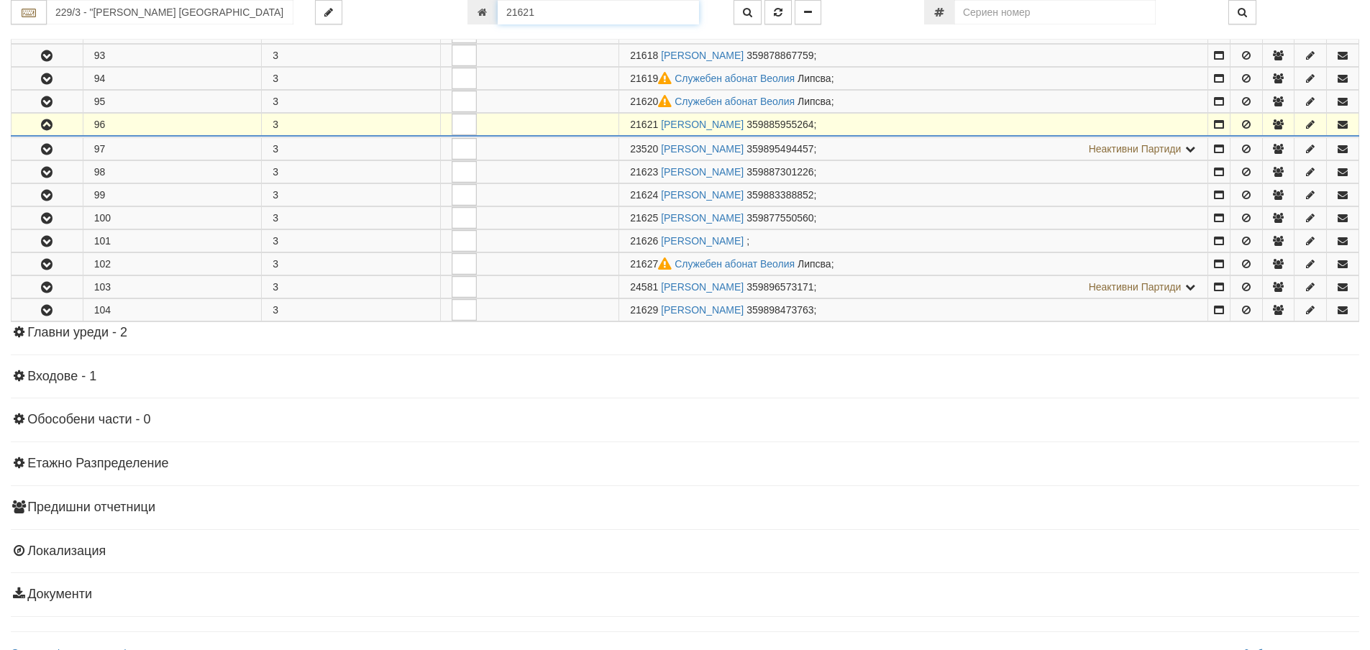
scroll to position [757, 0]
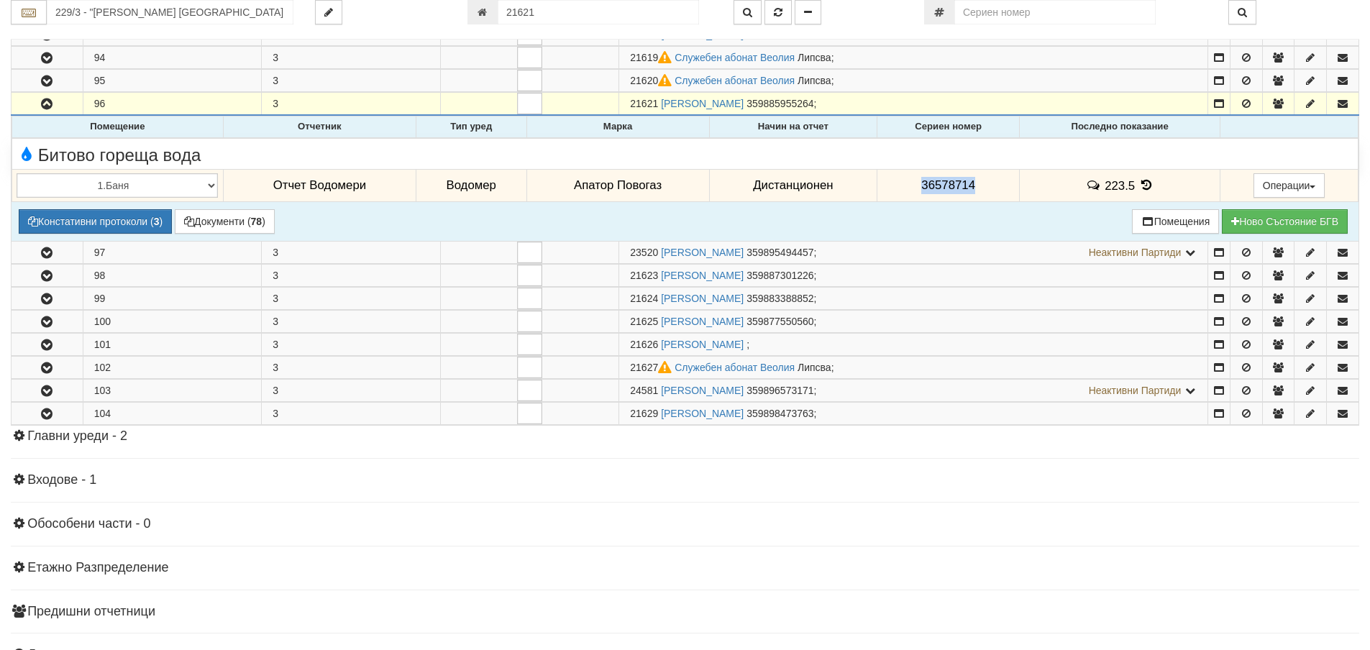
drag, startPoint x: 919, startPoint y: 189, endPoint x: 981, endPoint y: 193, distance: 62.0
click at [981, 193] on td "36578714" at bounding box center [948, 185] width 142 height 33
copy span "36578714"
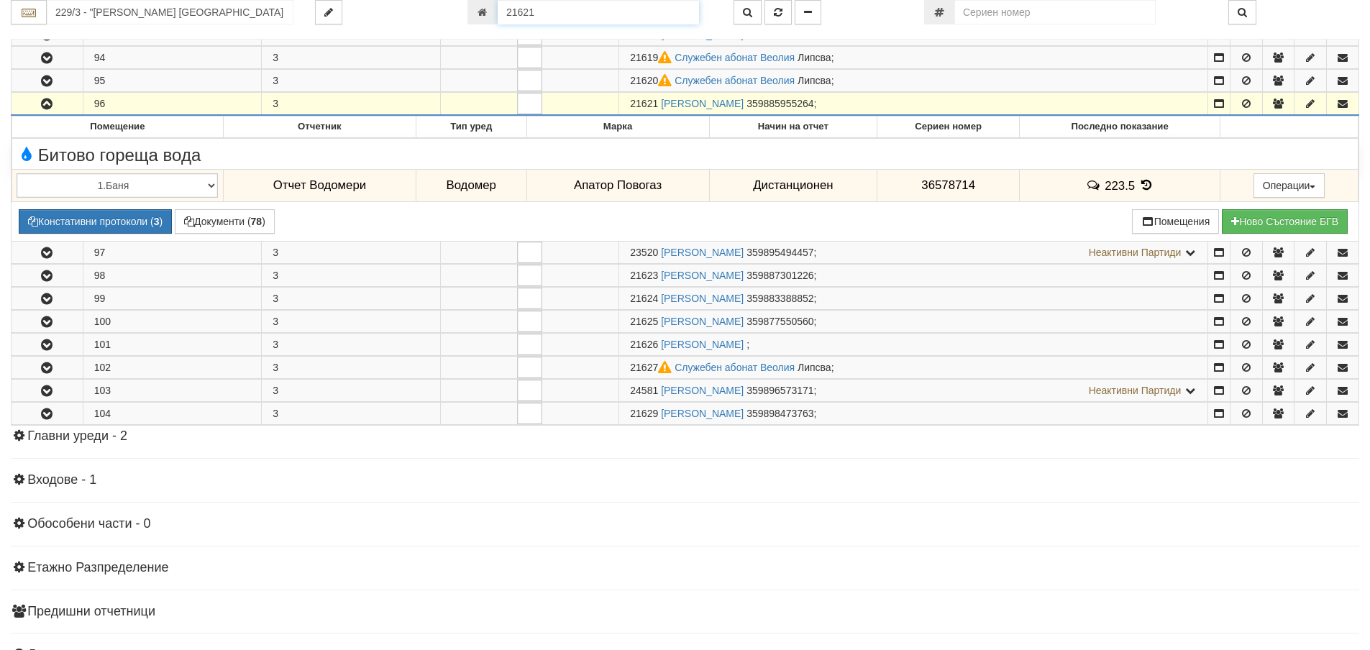
drag, startPoint x: 550, startPoint y: 13, endPoint x: 485, endPoint y: 15, distance: 64.8
click at [485, 15] on div "21621" at bounding box center [589, 12] width 245 height 24
type input "1564"
type input "102/2 - "ВЕОЛИЯ ЕНЕРДЖИ ВАРНА " ЕАД"
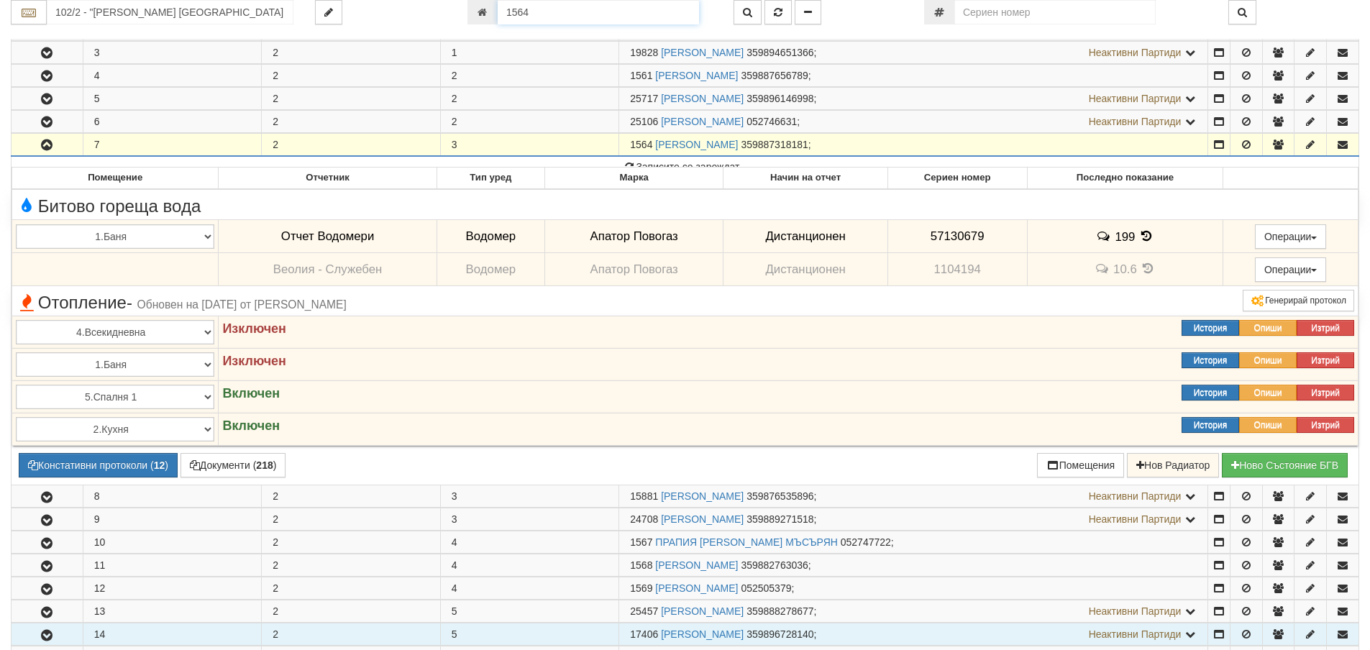
scroll to position [278, 0]
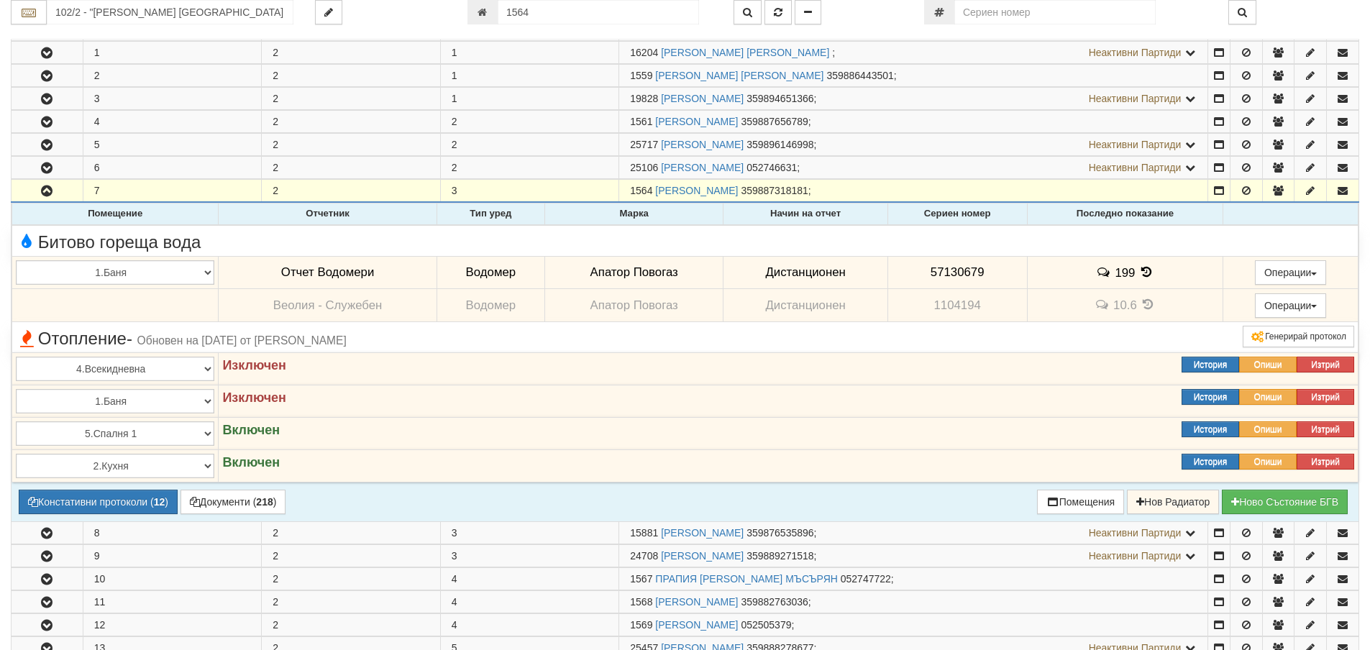
click at [926, 268] on td "57130679" at bounding box center [957, 272] width 140 height 33
drag, startPoint x: 928, startPoint y: 273, endPoint x: 985, endPoint y: 273, distance: 56.1
click at [985, 273] on td "57130679" at bounding box center [957, 272] width 140 height 33
copy span "57130679"
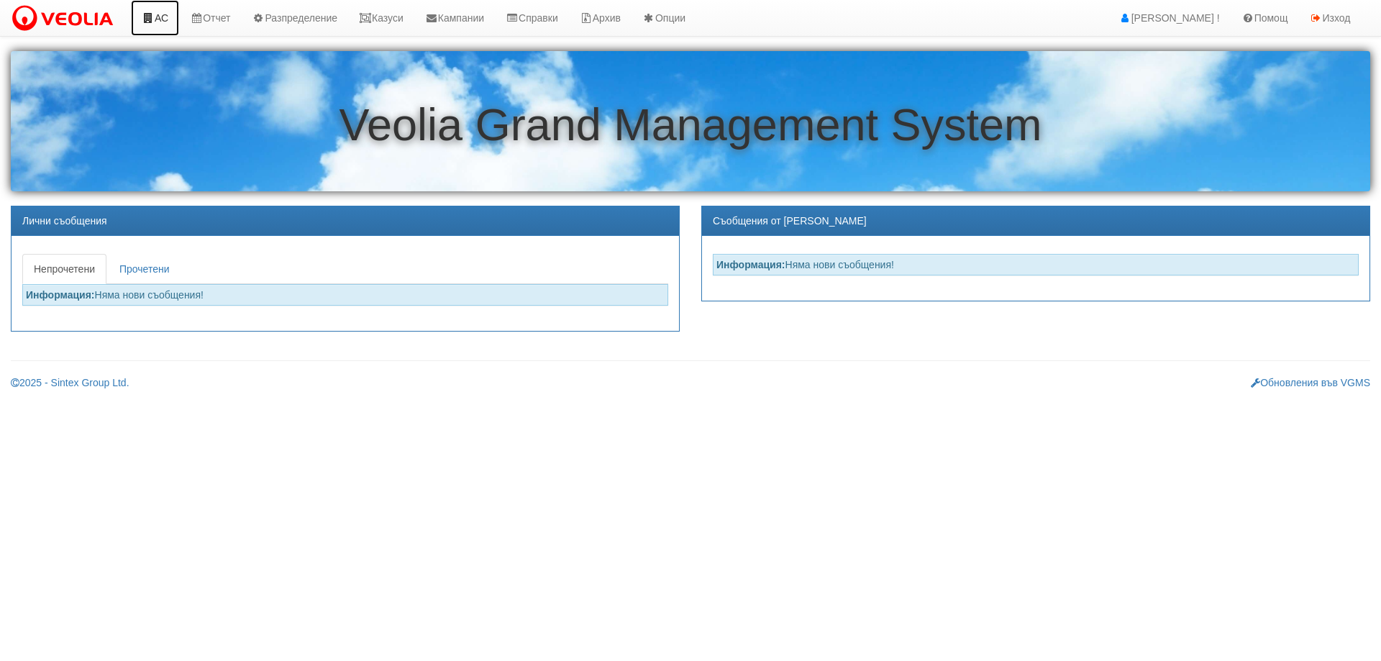
click at [158, 16] on link "АС" at bounding box center [155, 18] width 48 height 36
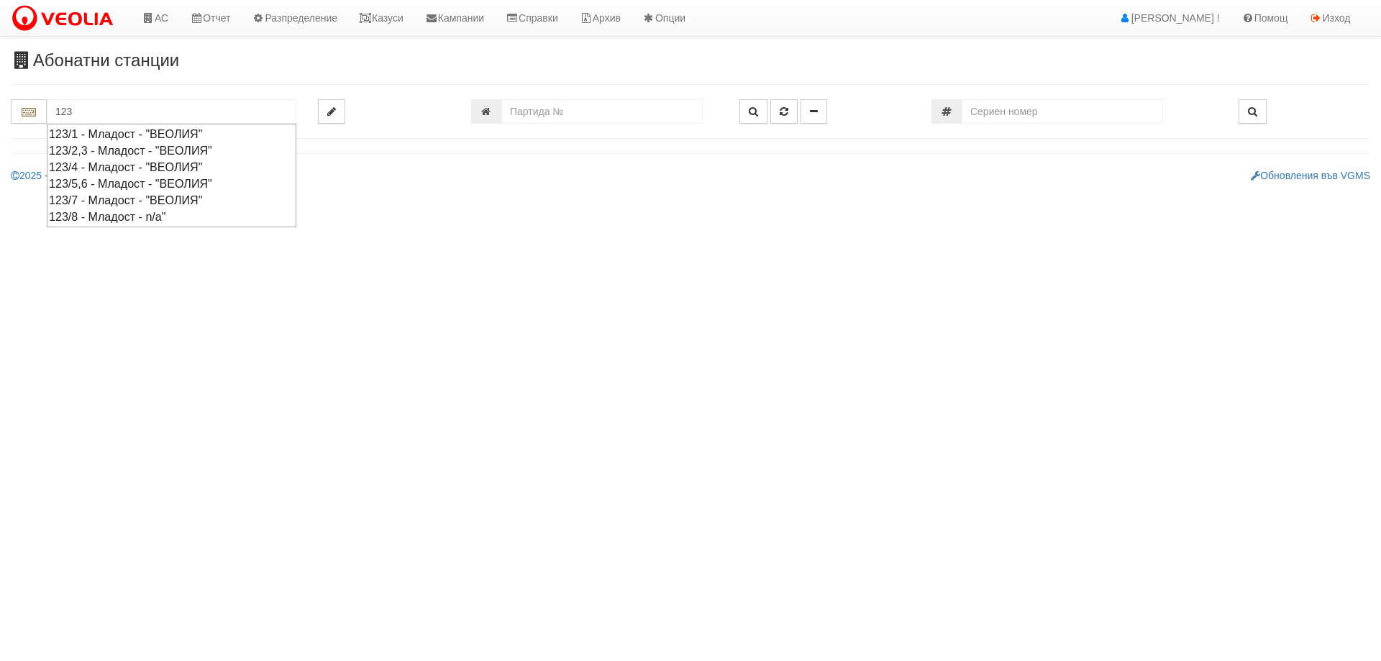
click at [125, 150] on div "123/2,3 - Младост - "ВЕОЛИЯ"" at bounding box center [171, 150] width 245 height 17
type input "123/2,3 - Младост - "ВЕОЛИЯ""
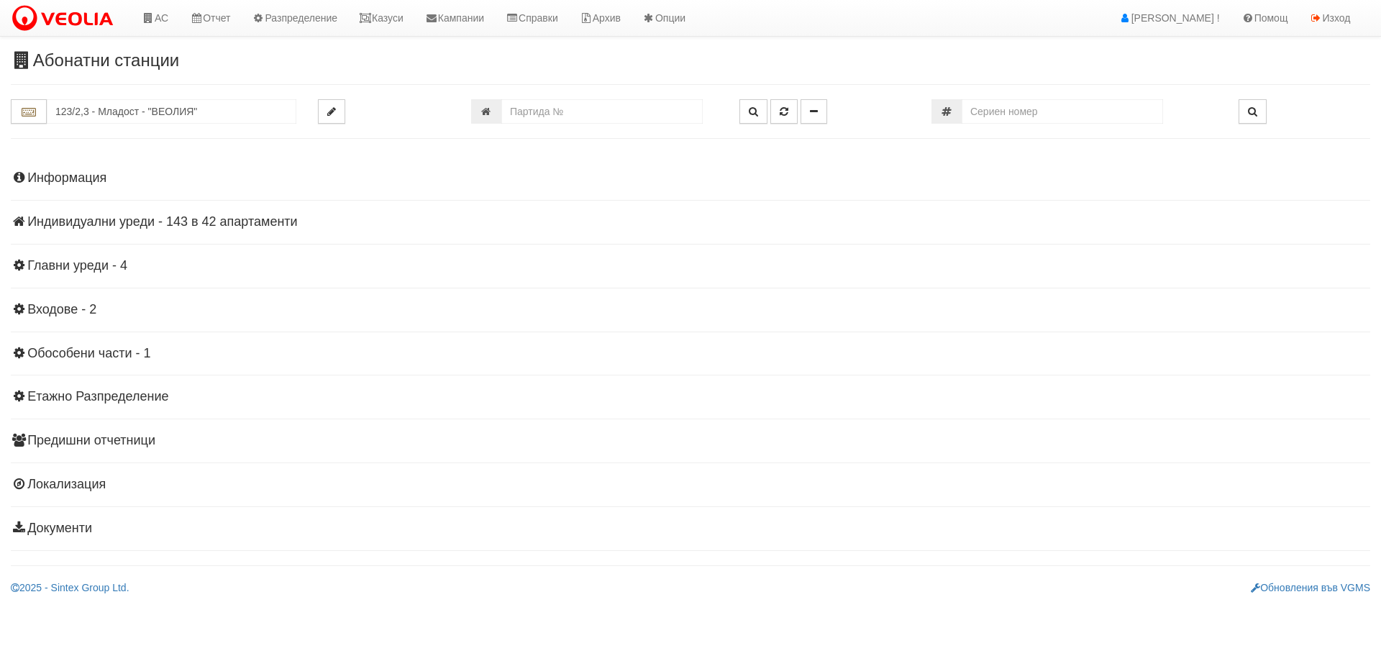
click at [216, 222] on h4 "Индивидуални уреди - 143 в 42 апартаменти" at bounding box center [690, 222] width 1359 height 14
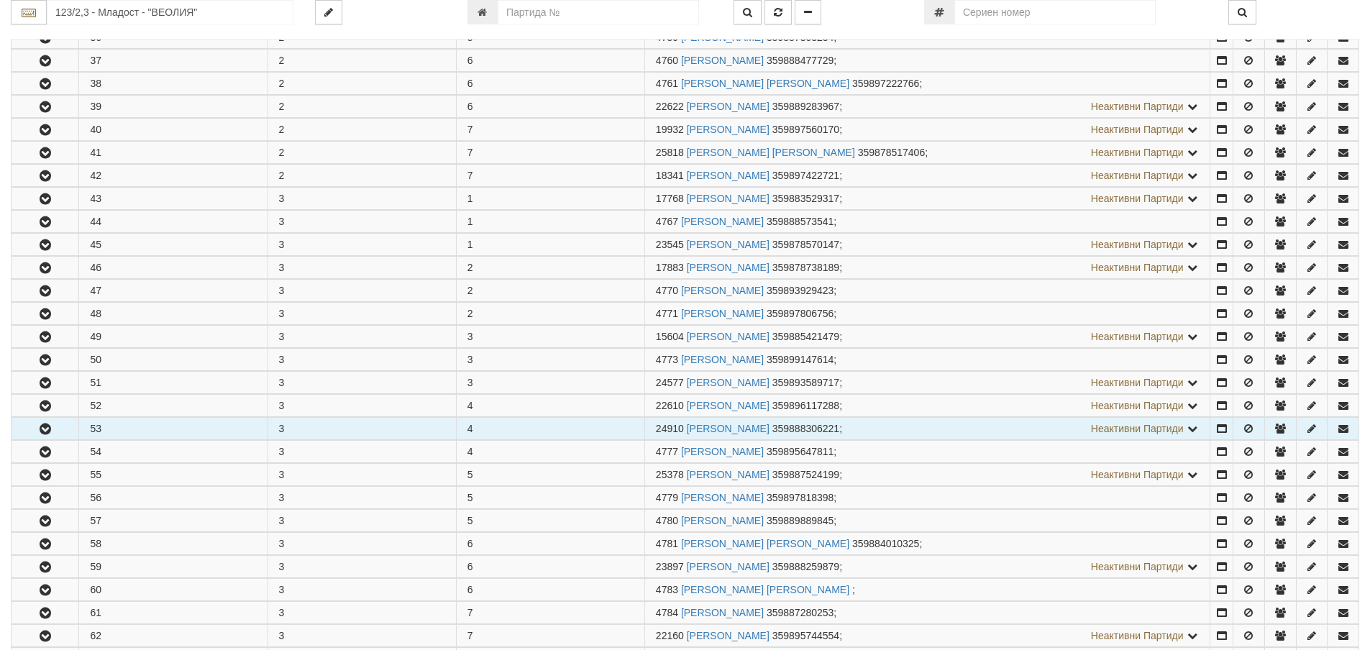
scroll to position [647, 0]
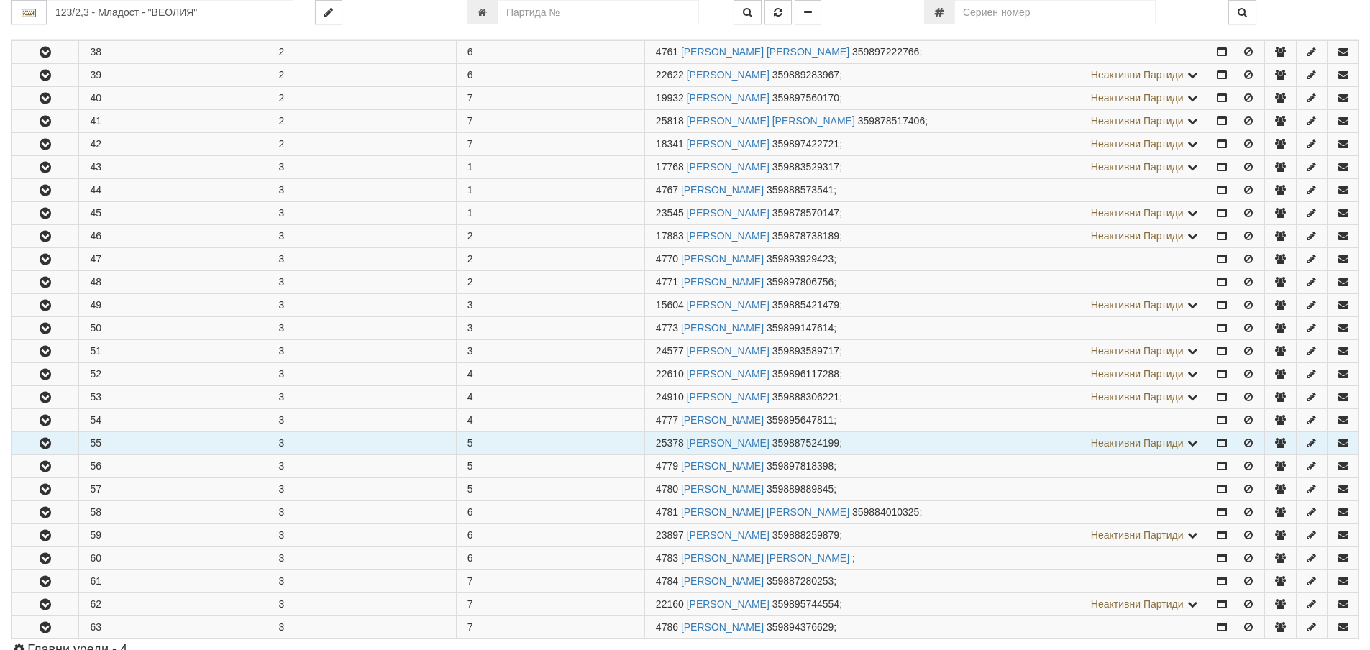
click at [46, 444] on icon "button" at bounding box center [45, 444] width 17 height 10
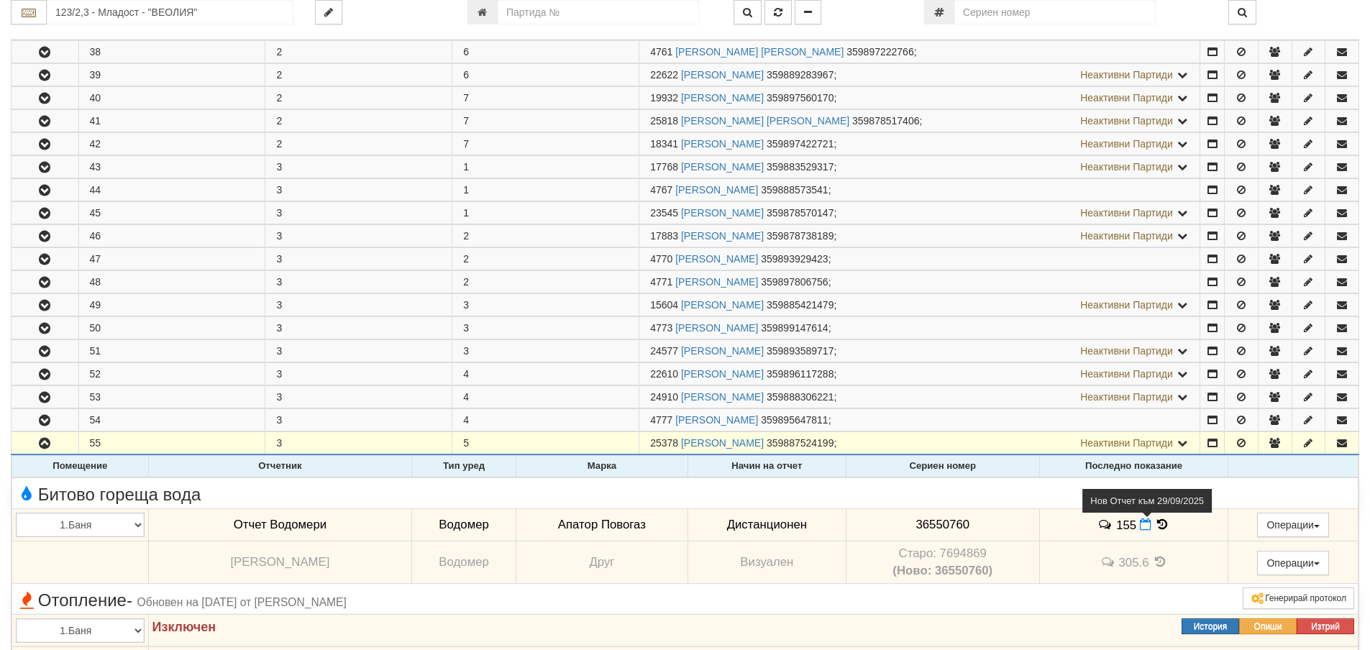
click at [1140, 526] on icon at bounding box center [1146, 525] width 12 height 12
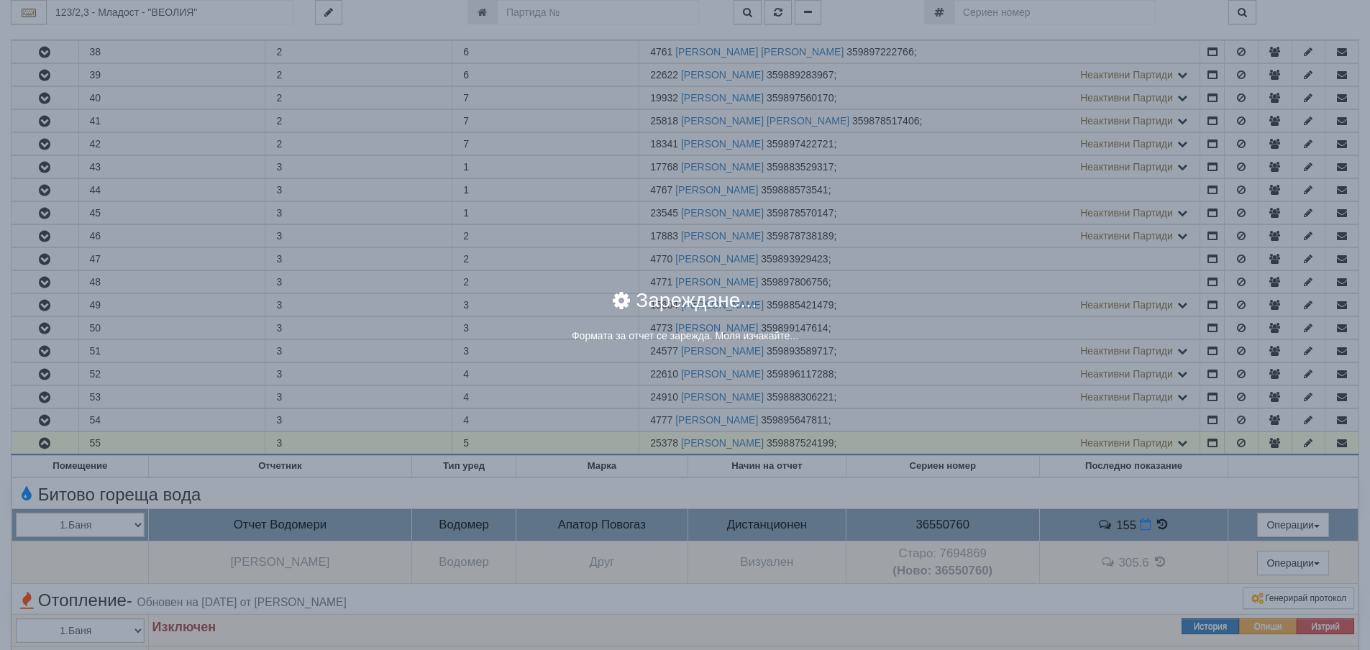
select select "8ac75930-9bfd-e511-80be-8d5a1dced85a"
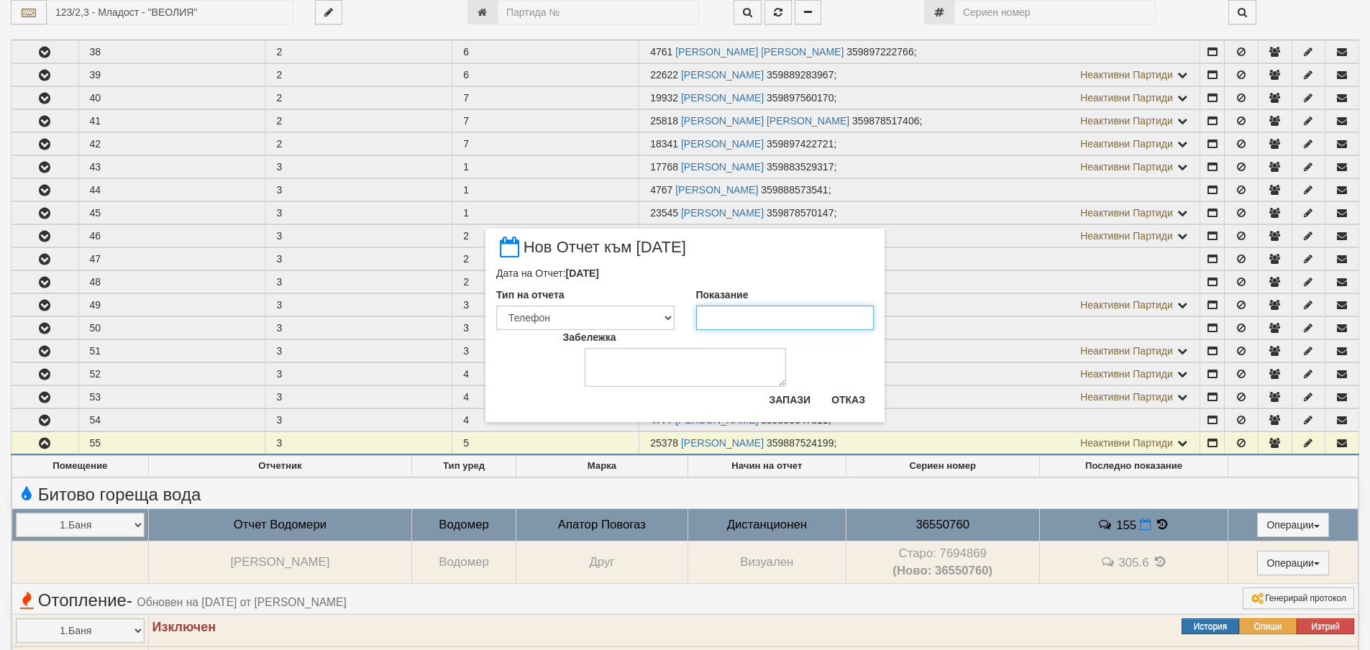
click at [710, 317] on input "Показание" at bounding box center [785, 318] width 178 height 24
type input "155.5"
click at [616, 365] on textarea "Забележка" at bounding box center [685, 367] width 201 height 39
type textarea "30.09.2025"
click at [783, 401] on button "Запази" at bounding box center [789, 399] width 59 height 23
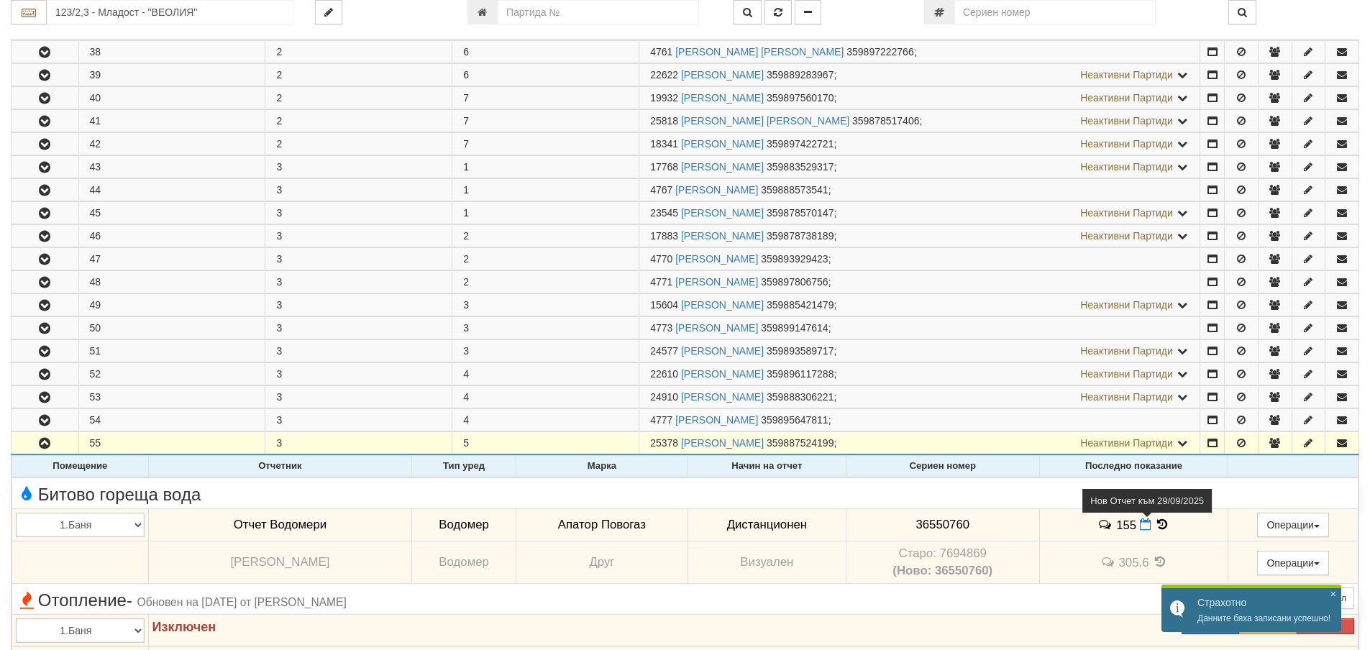
click at [1140, 526] on icon at bounding box center [1146, 525] width 12 height 12
select select "8ac75930-9bfd-e511-80be-8d5a1dced85a"
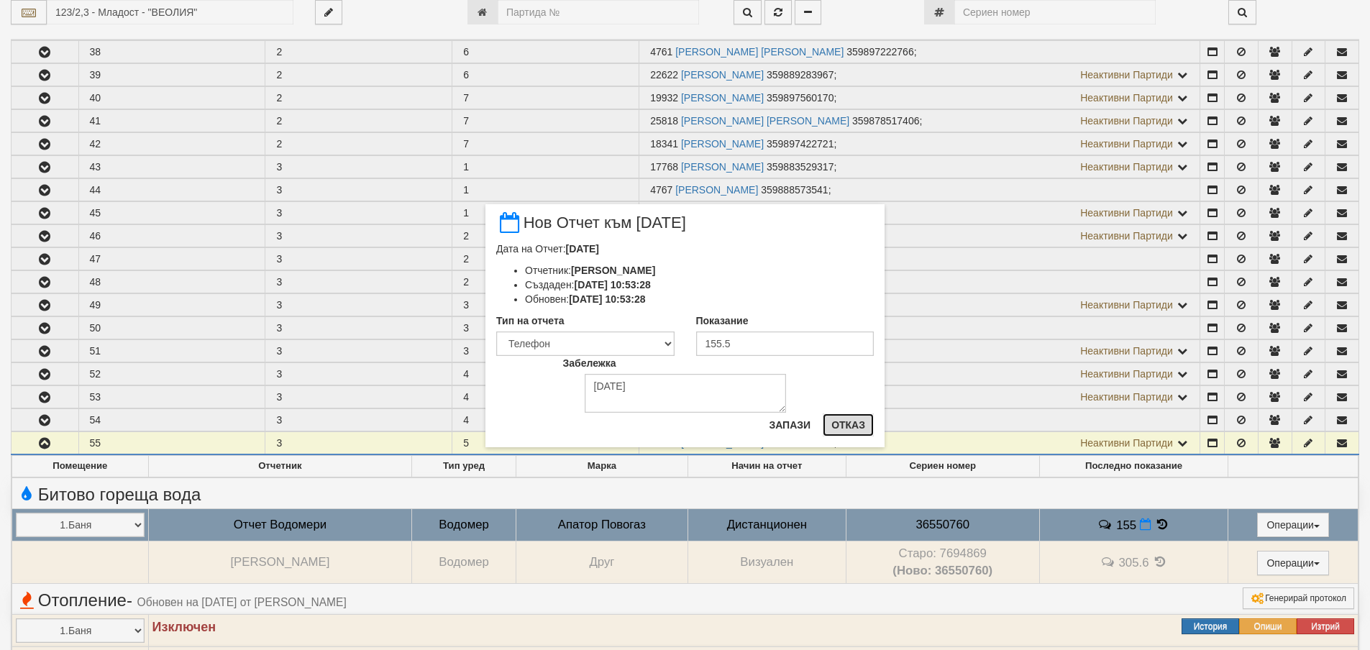
click at [851, 427] on button "Отказ" at bounding box center [848, 425] width 51 height 23
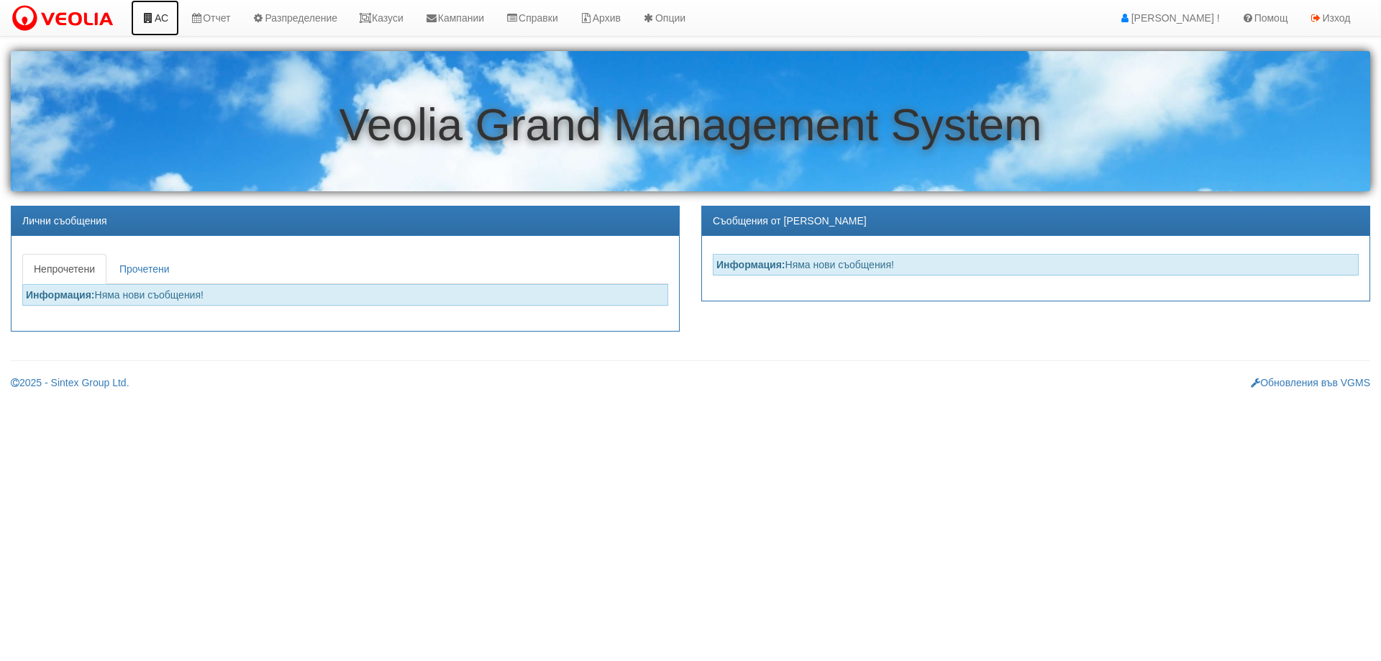
click at [162, 14] on link "АС" at bounding box center [155, 18] width 48 height 36
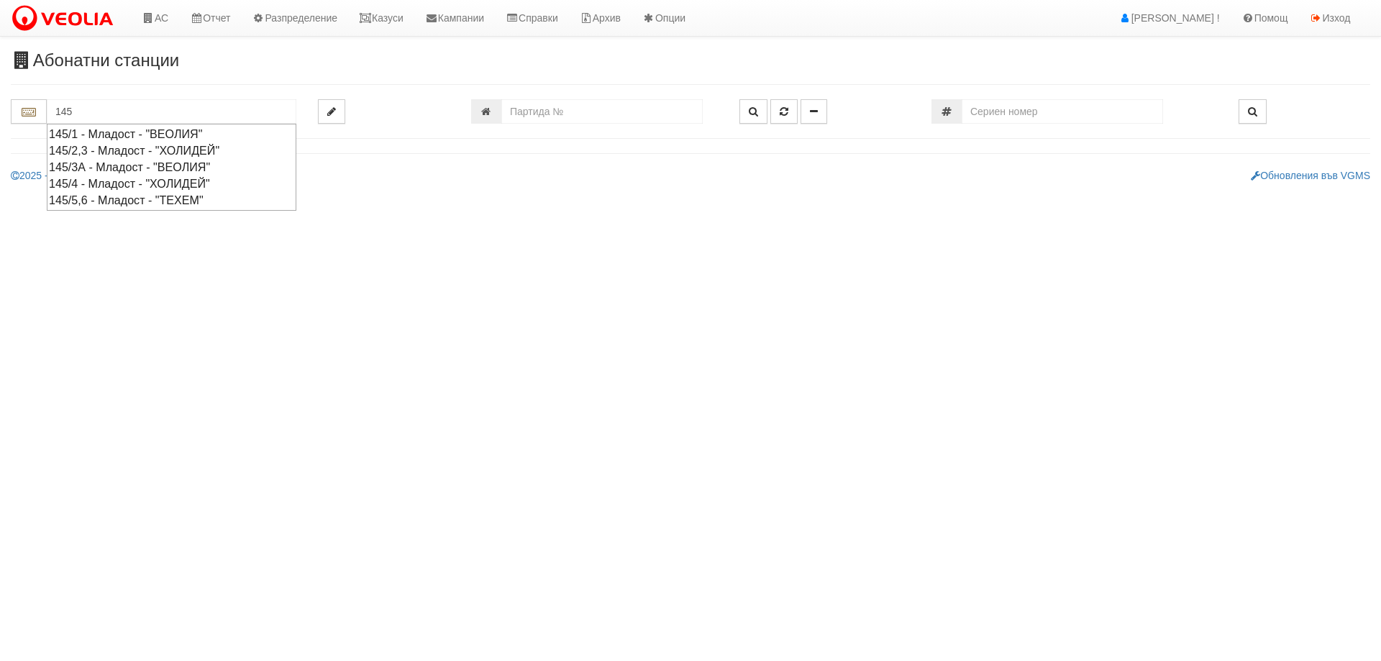
click at [122, 130] on div "145/1 - Младост - "ВЕОЛИЯ"" at bounding box center [171, 134] width 245 height 17
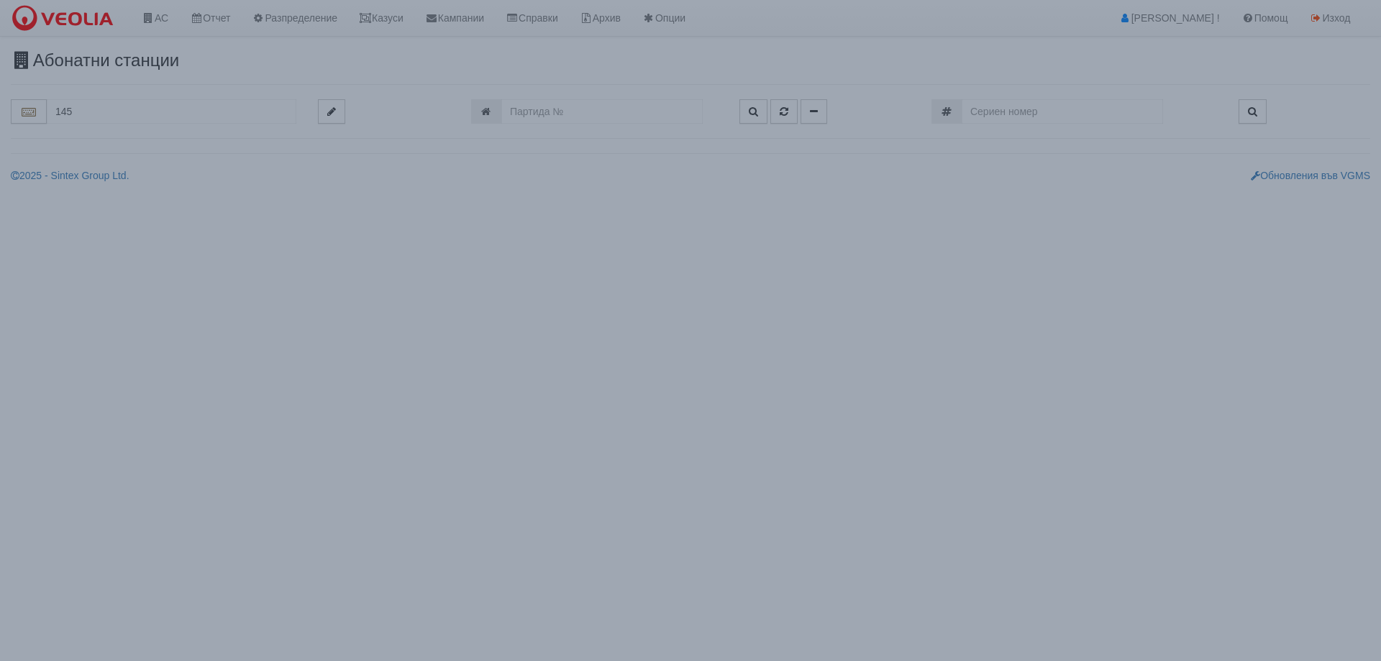
type input "145/1 - Младост - "ВЕОЛИЯ""
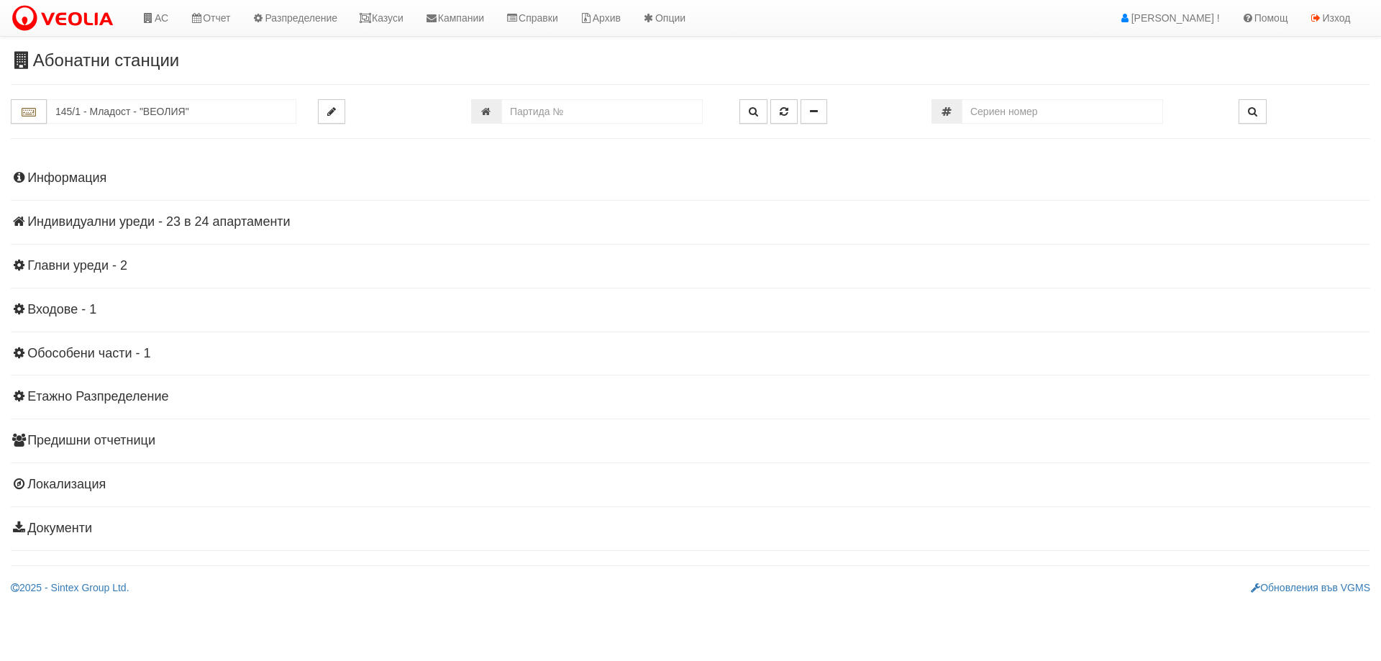
click at [201, 224] on h4 "Индивидуални уреди - 23 в 24 апартаменти" at bounding box center [690, 222] width 1359 height 14
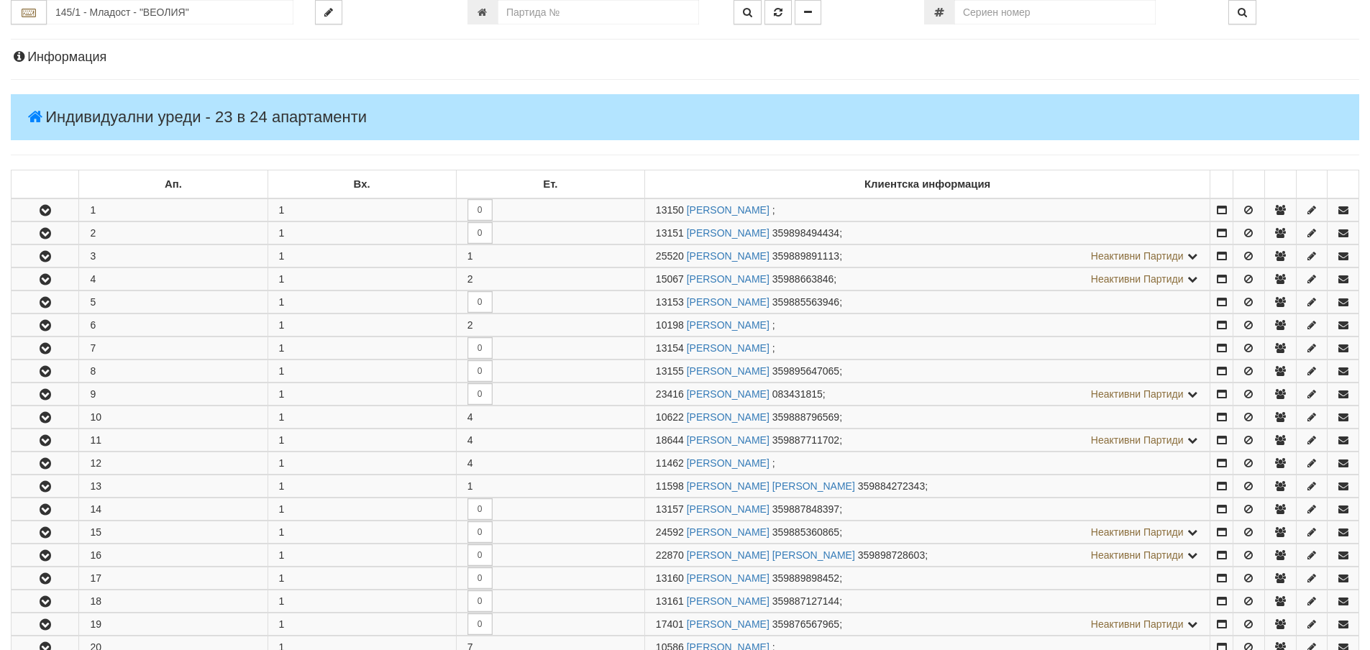
scroll to position [288, 0]
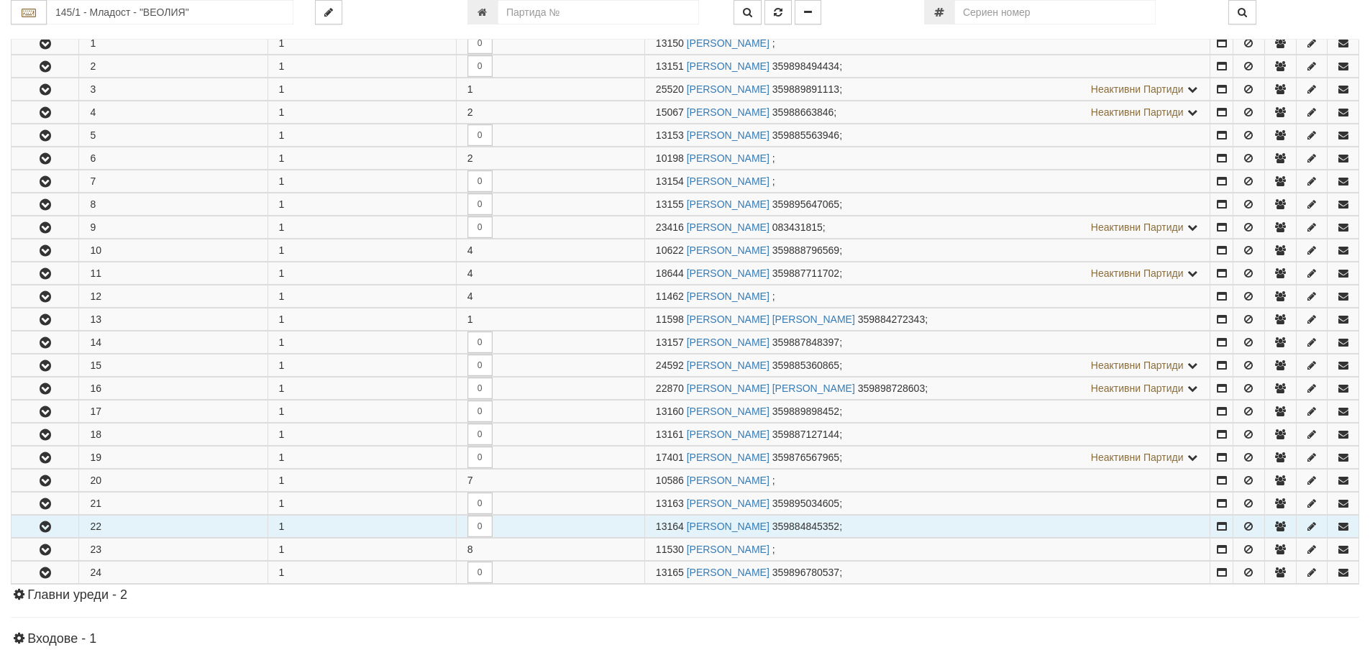
click at [40, 522] on icon "button" at bounding box center [45, 527] width 17 height 10
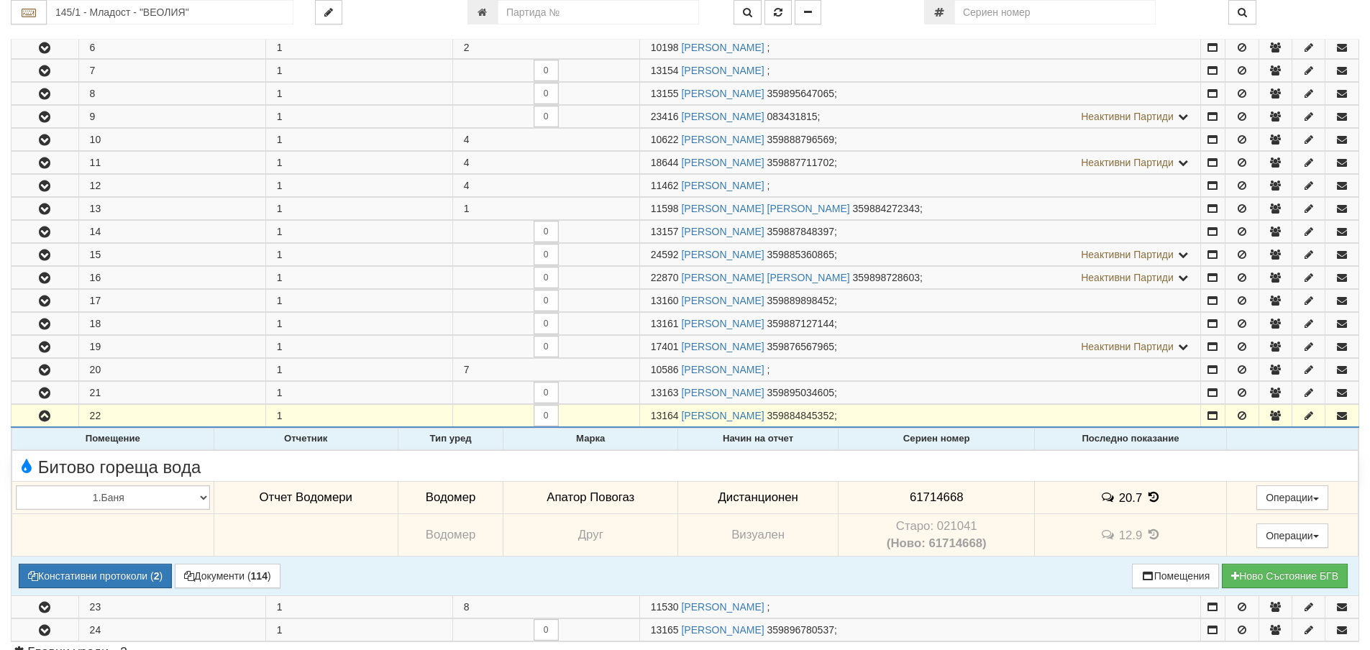
scroll to position [432, 0]
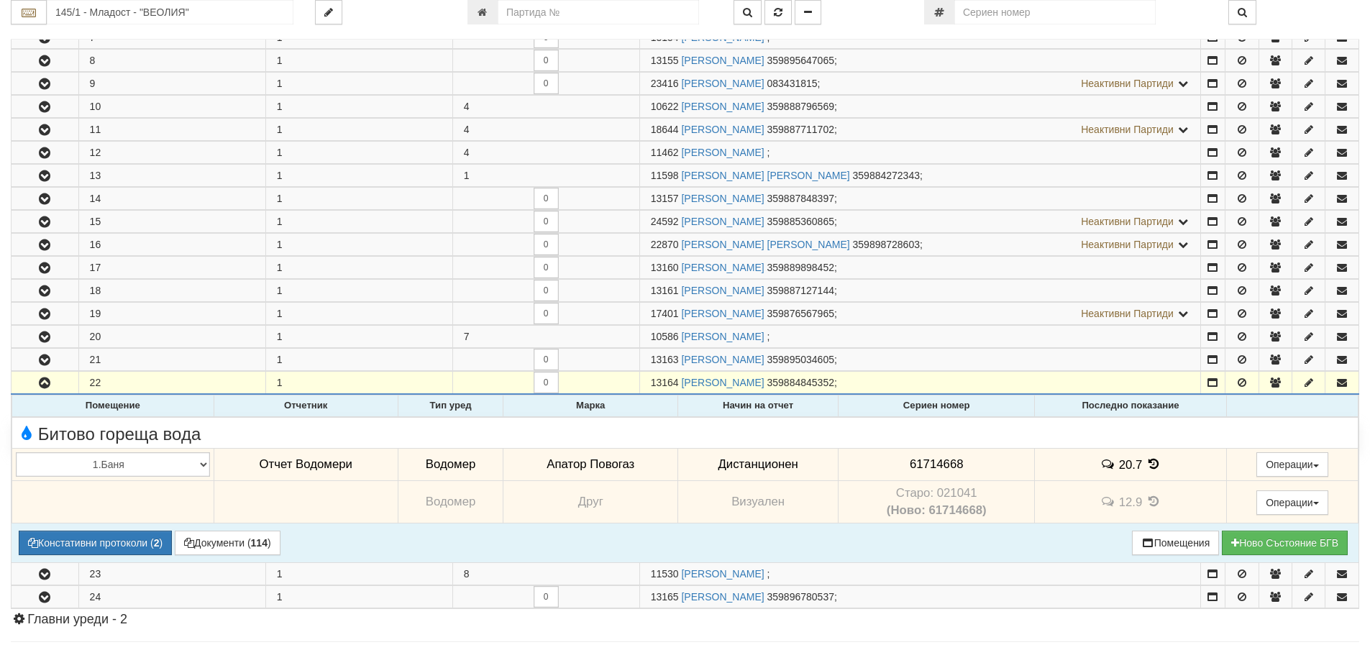
click at [1150, 461] on icon at bounding box center [1154, 464] width 16 height 12
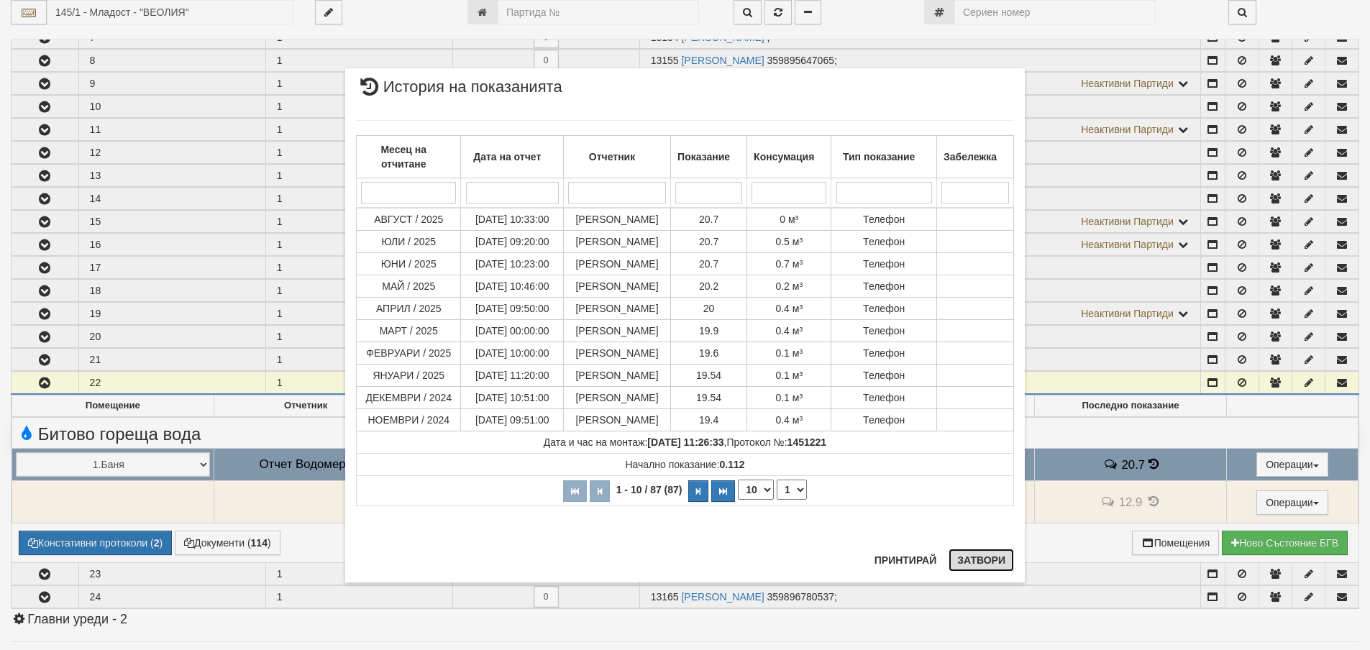
click at [988, 560] on button "Затвори" at bounding box center [981, 560] width 65 height 23
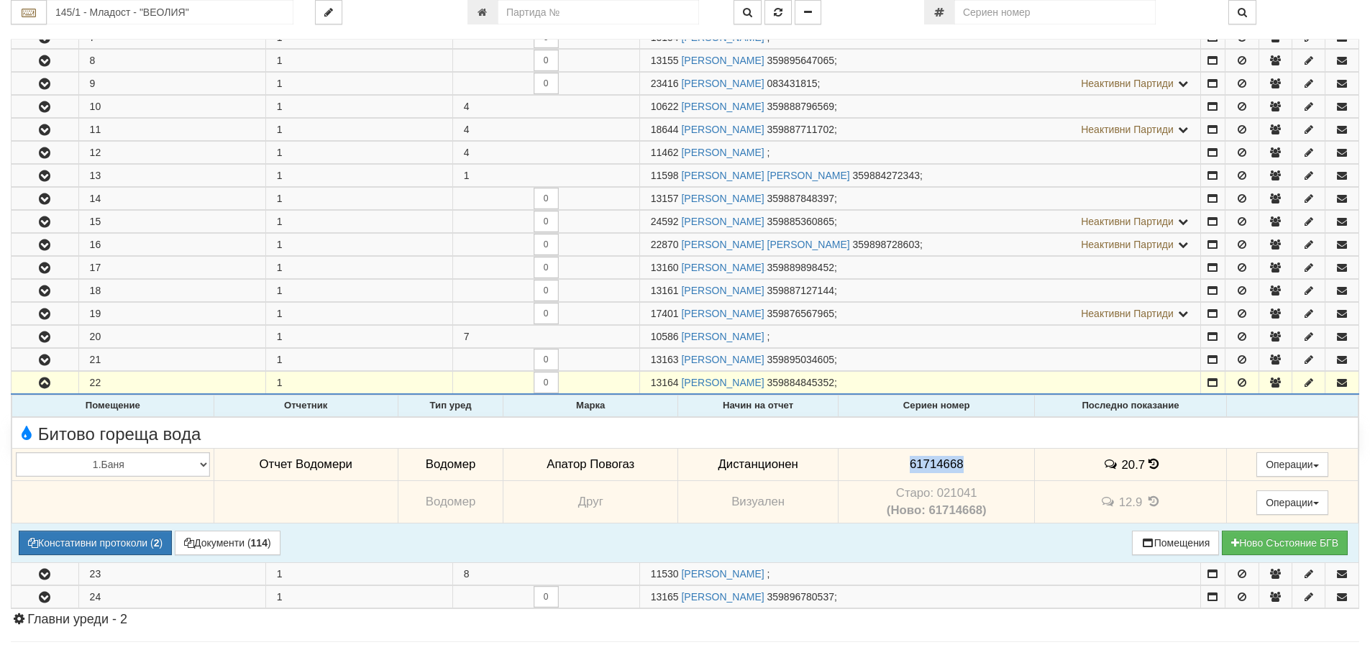
drag, startPoint x: 903, startPoint y: 462, endPoint x: 971, endPoint y: 466, distance: 67.7
click at [971, 466] on td "61714668" at bounding box center [937, 464] width 196 height 33
copy span "61714668"
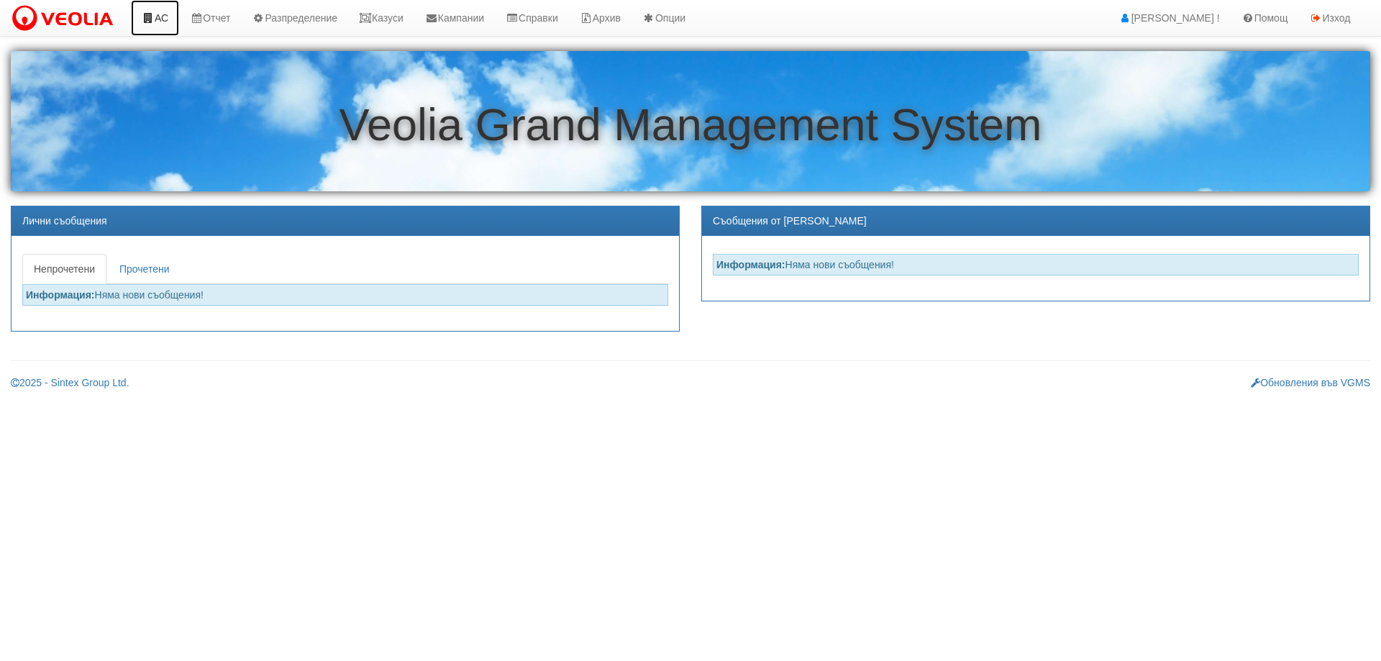
click at [160, 19] on link "АС" at bounding box center [155, 18] width 48 height 36
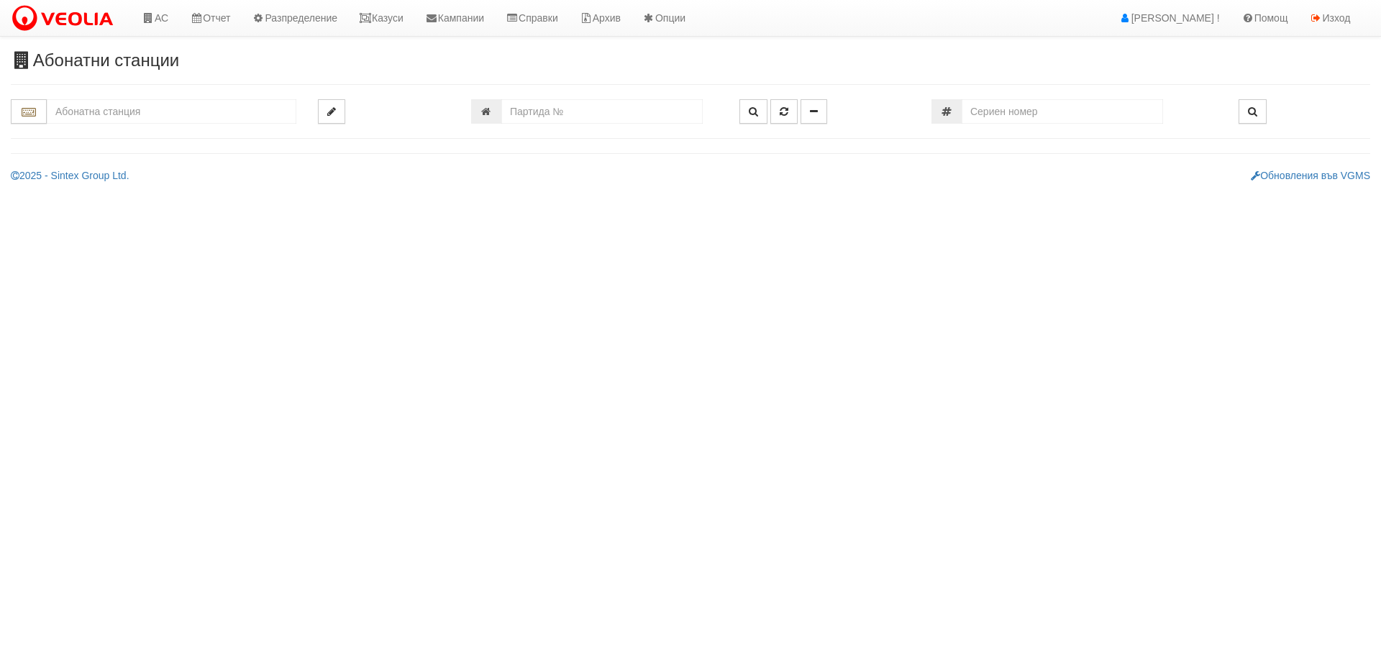
click at [140, 114] on input "text" at bounding box center [172, 111] width 250 height 24
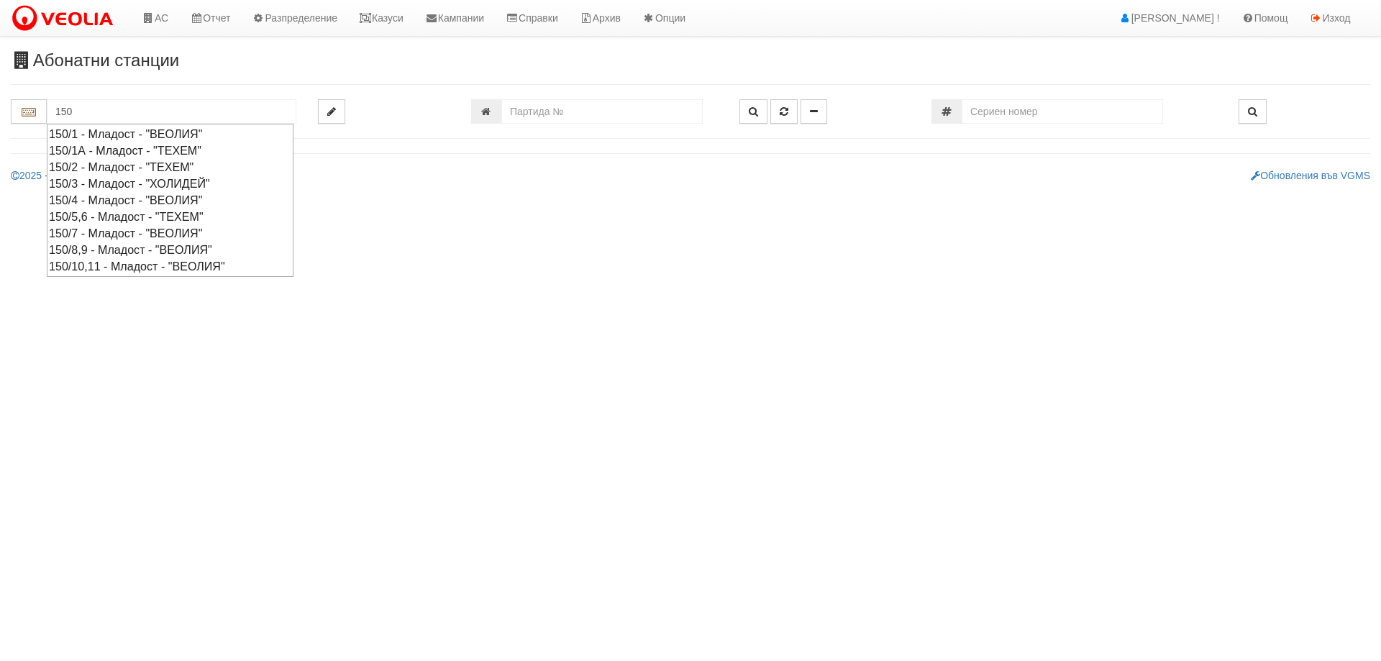
click at [134, 234] on div "150/7 - Младост - "ВЕОЛИЯ"" at bounding box center [170, 233] width 242 height 17
type input "150/7 - Младост - "ВЕОЛИЯ""
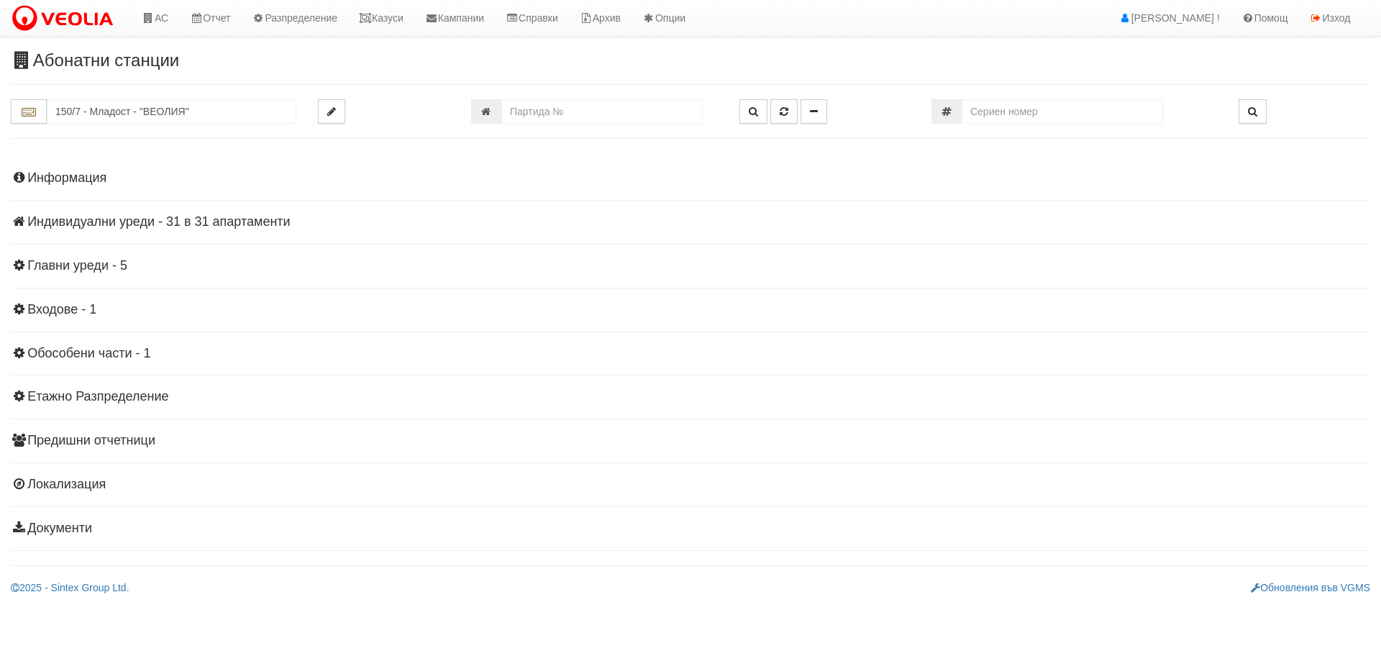
click at [154, 215] on h4 "Индивидуални уреди - 31 в 31 апартаменти" at bounding box center [690, 222] width 1359 height 14
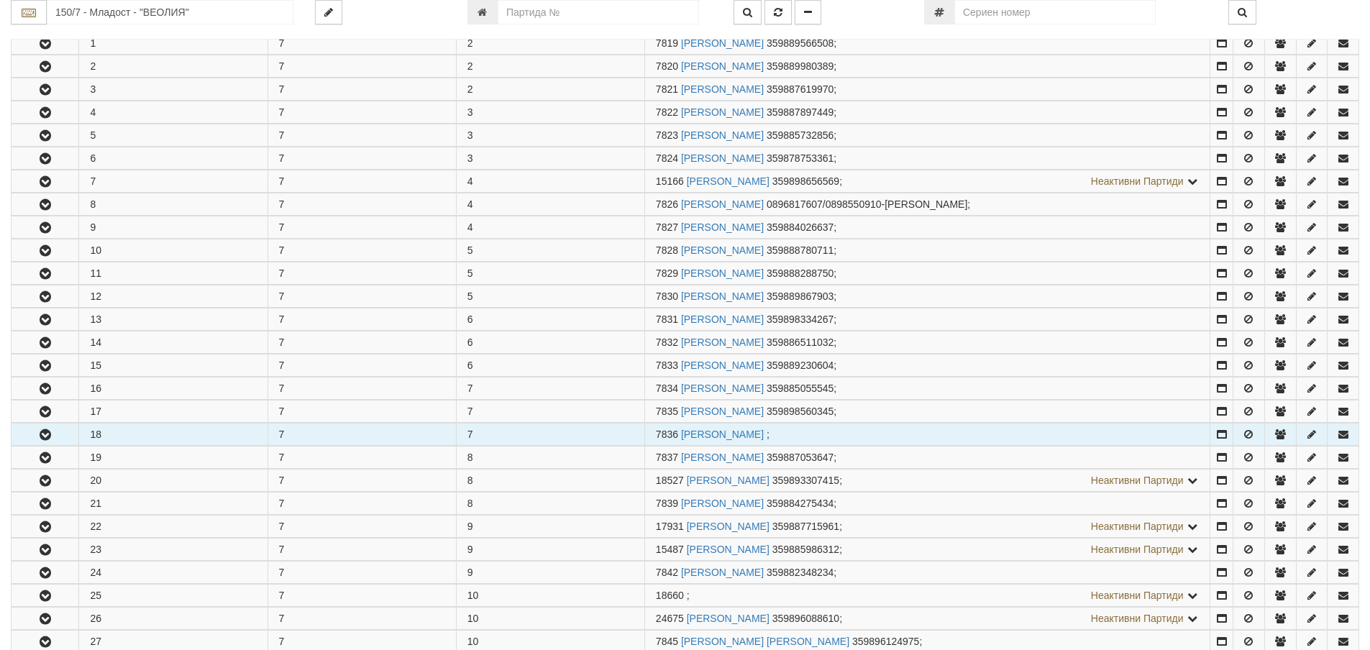
scroll to position [432, 0]
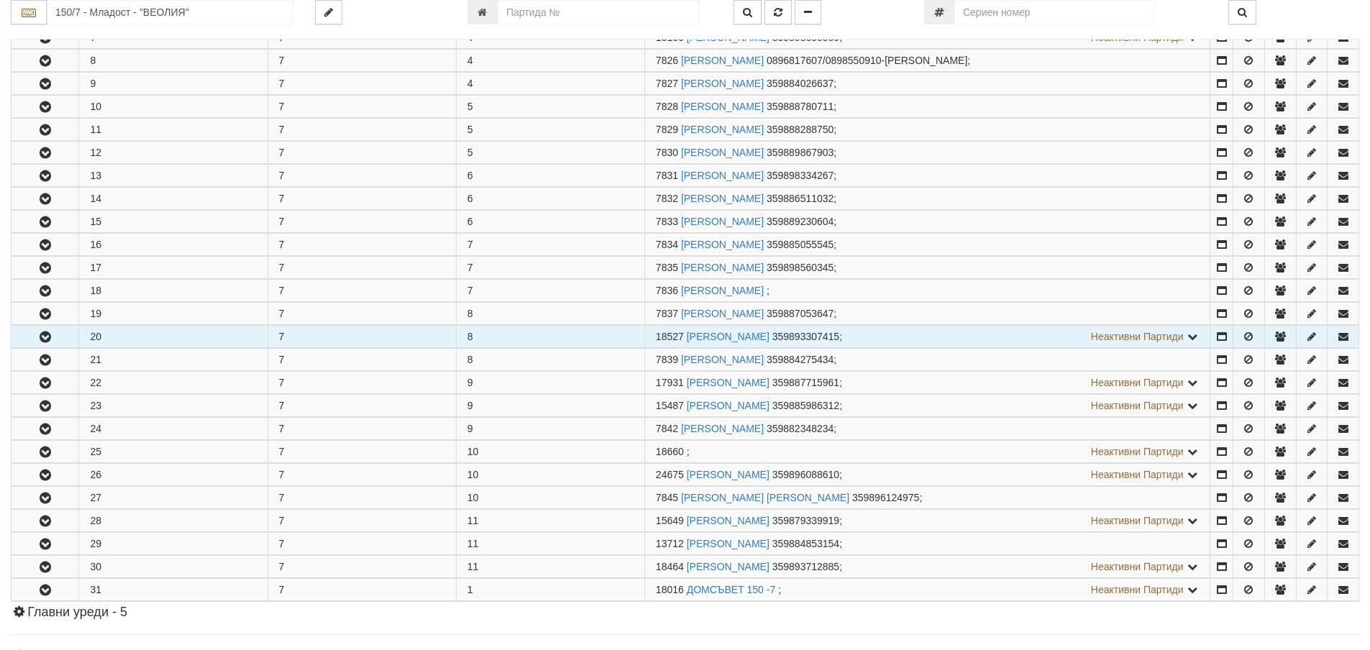
click at [43, 339] on icon "button" at bounding box center [45, 337] width 17 height 10
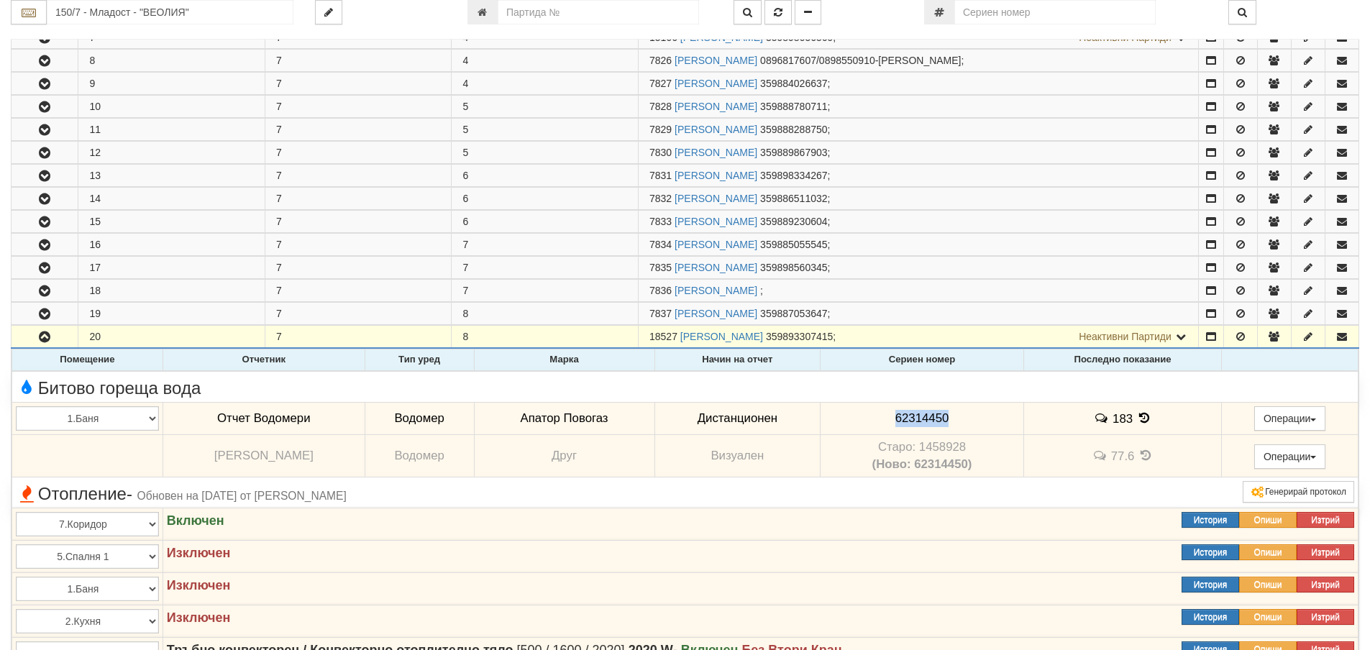
drag, startPoint x: 887, startPoint y: 417, endPoint x: 942, endPoint y: 416, distance: 54.7
click at [942, 416] on td "62314450" at bounding box center [922, 418] width 203 height 33
copy span "62314450"
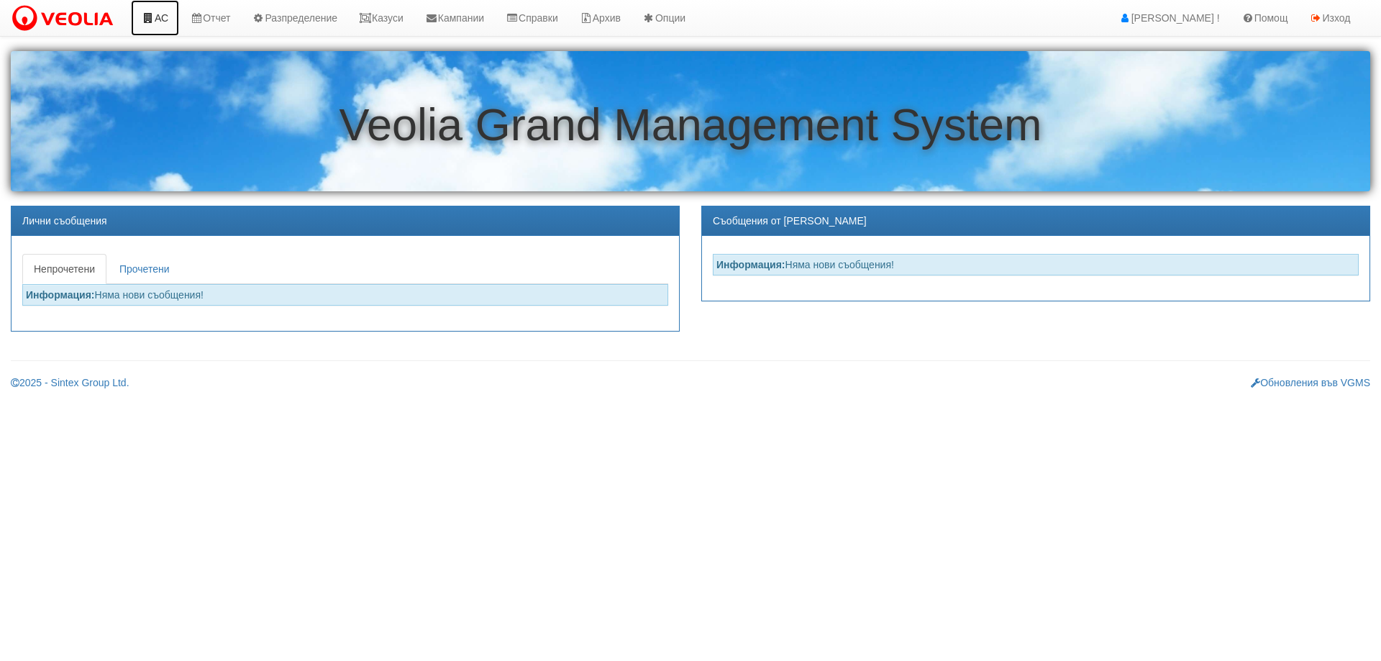
click at [152, 22] on icon at bounding box center [148, 18] width 13 height 10
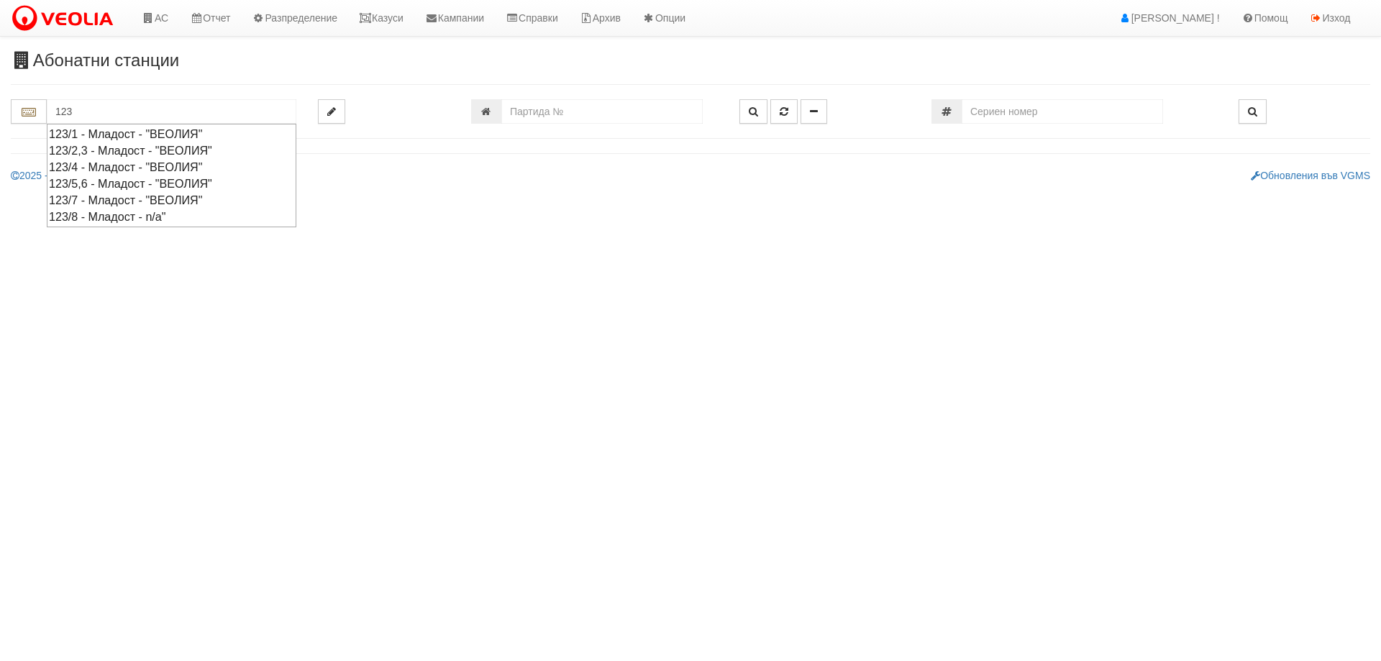
click at [119, 132] on div "123/1 - Младост - "ВЕОЛИЯ"" at bounding box center [171, 134] width 245 height 17
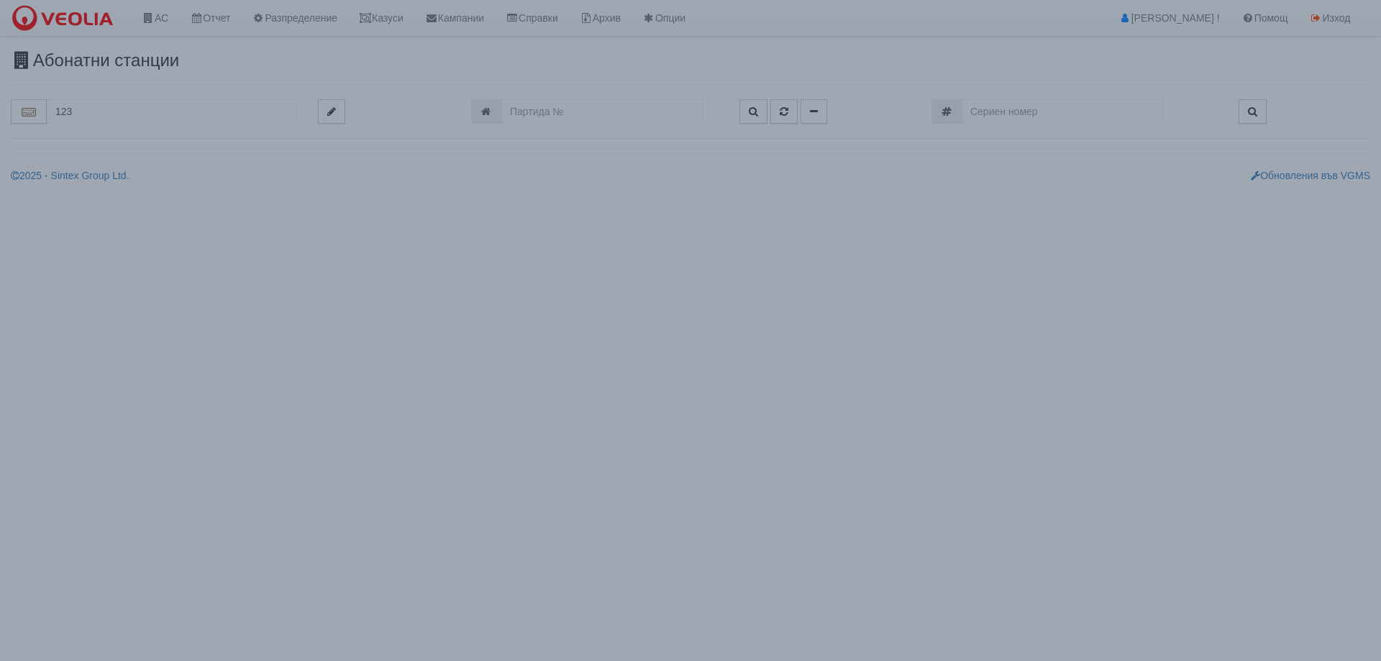
type input "123/1 - Младост - "ВЕОЛИЯ""
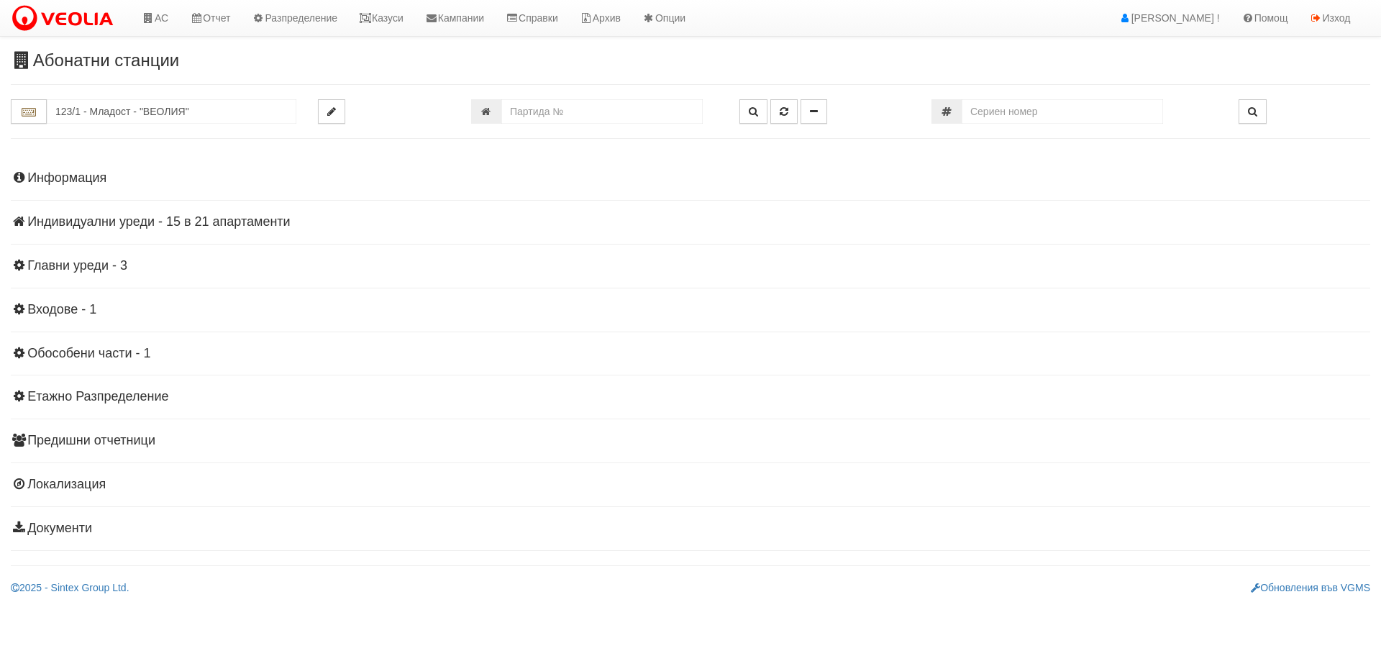
click at [195, 222] on h4 "Индивидуални уреди - 15 в 21 апартаменти" at bounding box center [690, 222] width 1359 height 14
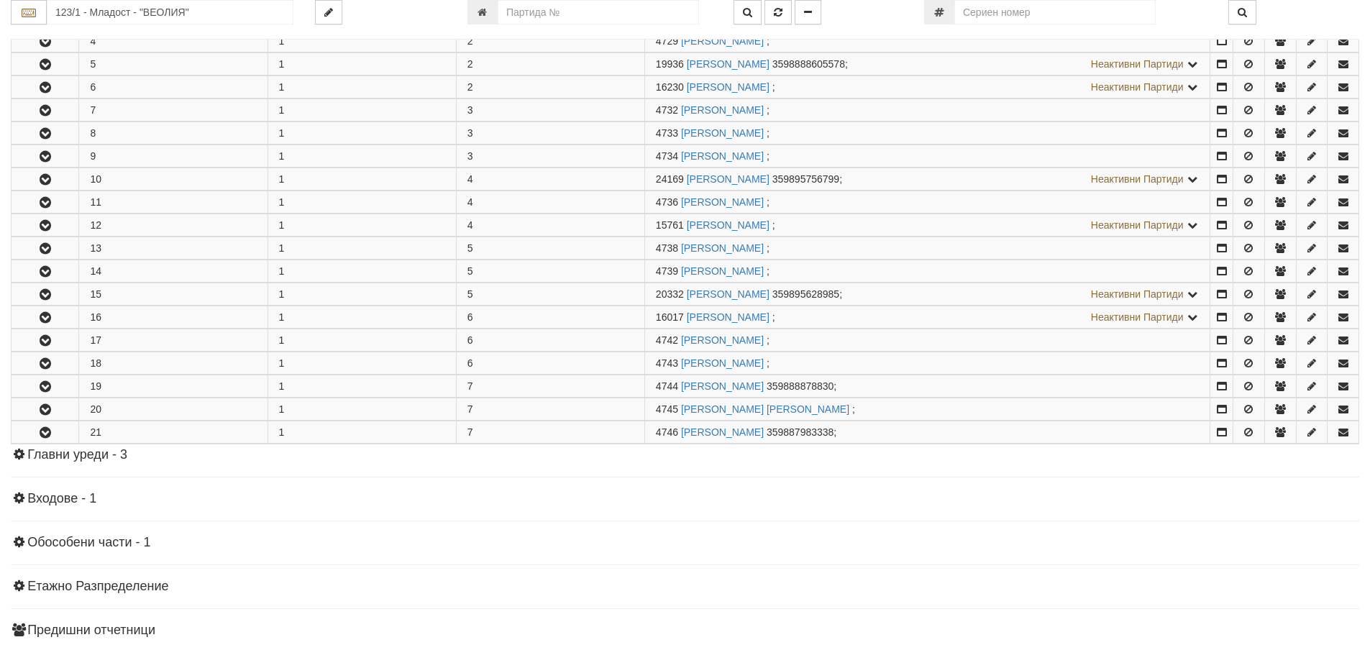
scroll to position [360, 0]
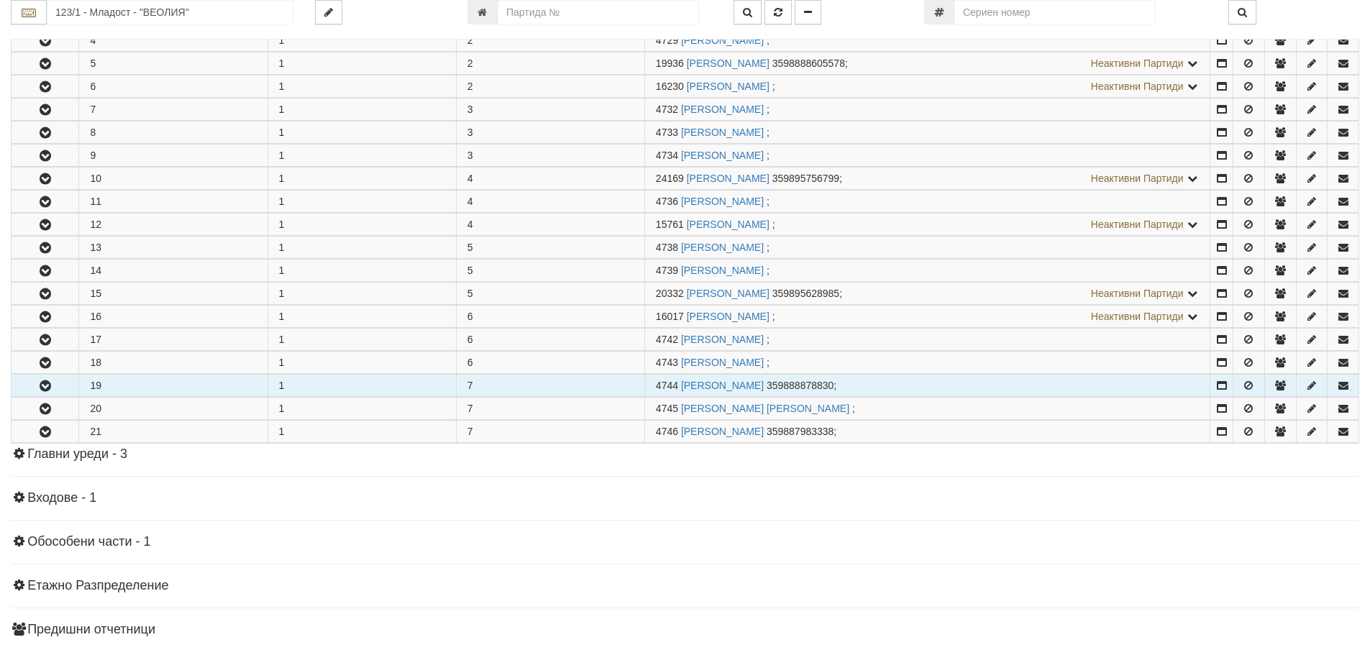
click at [46, 385] on icon "button" at bounding box center [45, 386] width 17 height 10
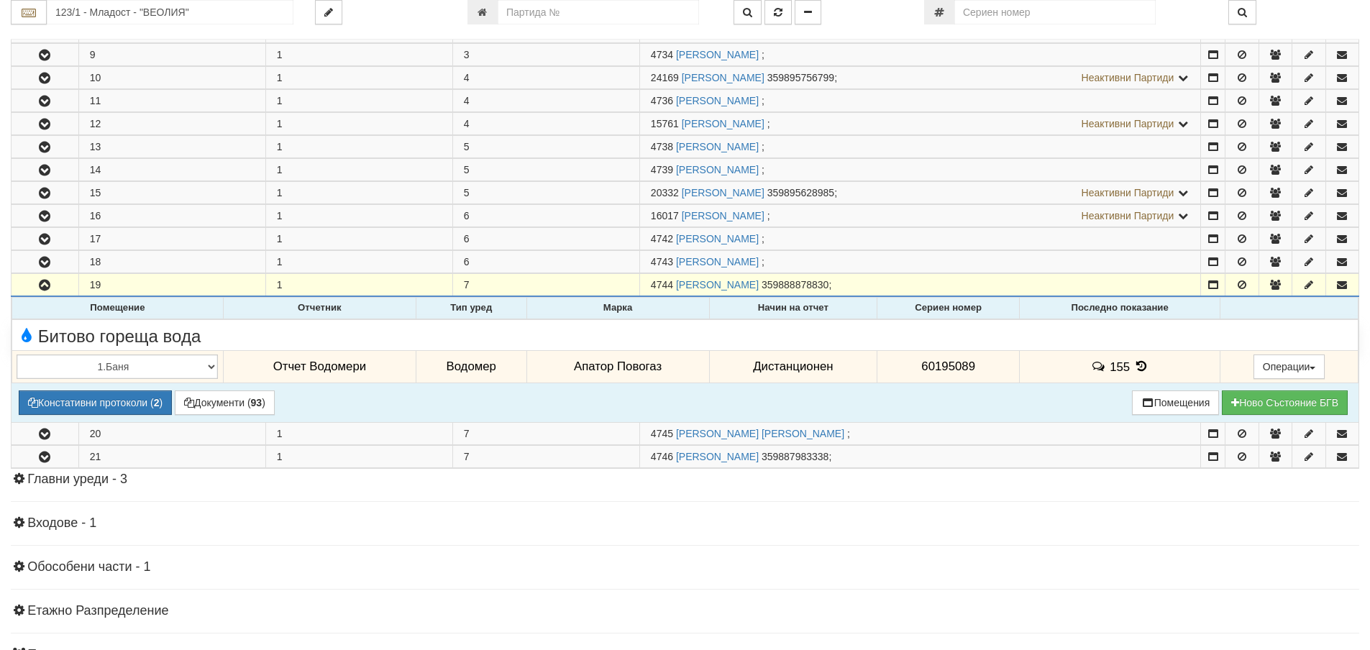
scroll to position [503, 0]
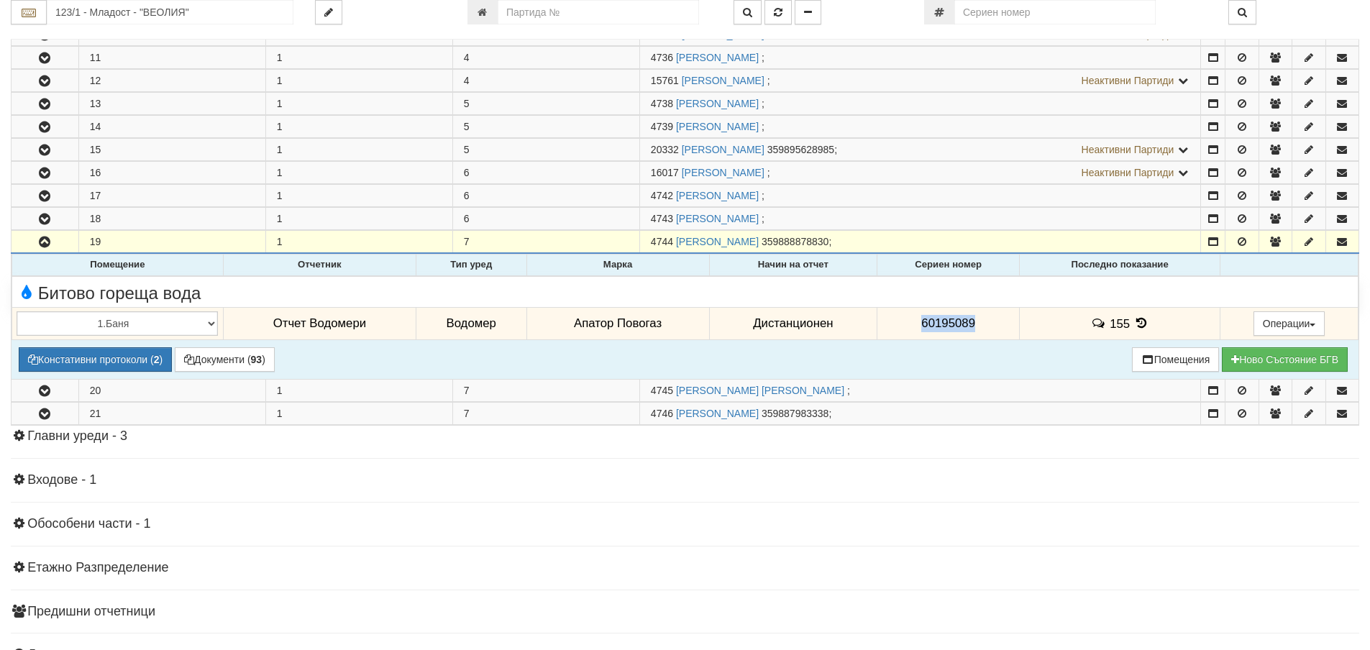
drag, startPoint x: 919, startPoint y: 325, endPoint x: 997, endPoint y: 332, distance: 77.9
click at [997, 332] on td "60195089" at bounding box center [948, 323] width 142 height 33
copy span "60195089"
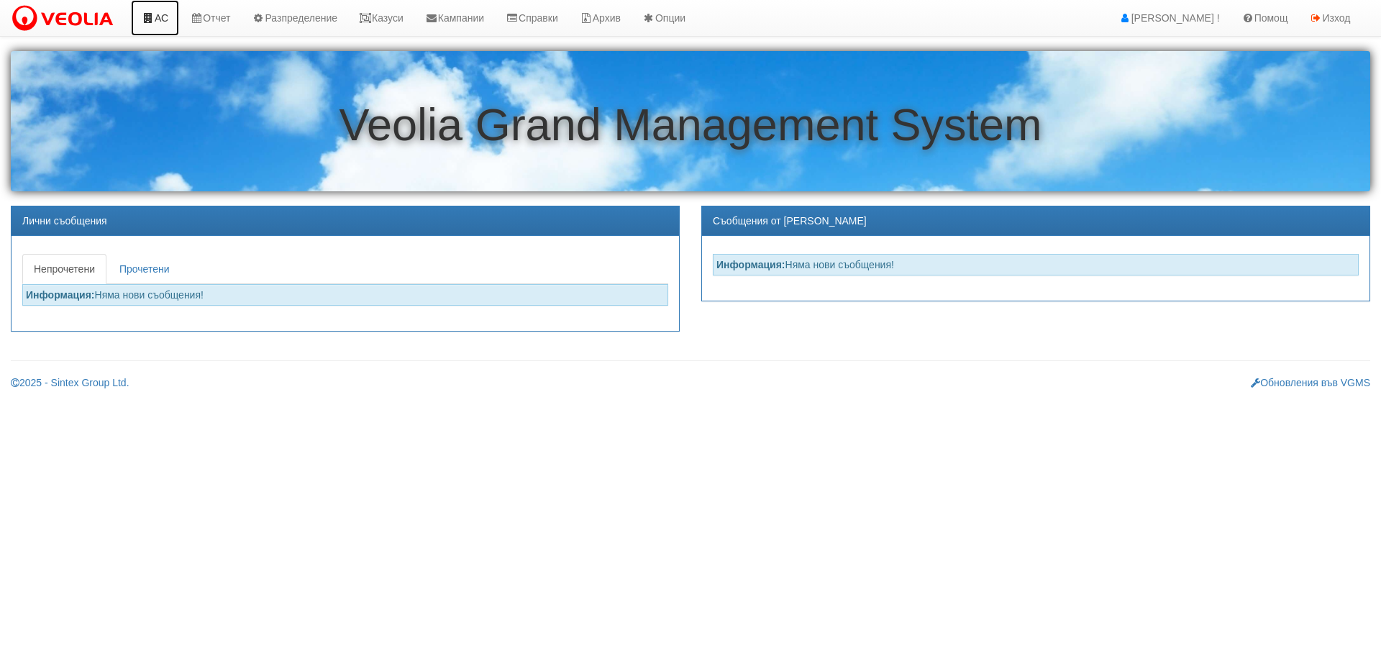
click at [158, 21] on link "АС" at bounding box center [155, 18] width 48 height 36
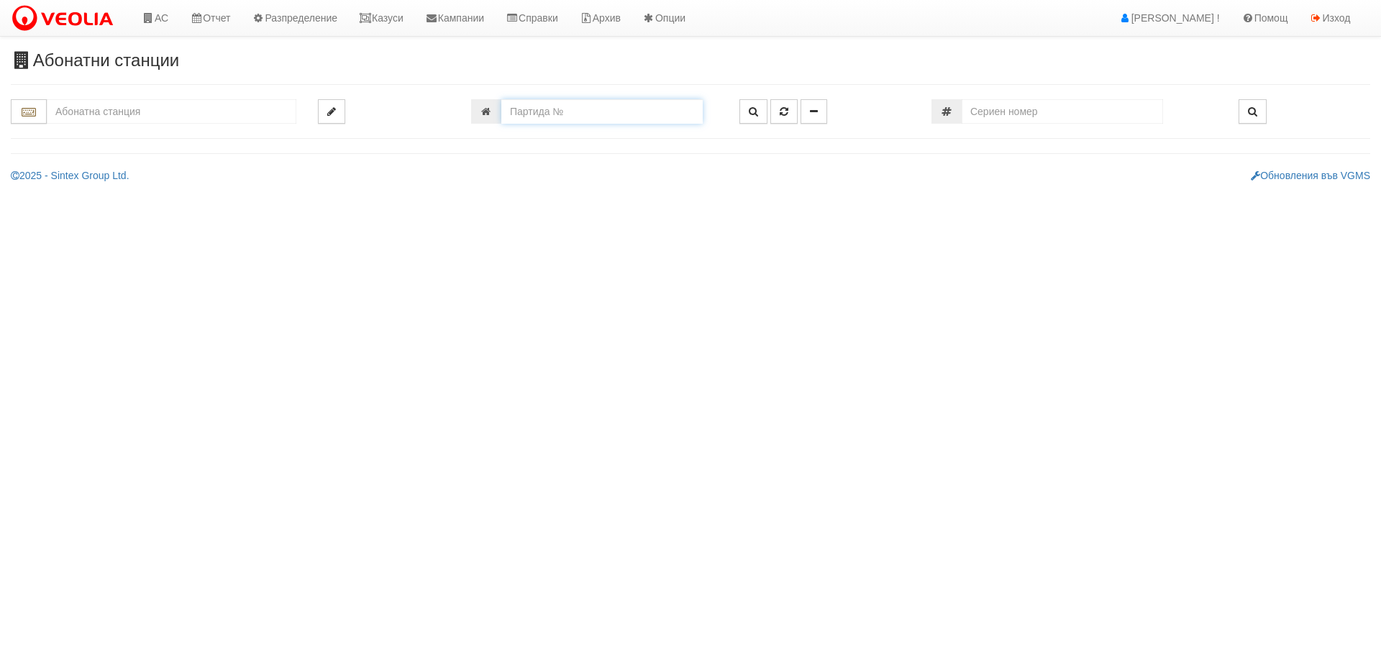
click at [549, 102] on input "number" at bounding box center [601, 111] width 201 height 24
type input "4358"
type input "119/1 - "[PERSON_NAME] [GEOGRAPHIC_DATA] " ЕАД"
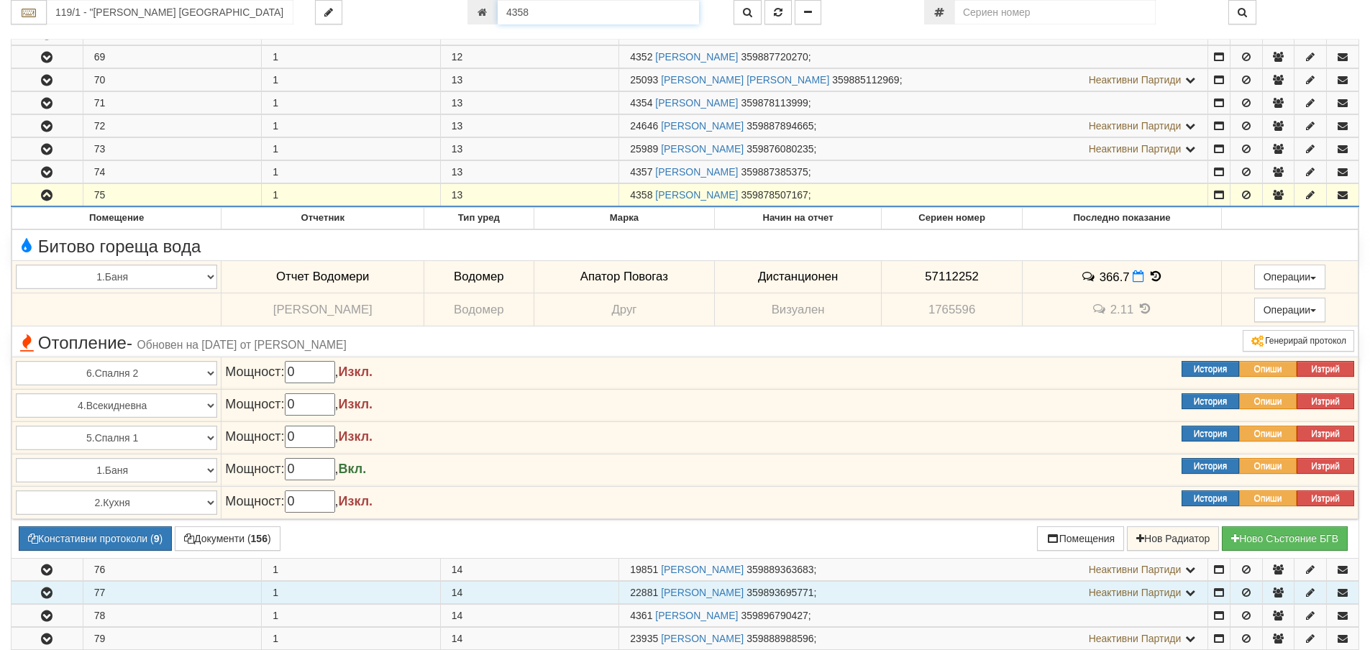
scroll to position [1820, 0]
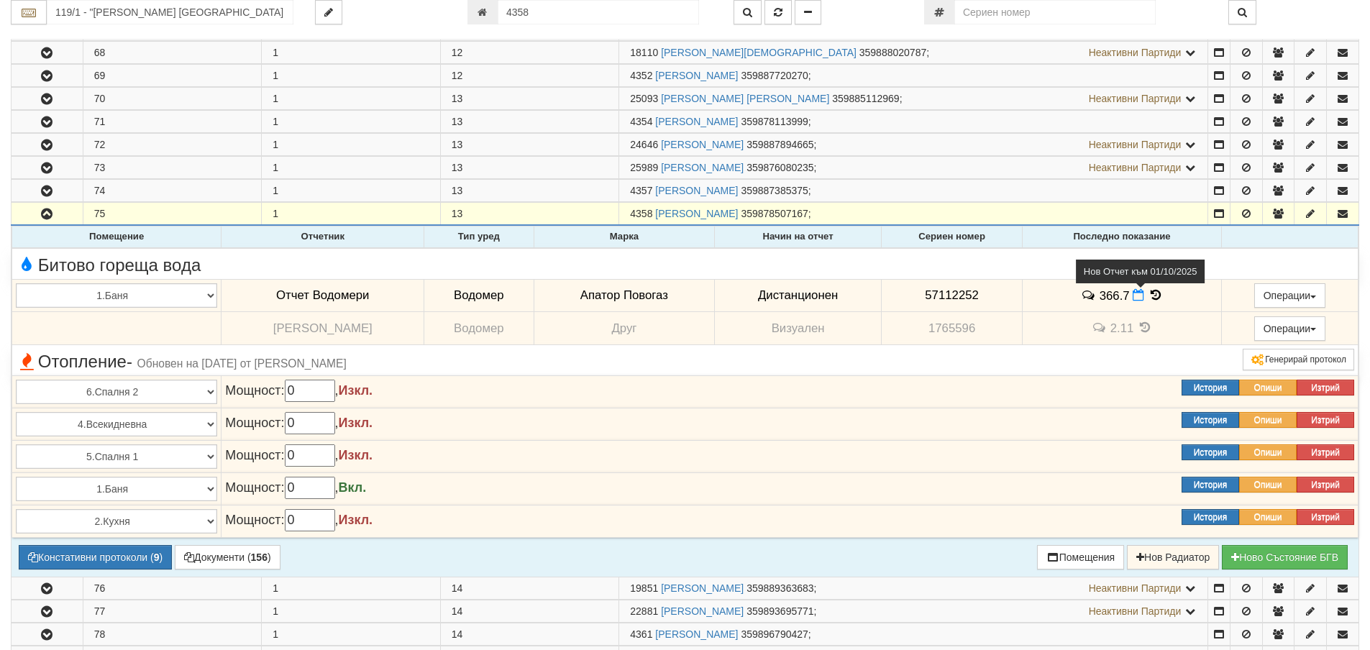
click at [1134, 296] on icon at bounding box center [1139, 295] width 12 height 12
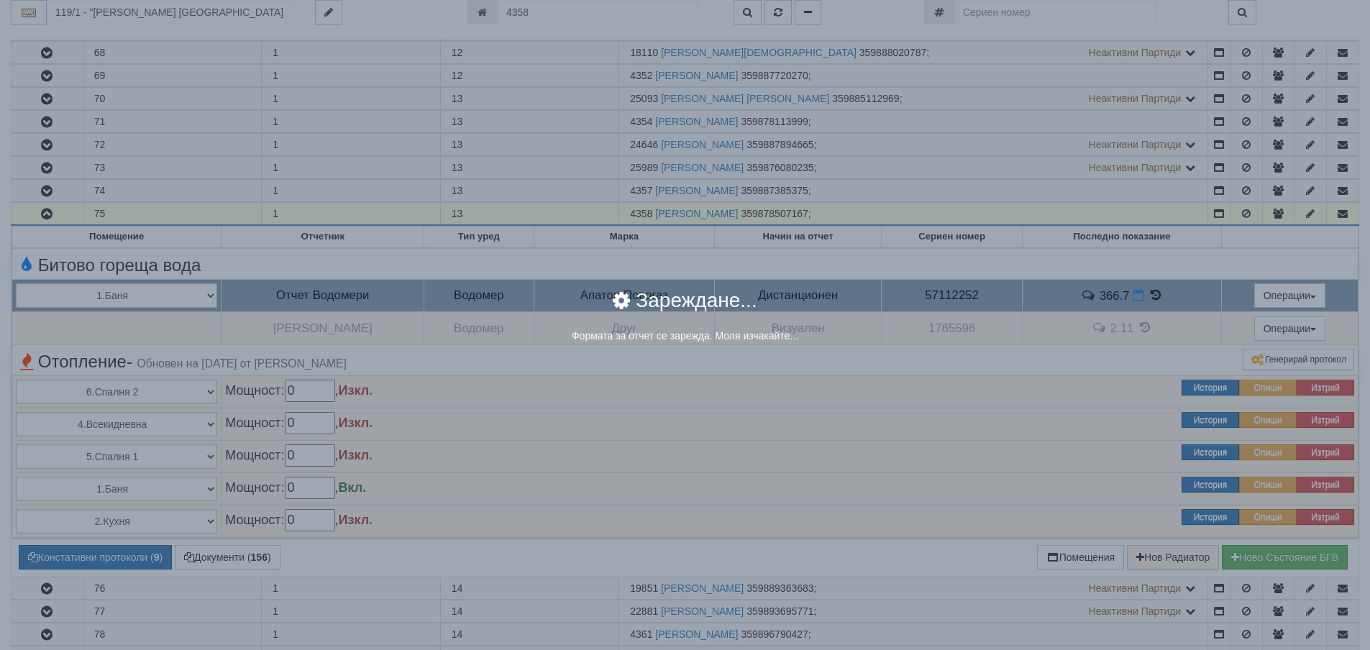
select select "8ac75930-9bfd-e511-80be-8d5a1dced85a"
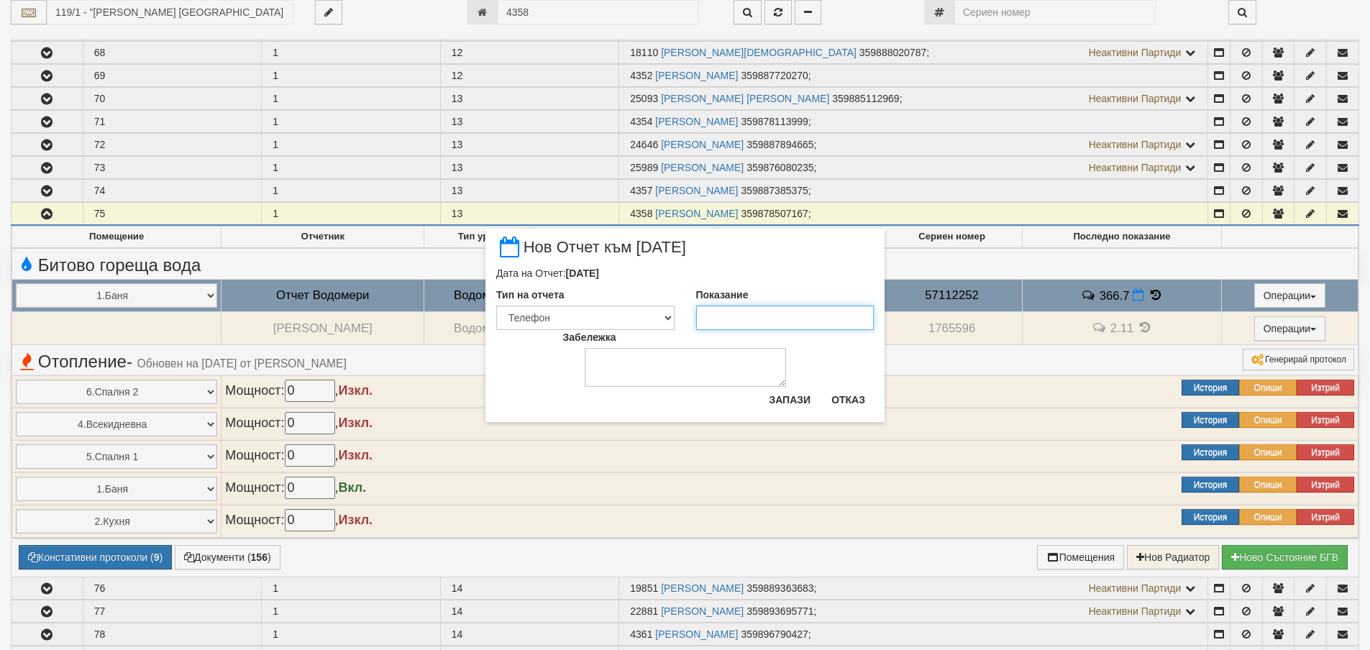
click at [730, 318] on input "Показание" at bounding box center [785, 318] width 178 height 24
type input "366.7"
click at [642, 355] on textarea "Забележка" at bounding box center [685, 367] width 201 height 39
type textarea "30.09.2025"
click at [796, 401] on button "Запази" at bounding box center [789, 399] width 59 height 23
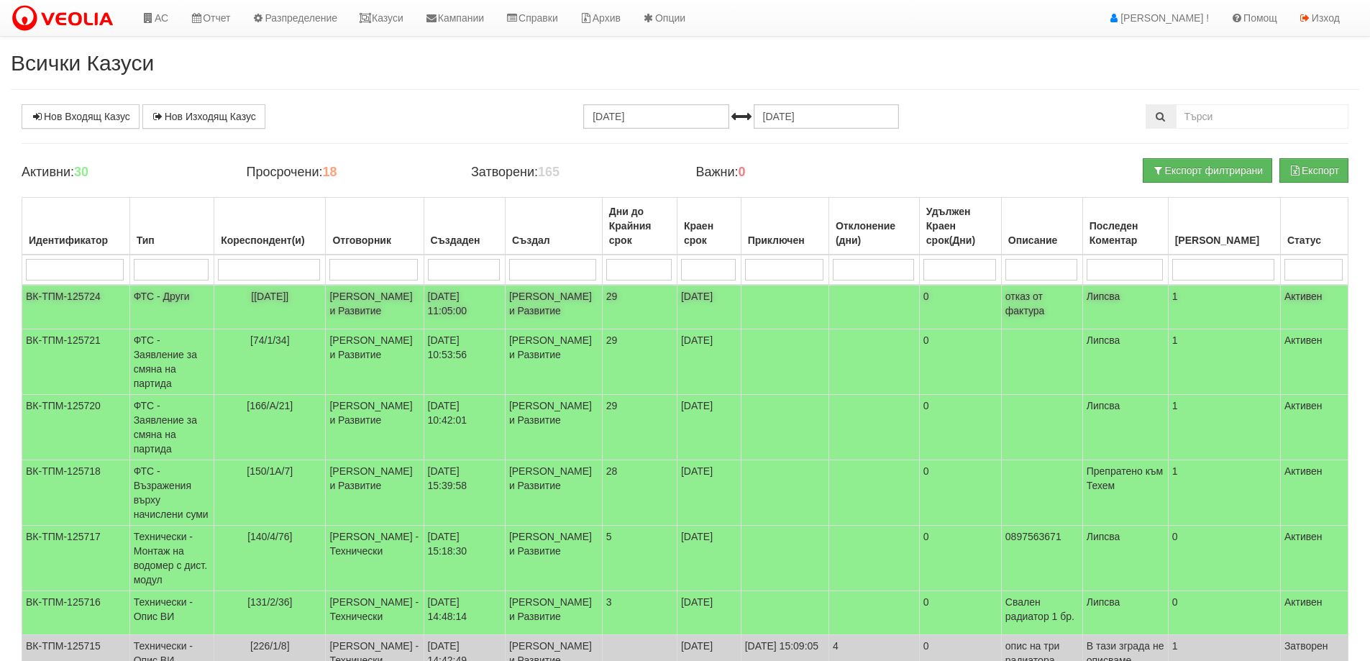
click at [152, 296] on td "ФТС - Други" at bounding box center [171, 307] width 85 height 45
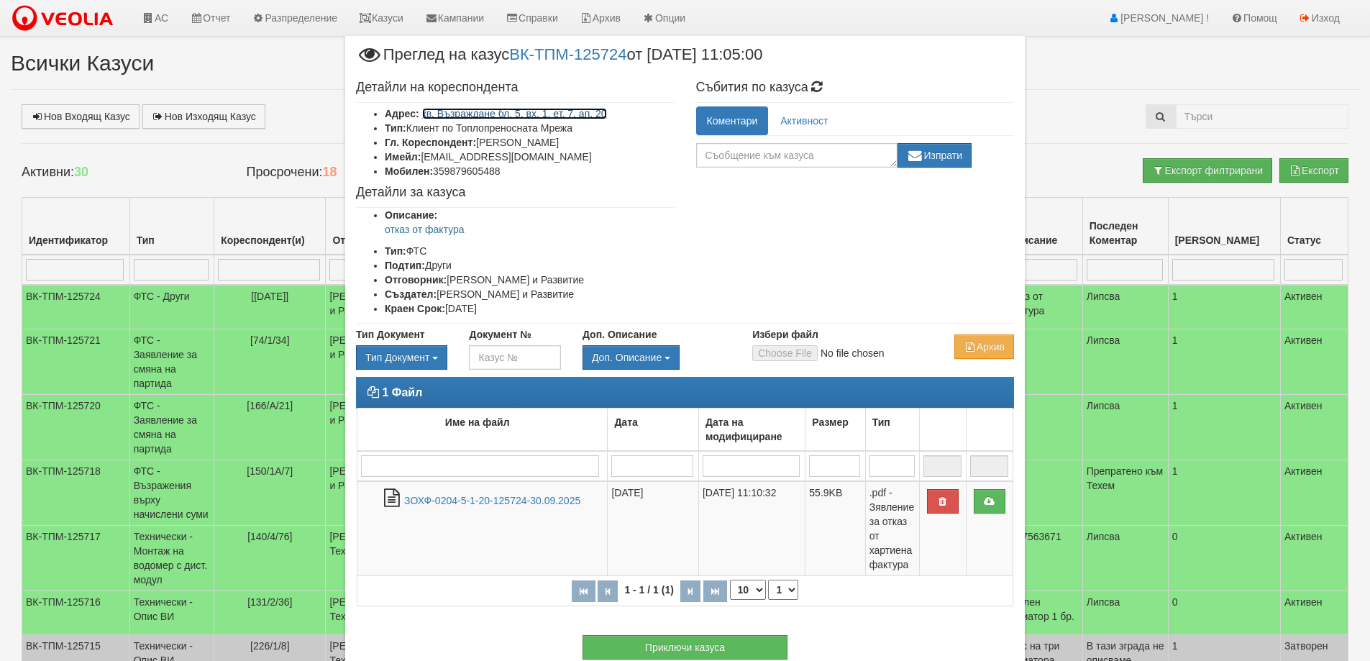
click at [578, 114] on link "кв. Възраждане бл. 5, вх. 1, ет. 7, ап. 20" at bounding box center [514, 114] width 185 height 12
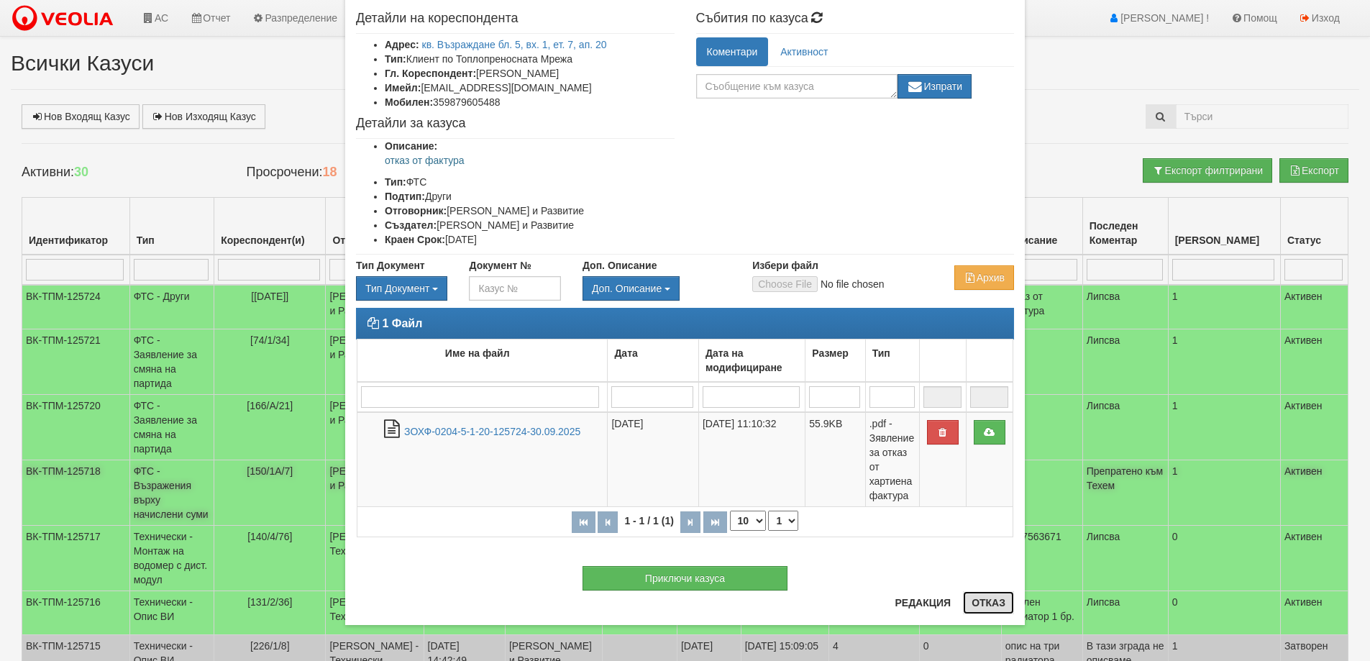
drag, startPoint x: 981, startPoint y: 603, endPoint x: 690, endPoint y: 533, distance: 299.7
click at [980, 603] on button "Отказ" at bounding box center [988, 602] width 51 height 23
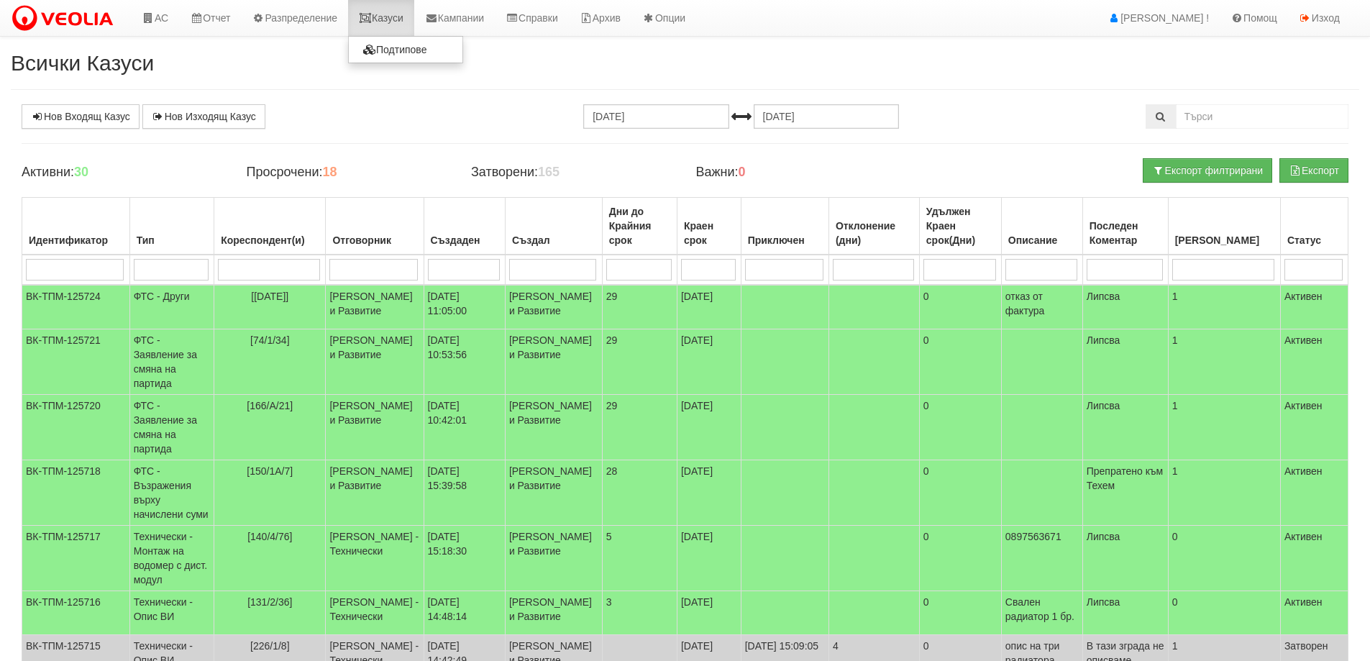
click at [402, 17] on link "Казуси" at bounding box center [381, 18] width 66 height 36
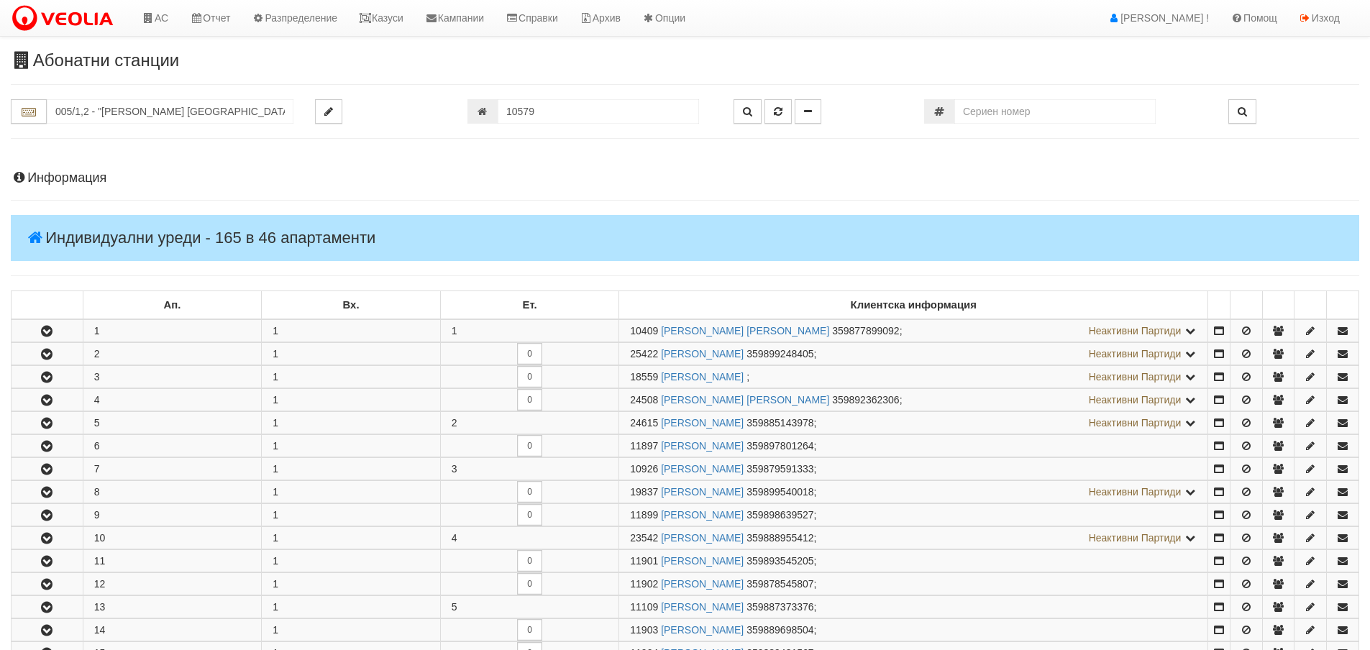
click at [40, 180] on h4 "Информация" at bounding box center [685, 178] width 1348 height 14
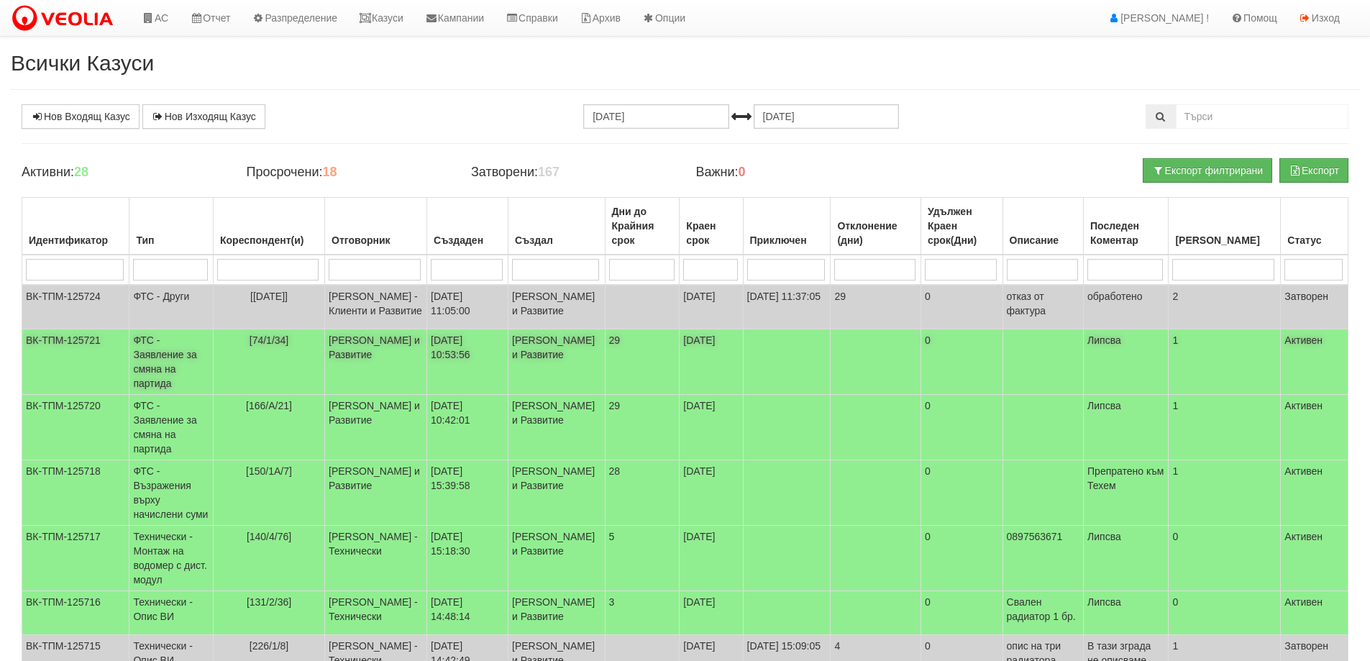
click at [191, 366] on td "ФТС - Заявление за смяна на партида" at bounding box center [171, 361] width 84 height 65
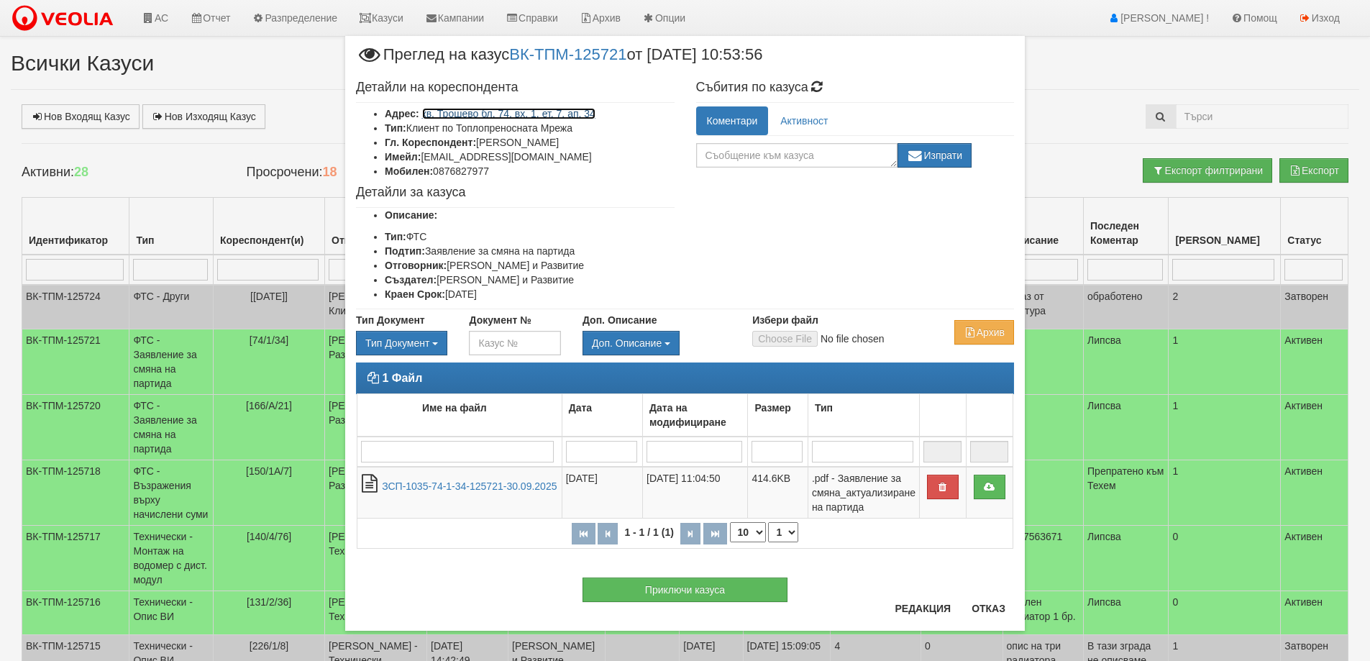
click at [506, 117] on link "кв. Трошево бл. 74, вх. 1, ет. 7, ап. 34" at bounding box center [508, 114] width 173 height 12
click at [973, 616] on button "Отказ" at bounding box center [988, 608] width 51 height 23
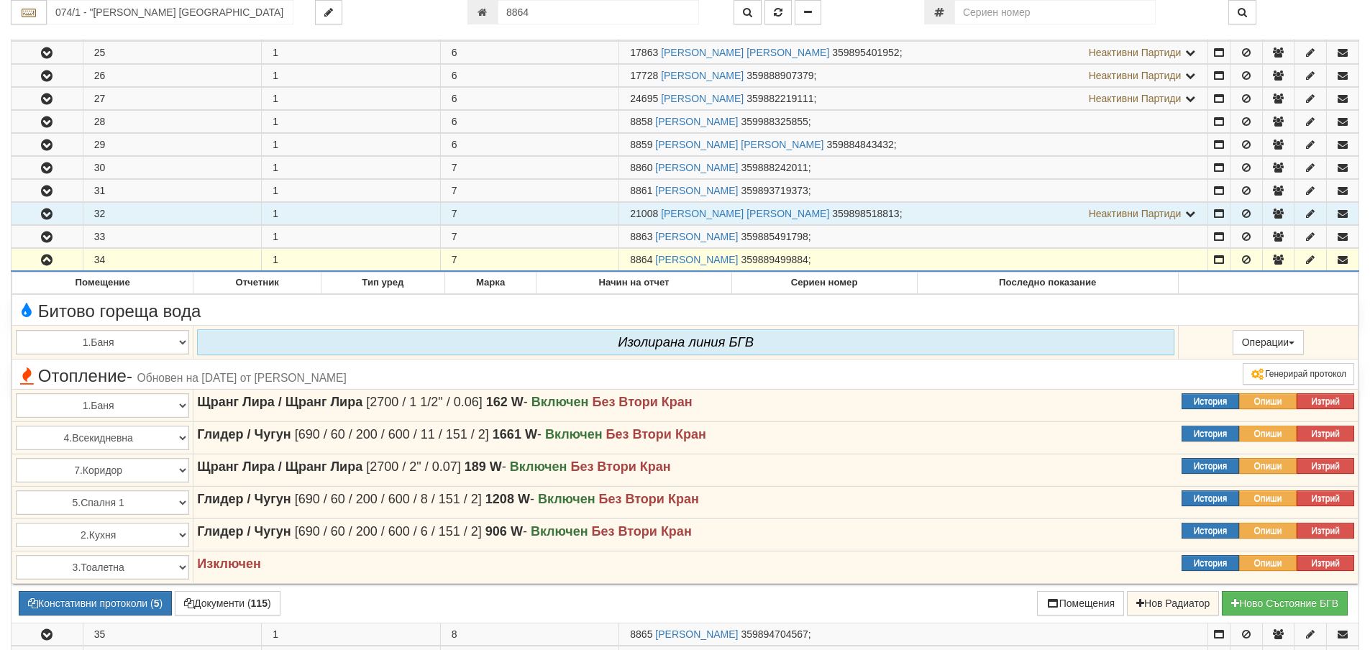
scroll to position [828, 0]
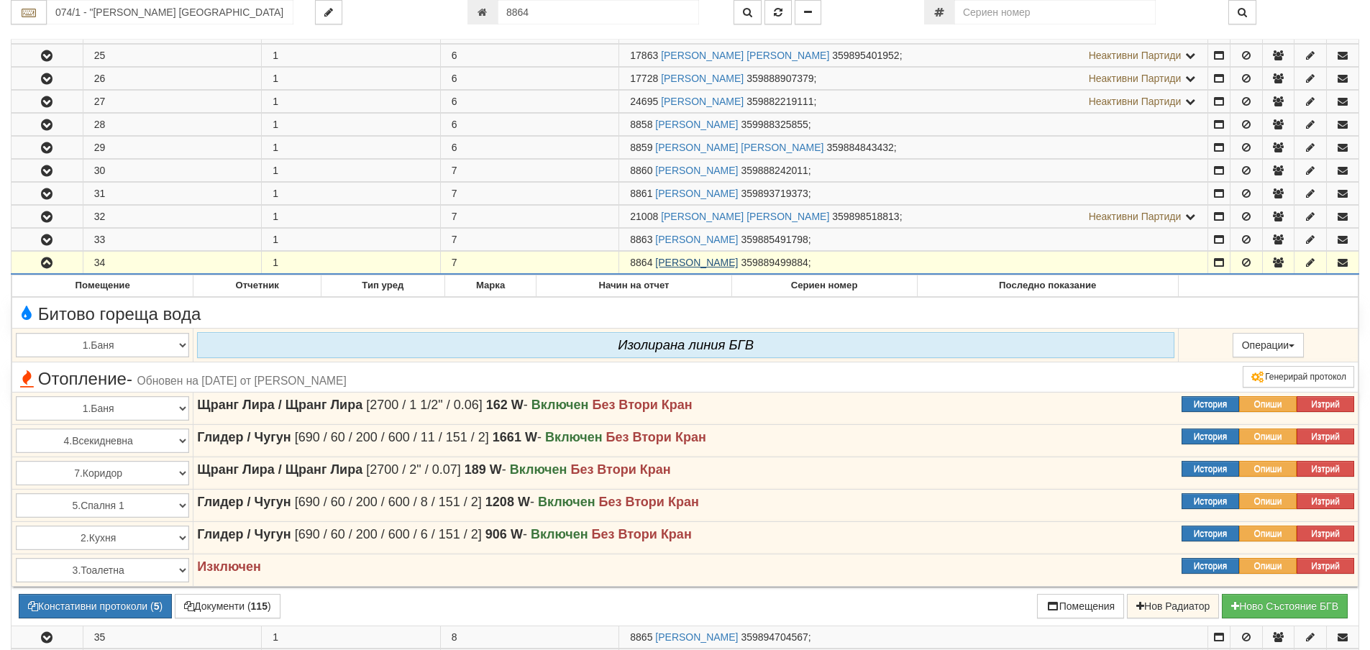
click at [713, 262] on link "[PERSON_NAME]" at bounding box center [696, 263] width 83 height 12
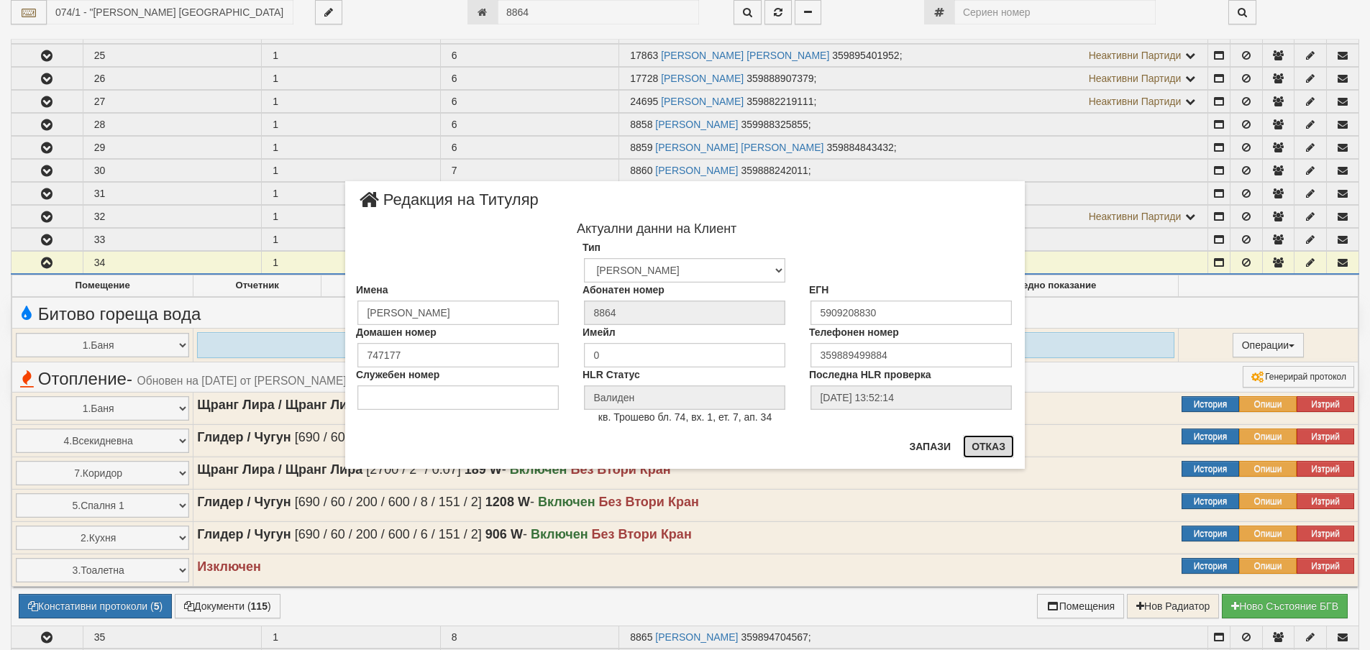
click at [992, 445] on button "Отказ" at bounding box center [988, 446] width 51 height 23
